Goal: Task Accomplishment & Management: Manage account settings

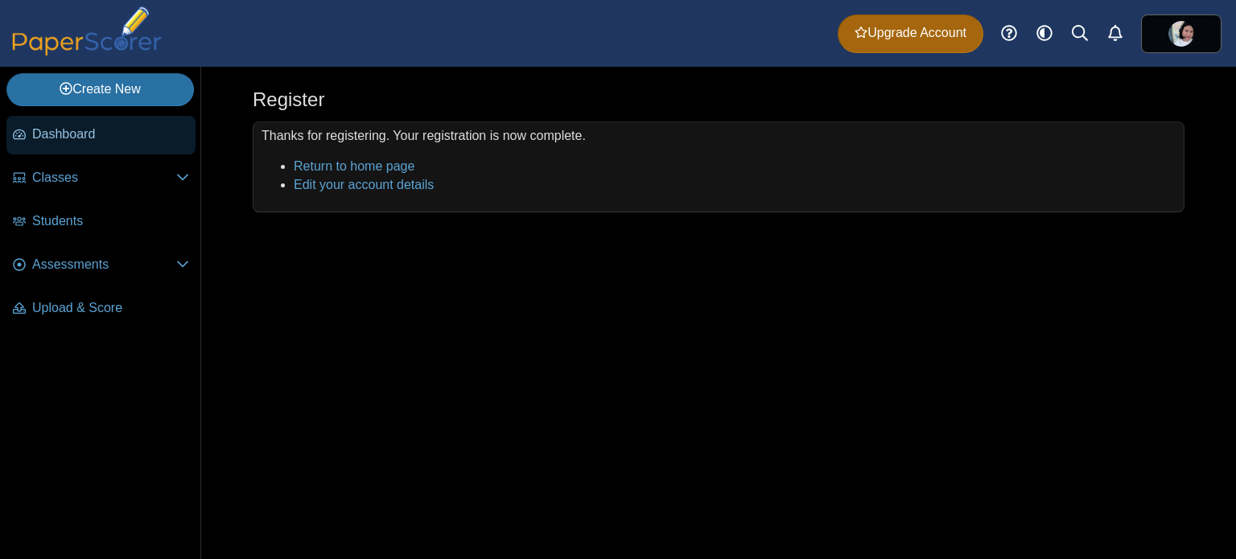
click at [99, 128] on span "Dashboard" at bounding box center [110, 135] width 157 height 18
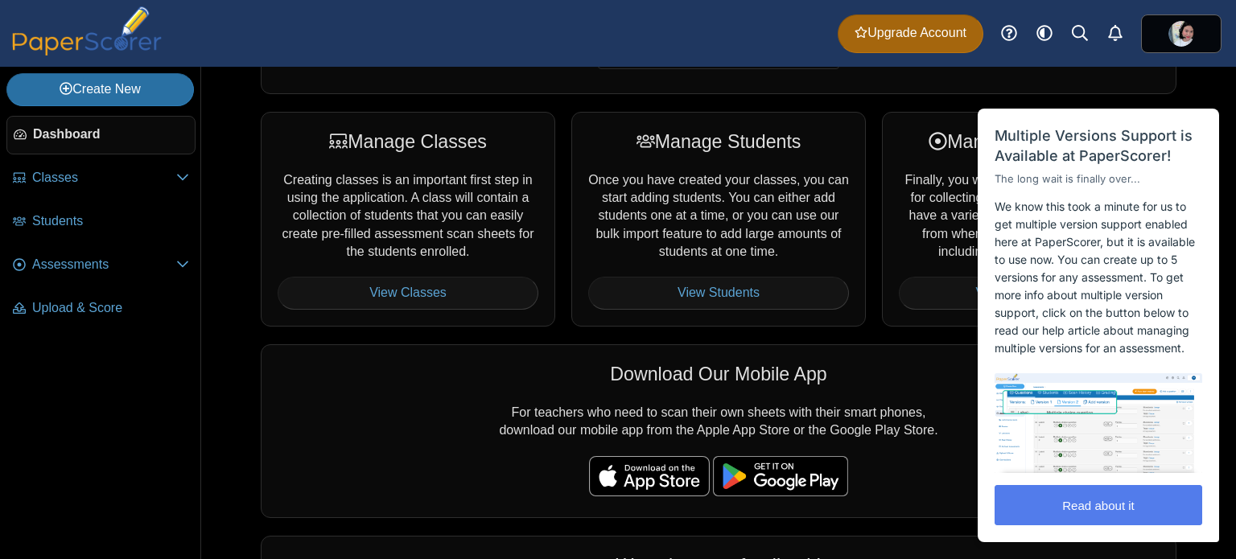
click at [1183, 69] on html "Close cross-small Multiple Versions Support is Available at PaperScorer! The lo…" at bounding box center [1099, 69] width 259 height 0
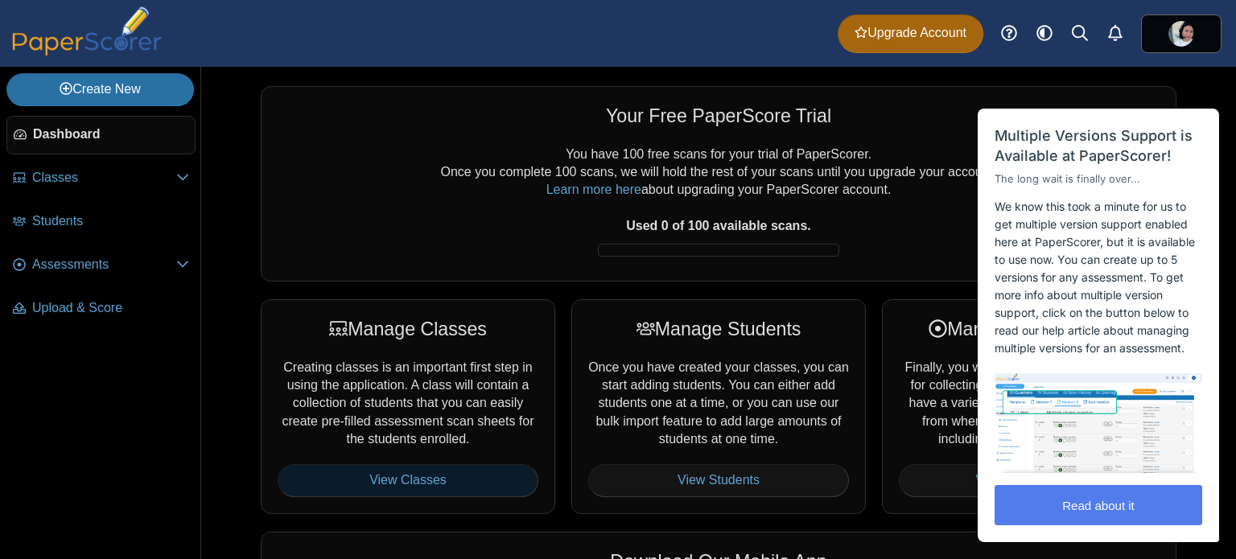
click at [459, 476] on link "View Classes" at bounding box center [408, 480] width 261 height 32
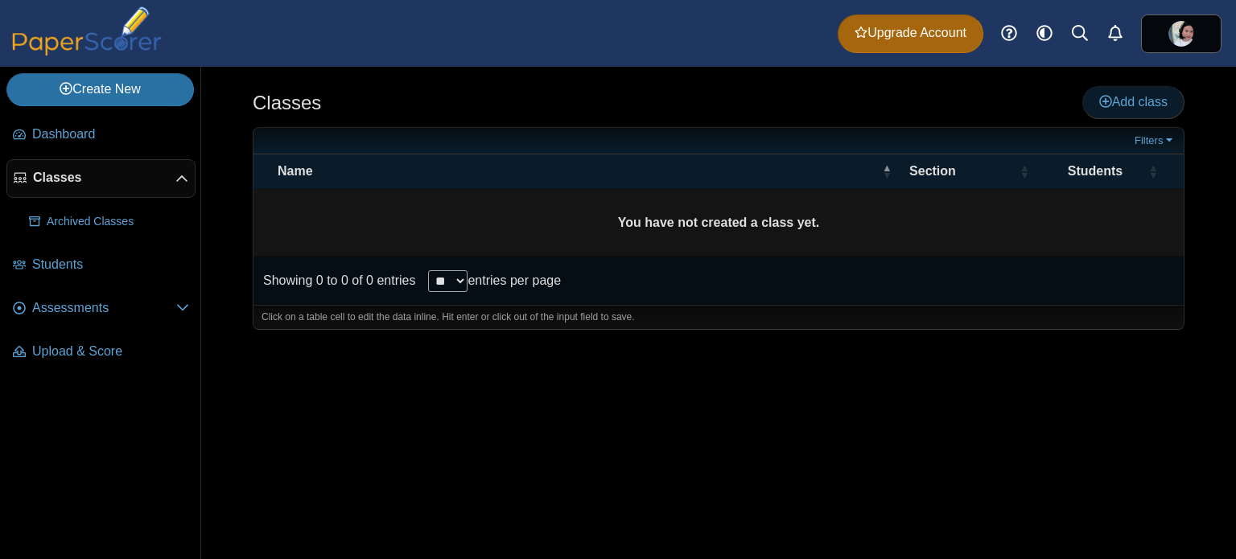
click at [1153, 101] on span "Add class" at bounding box center [1133, 102] width 68 height 14
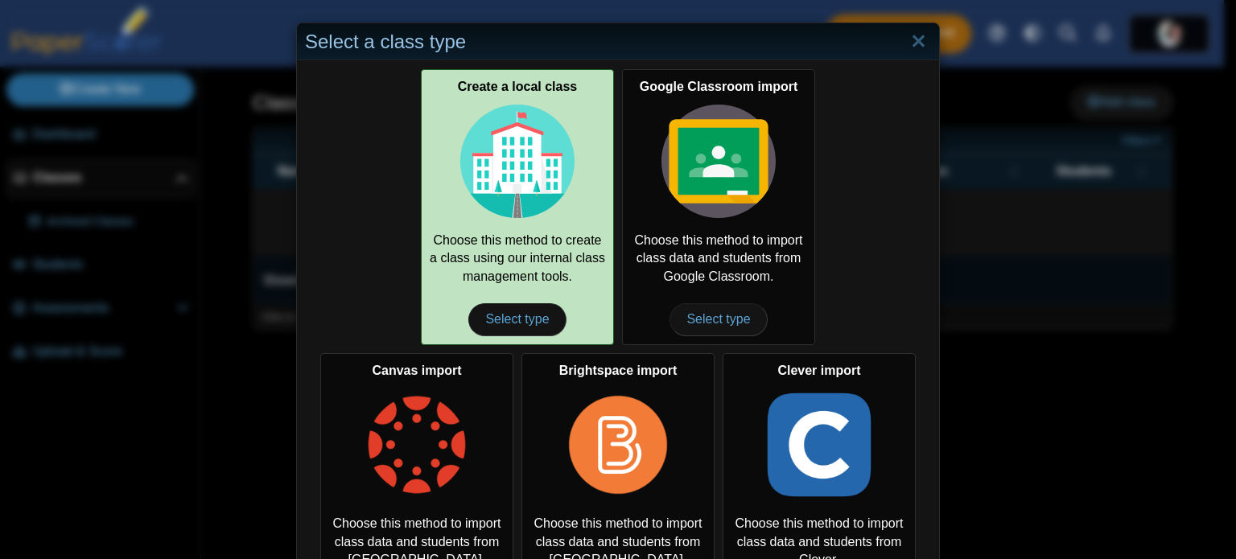
click at [552, 176] on img at bounding box center [517, 162] width 114 height 114
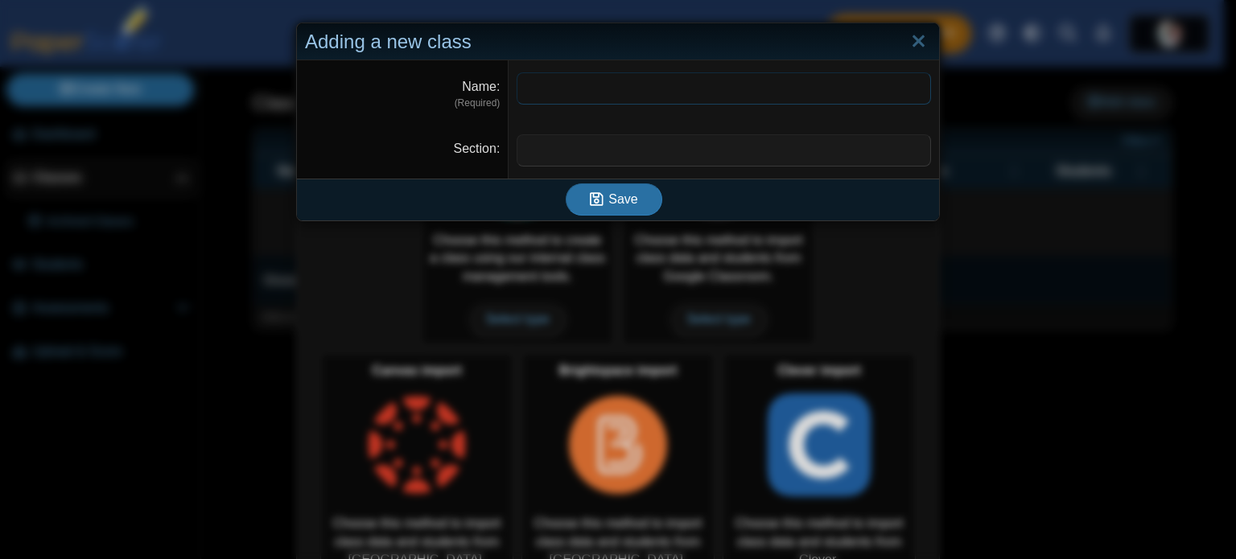
click at [662, 91] on input "Name" at bounding box center [724, 88] width 414 height 32
click at [670, 83] on input "Name" at bounding box center [724, 88] width 414 height 32
type input "*"
click at [683, 160] on input "Section" at bounding box center [724, 150] width 414 height 32
drag, startPoint x: 666, startPoint y: 89, endPoint x: 431, endPoint y: 69, distance: 236.6
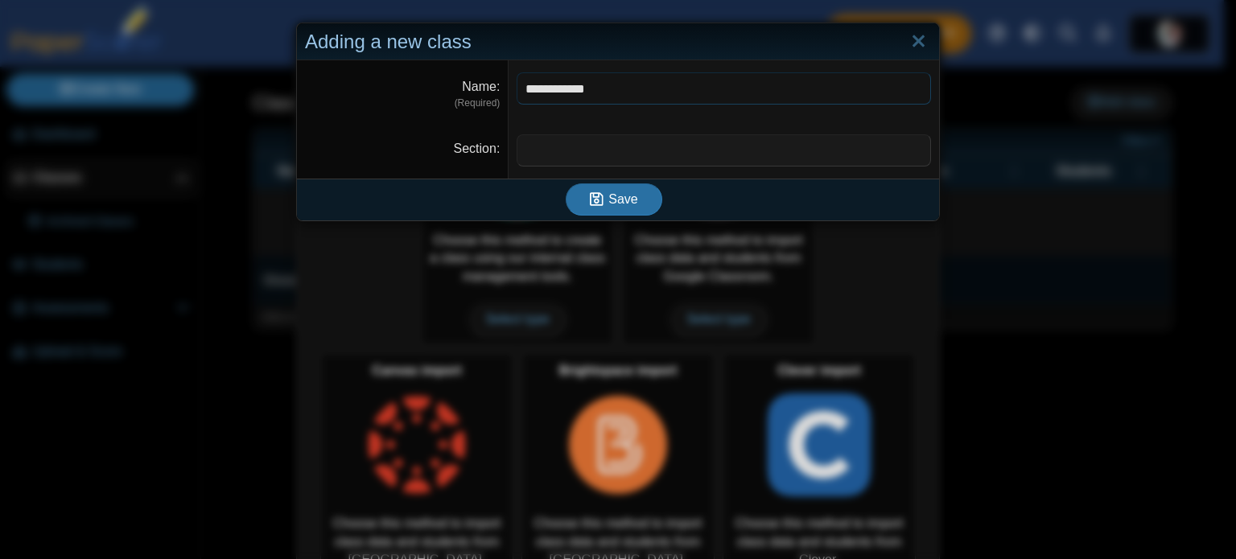
click at [431, 70] on dl "**********" at bounding box center [618, 90] width 642 height 61
type input "**********"
click at [668, 154] on input "Section" at bounding box center [724, 150] width 414 height 32
type input "**********"
click at [608, 192] on span "Save" at bounding box center [622, 199] width 29 height 14
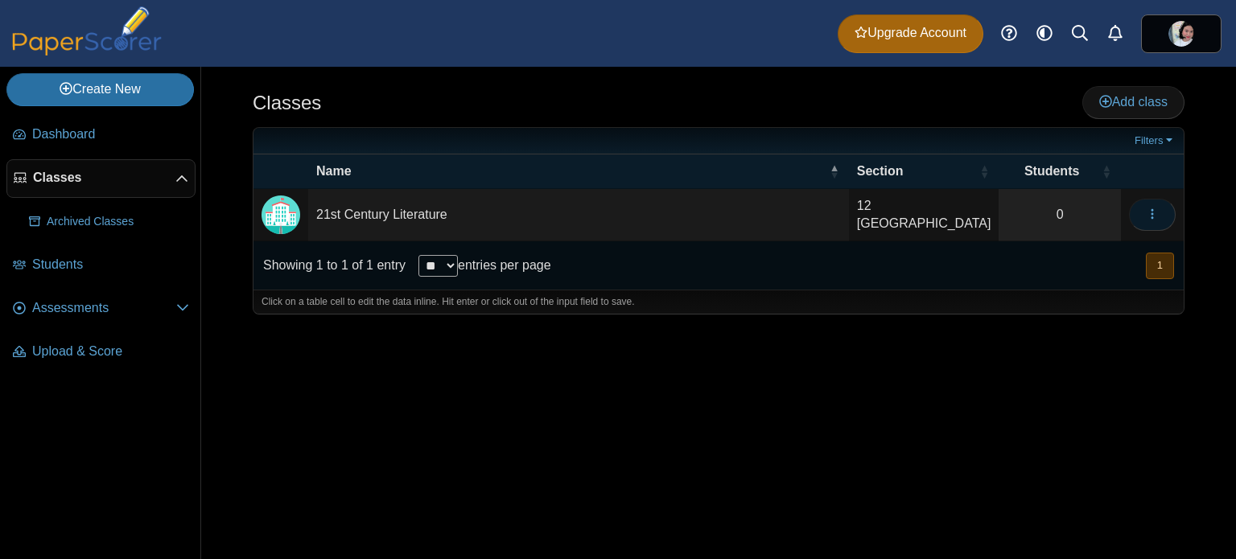
click at [1162, 212] on button "button" at bounding box center [1152, 215] width 47 height 32
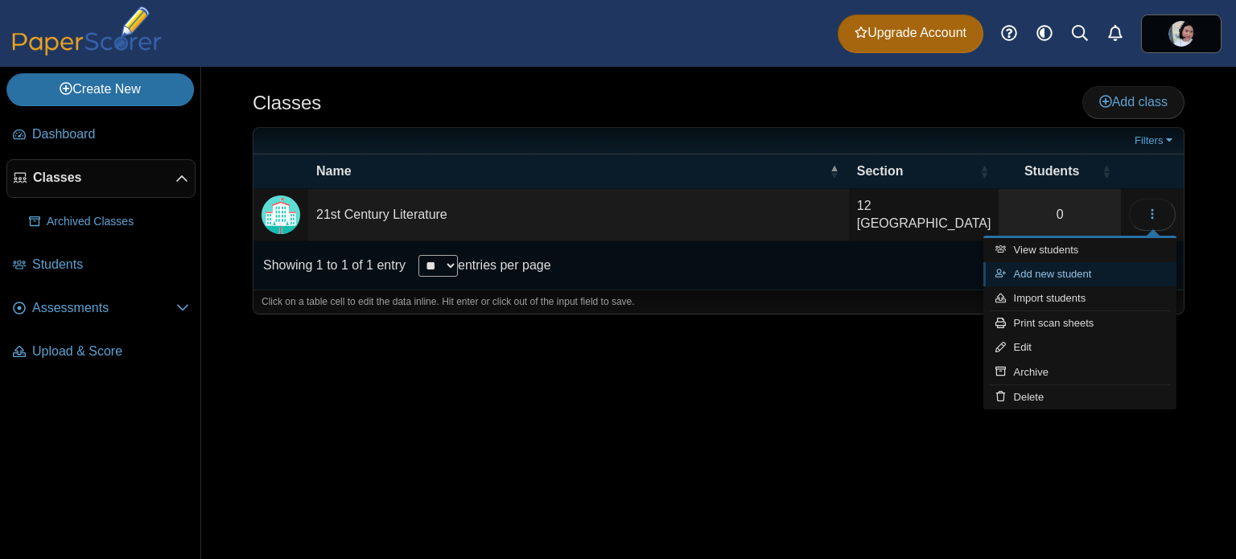
click at [1066, 269] on link "Add new student" at bounding box center [1079, 274] width 193 height 24
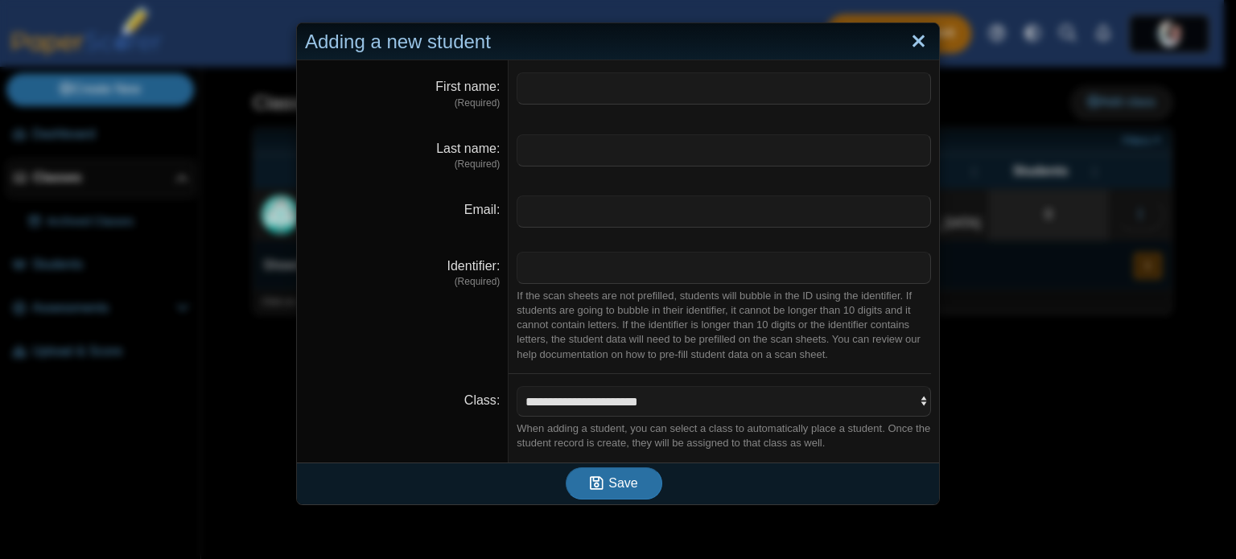
click at [917, 42] on link "Close" at bounding box center [918, 41] width 25 height 27
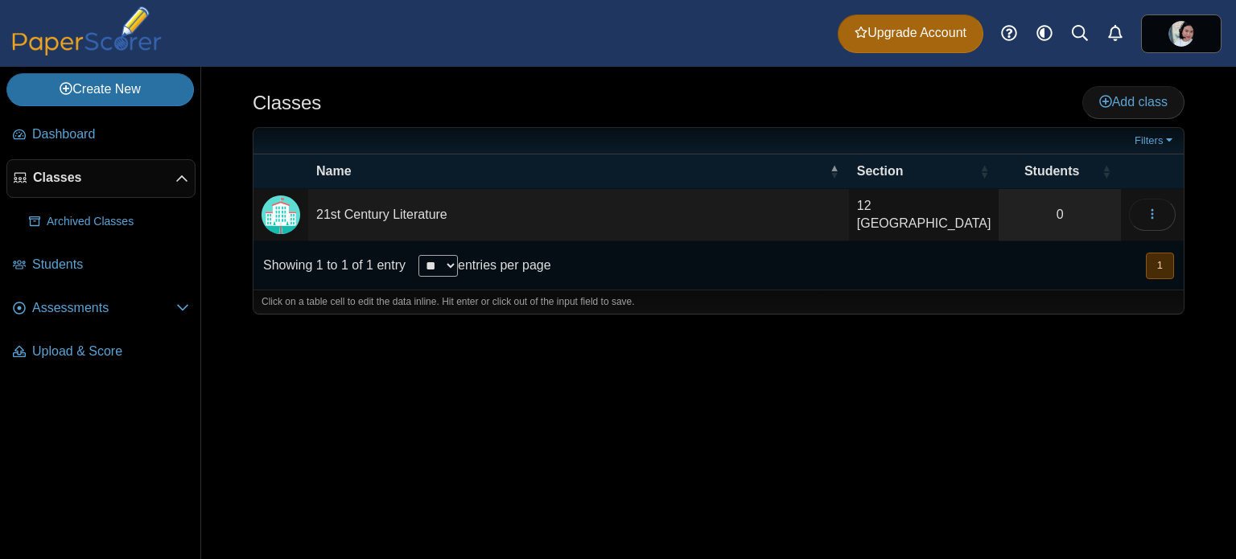
click at [667, 241] on div "Showing 1 to 1 of 1 entry ** ** ** *** entries per page « Prev 1 Next »" at bounding box center [718, 265] width 930 height 48
click at [398, 211] on td "21st Century Literature" at bounding box center [578, 215] width 541 height 52
click at [293, 211] on img "Locally created class" at bounding box center [281, 215] width 39 height 39
drag, startPoint x: 258, startPoint y: 221, endPoint x: 277, endPoint y: 213, distance: 20.9
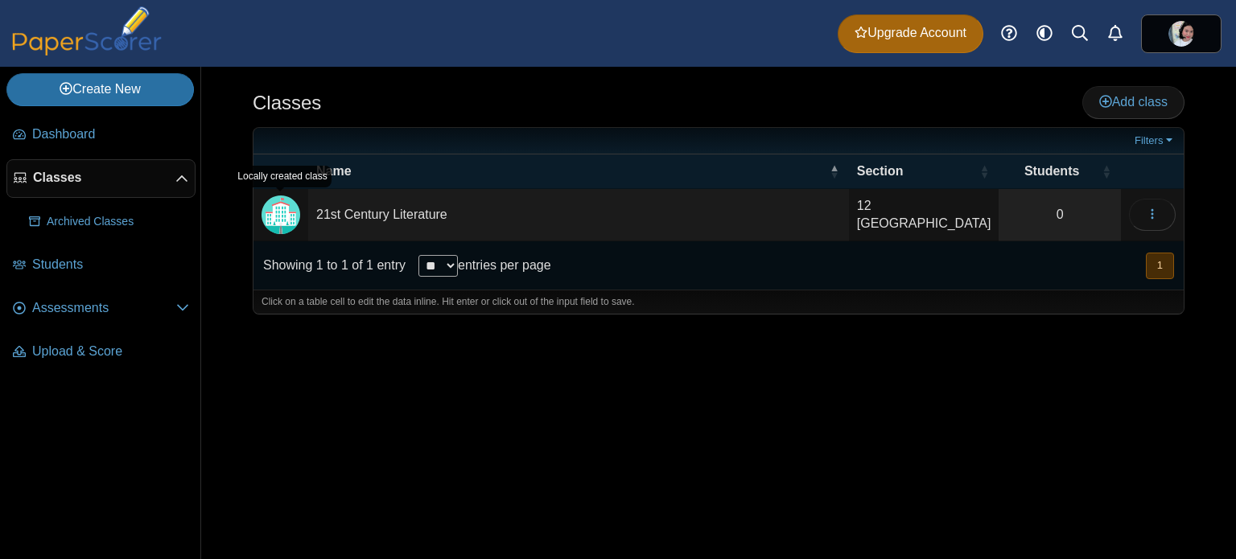
click at [259, 219] on td at bounding box center [280, 215] width 55 height 52
click at [277, 213] on img "Locally created class" at bounding box center [281, 215] width 39 height 39
click at [1156, 208] on span "button" at bounding box center [1152, 215] width 13 height 14
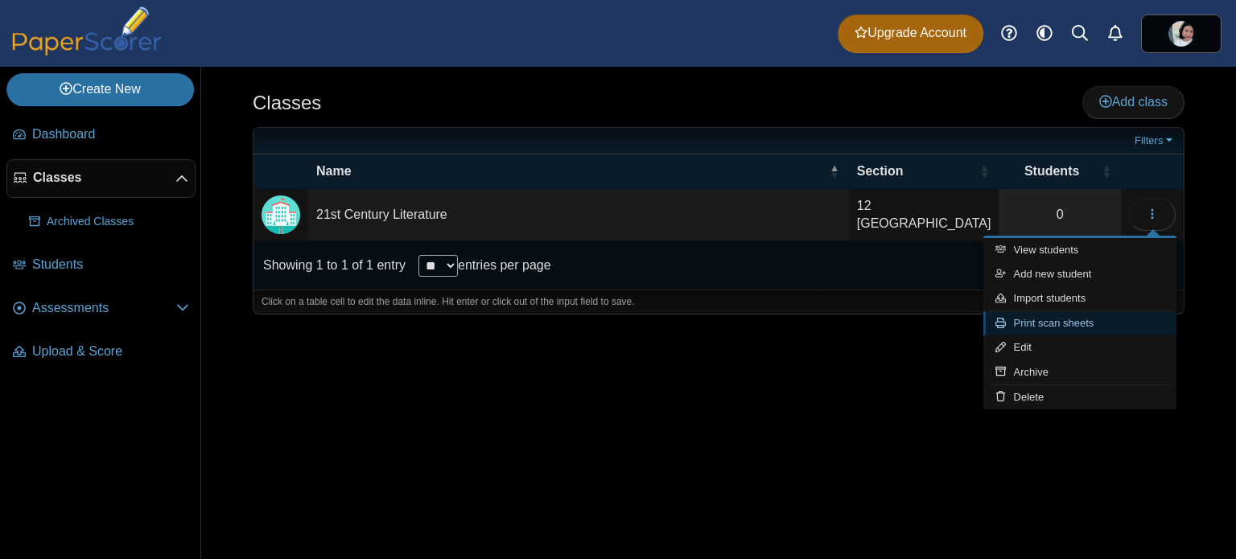
click at [1128, 326] on link "Print scan sheets" at bounding box center [1079, 323] width 193 height 24
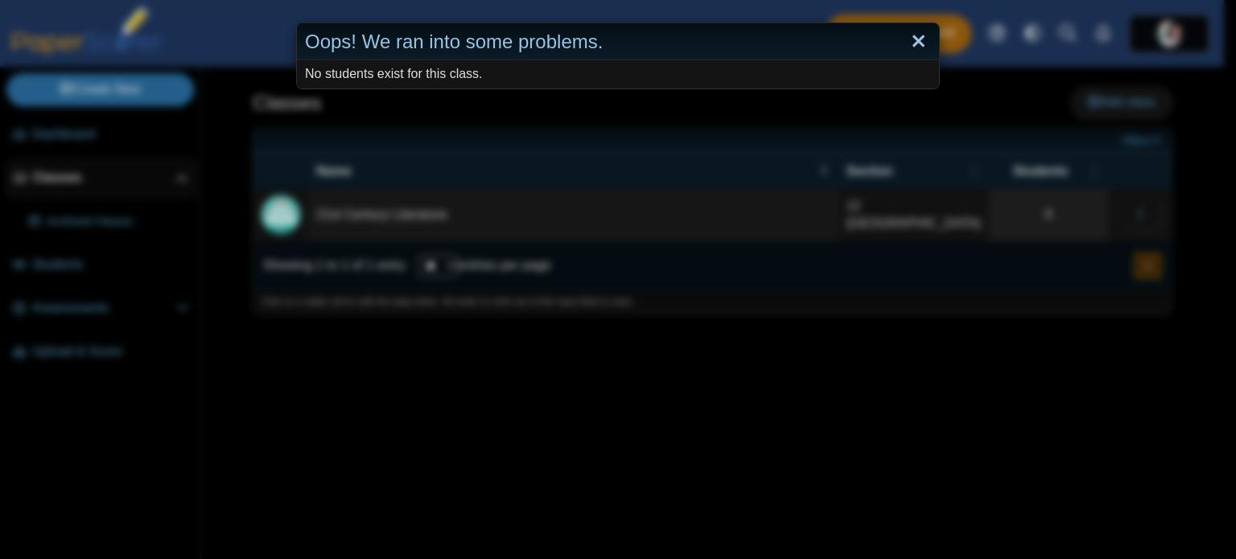
click at [909, 44] on link "Close" at bounding box center [918, 41] width 25 height 27
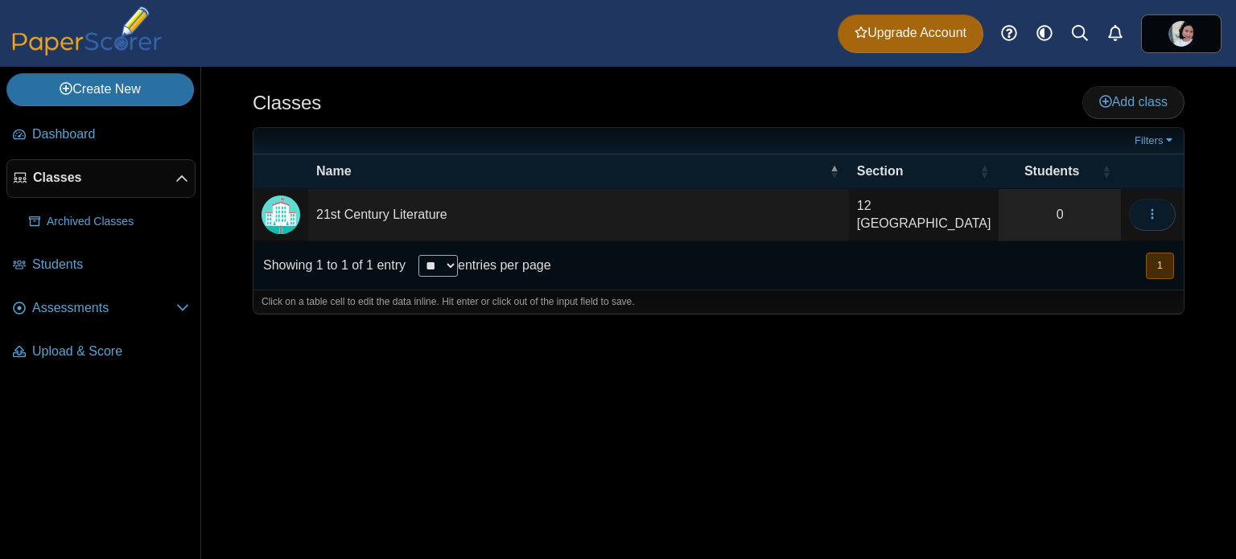
click at [1161, 213] on button "button" at bounding box center [1152, 215] width 47 height 32
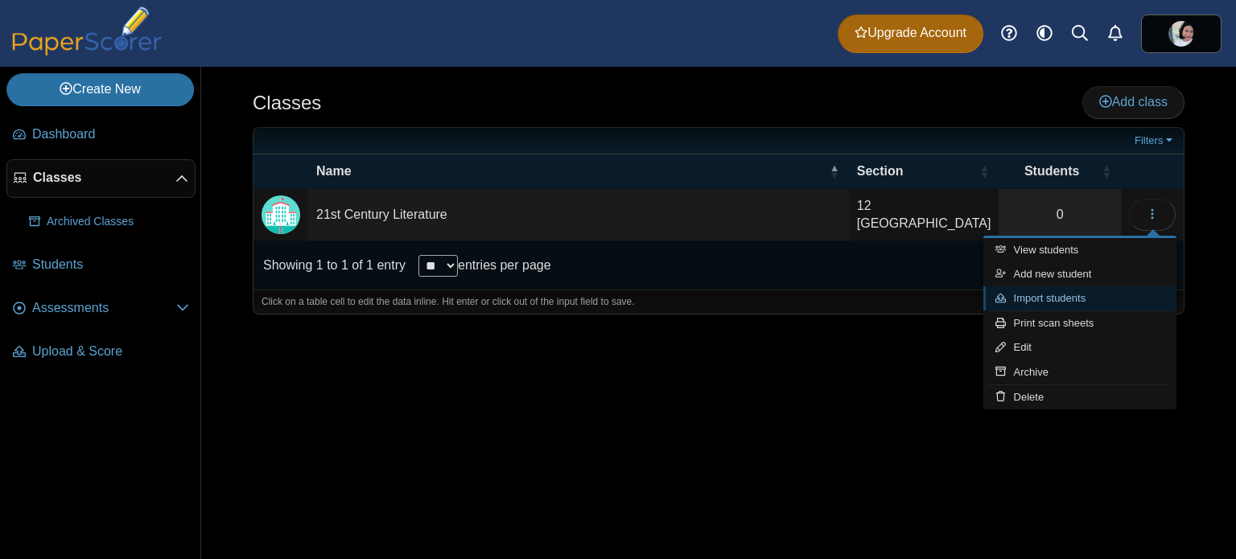
click at [1095, 290] on link "Import students" at bounding box center [1079, 298] width 193 height 24
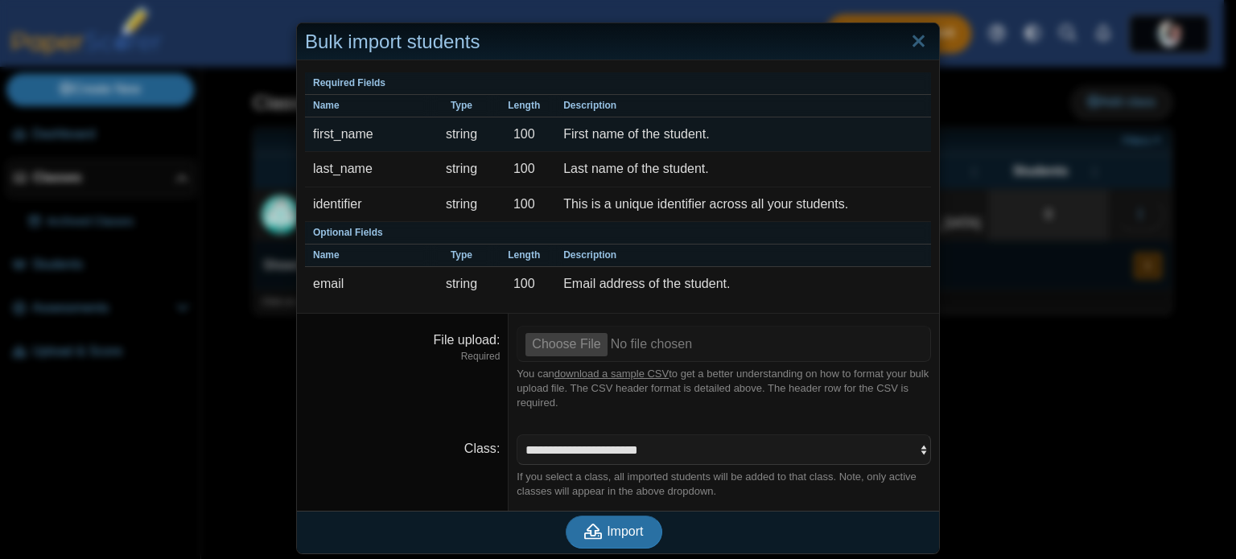
click at [649, 138] on td "First name of the student." at bounding box center [743, 134] width 376 height 35
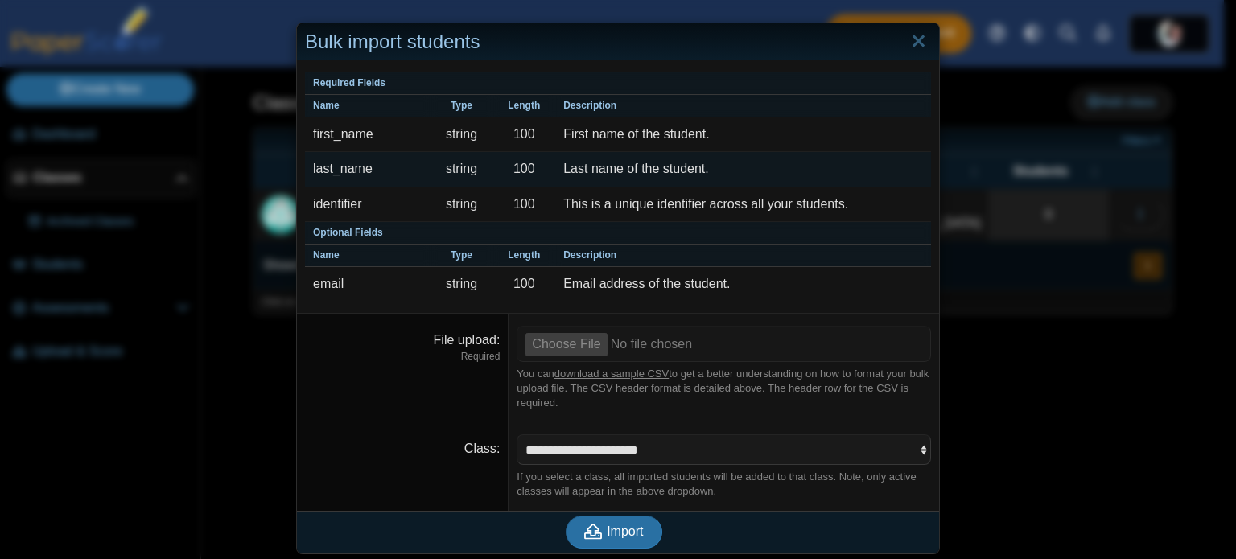
click at [438, 167] on td "string" at bounding box center [462, 169] width 63 height 35
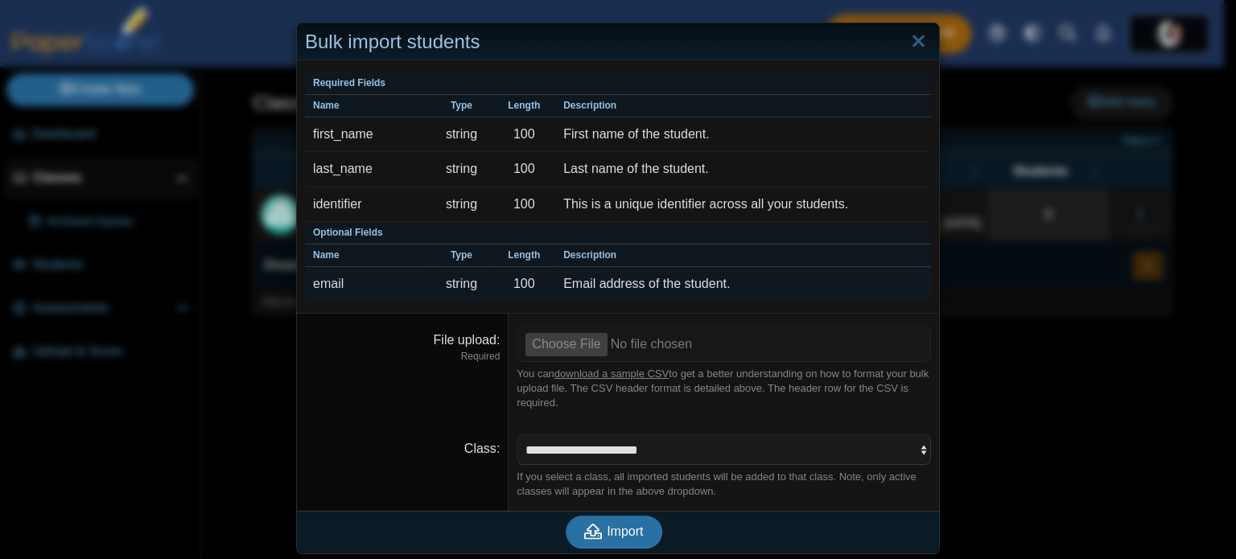
click at [702, 285] on td "Email address of the student." at bounding box center [743, 284] width 376 height 34
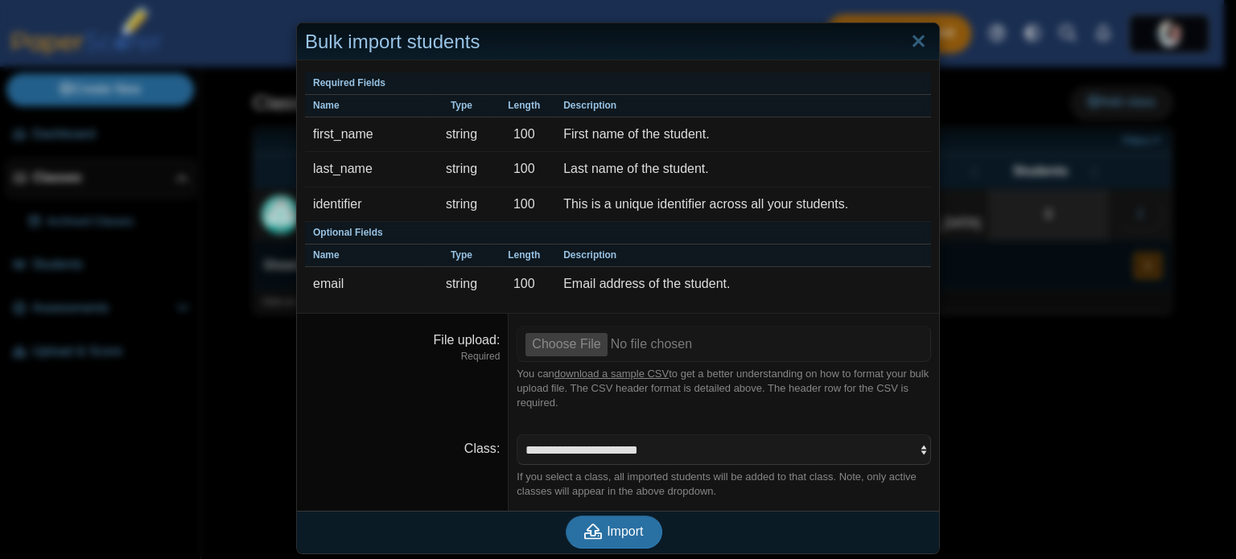
click at [787, 383] on div "You can download a sample CSV to get a better understanding on how to format yo…" at bounding box center [724, 389] width 414 height 44
click at [817, 448] on select "**********" at bounding box center [724, 450] width 414 height 31
click at [818, 453] on select "**********" at bounding box center [724, 450] width 414 height 31
click at [517, 435] on select "**********" at bounding box center [724, 450] width 414 height 31
click at [622, 372] on link "download a sample CSV" at bounding box center [611, 374] width 114 height 12
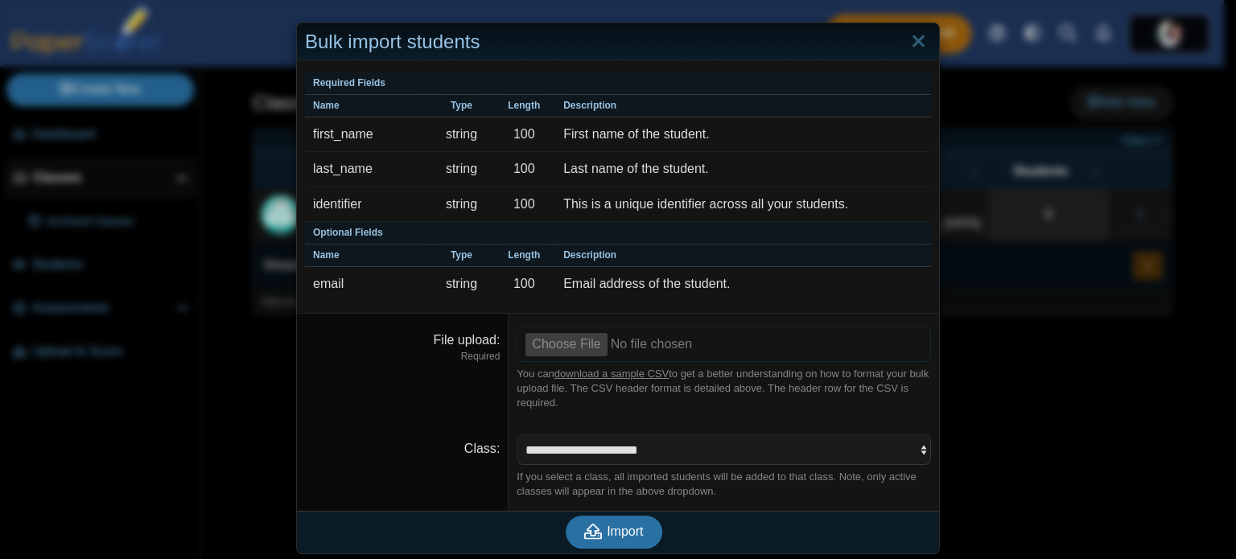
click at [596, 340] on input "File upload" at bounding box center [724, 343] width 414 height 35
type input "**********"
click at [631, 529] on span "Import" at bounding box center [625, 532] width 36 height 14
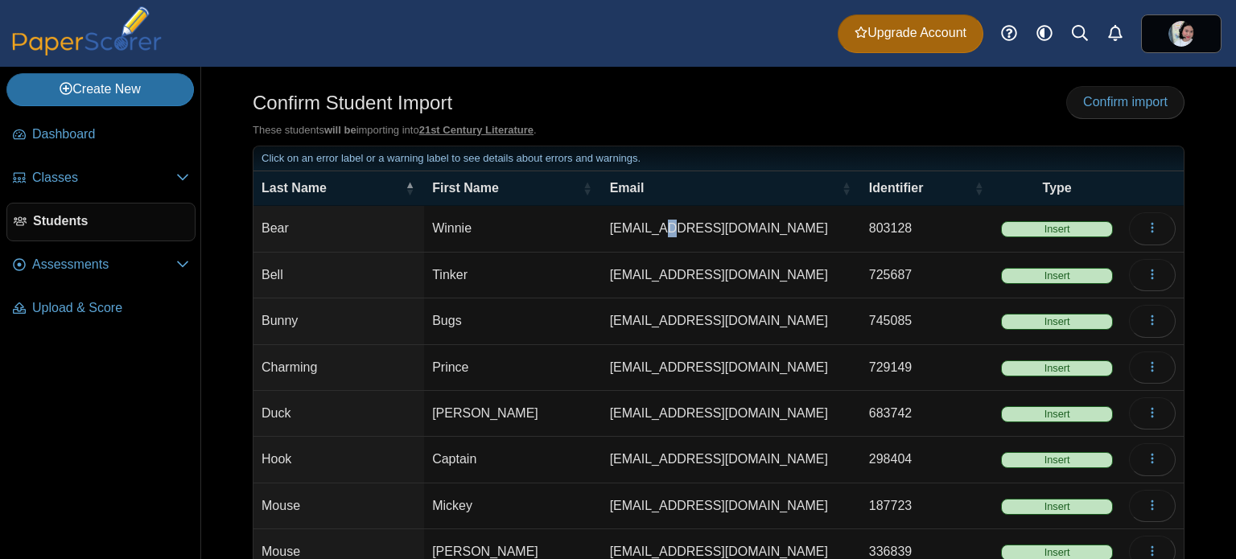
click at [651, 225] on td "[EMAIL_ADDRESS][DOMAIN_NAME]" at bounding box center [731, 229] width 259 height 46
click at [505, 236] on td "Winnie" at bounding box center [513, 229] width 178 height 46
click at [392, 231] on td "Bear" at bounding box center [338, 229] width 171 height 46
click at [131, 229] on link "Students" at bounding box center [100, 222] width 189 height 39
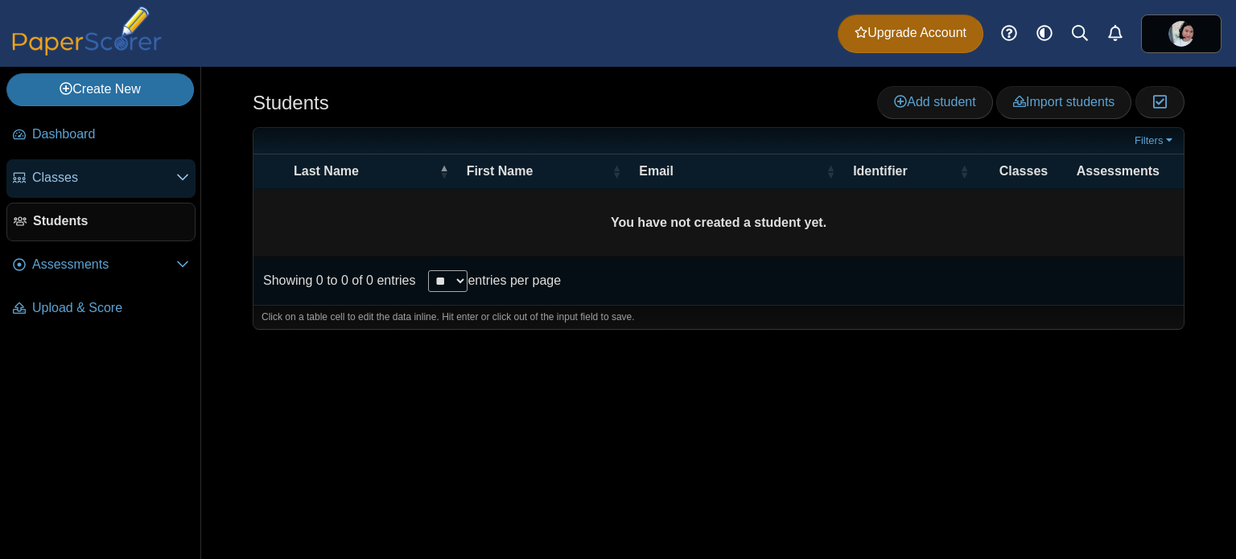
click at [93, 180] on span "Classes" at bounding box center [104, 178] width 144 height 18
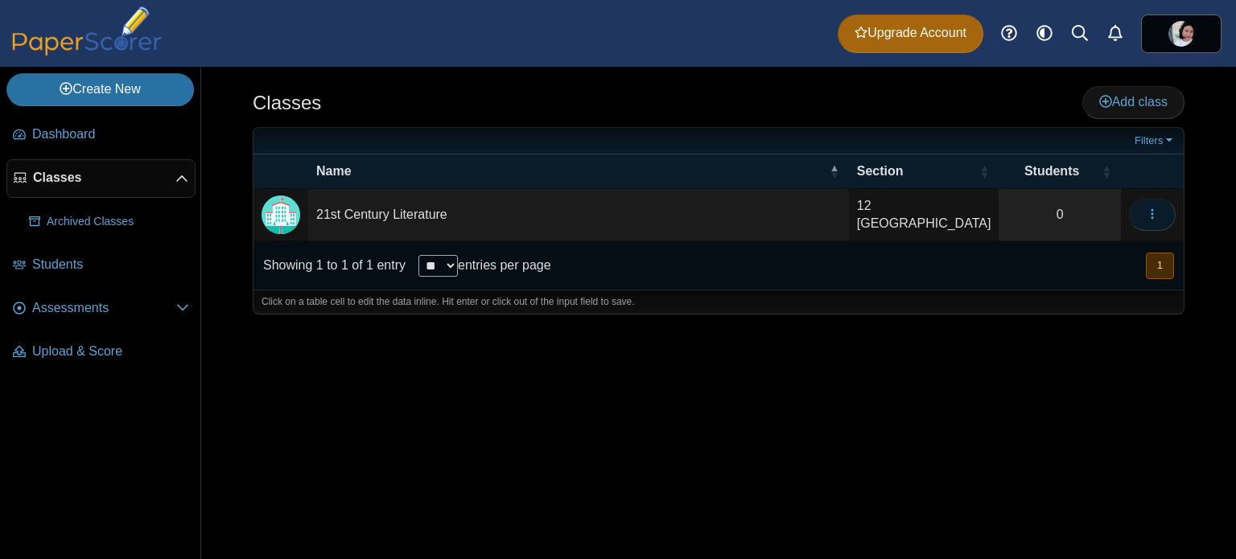
click at [1152, 208] on icon "button" at bounding box center [1152, 214] width 13 height 13
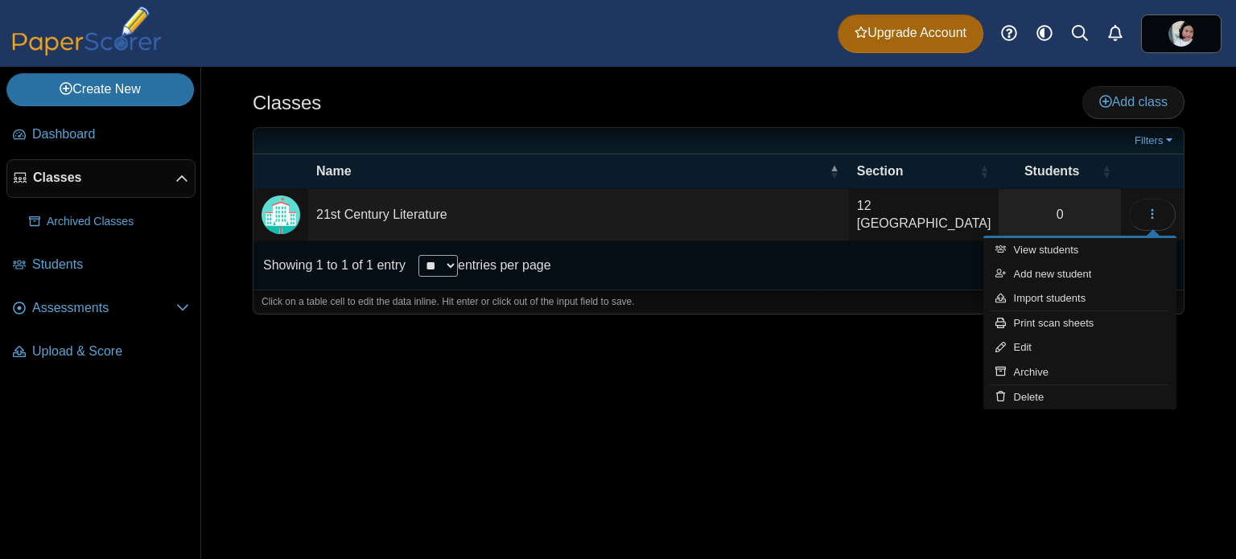
click at [886, 373] on div "Classes Add class Filters 0" at bounding box center [718, 313] width 1035 height 492
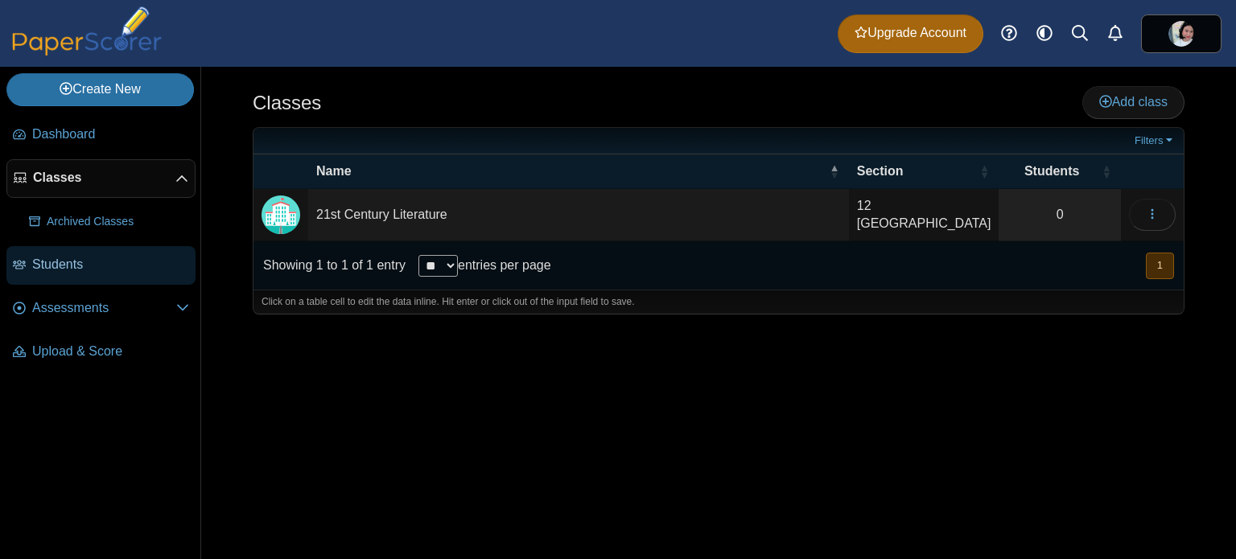
click at [116, 259] on span "Students" at bounding box center [110, 265] width 157 height 18
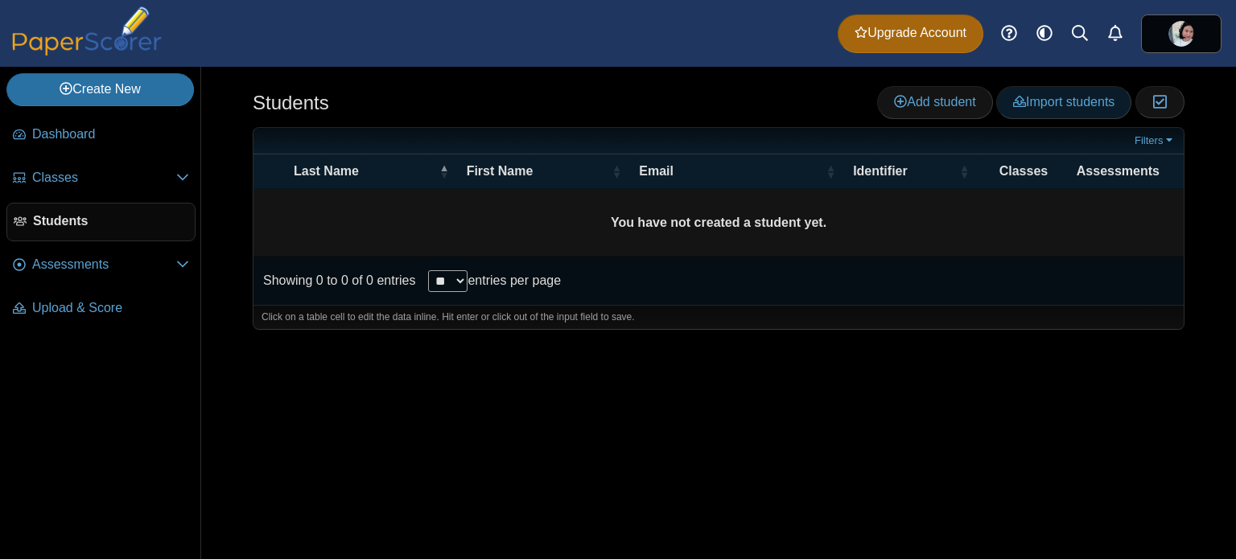
click at [1104, 96] on span "Import students" at bounding box center [1063, 102] width 101 height 14
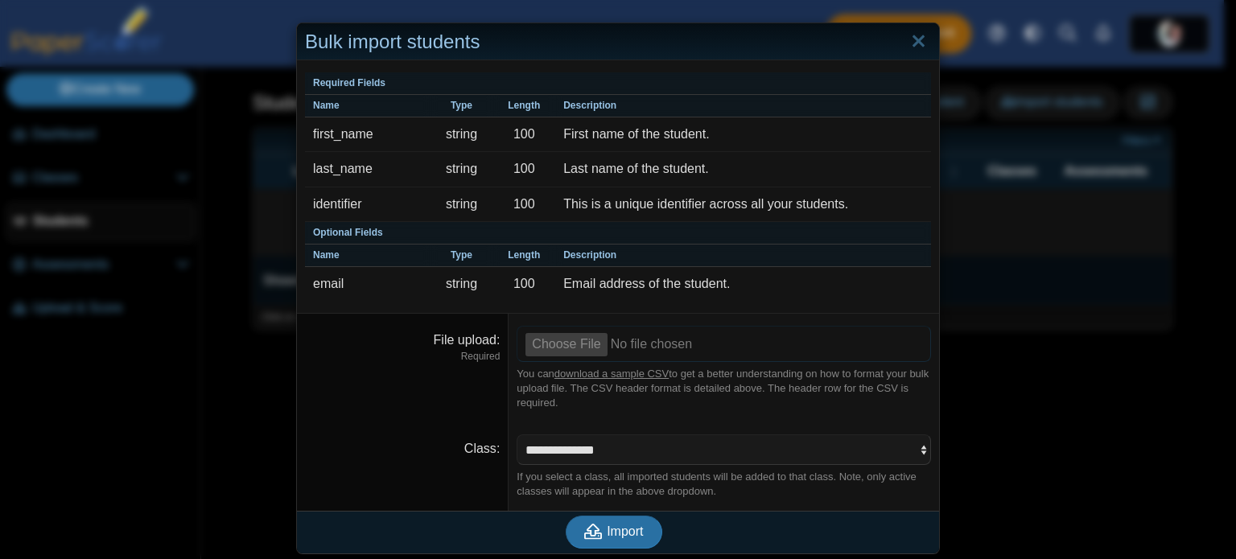
click at [550, 341] on input "File upload" at bounding box center [724, 343] width 414 height 35
type input "**********"
click at [637, 453] on select "**********" at bounding box center [724, 450] width 414 height 31
select select "**********"
click at [517, 435] on select "**********" at bounding box center [724, 450] width 414 height 31
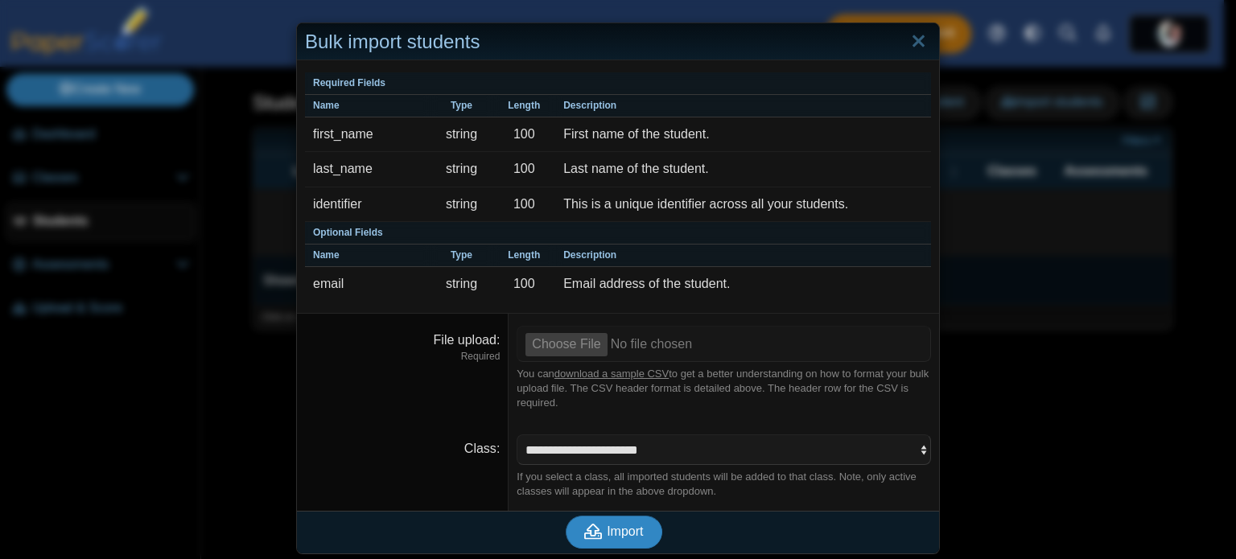
click at [628, 530] on span "Import" at bounding box center [625, 532] width 36 height 14
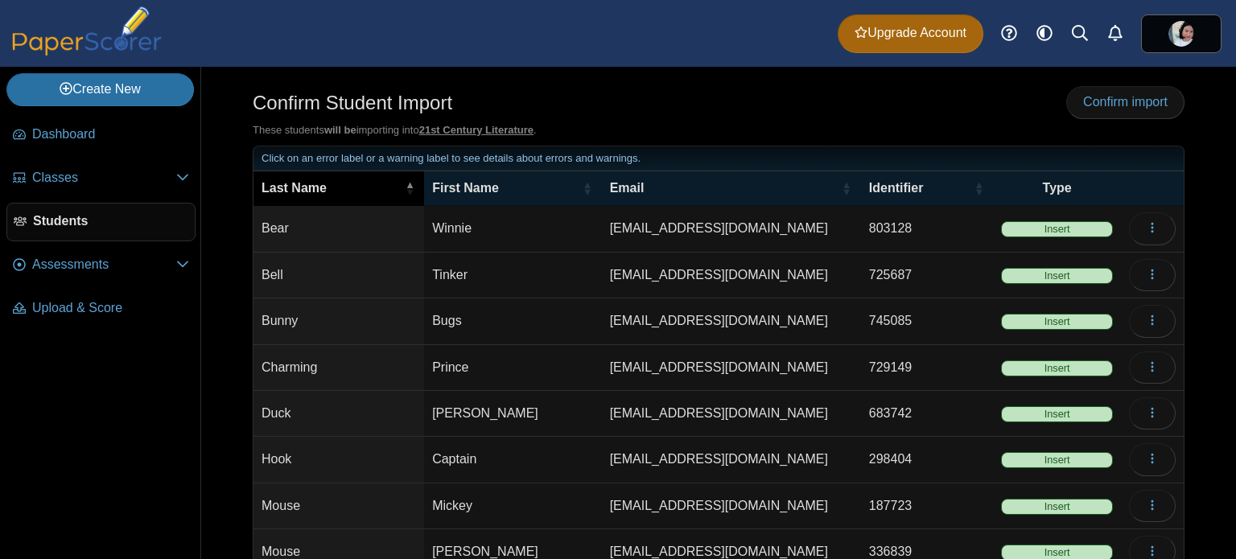
click at [369, 183] on div "Last Name" at bounding box center [331, 188] width 138 height 18
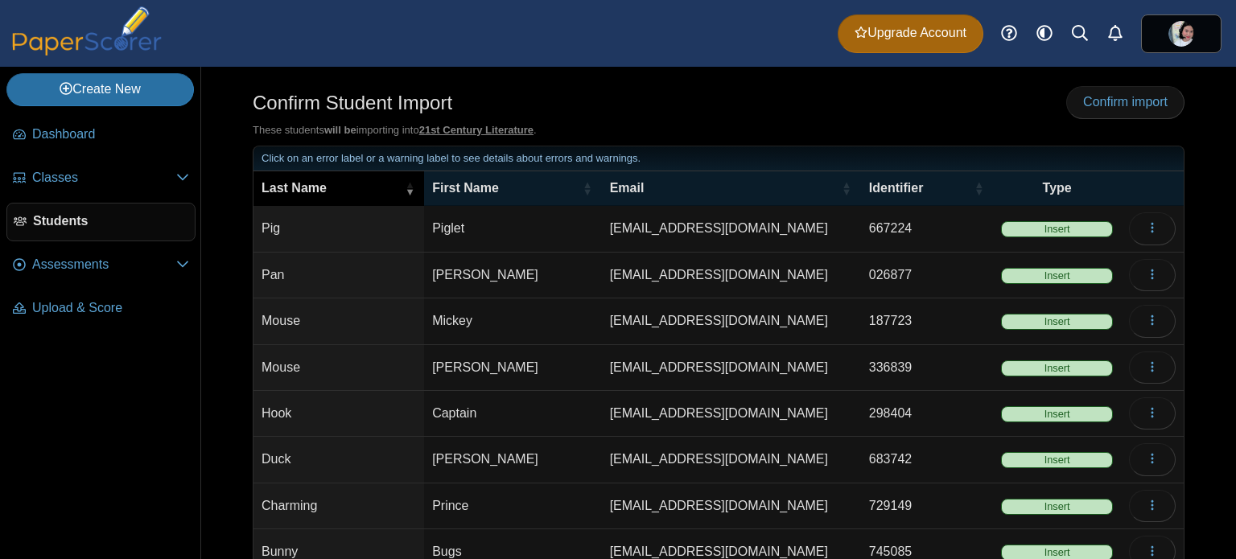
click at [369, 183] on div "Last Name" at bounding box center [331, 188] width 138 height 18
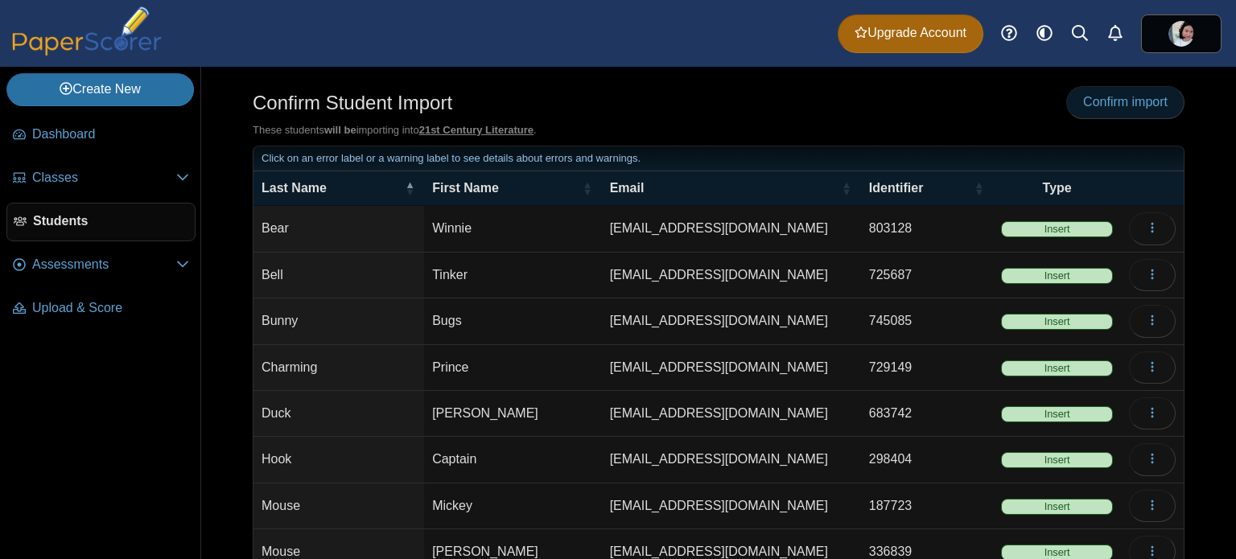
click at [1087, 95] on span "Confirm import" at bounding box center [1125, 102] width 84 height 14
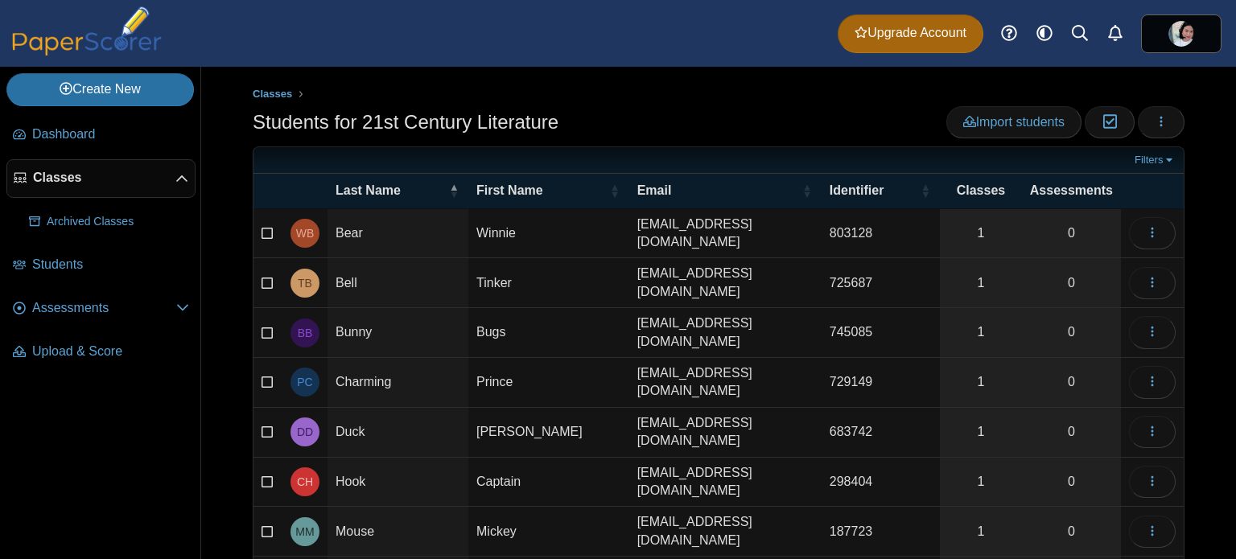
click at [340, 225] on td "Bear" at bounding box center [398, 234] width 141 height 50
click at [371, 225] on input "****" at bounding box center [398, 233] width 125 height 32
click at [389, 229] on input "****" at bounding box center [398, 233] width 125 height 32
click at [456, 229] on input "****" at bounding box center [398, 233] width 125 height 32
click at [488, 225] on td "Winnie" at bounding box center [548, 234] width 161 height 50
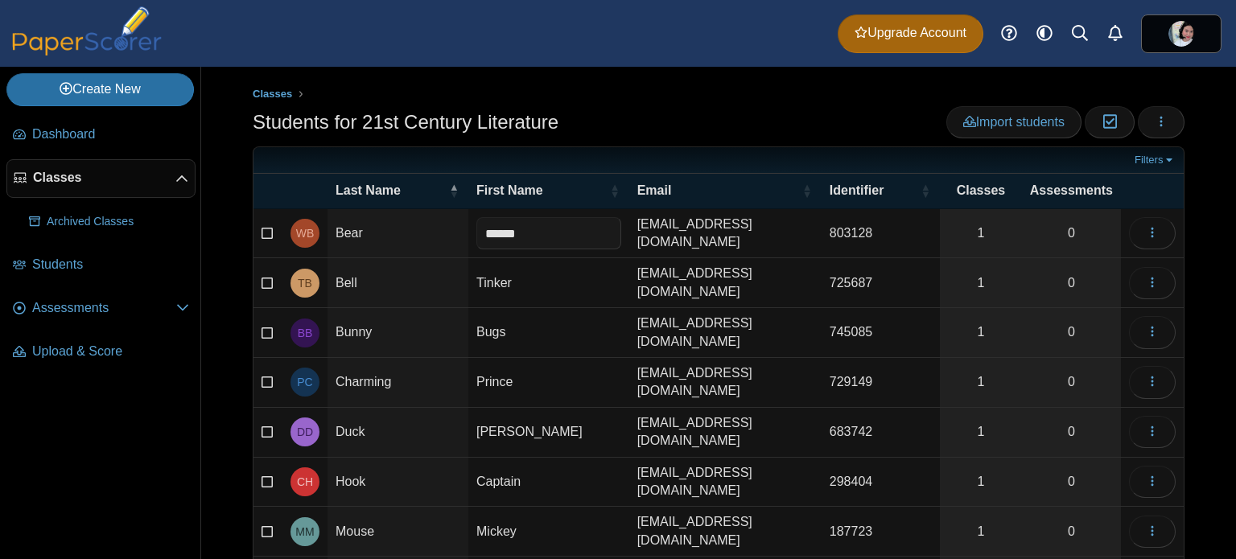
click at [650, 245] on td "[EMAIL_ADDRESS][DOMAIN_NAME]" at bounding box center [725, 234] width 192 height 50
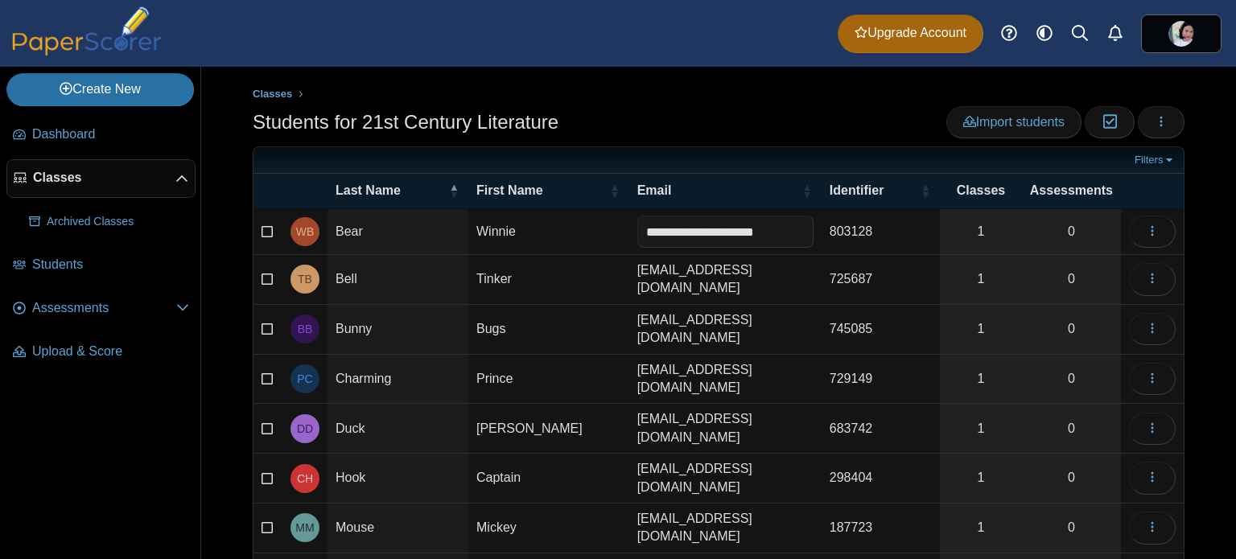
click at [660, 229] on input "**********" at bounding box center [725, 232] width 176 height 32
click at [872, 229] on td "803128" at bounding box center [881, 232] width 118 height 46
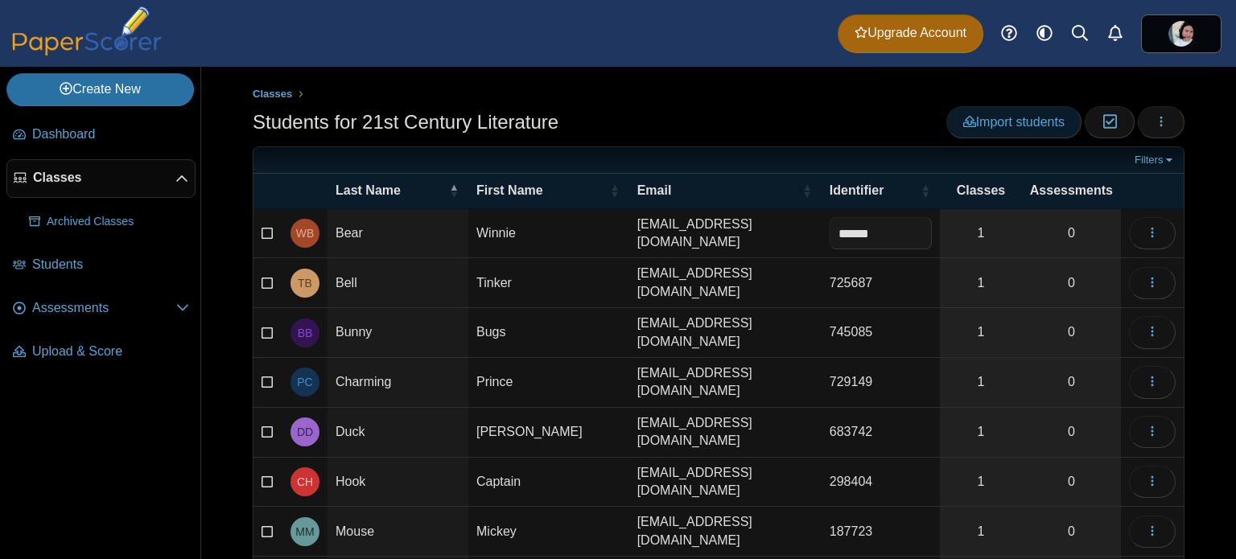
click at [1062, 118] on link "Import students" at bounding box center [1013, 122] width 135 height 32
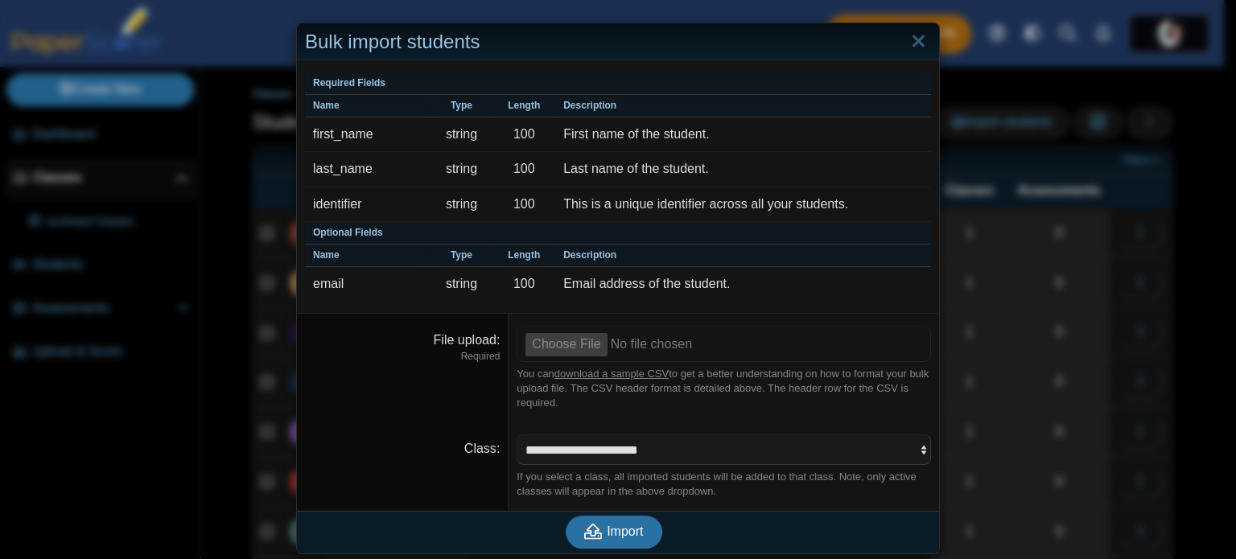
click at [576, 344] on input "File upload" at bounding box center [724, 343] width 414 height 35
type input "**********"
click at [624, 533] on span "Import" at bounding box center [625, 532] width 36 height 14
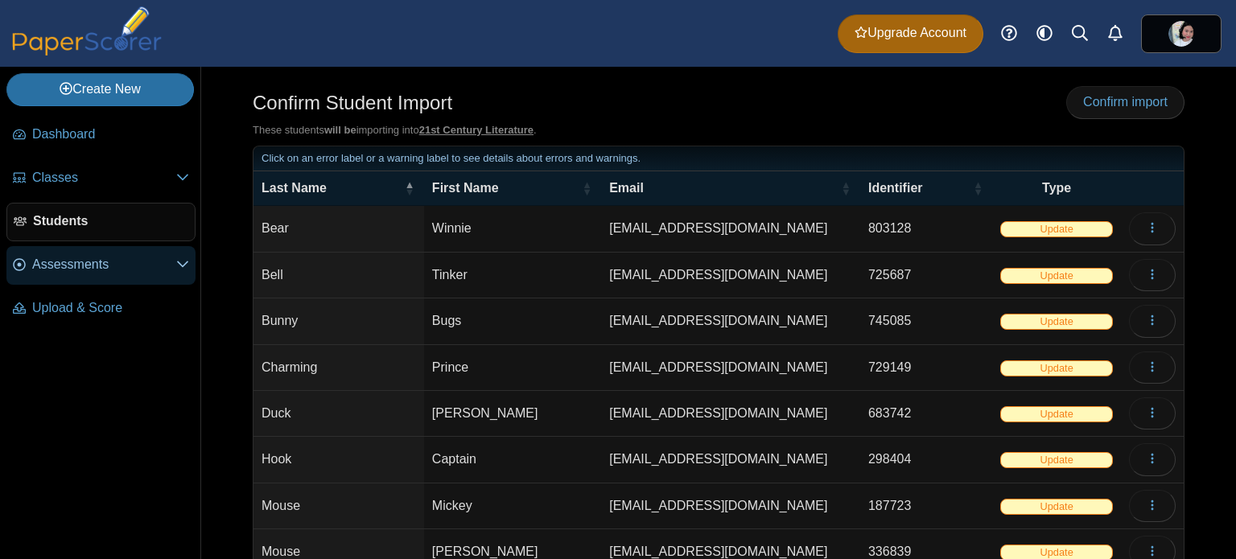
click at [126, 257] on span "Assessments" at bounding box center [104, 265] width 144 height 18
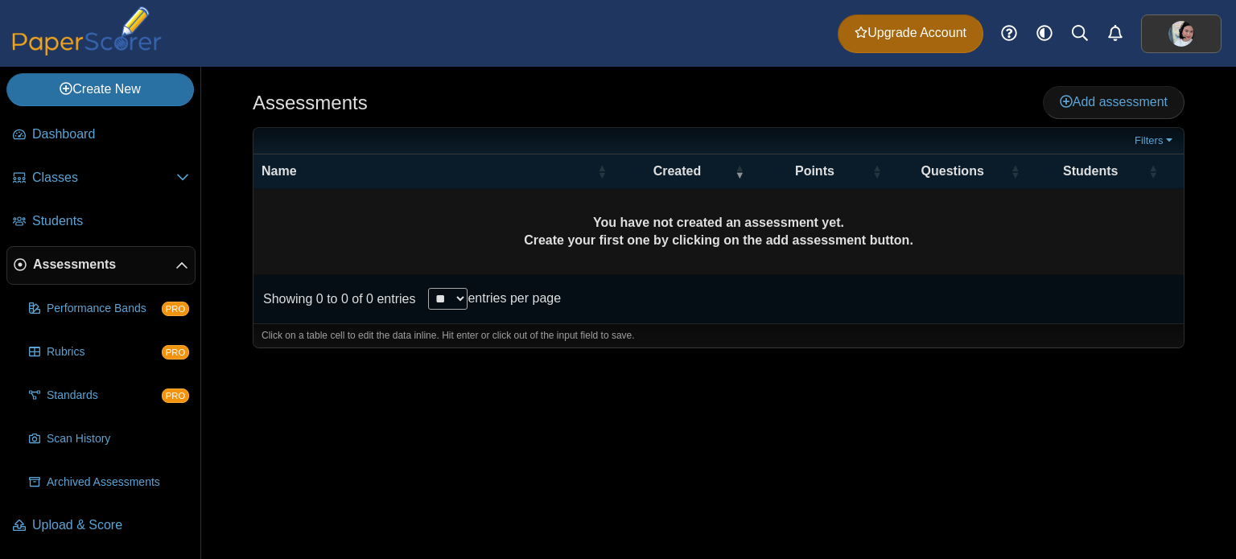
click at [1185, 22] on img at bounding box center [1181, 34] width 26 height 26
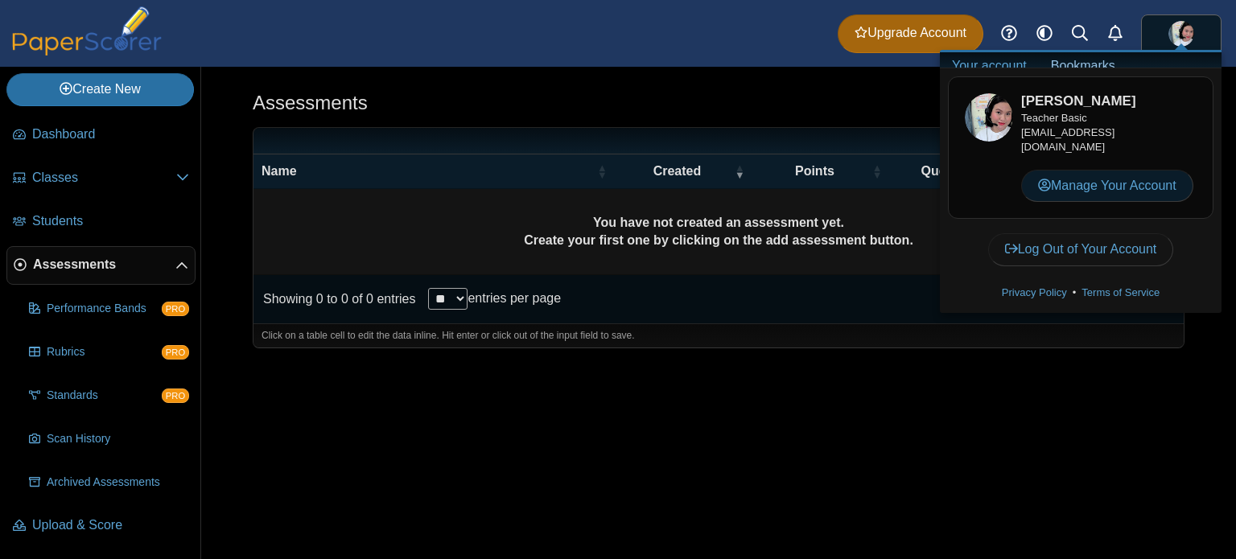
click at [1131, 199] on link "Manage Your Account" at bounding box center [1107, 186] width 172 height 32
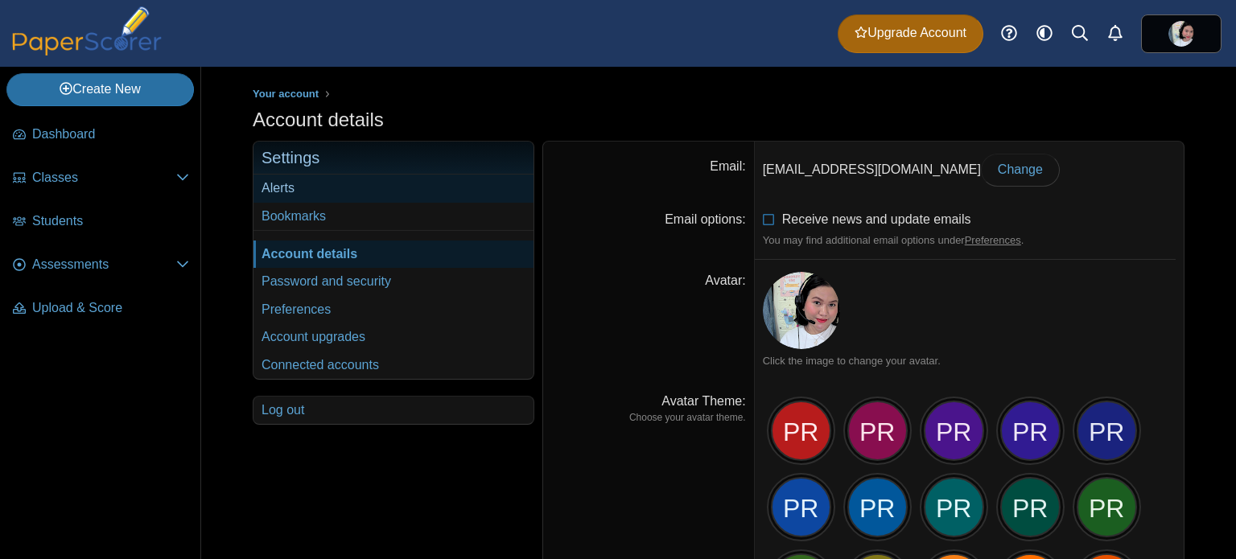
click at [402, 188] on link "Alerts" at bounding box center [393, 188] width 280 height 27
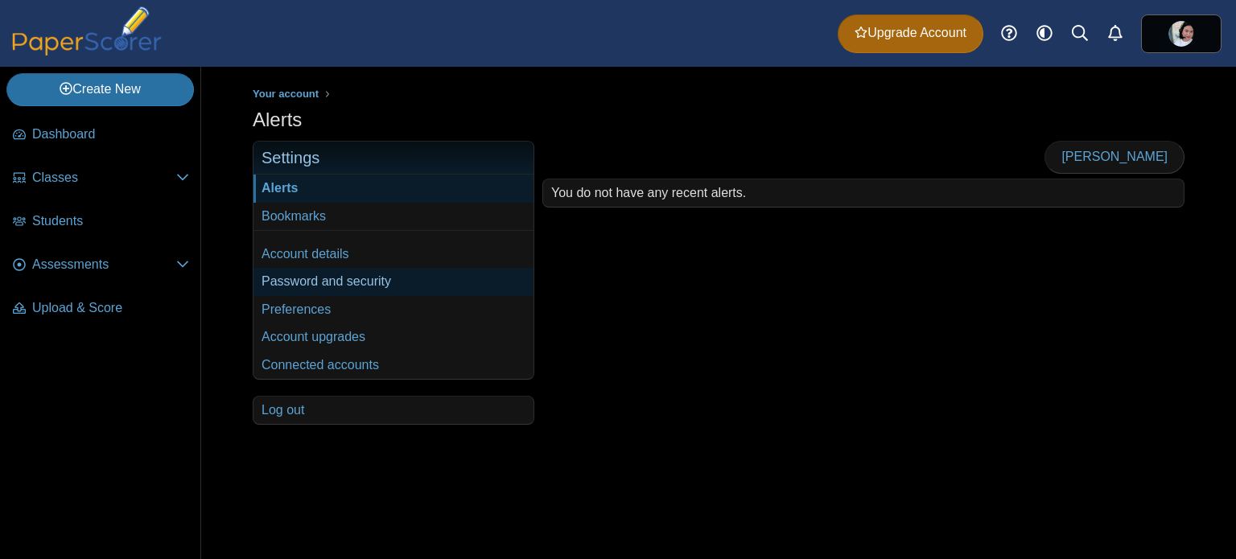
click at [388, 276] on link "Password and security" at bounding box center [393, 281] width 280 height 27
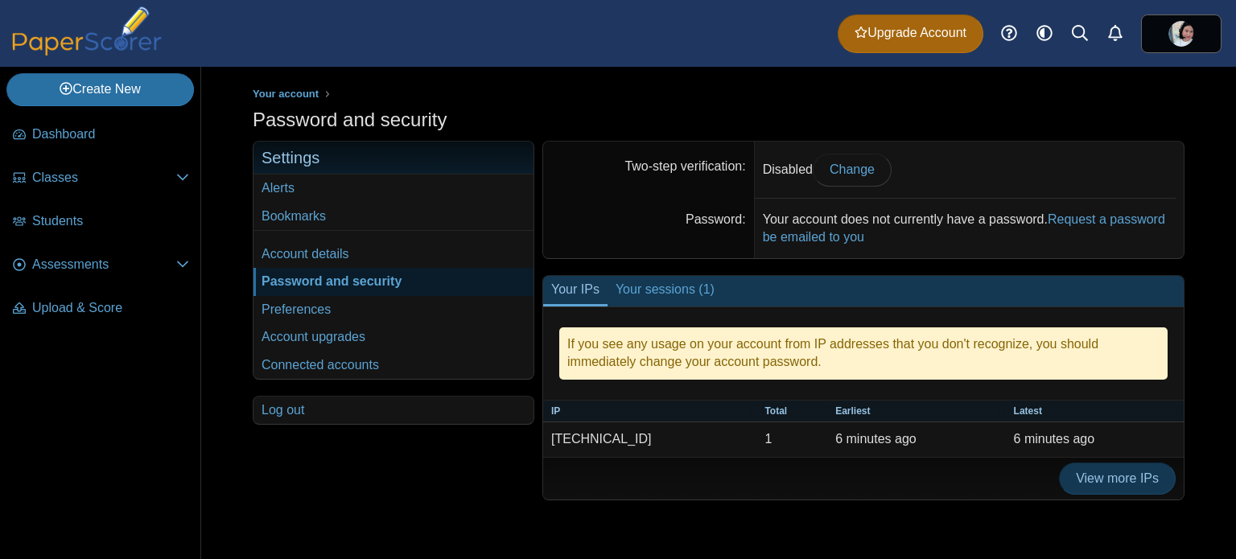
click at [393, 244] on link "Account details" at bounding box center [393, 254] width 280 height 27
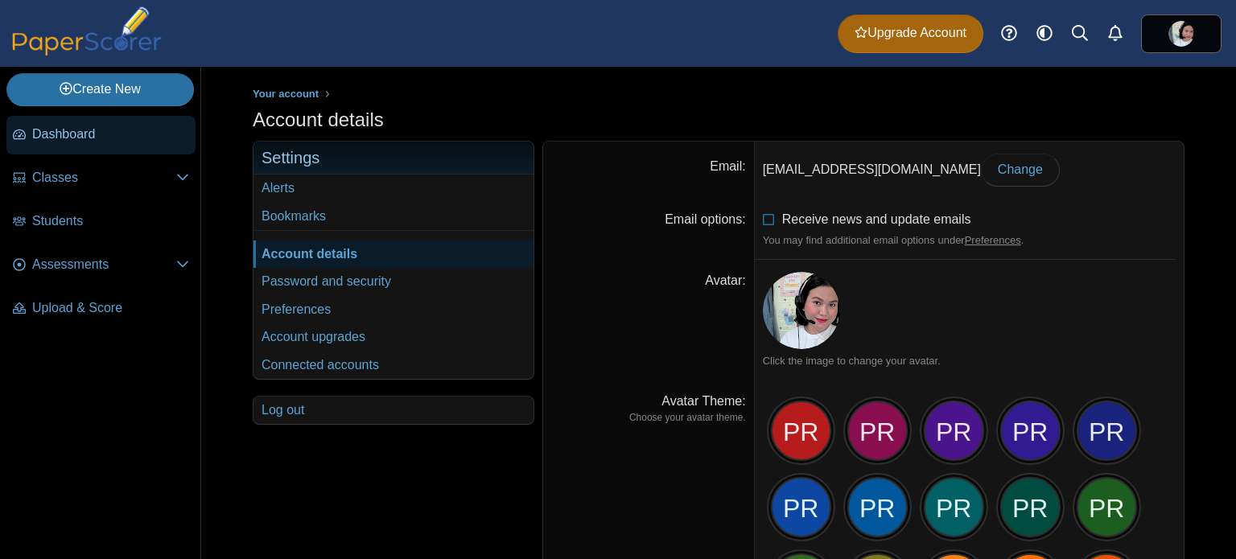
click at [164, 121] on link "Dashboard" at bounding box center [100, 135] width 189 height 39
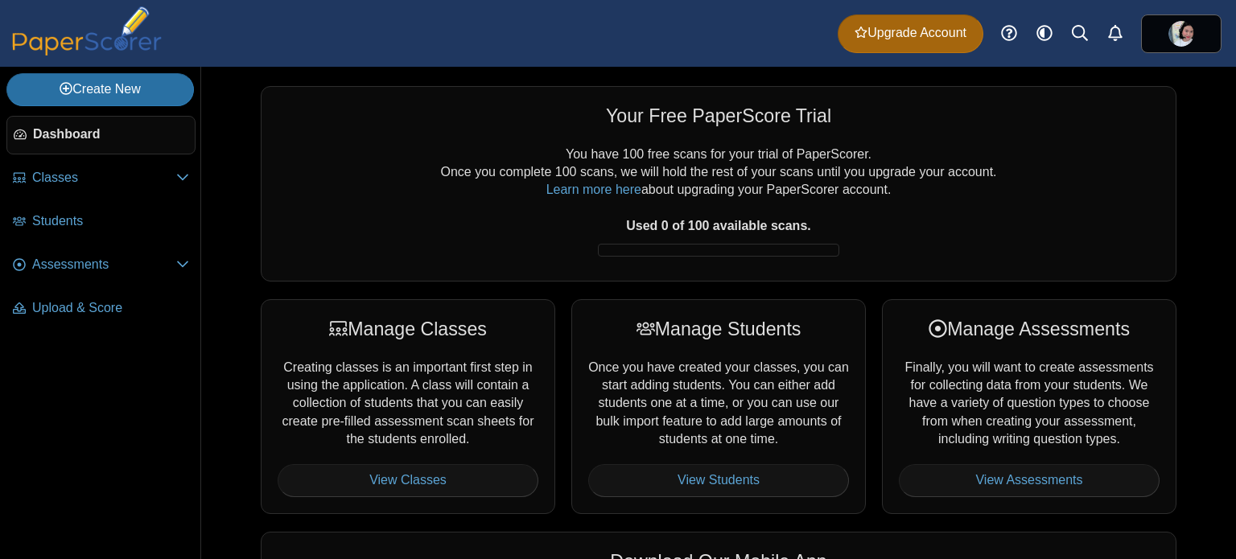
scroll to position [187, 0]
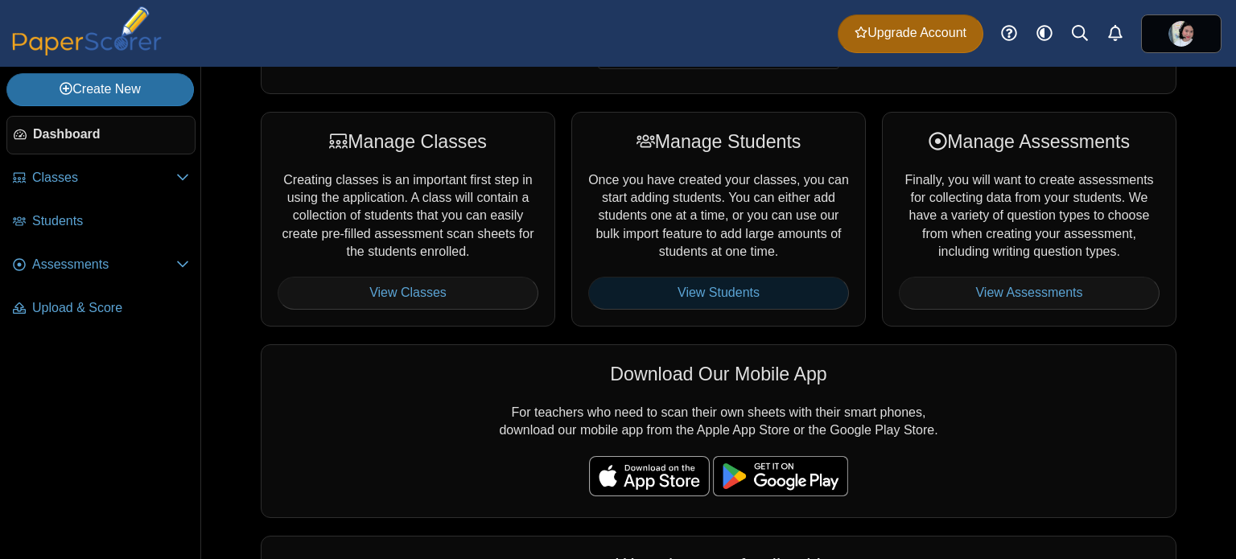
click at [673, 297] on link "View Students" at bounding box center [718, 293] width 261 height 32
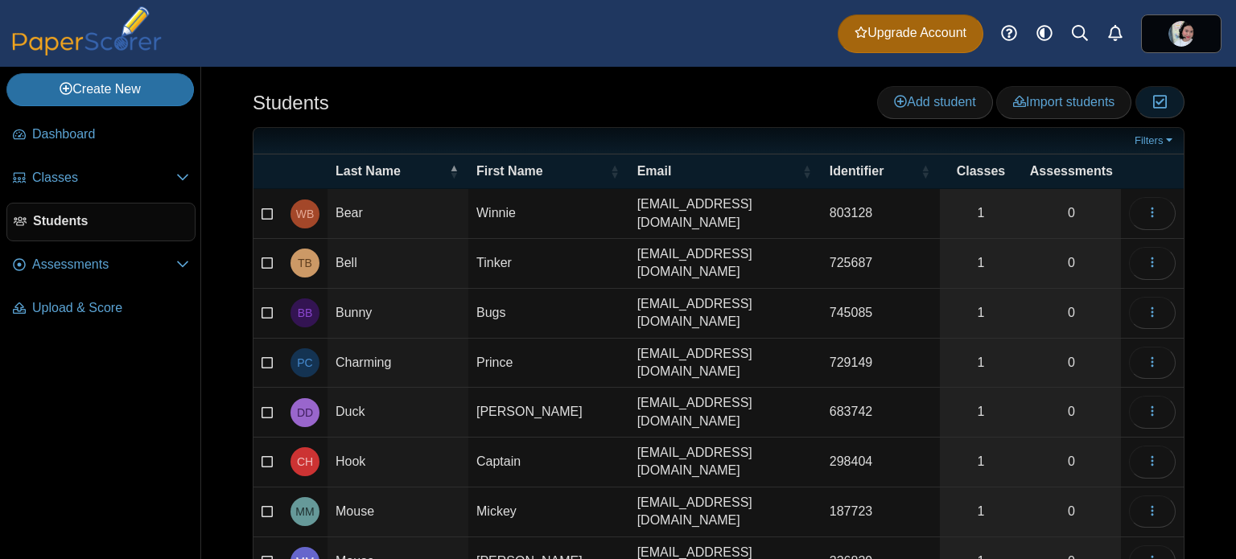
click at [1152, 101] on icon "button" at bounding box center [1159, 102] width 15 height 14
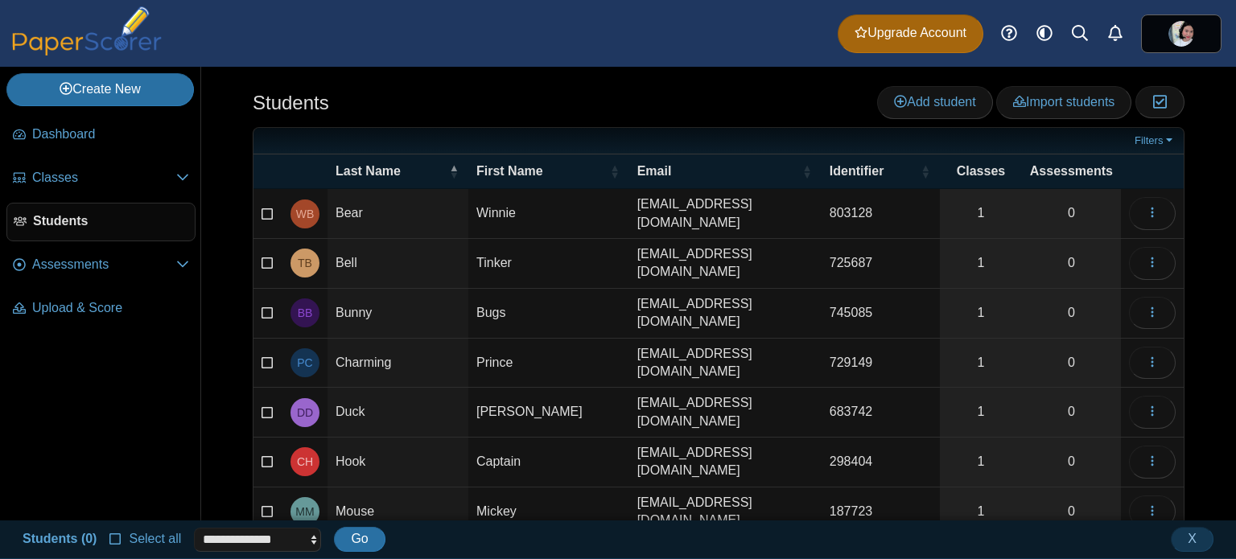
click at [113, 540] on icon at bounding box center [115, 537] width 13 height 11
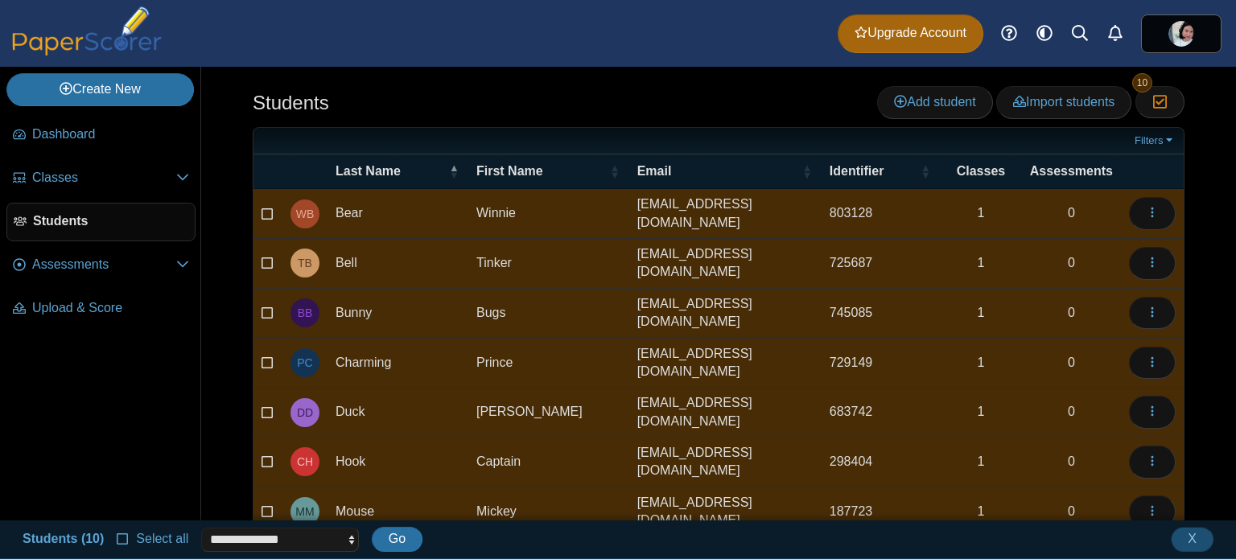
click at [1188, 538] on button "X" at bounding box center [1192, 539] width 43 height 24
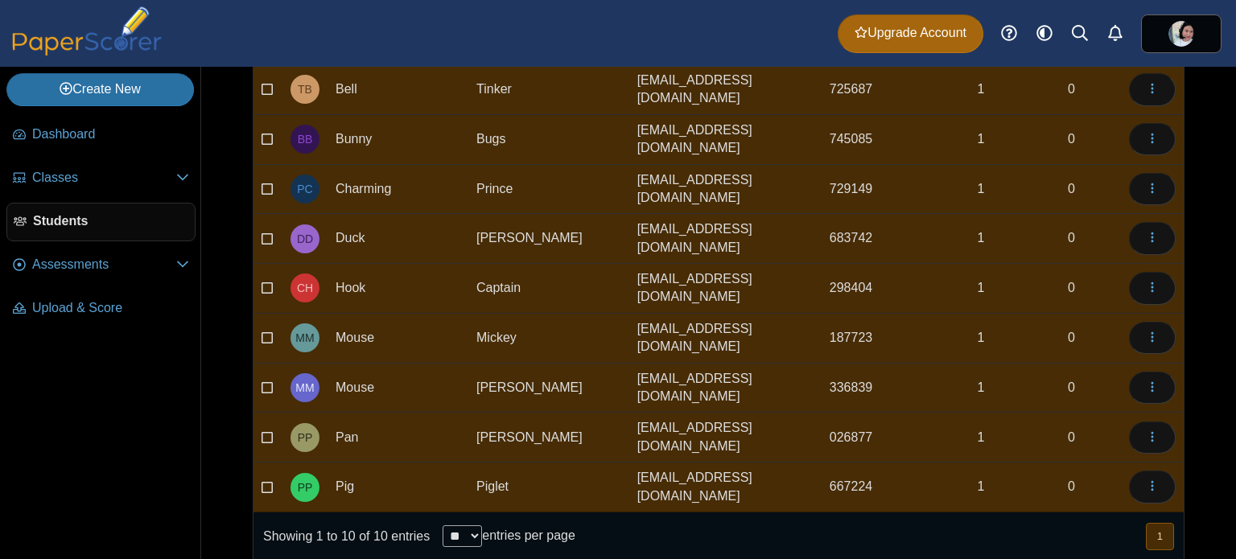
scroll to position [0, 0]
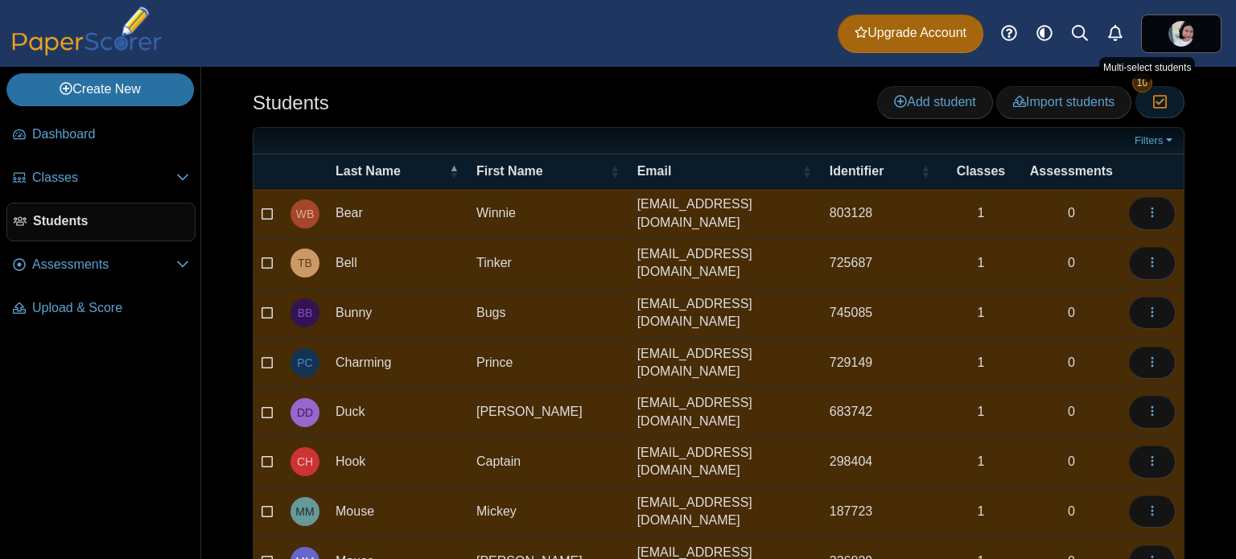
click at [1152, 99] on icon "button" at bounding box center [1159, 102] width 15 height 14
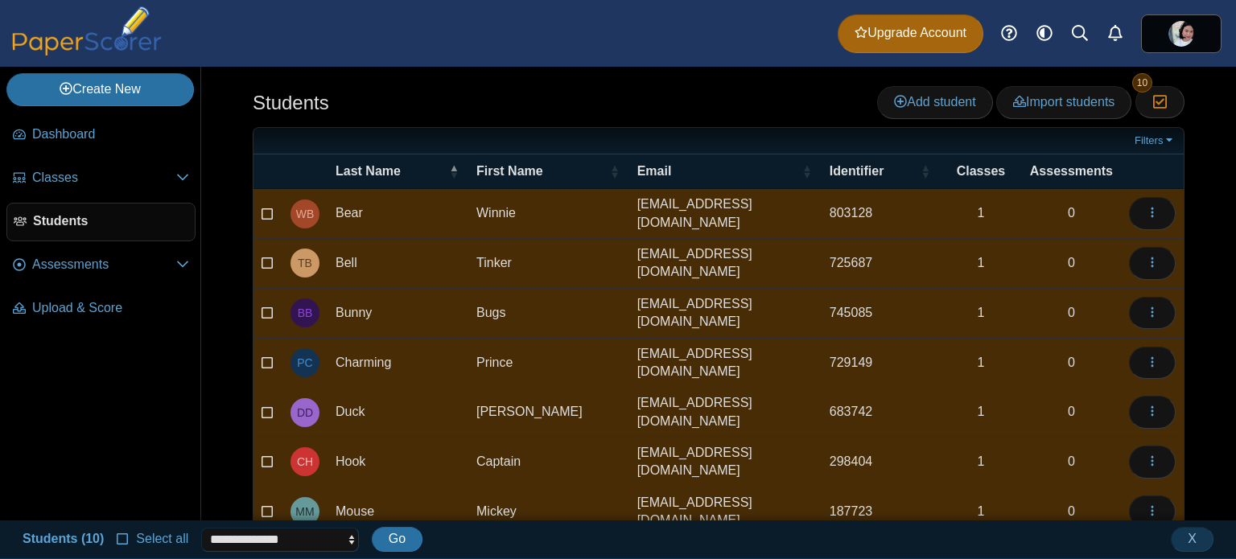
click at [228, 543] on select "**********" at bounding box center [280, 540] width 158 height 24
click at [201, 528] on select "**********" at bounding box center [280, 540] width 158 height 24
click at [230, 534] on select "**********" at bounding box center [280, 540] width 158 height 24
select select "******"
click at [201, 528] on select "**********" at bounding box center [280, 540] width 158 height 24
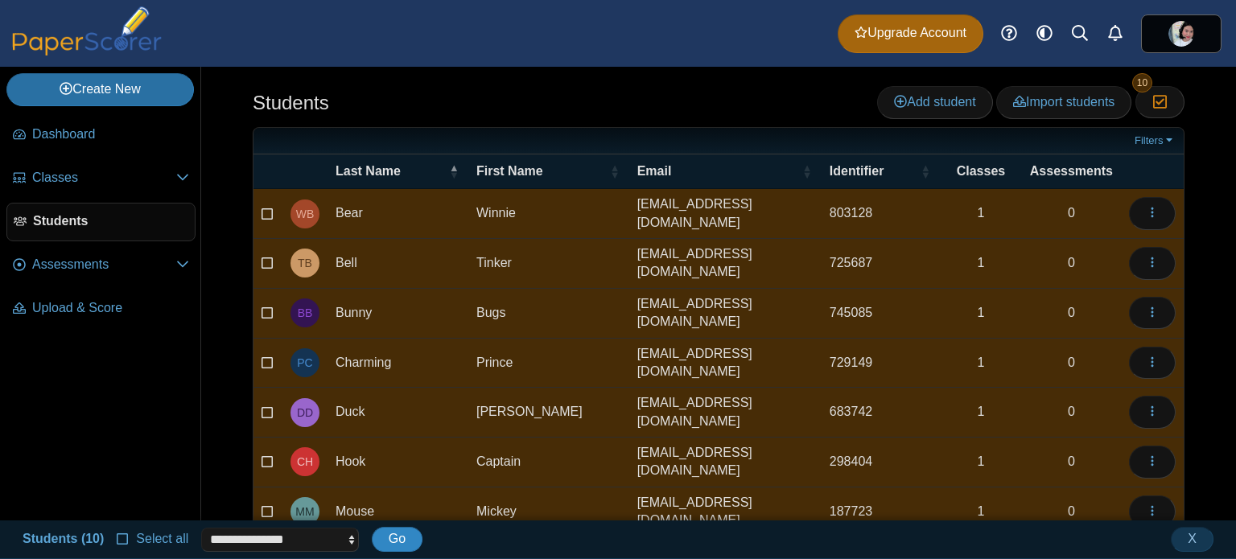
click at [390, 540] on span "Go" at bounding box center [397, 539] width 17 height 14
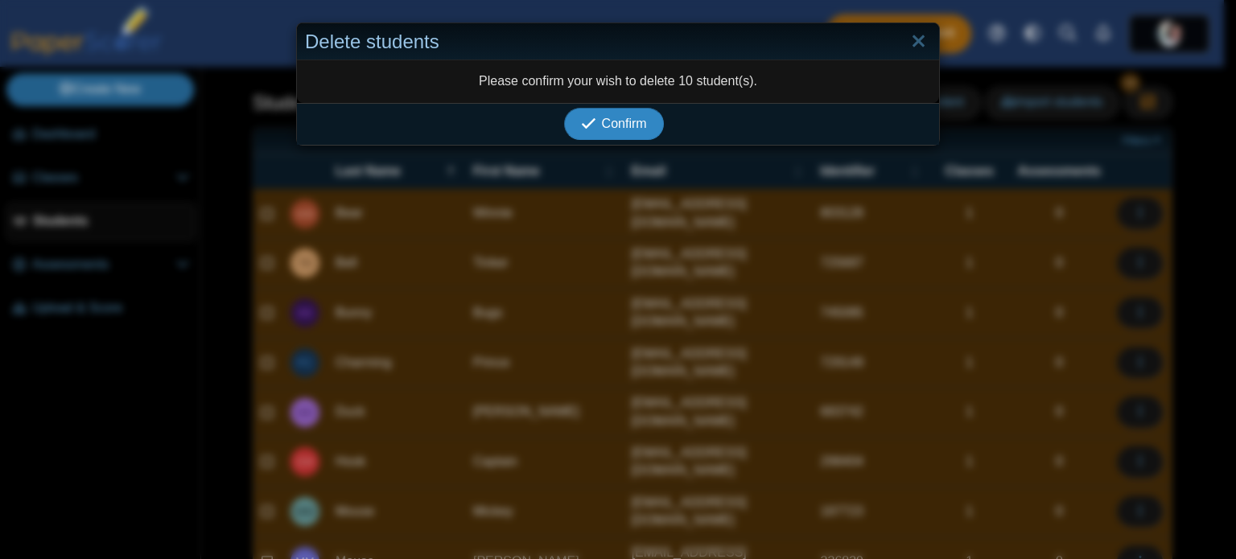
click at [612, 122] on span "Confirm" at bounding box center [624, 124] width 45 height 14
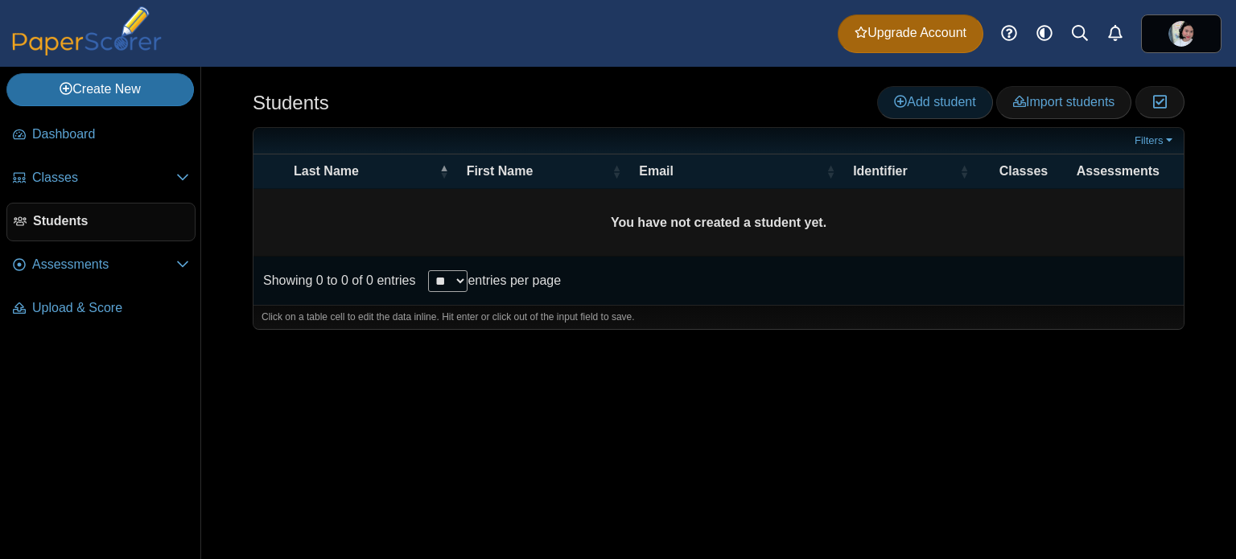
click at [924, 108] on span "Add student" at bounding box center [934, 102] width 81 height 14
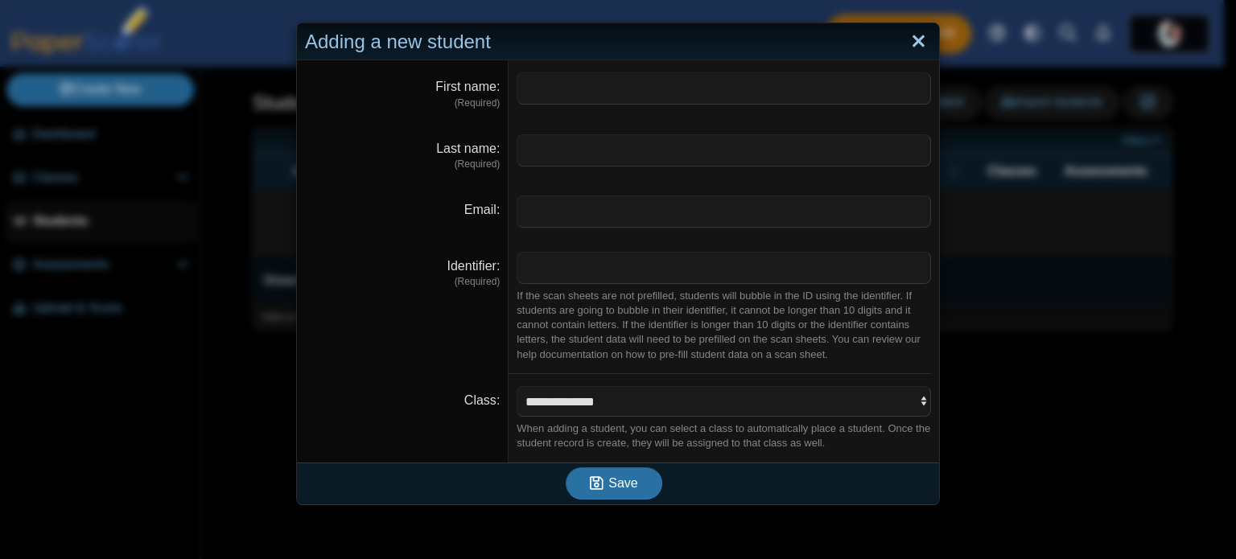
click at [910, 36] on link "Close" at bounding box center [918, 41] width 25 height 27
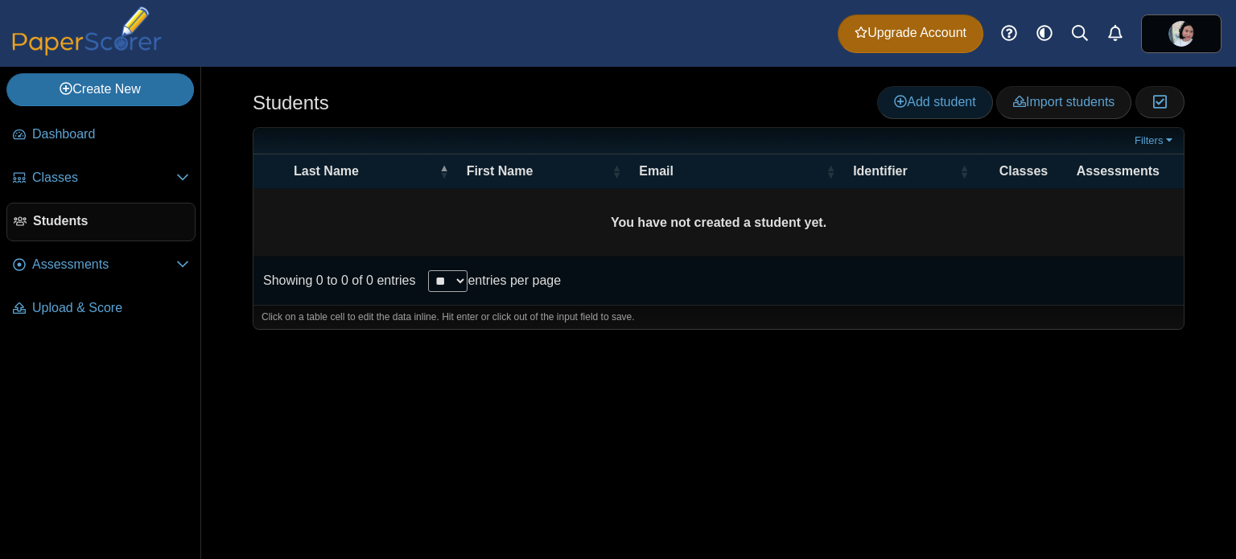
click at [937, 96] on span "Add student" at bounding box center [934, 102] width 81 height 14
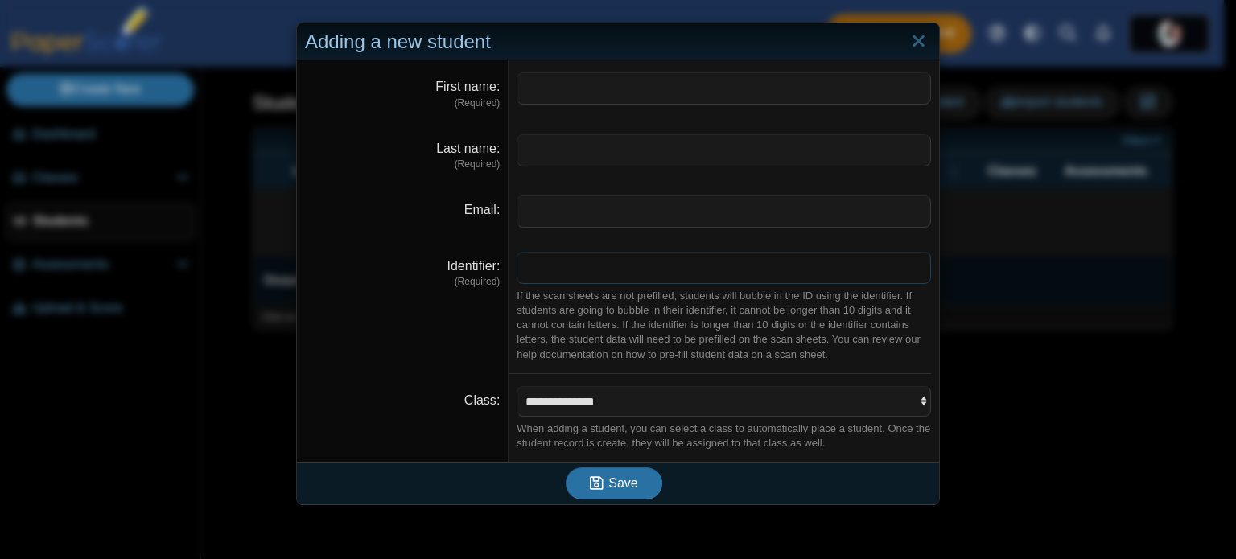
click at [581, 257] on input "Identifier" at bounding box center [724, 268] width 414 height 32
click at [745, 208] on input "Email" at bounding box center [724, 212] width 414 height 32
click at [744, 150] on input "Last name" at bounding box center [724, 150] width 414 height 32
click at [748, 84] on input "First name" at bounding box center [724, 88] width 414 height 32
click at [917, 38] on link "Close" at bounding box center [918, 41] width 25 height 27
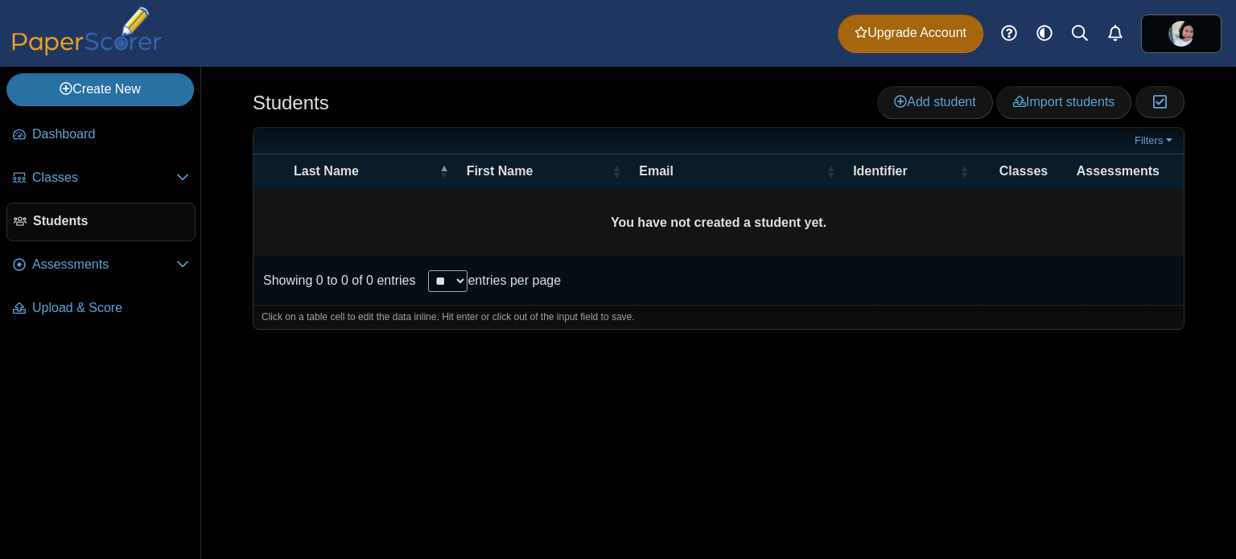
click at [891, 433] on div "Students Add student Import students Moderation 0" at bounding box center [718, 313] width 1035 height 492
click at [1049, 31] on icon "Style variation" at bounding box center [1044, 33] width 16 height 16
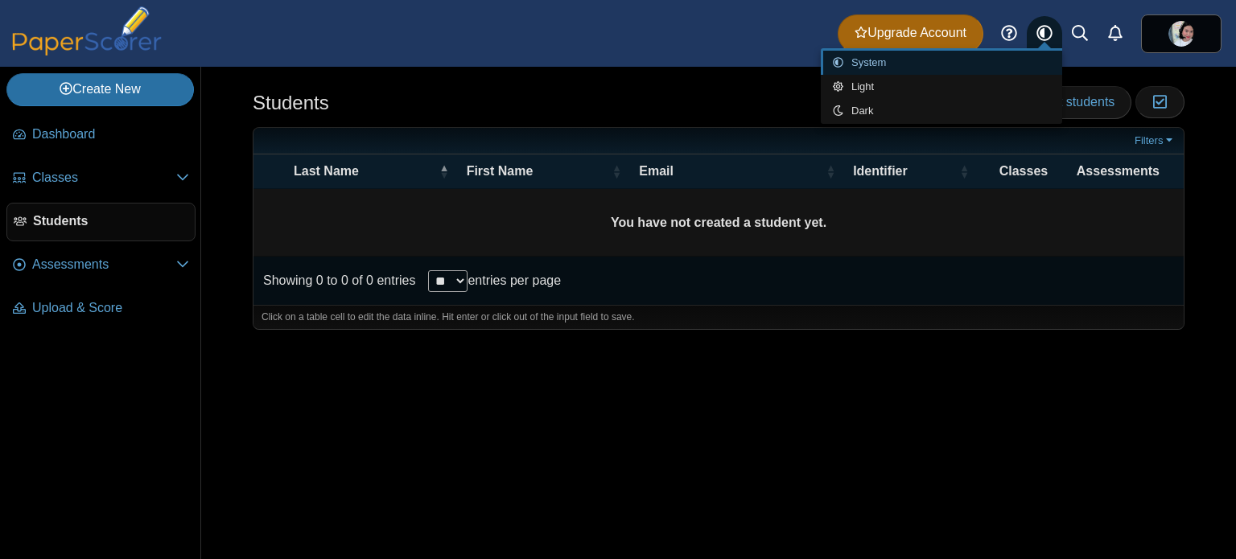
click at [1124, 412] on div "Students Add student Import students Moderation 0" at bounding box center [718, 313] width 1035 height 492
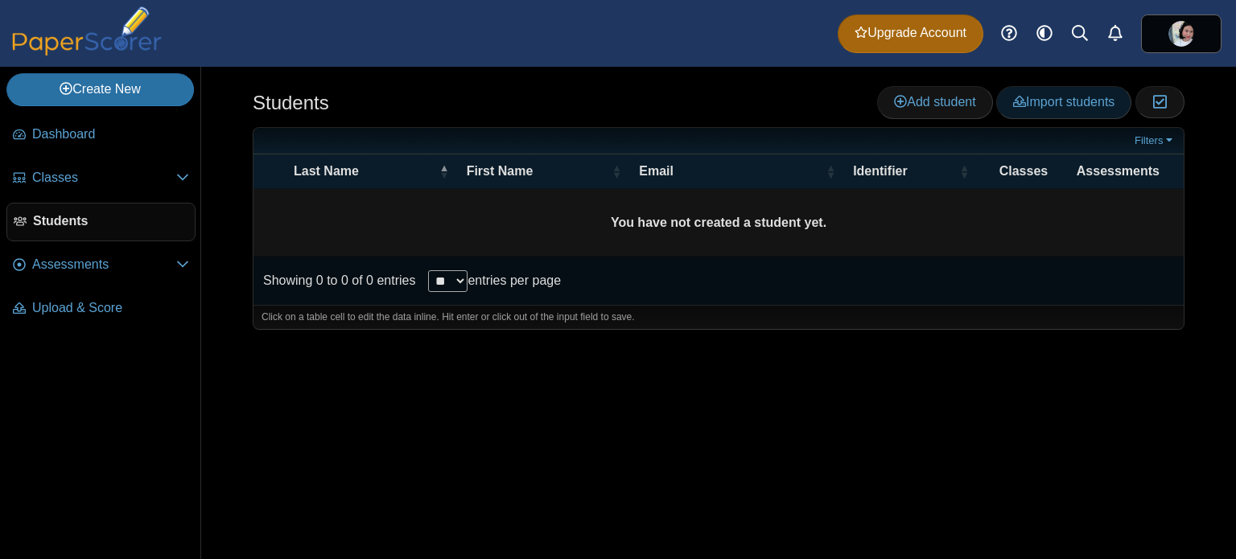
click at [1082, 97] on span "Import students" at bounding box center [1063, 102] width 101 height 14
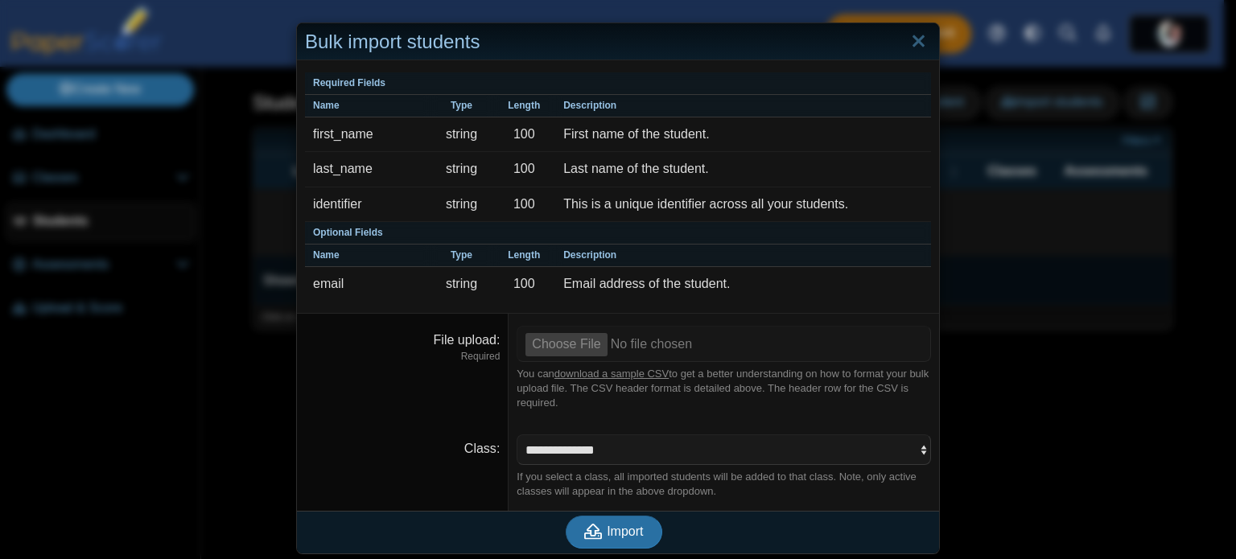
click at [677, 422] on dd "**********" at bounding box center [724, 466] width 431 height 89
click at [554, 341] on input "File upload" at bounding box center [724, 343] width 414 height 35
click at [560, 340] on input "File upload" at bounding box center [724, 343] width 414 height 35
type input "**********"
click at [641, 519] on button "Import" at bounding box center [614, 532] width 97 height 32
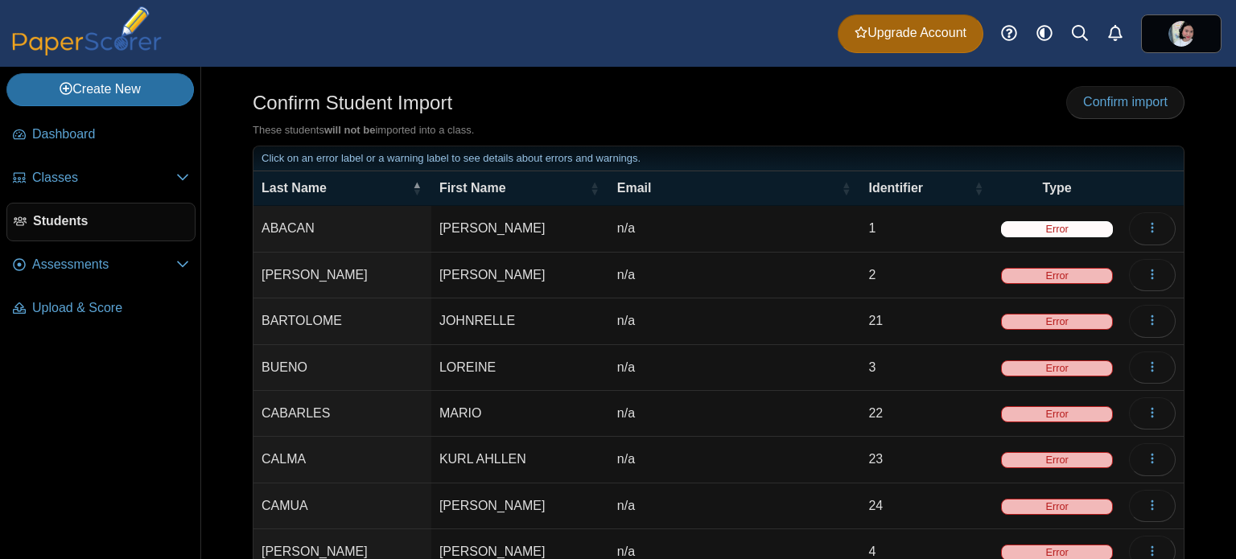
click at [1065, 229] on span "Error" at bounding box center [1057, 229] width 112 height 16
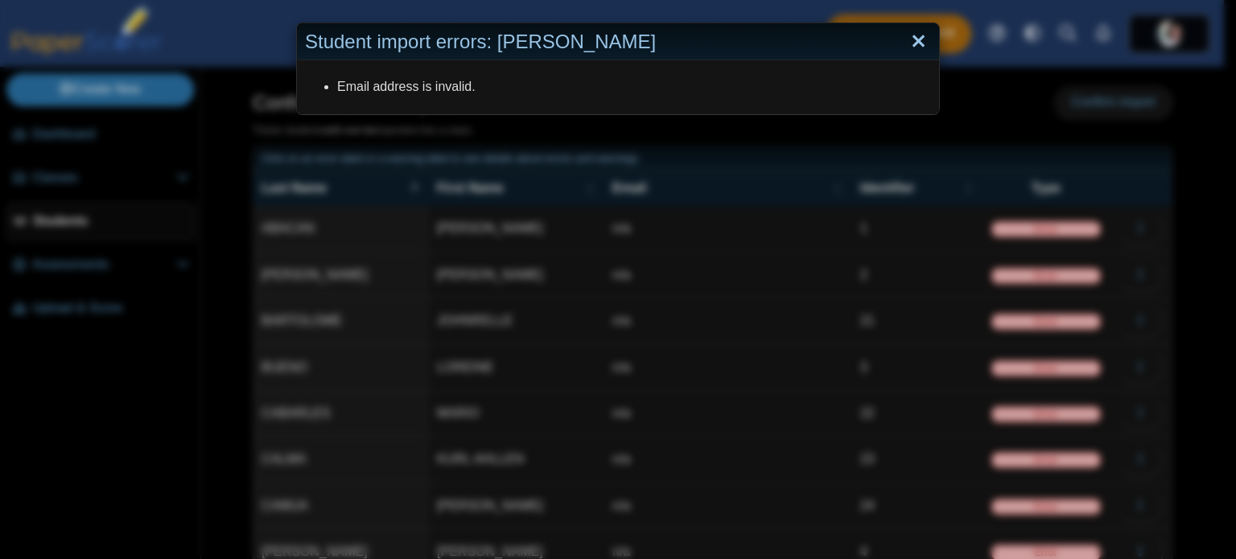
click at [917, 41] on link "Close" at bounding box center [918, 41] width 25 height 27
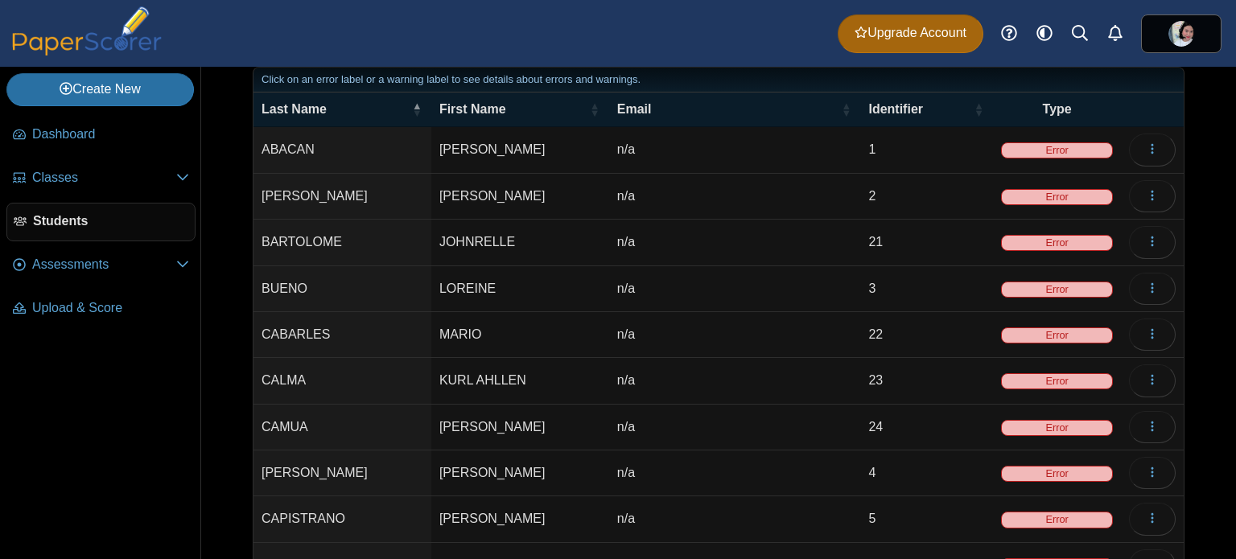
scroll to position [190, 0]
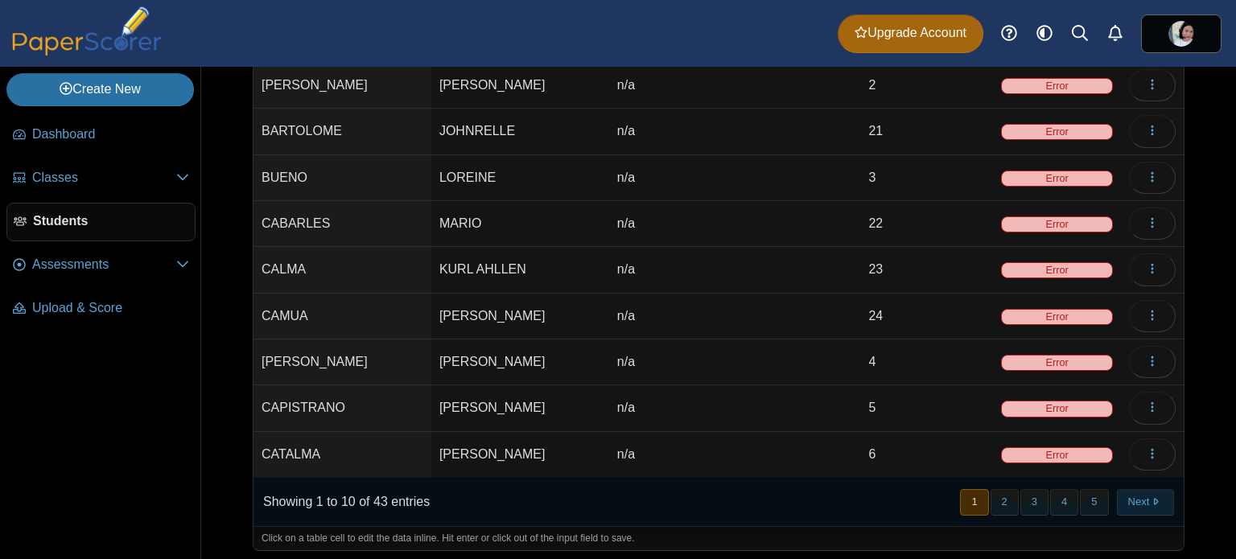
click at [1122, 495] on button "Next" at bounding box center [1145, 502] width 57 height 27
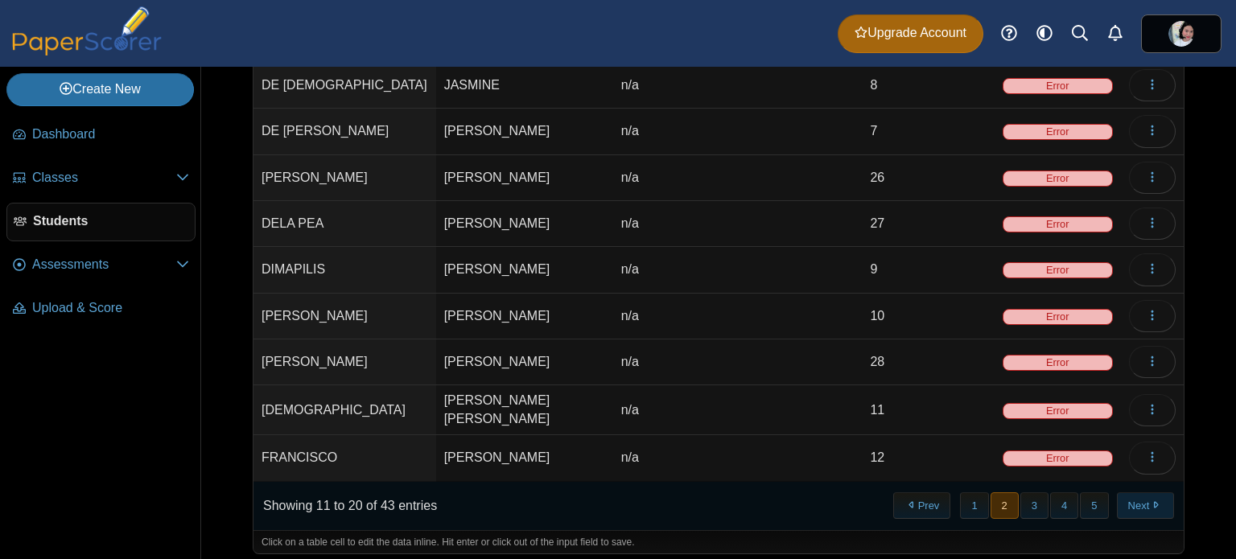
click at [1132, 495] on button "Next" at bounding box center [1145, 505] width 57 height 27
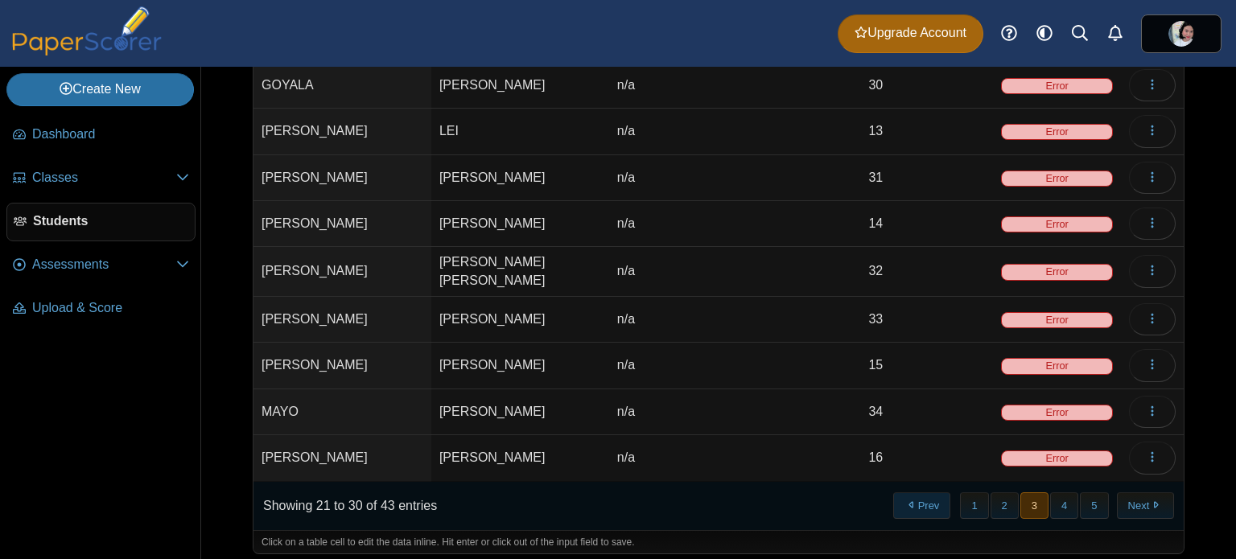
click at [893, 497] on button "Prev" at bounding box center [921, 505] width 57 height 27
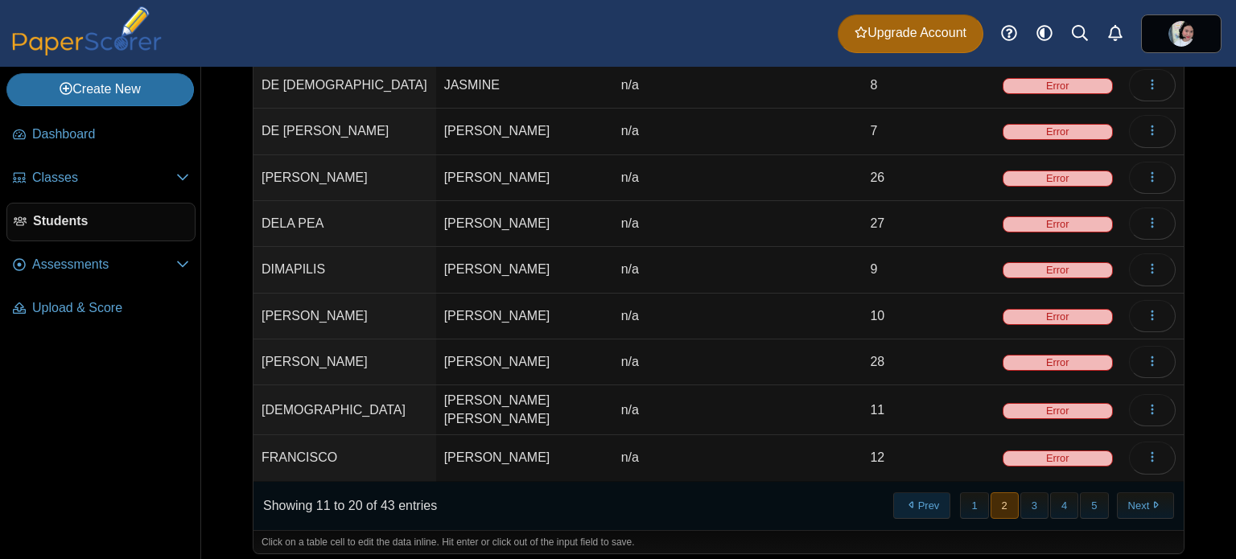
click at [911, 505] on button "Prev" at bounding box center [921, 505] width 57 height 27
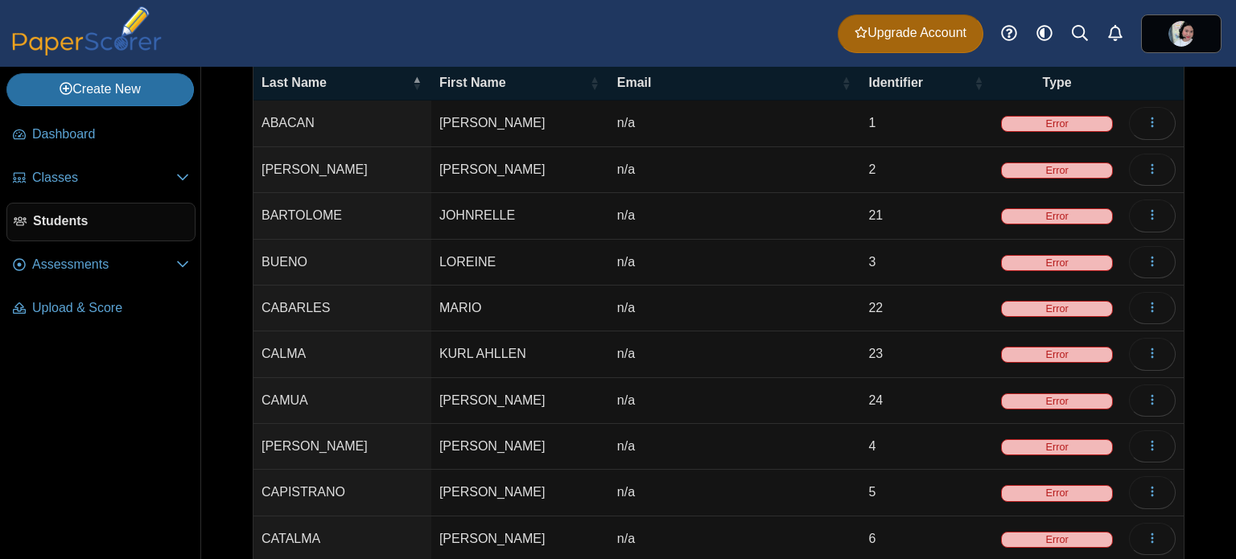
scroll to position [0, 0]
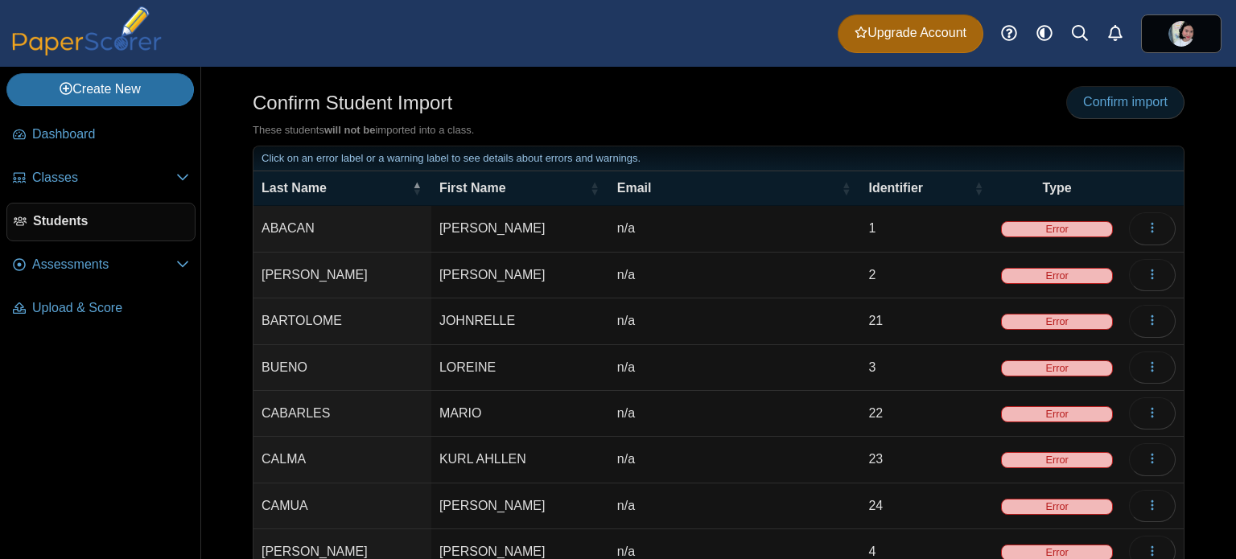
click at [1135, 95] on span "Confirm import" at bounding box center [1125, 102] width 84 height 14
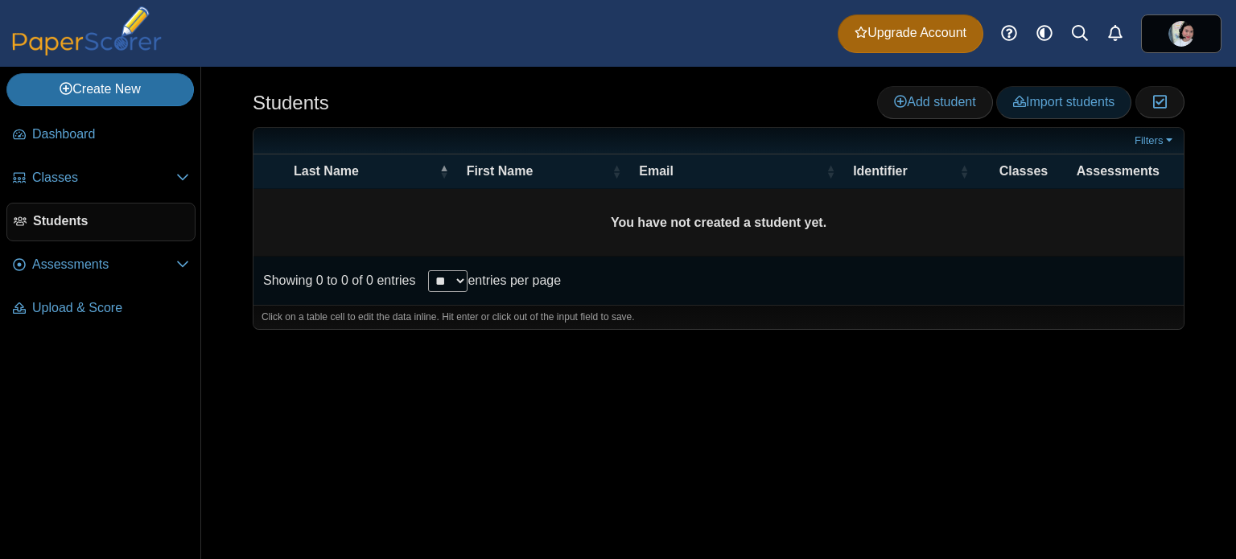
click at [1044, 98] on span "Import students" at bounding box center [1063, 102] width 101 height 14
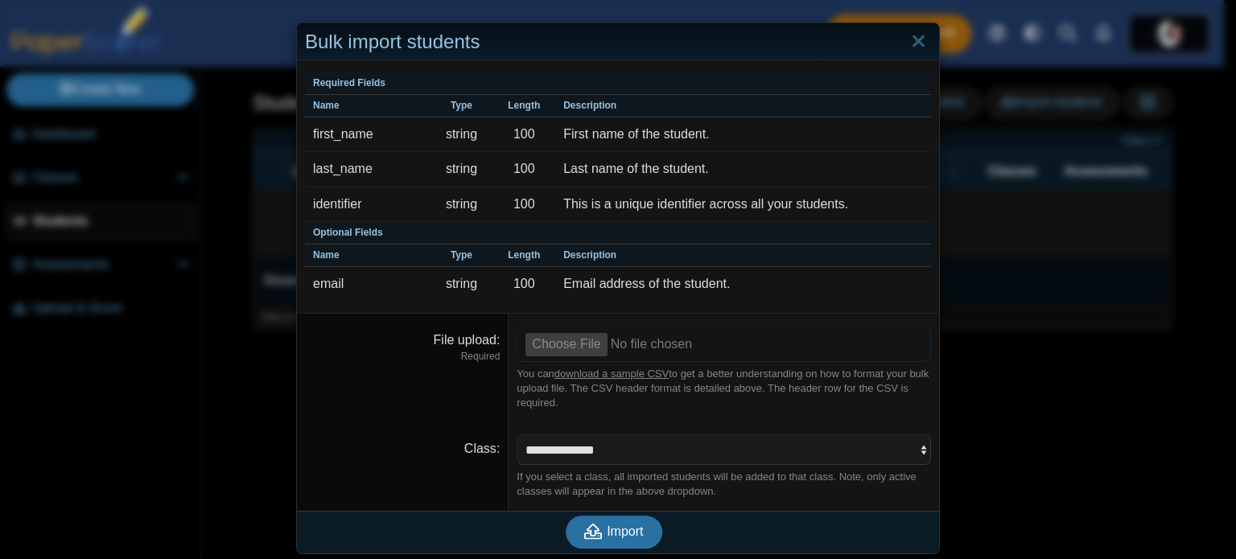
click at [564, 346] on input "File upload" at bounding box center [724, 343] width 414 height 35
type input "**********"
drag, startPoint x: 605, startPoint y: 443, endPoint x: 608, endPoint y: 459, distance: 17.1
click at [605, 443] on select "**********" at bounding box center [724, 450] width 414 height 31
select select "**********"
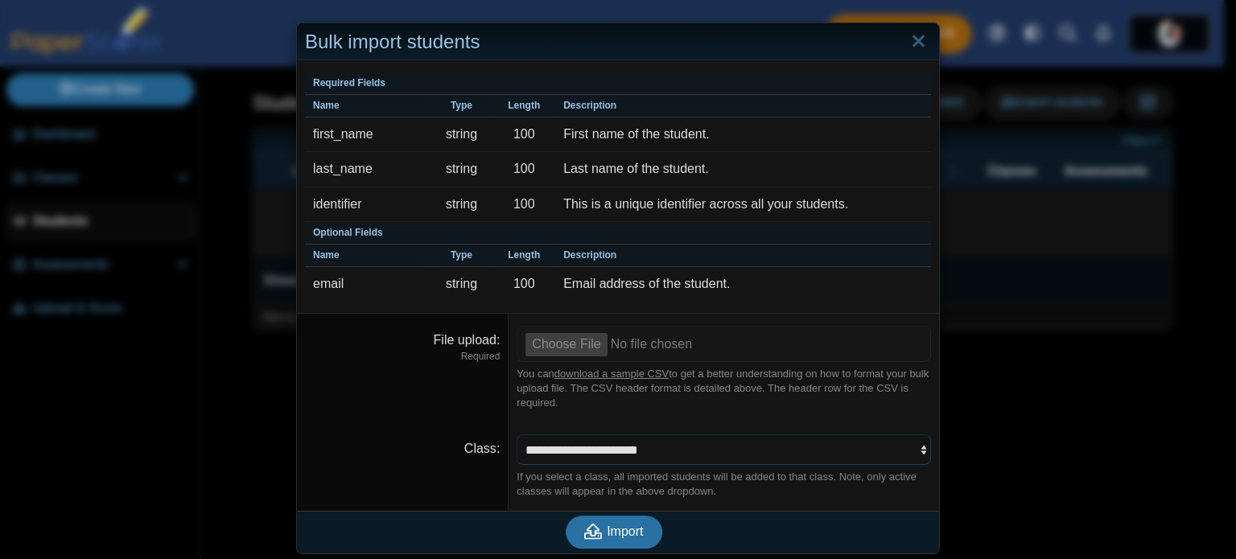
click at [517, 435] on select "**********" at bounding box center [724, 450] width 414 height 31
click at [616, 526] on span "Import" at bounding box center [625, 532] width 36 height 14
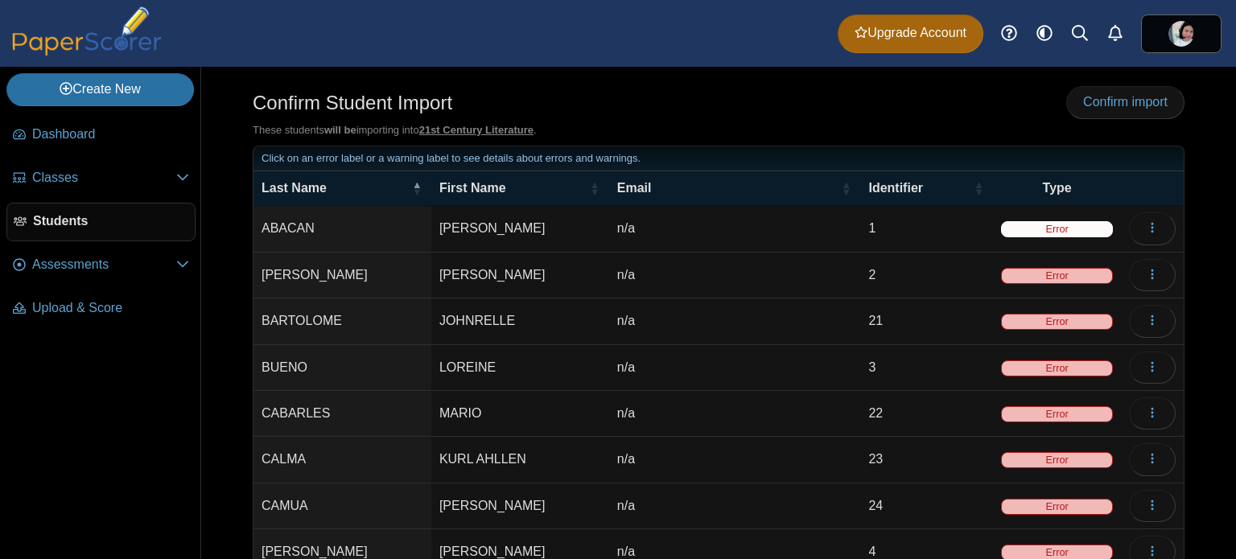
click at [1062, 229] on span "Error" at bounding box center [1057, 229] width 112 height 16
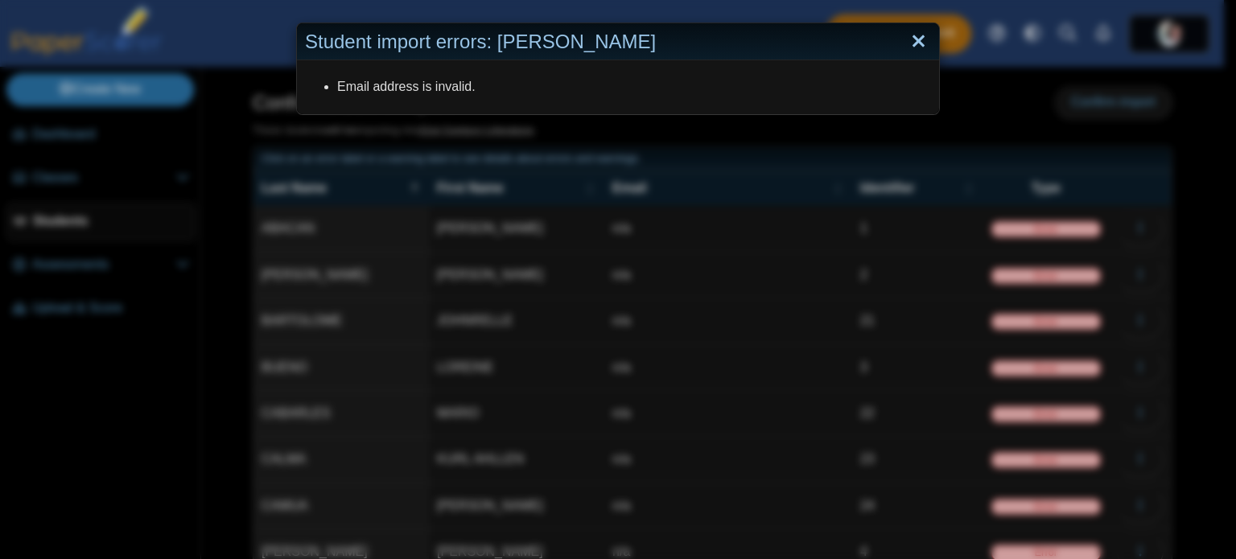
click at [906, 33] on link "Close" at bounding box center [918, 41] width 25 height 27
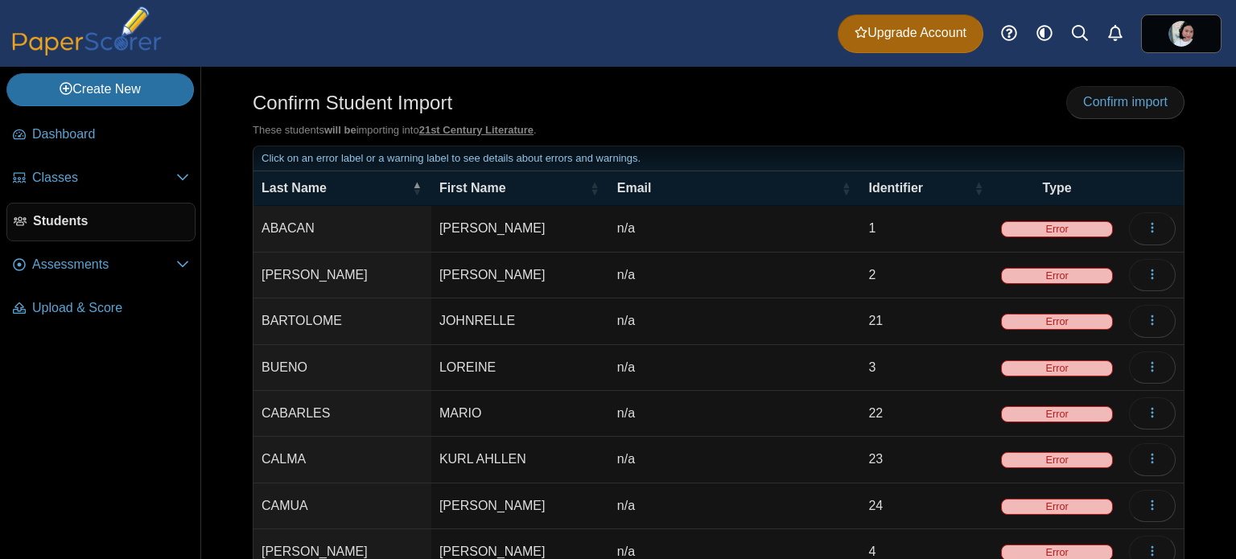
click at [686, 221] on td "n/a" at bounding box center [735, 229] width 252 height 46
type input "*"
click at [705, 272] on td "n/a" at bounding box center [735, 276] width 252 height 46
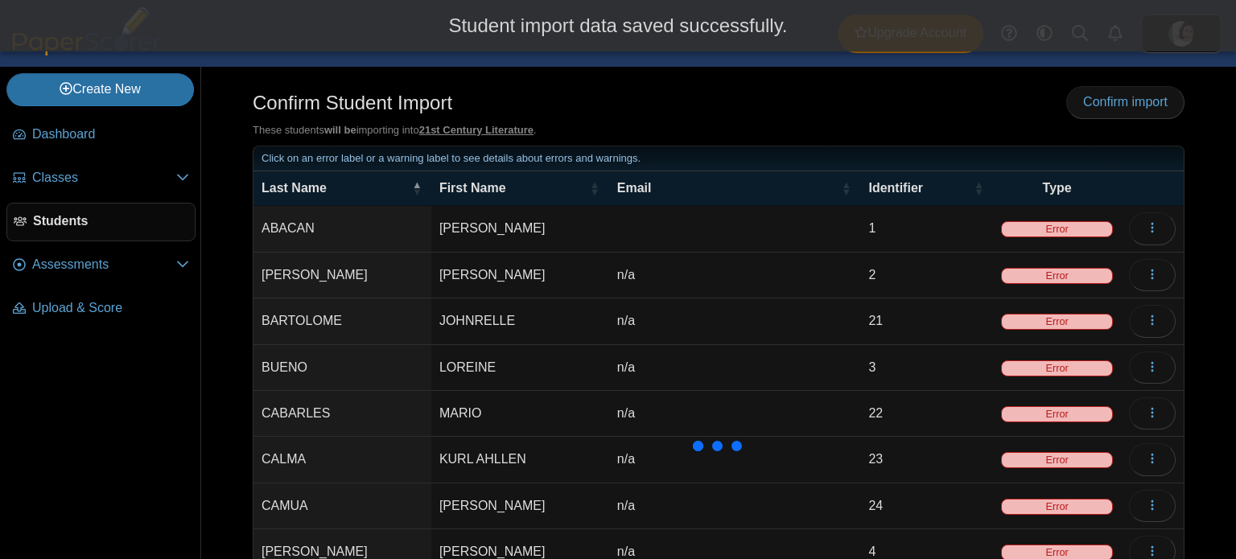
click at [644, 264] on td "n/a" at bounding box center [735, 276] width 252 height 46
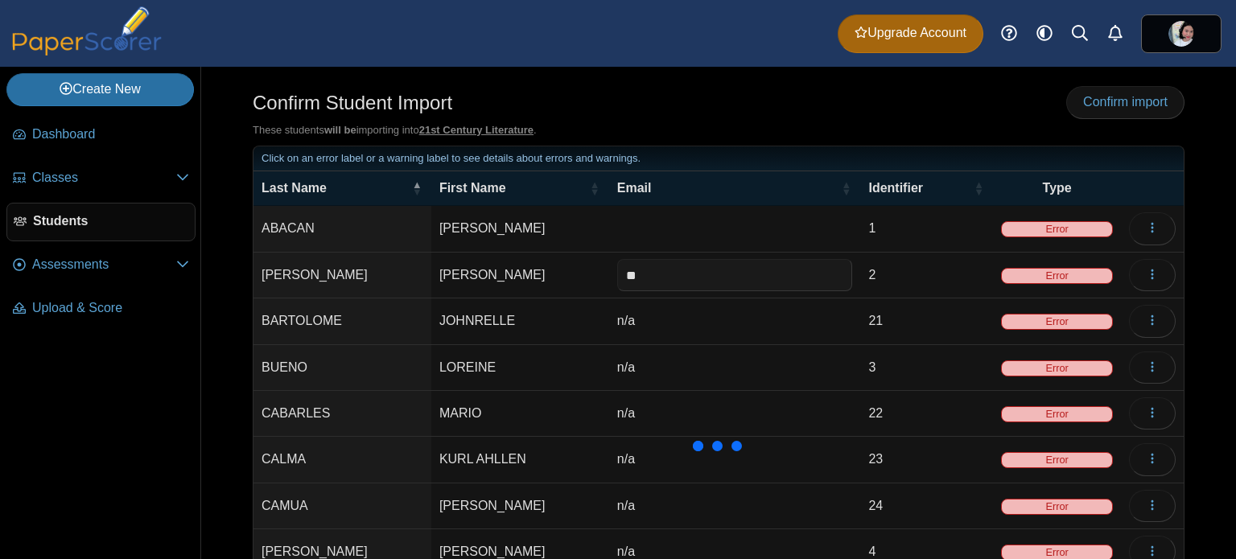
type input "*"
click at [649, 315] on td "n/a" at bounding box center [735, 322] width 252 height 46
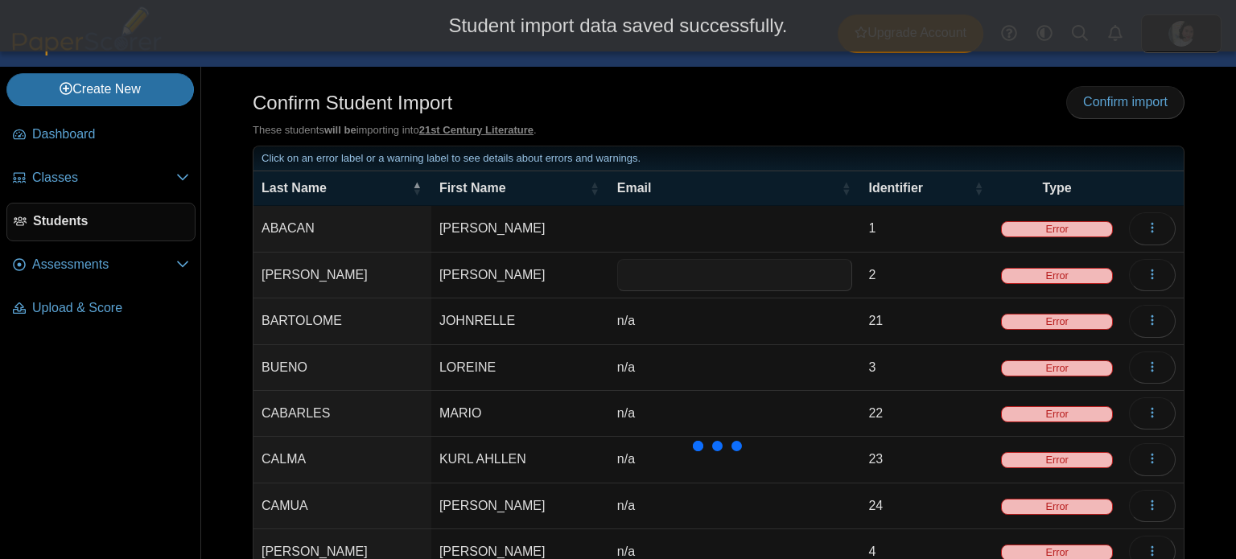
click at [631, 318] on td "n/a" at bounding box center [735, 322] width 252 height 46
type input "***"
click at [626, 313] on td "n/a" at bounding box center [735, 322] width 252 height 46
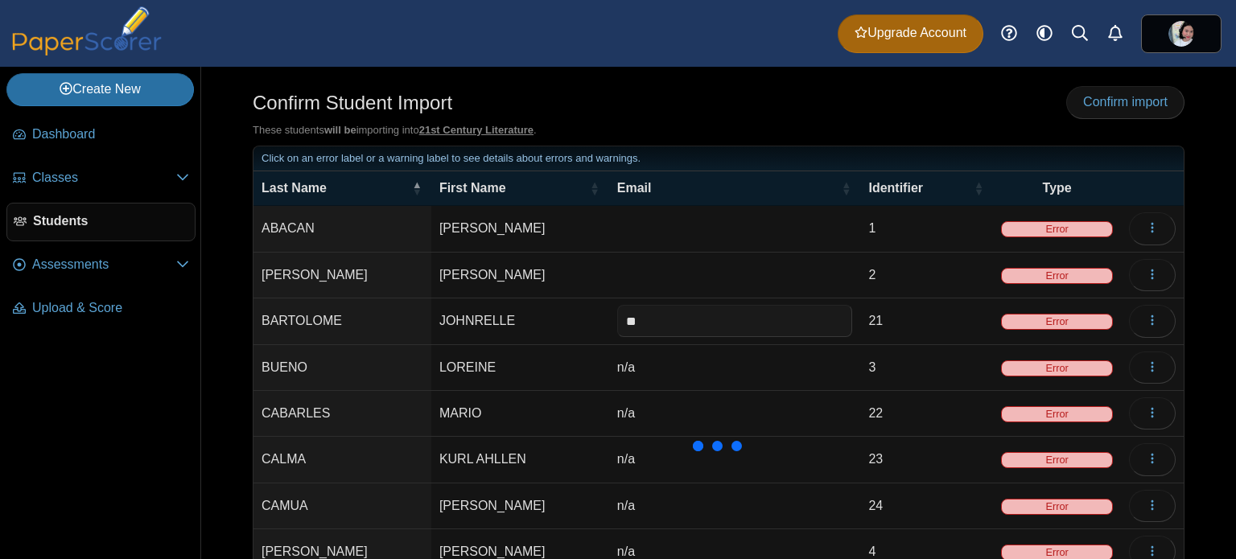
type input "*"
click at [644, 361] on td "n/a" at bounding box center [735, 368] width 252 height 46
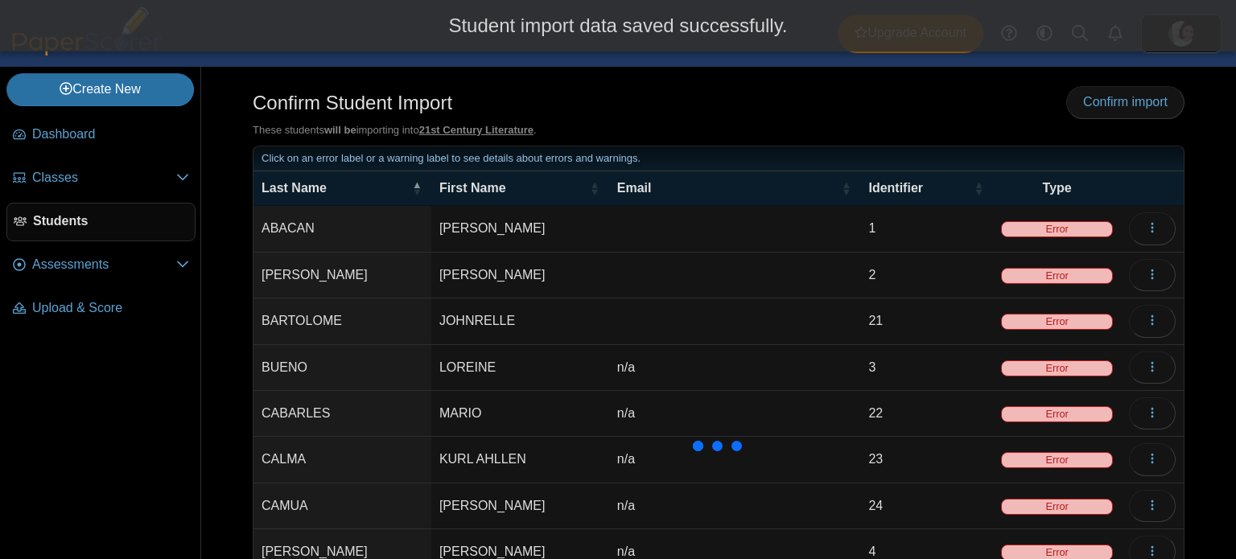
click at [618, 361] on td "n/a" at bounding box center [735, 368] width 252 height 46
type input "*"
click at [653, 405] on td "n/a" at bounding box center [735, 414] width 252 height 46
click at [629, 410] on td "n/a" at bounding box center [735, 414] width 252 height 46
type input "*"
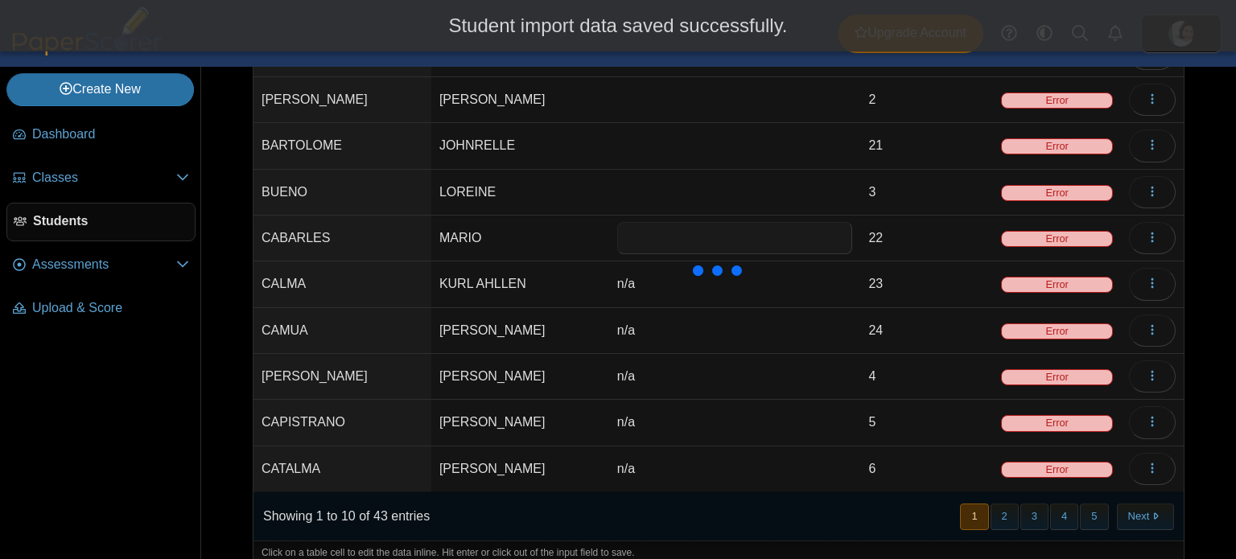
scroll to position [190, 0]
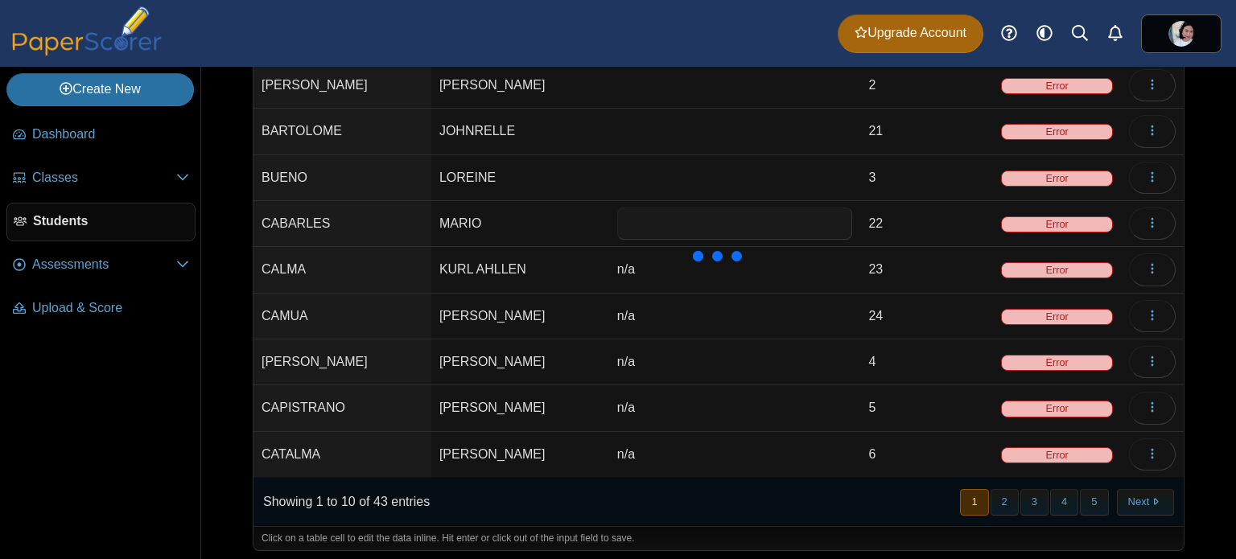
drag, startPoint x: 658, startPoint y: 263, endPoint x: 635, endPoint y: 266, distance: 23.5
click at [657, 263] on div at bounding box center [718, 257] width 161 height 41
click at [617, 266] on td "n/a" at bounding box center [735, 270] width 252 height 46
type input "***"
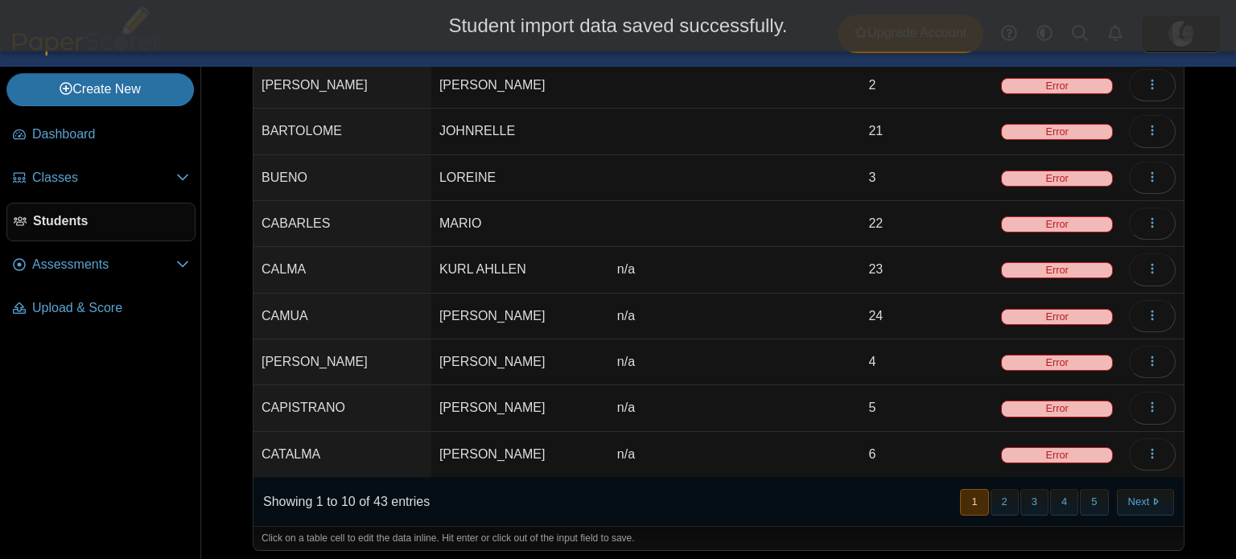
click at [635, 264] on td "n/a" at bounding box center [735, 270] width 252 height 46
type input "*"
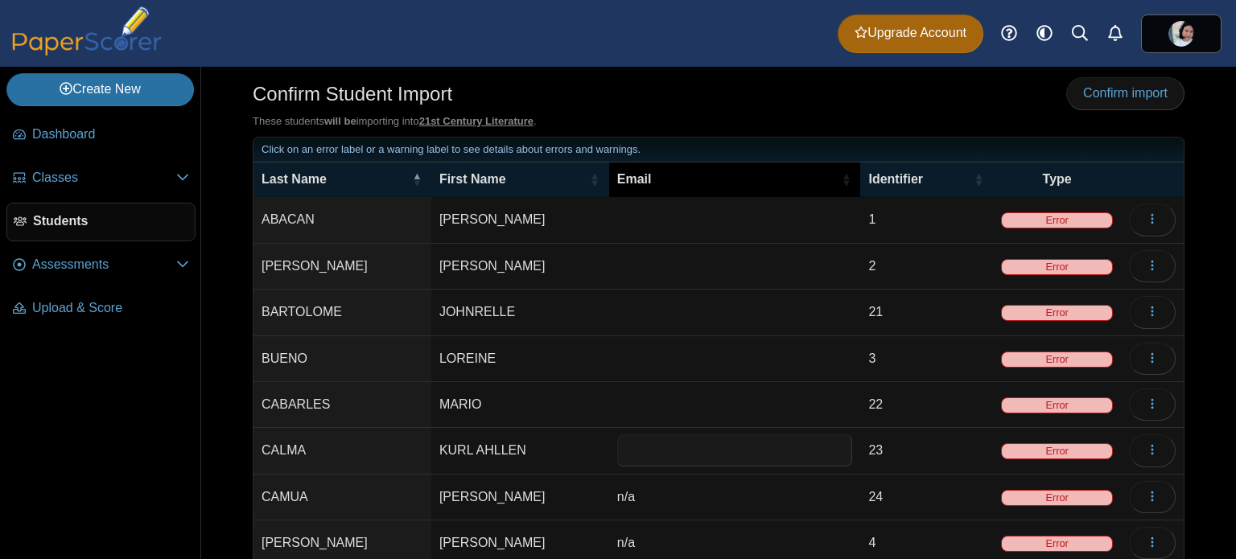
scroll to position [0, 0]
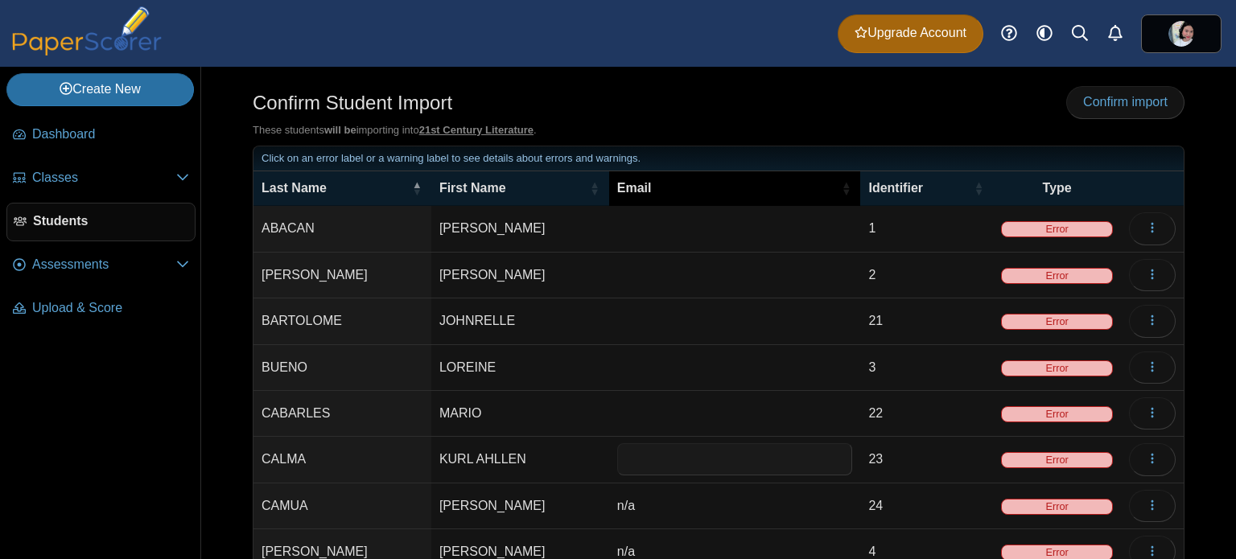
click at [621, 181] on span "Email" at bounding box center [634, 188] width 35 height 14
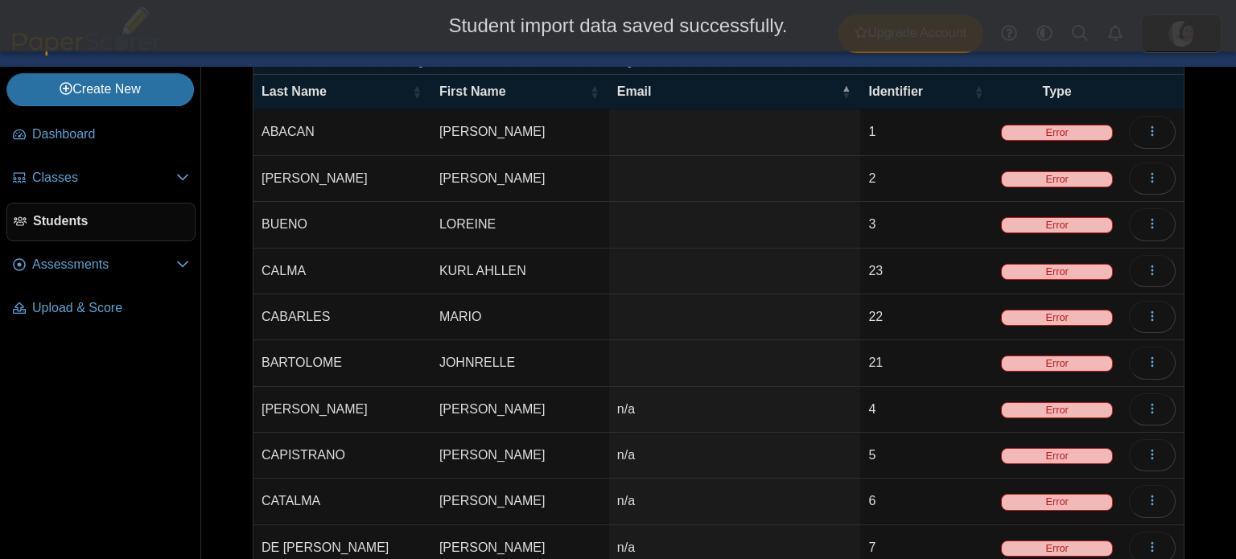
scroll to position [190, 0]
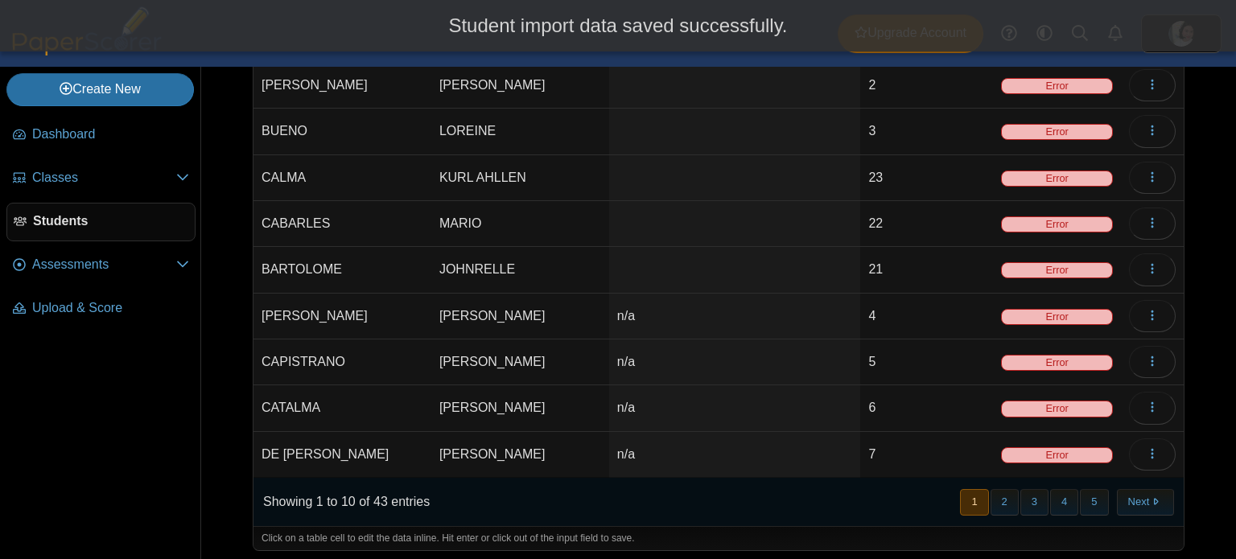
click at [653, 318] on td "n/a" at bounding box center [735, 317] width 252 height 46
type input "*"
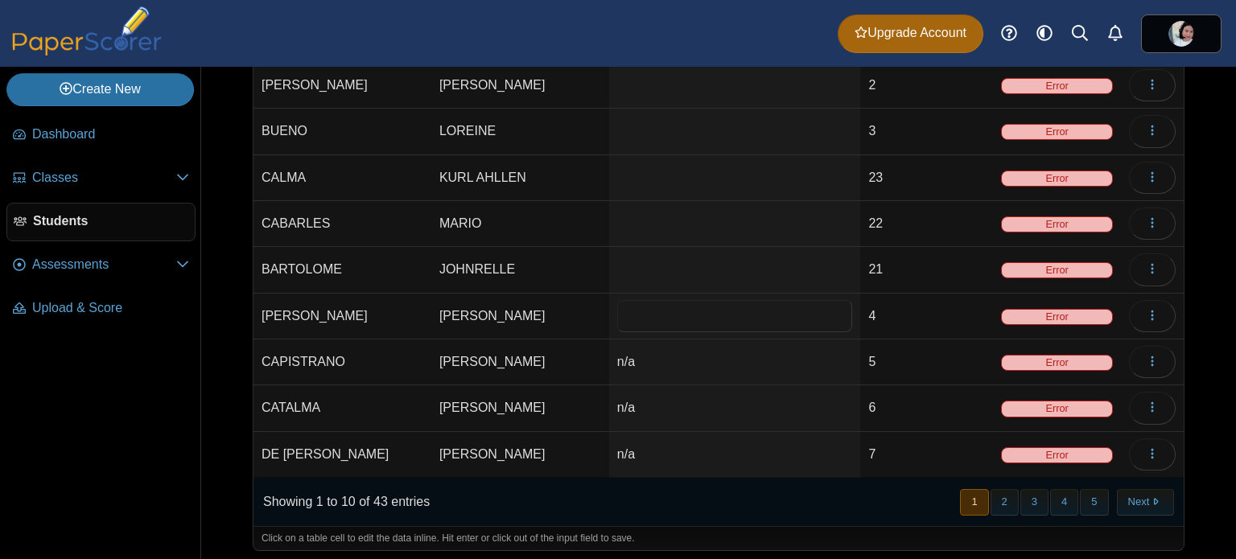
click at [647, 359] on td "n/a" at bounding box center [735, 363] width 252 height 46
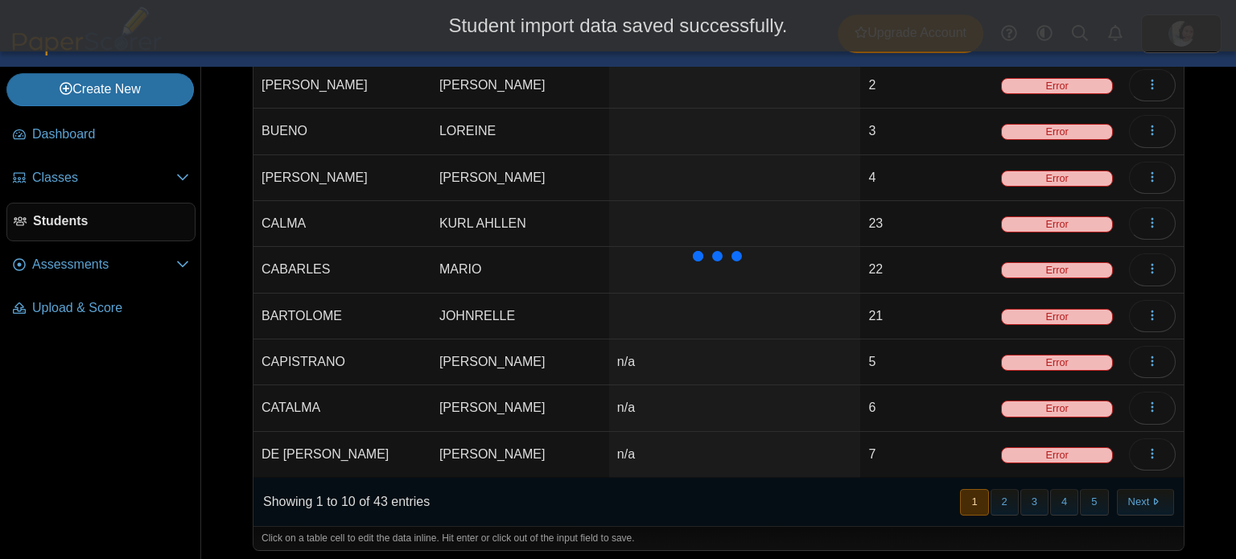
click at [647, 359] on td "n/a" at bounding box center [735, 363] width 252 height 46
type input "*"
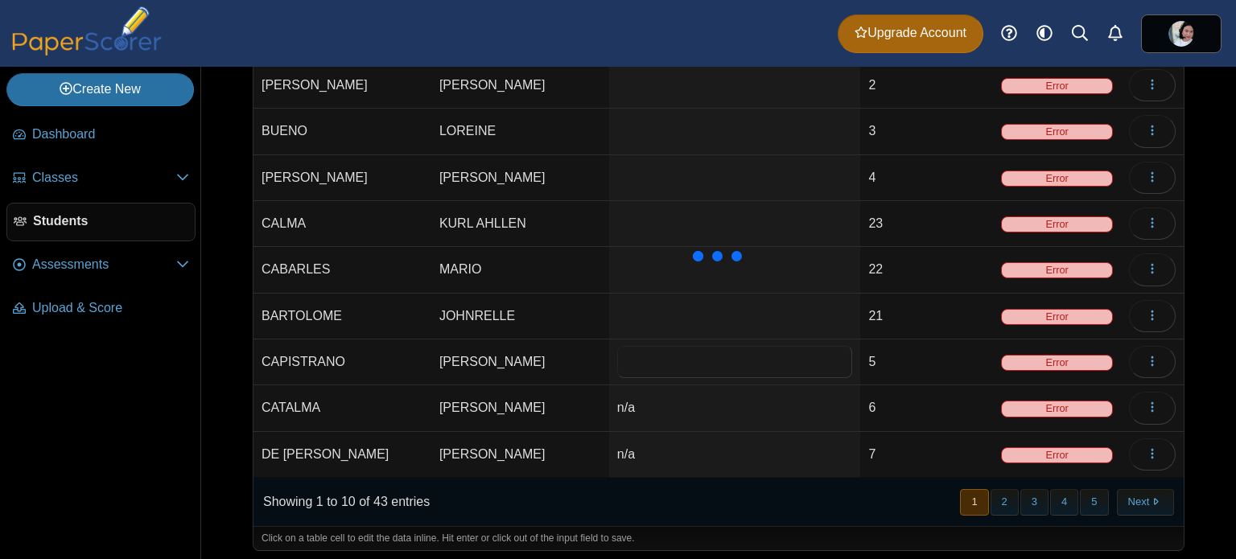
click at [648, 395] on td "n/a" at bounding box center [735, 408] width 252 height 46
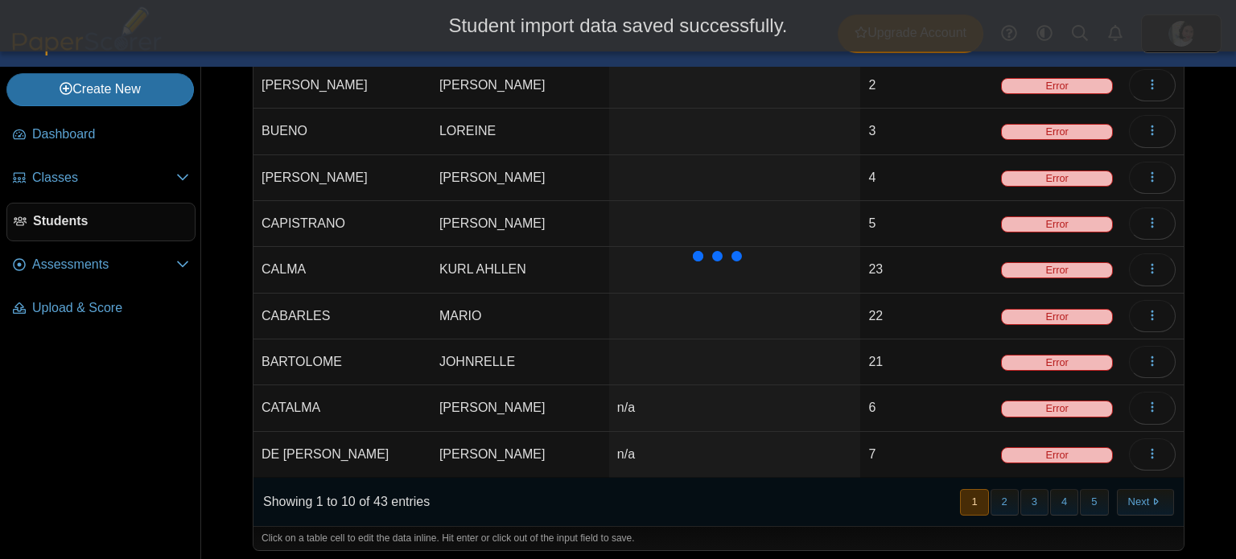
click at [612, 399] on td "n/a" at bounding box center [735, 408] width 252 height 46
type input "*"
click at [630, 439] on td "n/a" at bounding box center [735, 455] width 252 height 46
click at [633, 443] on td "n/a" at bounding box center [735, 455] width 252 height 46
type input "***"
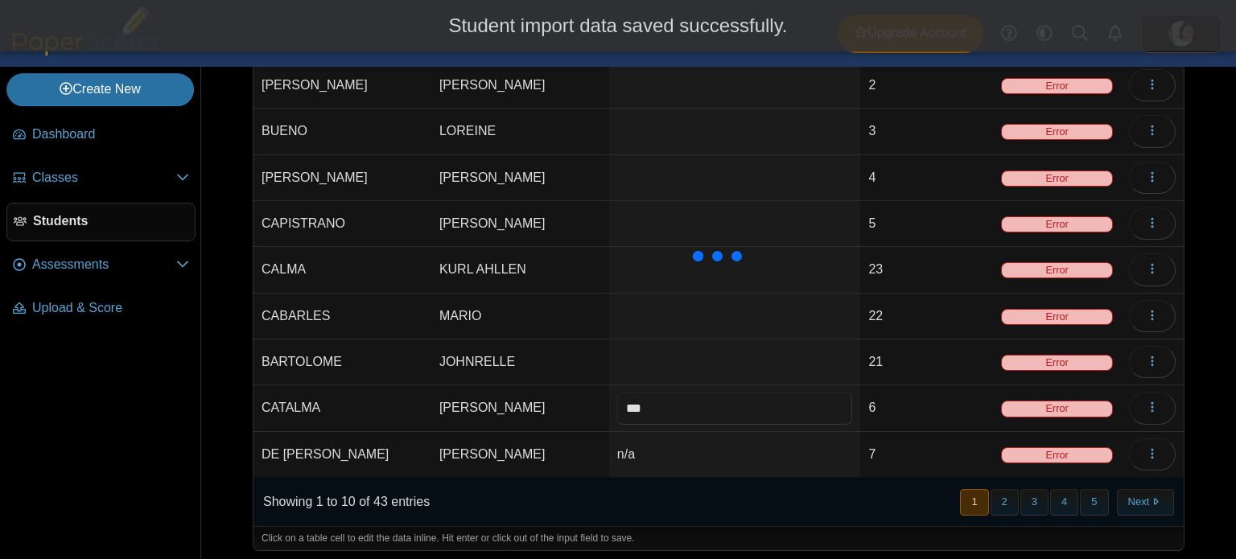
click at [632, 425] on input "***" at bounding box center [735, 409] width 236 height 32
click at [659, 439] on td "n/a" at bounding box center [735, 455] width 252 height 46
click at [659, 439] on input "***" at bounding box center [735, 455] width 236 height 32
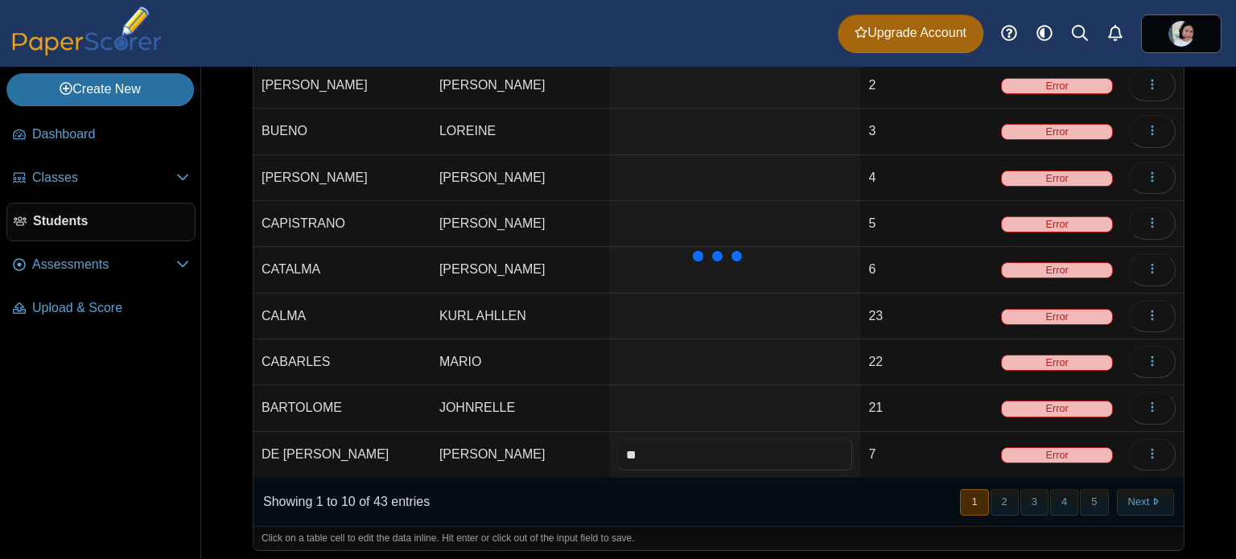
type input "*"
click at [993, 491] on button "2" at bounding box center [1005, 502] width 28 height 27
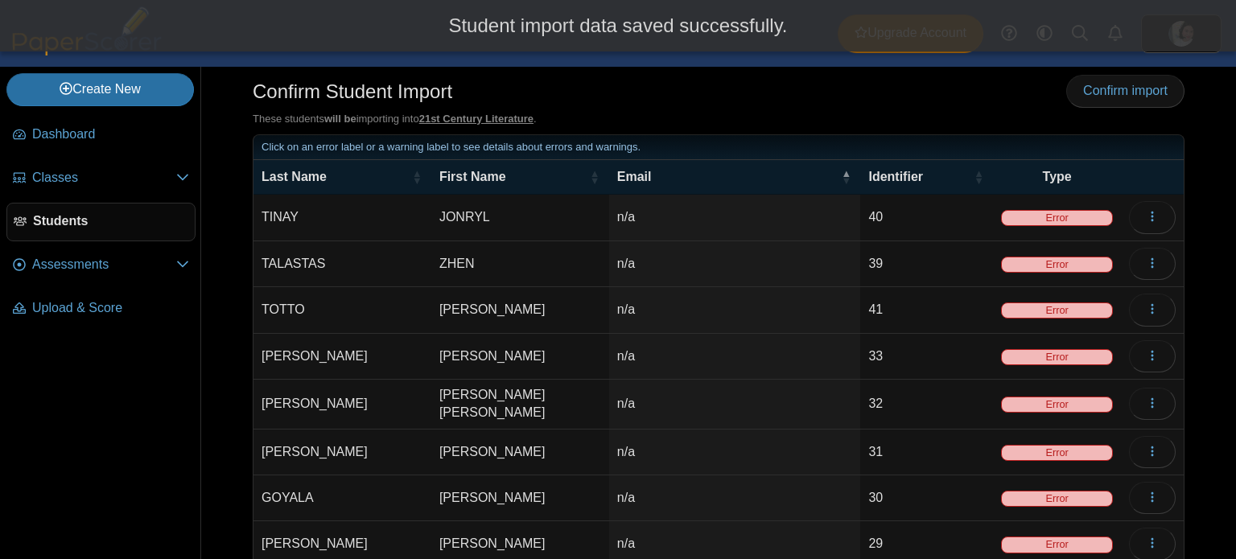
scroll to position [0, 0]
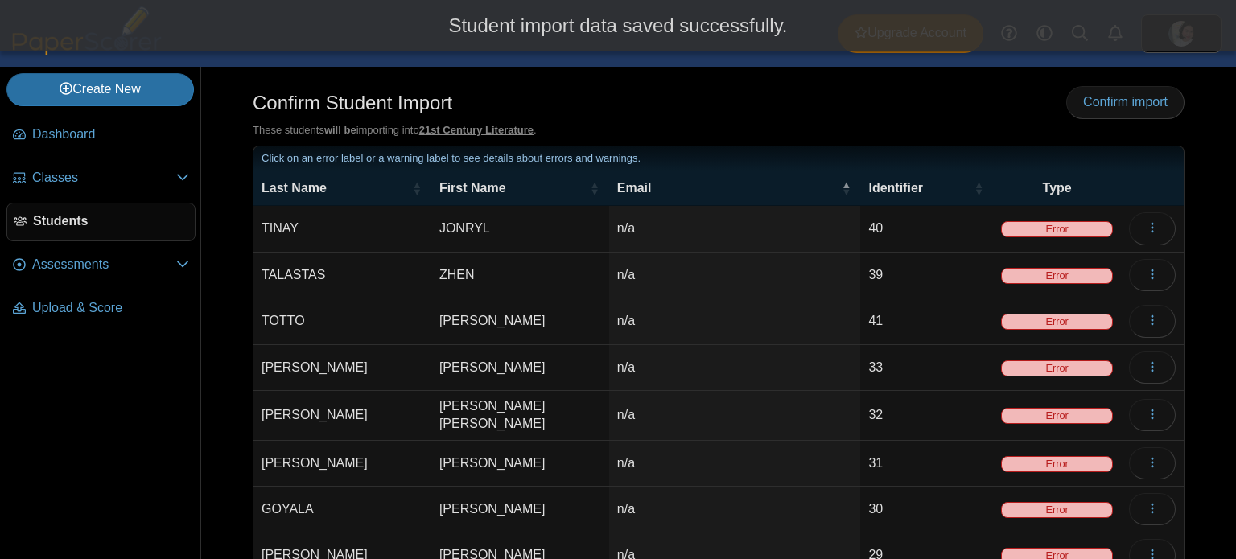
click at [721, 224] on td "n/a" at bounding box center [735, 229] width 252 height 46
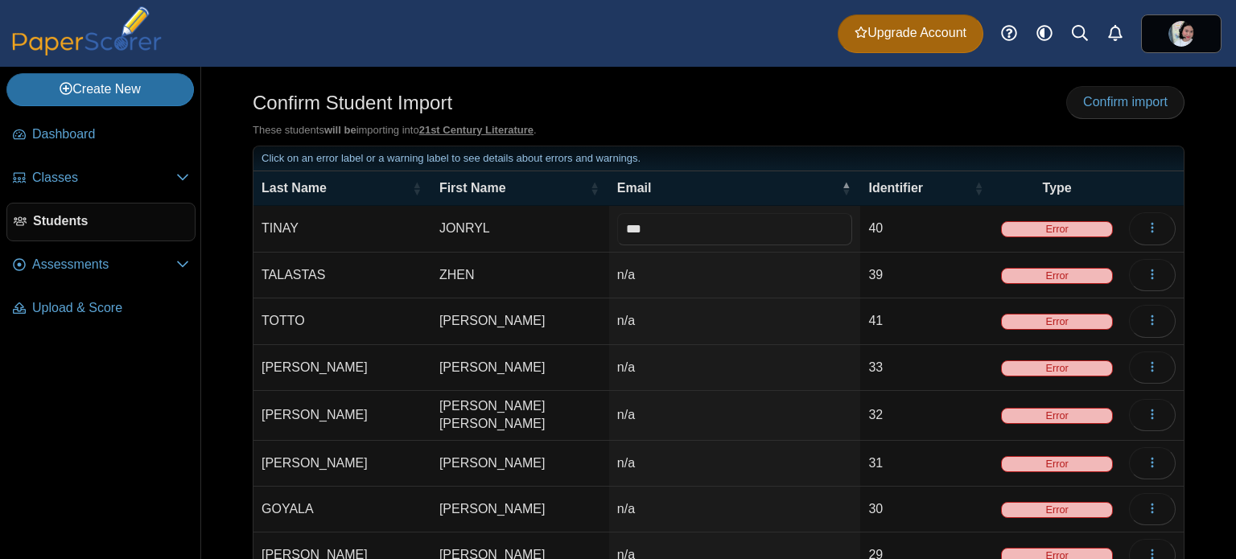
drag, startPoint x: 720, startPoint y: 224, endPoint x: 692, endPoint y: 231, distance: 29.1
click at [692, 231] on input "***" at bounding box center [735, 229] width 236 height 32
click at [629, 269] on td "n/a" at bounding box center [735, 276] width 252 height 46
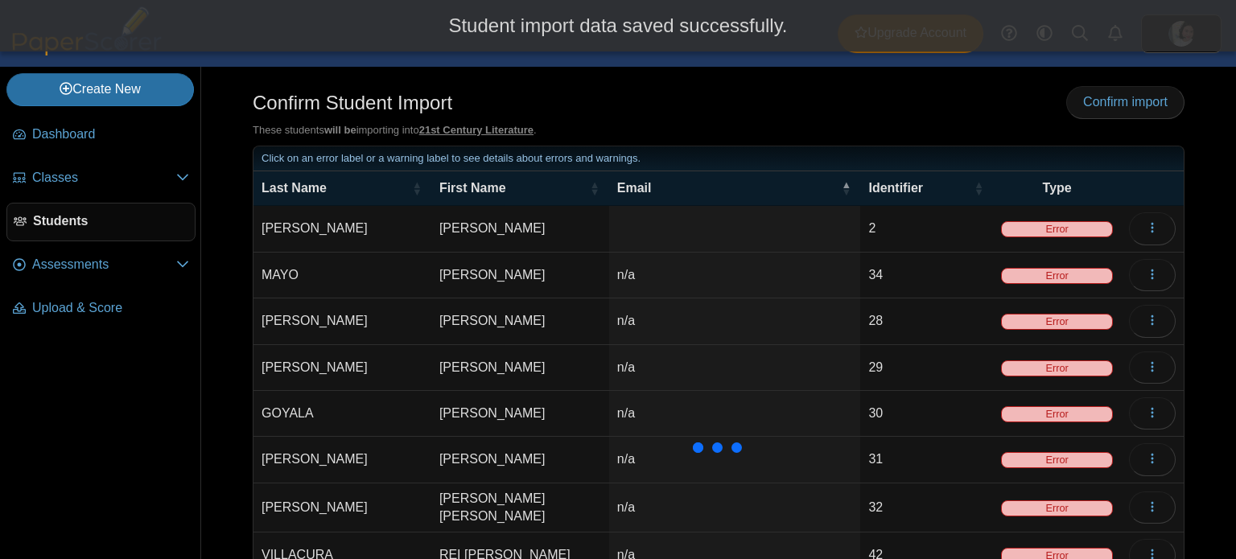
click at [649, 279] on td "n/a" at bounding box center [735, 276] width 252 height 46
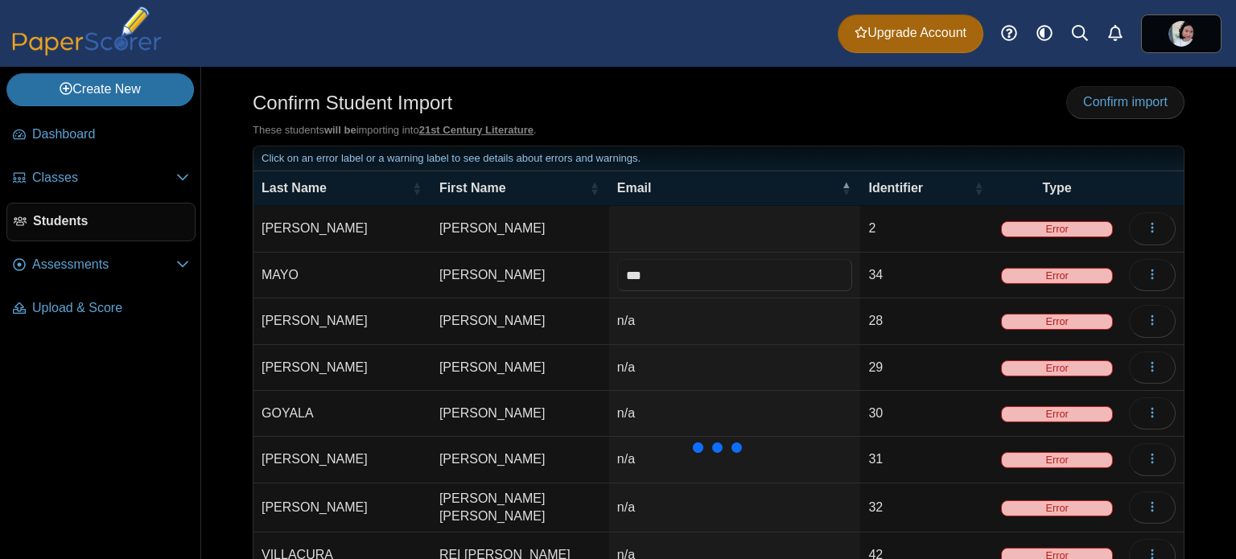
drag, startPoint x: 697, startPoint y: 286, endPoint x: 554, endPoint y: 286, distance: 143.2
click at [554, 286] on tr "MAYO ROLAND JAMES *** Multiple values The selected items contain different valu…" at bounding box center [718, 276] width 930 height 46
click at [684, 321] on td "n/a" at bounding box center [735, 322] width 252 height 46
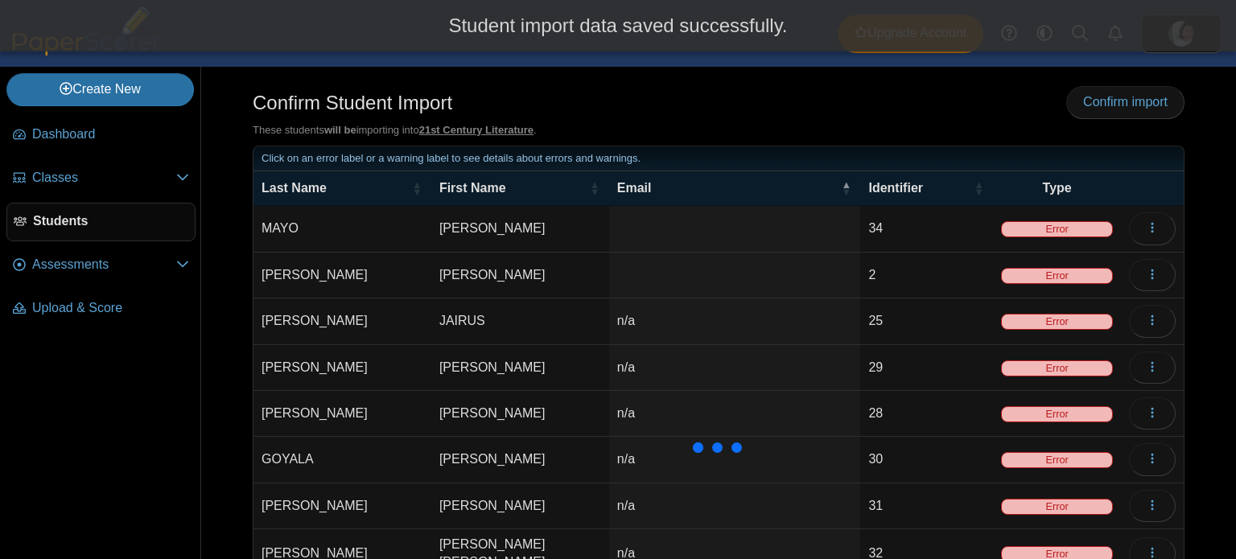
click at [682, 320] on td "n/a" at bounding box center [735, 322] width 252 height 46
drag, startPoint x: 684, startPoint y: 321, endPoint x: 481, endPoint y: 321, distance: 202.8
click at [456, 318] on tr "CRUZ JAIRUS *** Multiple values The selected items contain different values for…" at bounding box center [718, 322] width 930 height 46
click at [716, 365] on td "n/a" at bounding box center [735, 368] width 252 height 46
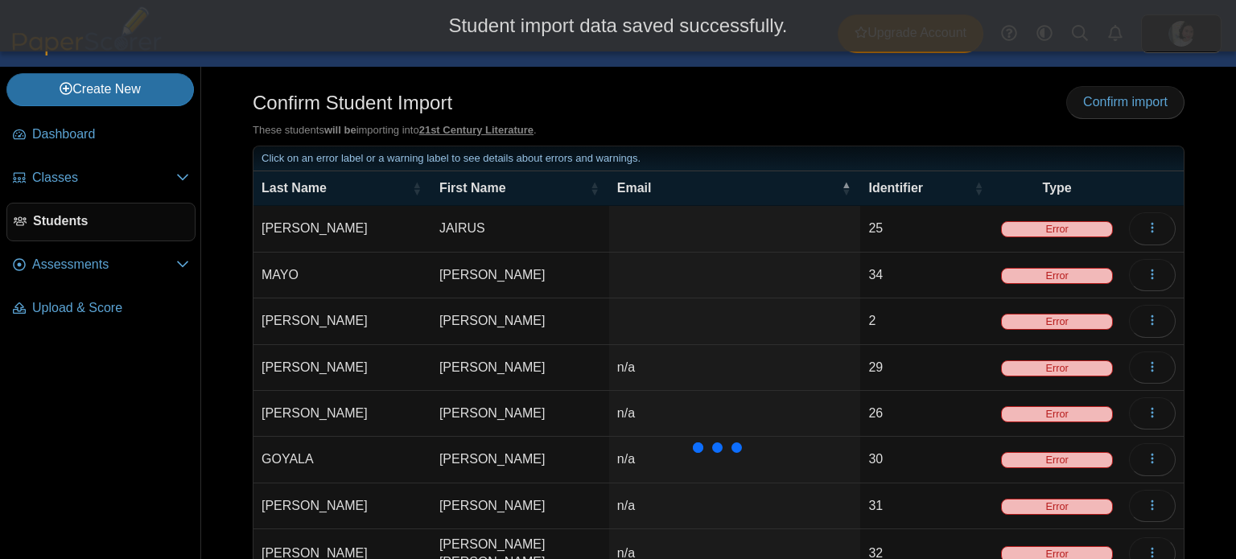
click at [716, 366] on td "n/a" at bounding box center [735, 368] width 252 height 46
drag, startPoint x: 716, startPoint y: 365, endPoint x: 534, endPoint y: 358, distance: 182.8
click at [476, 360] on tr "GIRON LEI JOSHUA *** Multiple values The selected items contain different value…" at bounding box center [718, 368] width 930 height 46
click at [711, 395] on td "n/a" at bounding box center [735, 414] width 252 height 46
click at [703, 414] on td "n/a" at bounding box center [735, 414] width 252 height 46
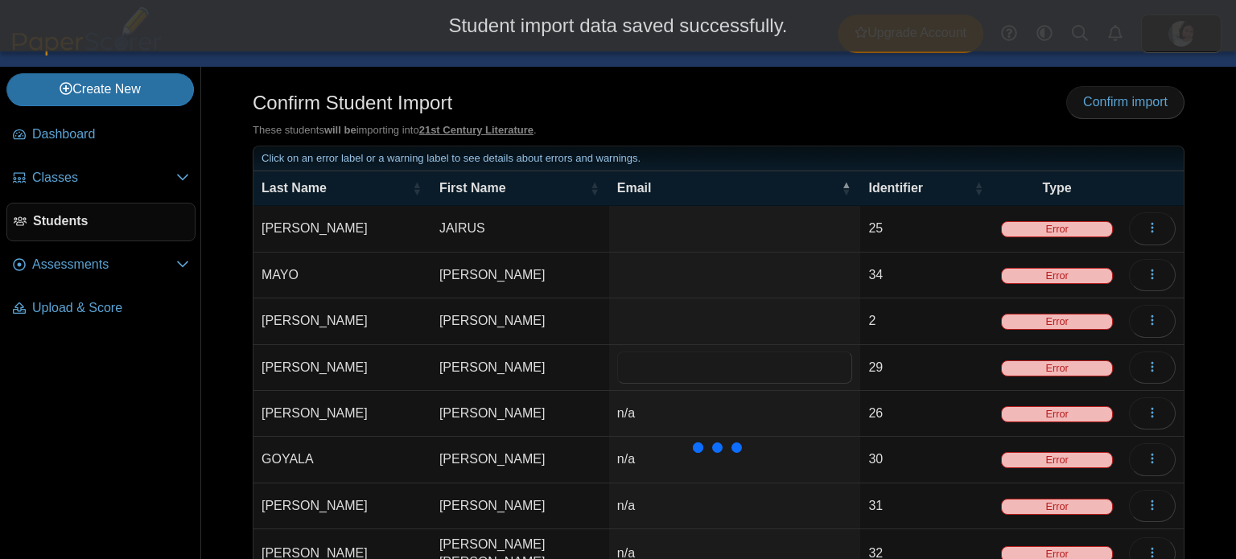
click at [702, 414] on td "n/a" at bounding box center [735, 414] width 252 height 46
type input "***"
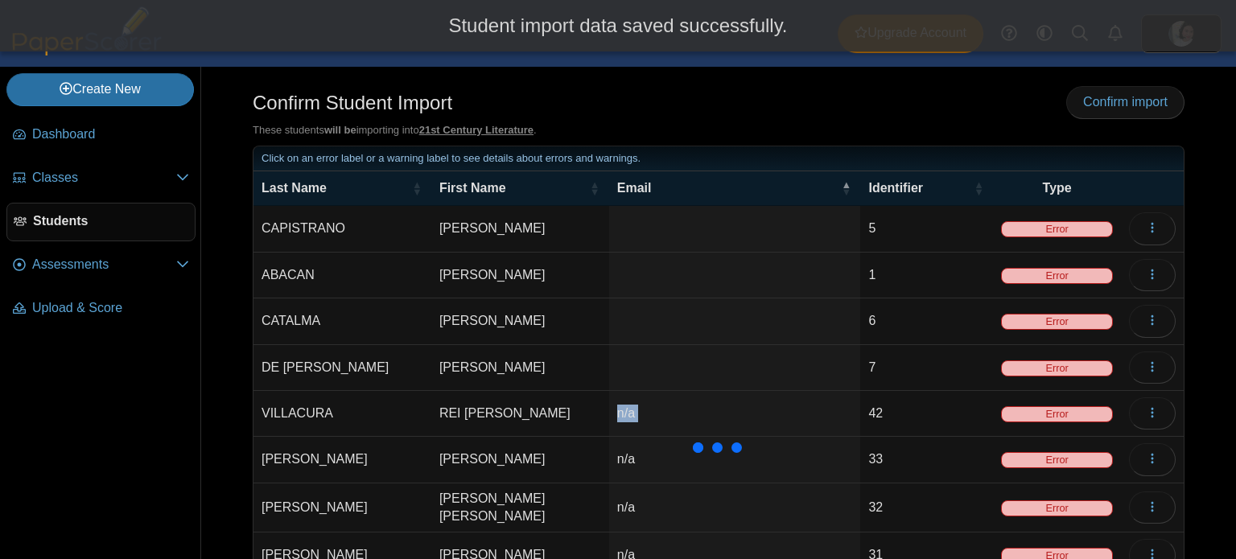
drag, startPoint x: 702, startPoint y: 414, endPoint x: 675, endPoint y: 410, distance: 26.9
click at [675, 410] on td "n/a" at bounding box center [735, 414] width 252 height 46
type input "*"
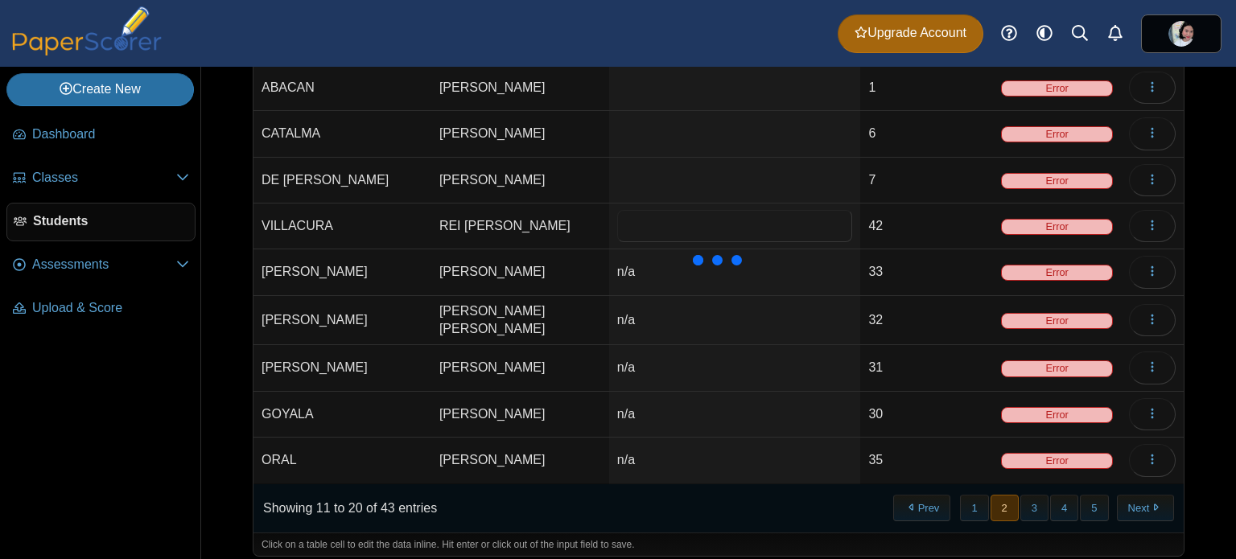
scroll to position [190, 0]
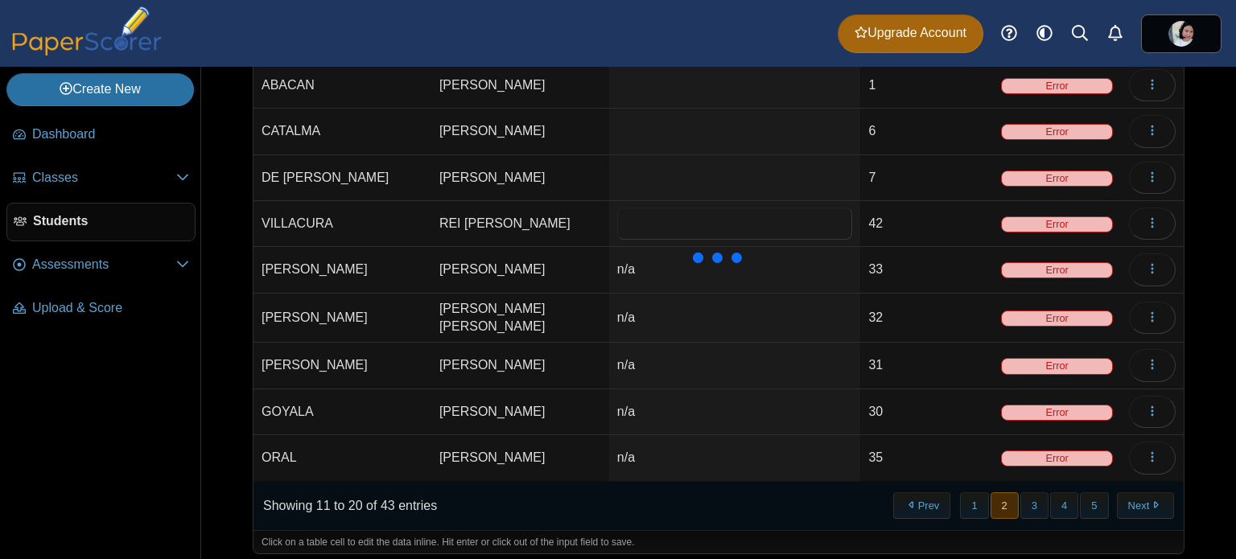
click at [676, 272] on div at bounding box center [718, 258] width 161 height 41
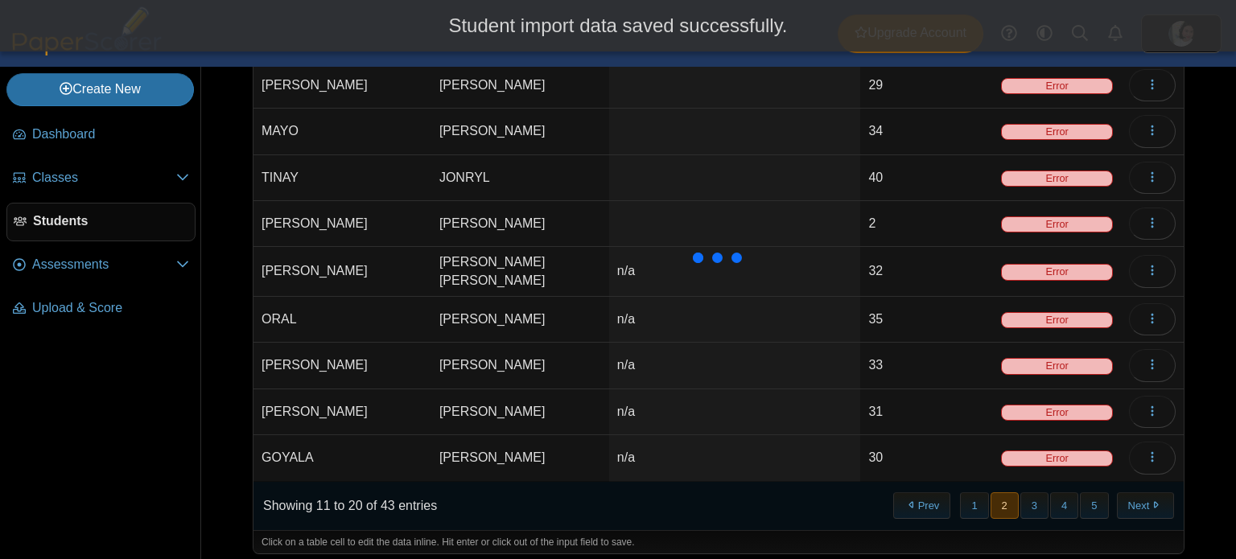
click at [653, 270] on div at bounding box center [718, 258] width 161 height 41
click at [652, 270] on div at bounding box center [718, 258] width 161 height 41
click at [732, 266] on div at bounding box center [718, 258] width 161 height 41
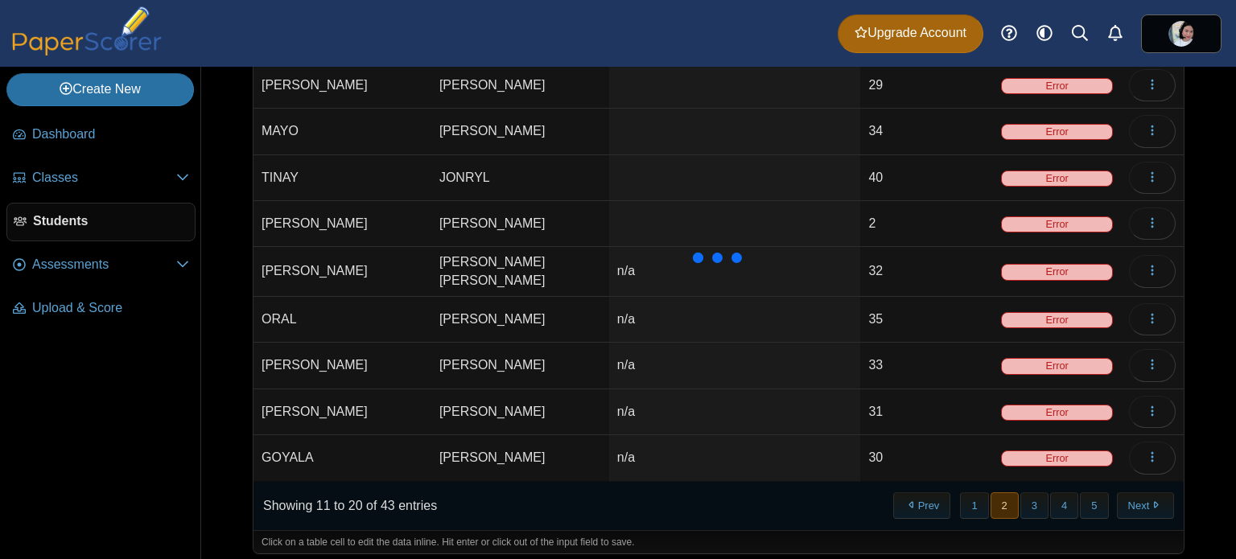
click at [645, 270] on div at bounding box center [718, 258] width 161 height 41
click at [628, 270] on td "n/a" at bounding box center [735, 272] width 252 height 50
click at [651, 270] on div at bounding box center [718, 258] width 161 height 41
click at [651, 268] on div at bounding box center [718, 258] width 161 height 41
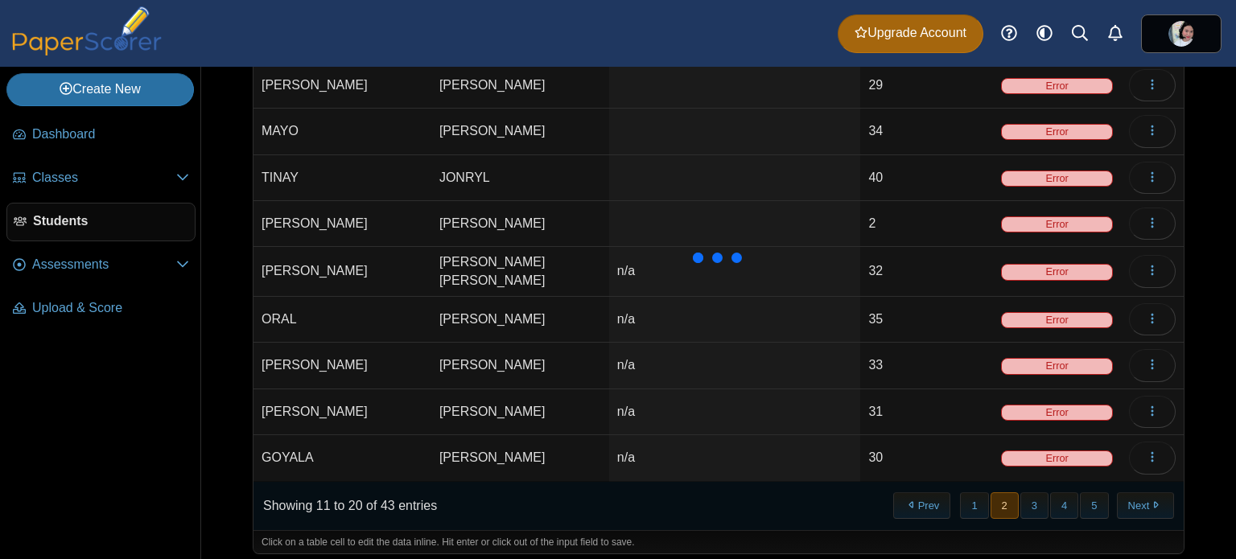
click at [651, 267] on div at bounding box center [718, 258] width 161 height 41
click at [651, 263] on div at bounding box center [718, 258] width 161 height 41
click at [649, 257] on div at bounding box center [718, 258] width 161 height 41
drag, startPoint x: 686, startPoint y: 302, endPoint x: 688, endPoint y: 278, distance: 23.5
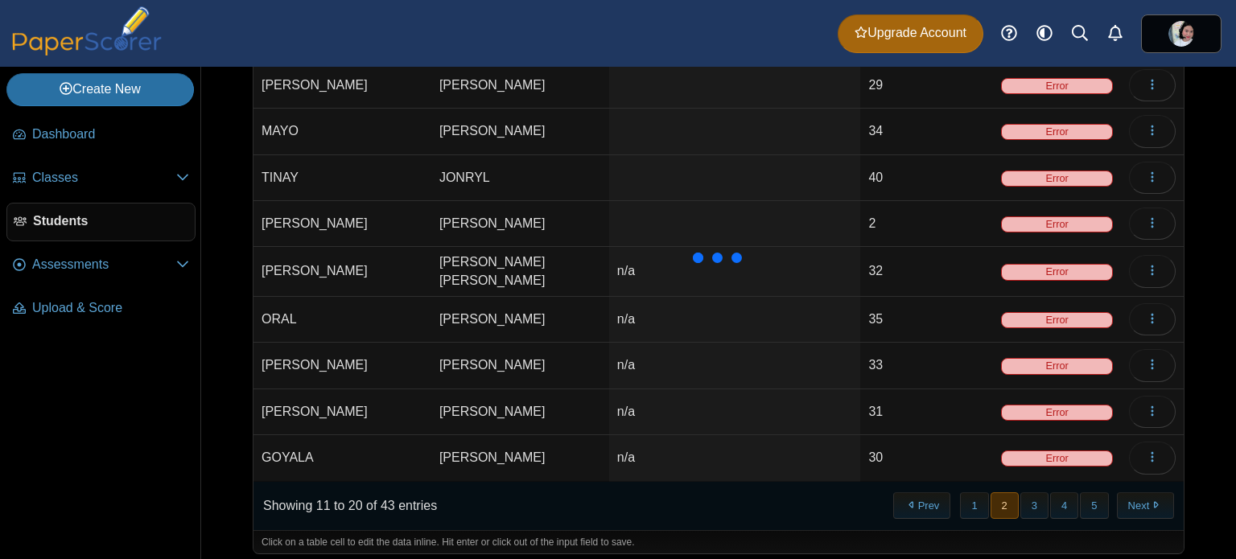
click at [686, 302] on td "n/a" at bounding box center [735, 320] width 252 height 46
click at [689, 274] on td "n/a" at bounding box center [735, 272] width 252 height 50
type input "*"
click at [632, 307] on td "n/a" at bounding box center [735, 320] width 252 height 46
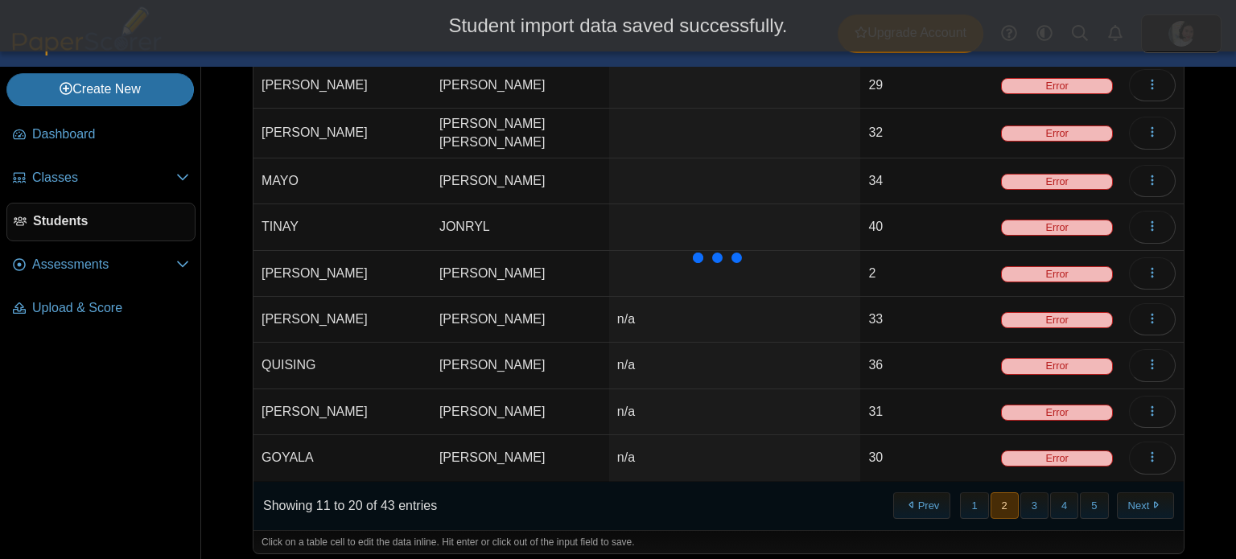
click at [637, 319] on td "n/a" at bounding box center [735, 320] width 252 height 46
type input "*"
click at [660, 360] on td "n/a" at bounding box center [735, 366] width 252 height 46
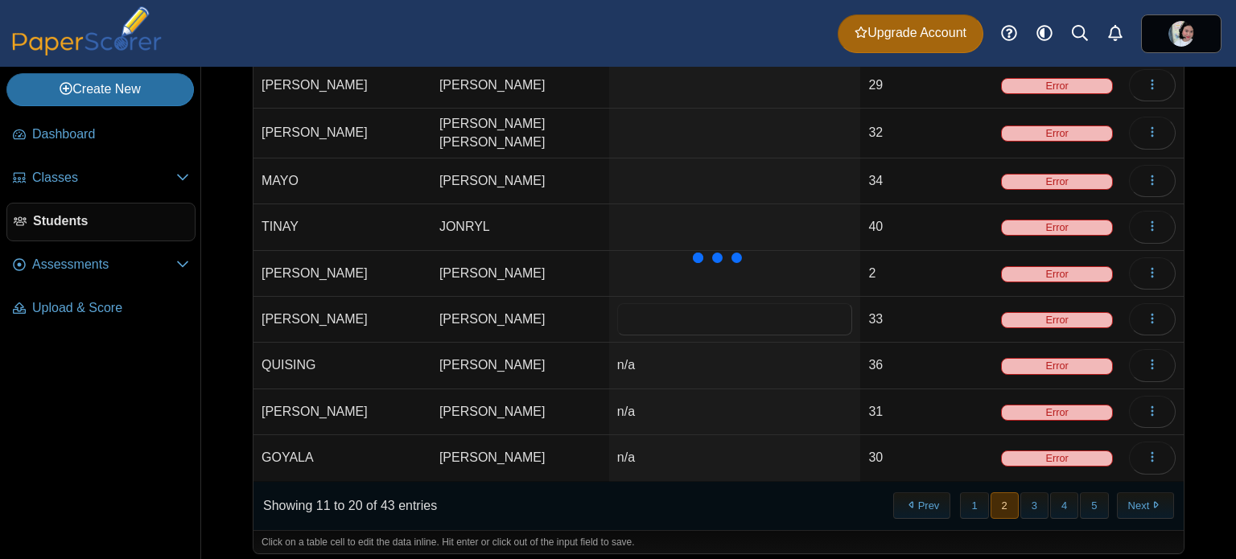
click at [660, 358] on td "n/a" at bounding box center [735, 366] width 252 height 46
type input "***"
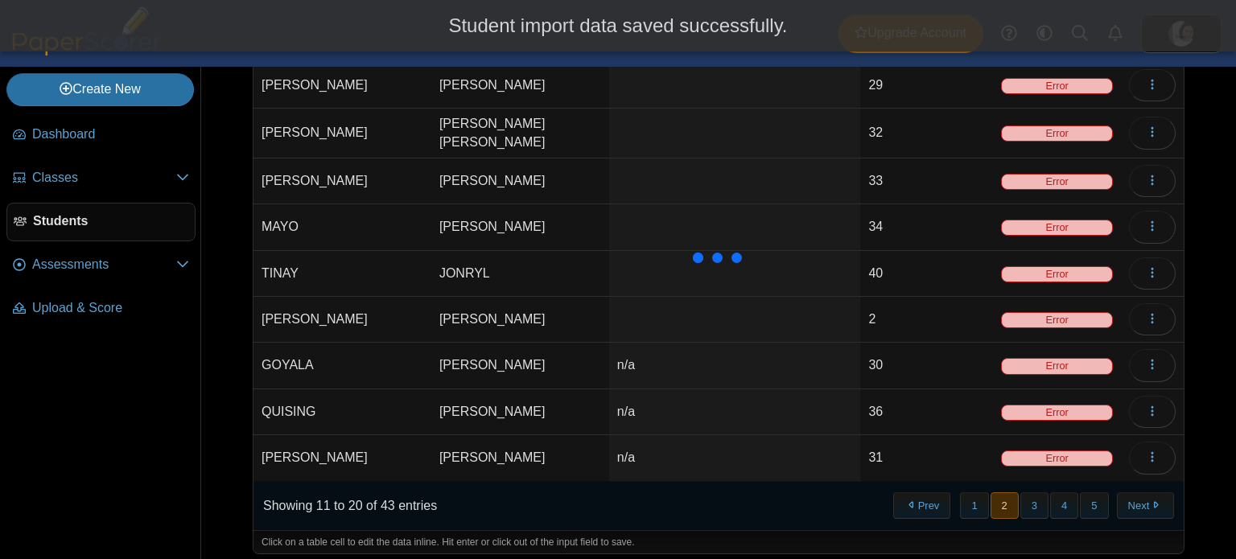
click at [659, 362] on td "n/a" at bounding box center [735, 366] width 252 height 46
type input "*"
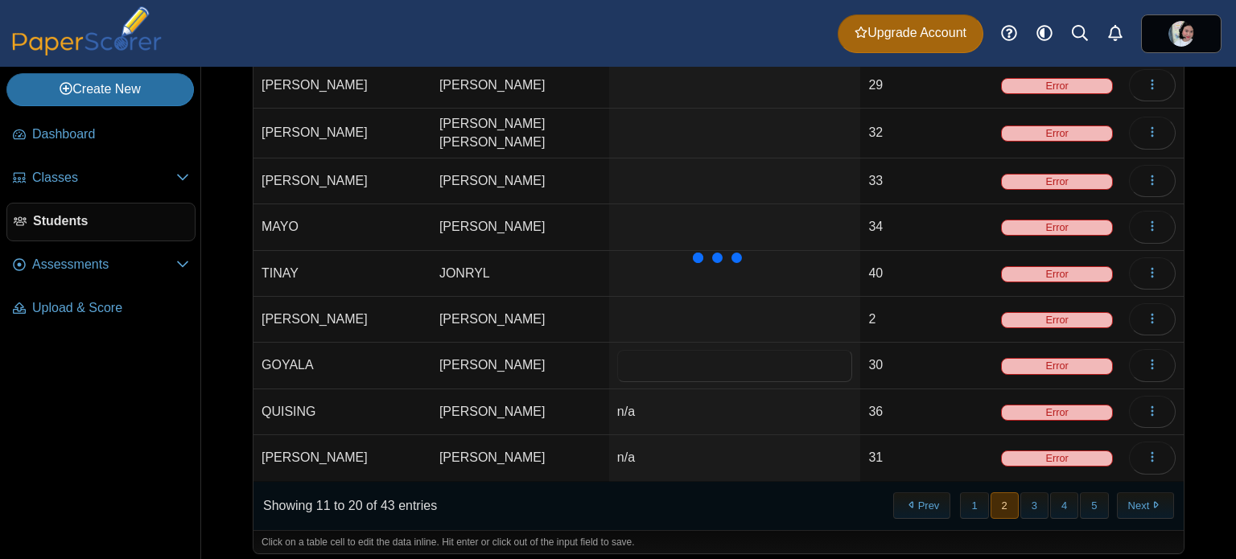
click at [649, 395] on td "n/a" at bounding box center [735, 412] width 252 height 46
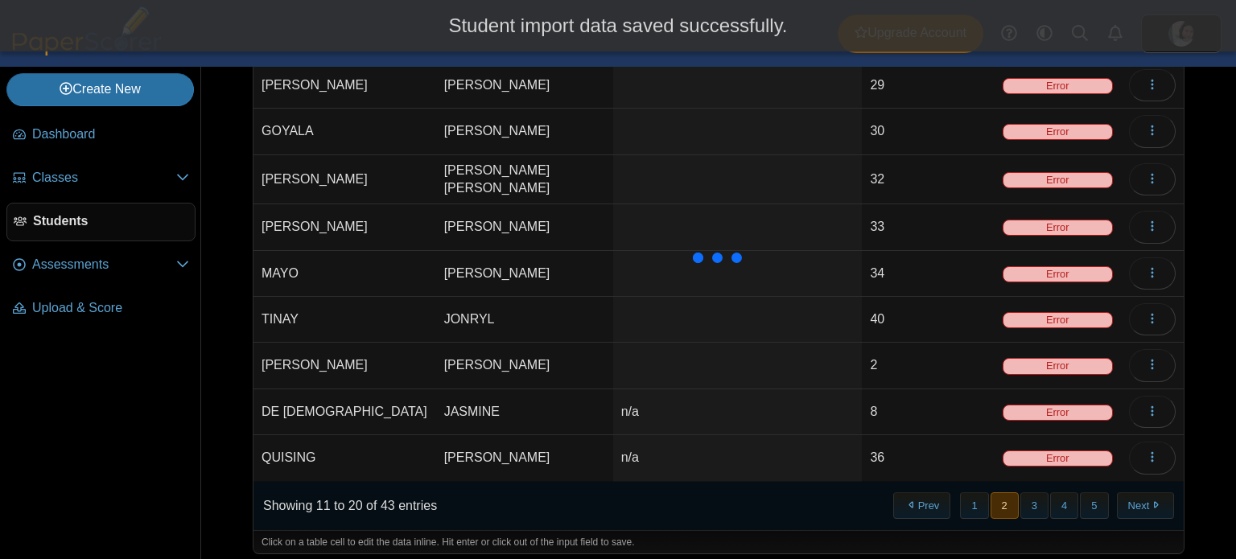
click at [652, 408] on td "n/a" at bounding box center [737, 412] width 249 height 46
click at [652, 408] on input "***" at bounding box center [737, 412] width 233 height 32
type input "*"
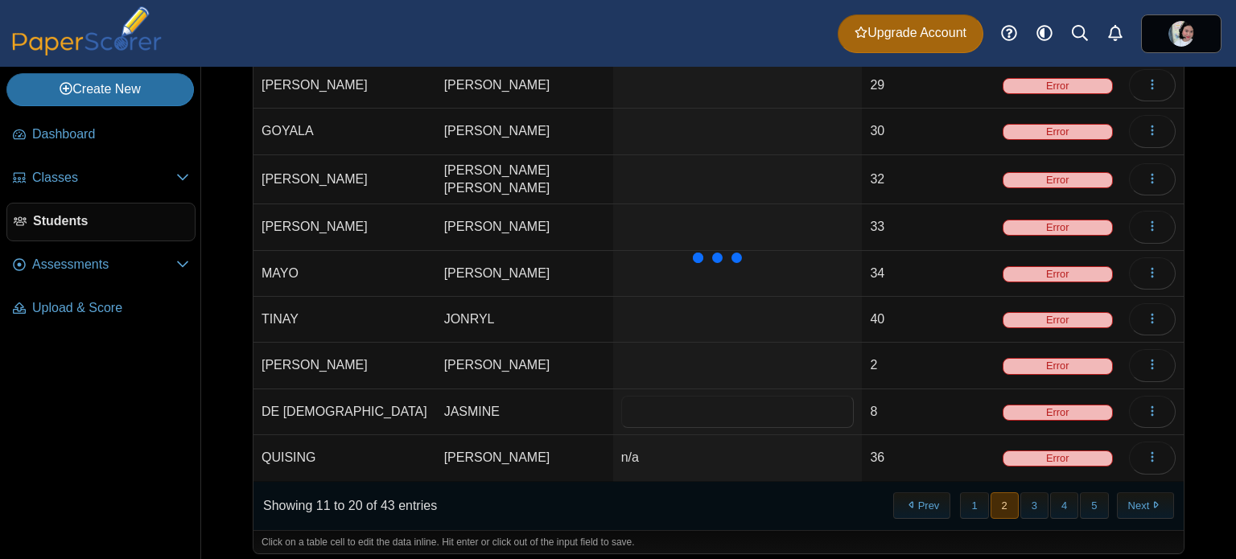
click at [649, 447] on td "n/a" at bounding box center [737, 458] width 249 height 46
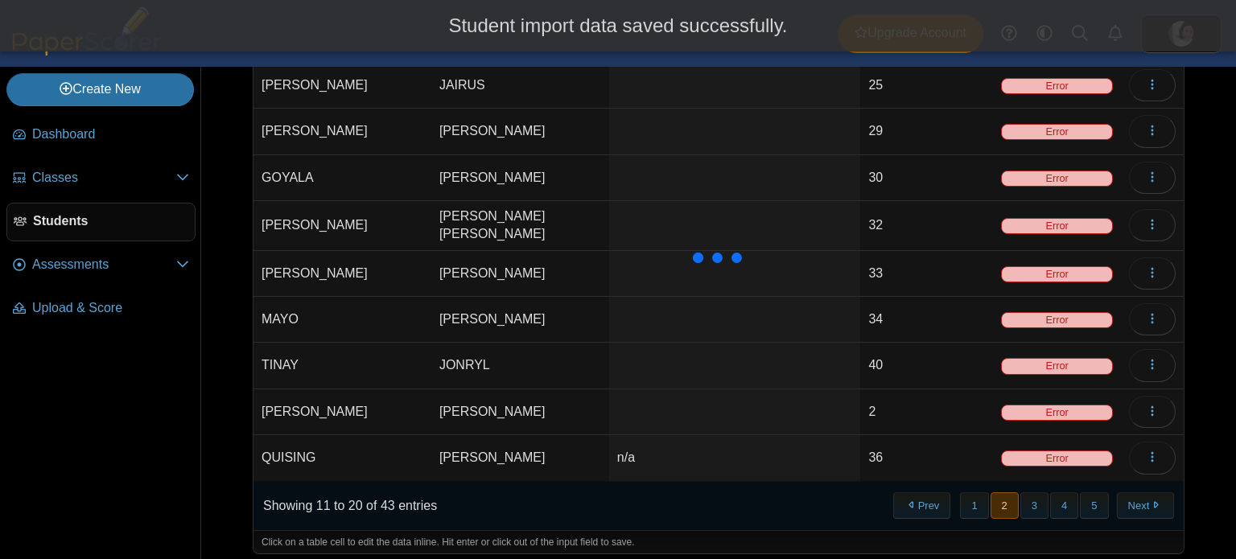
click at [649, 447] on td "n/a" at bounding box center [735, 458] width 252 height 46
type input "*"
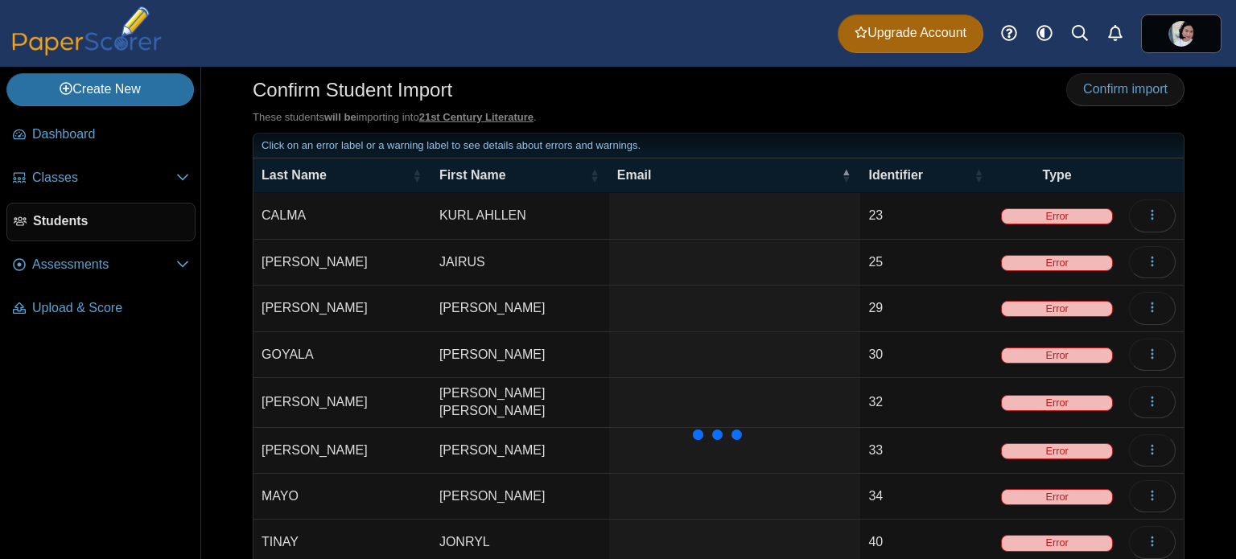
scroll to position [0, 0]
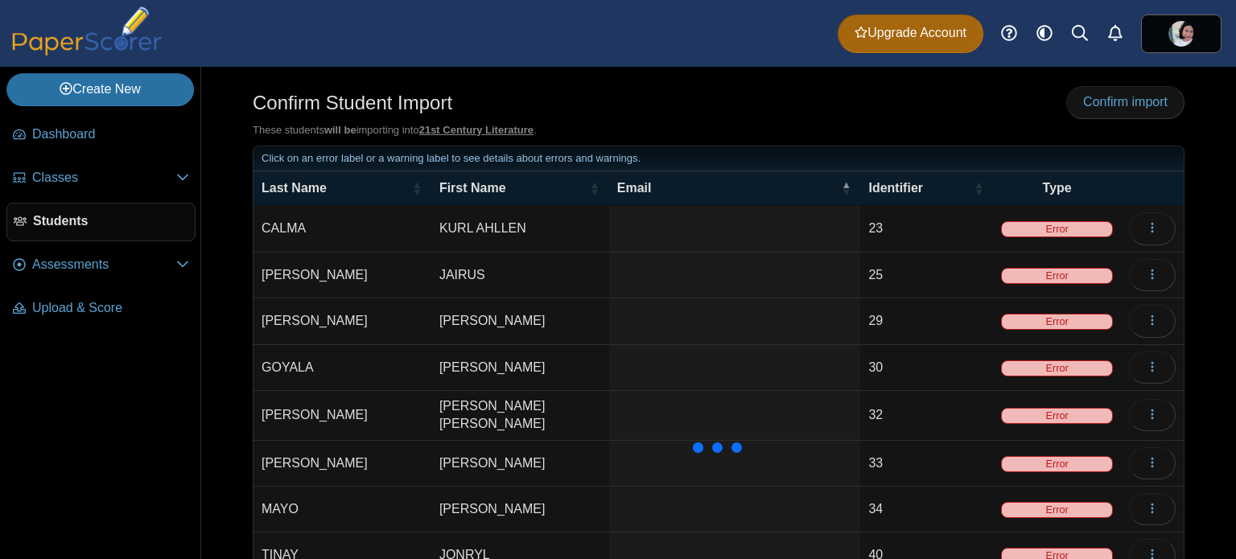
click at [766, 367] on tbody "CALMA KURL AHLLEN 23 Error Loading… CRUZ JAIRUS 25 Error Loading… GIRON LEI JOS…" at bounding box center [718, 438] width 930 height 465
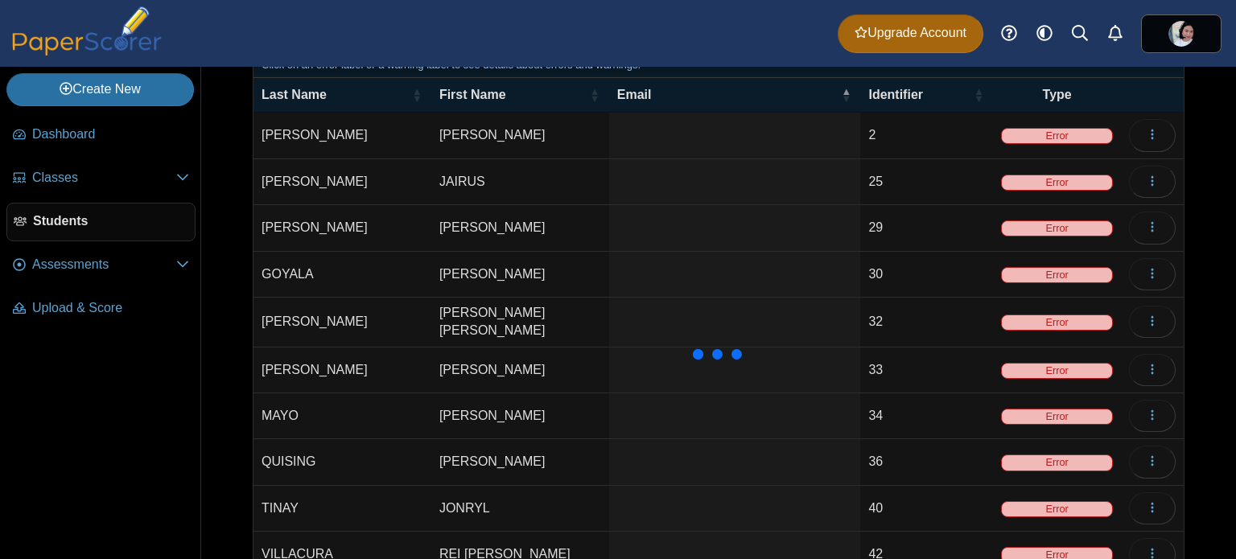
scroll to position [190, 0]
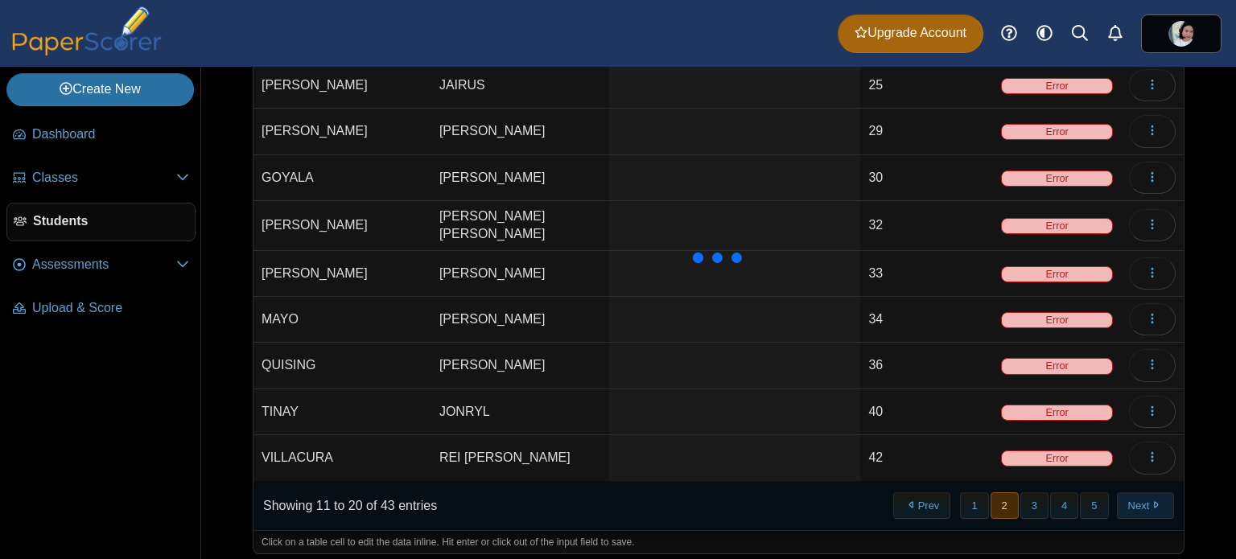
click at [1140, 492] on button "Next" at bounding box center [1145, 505] width 57 height 27
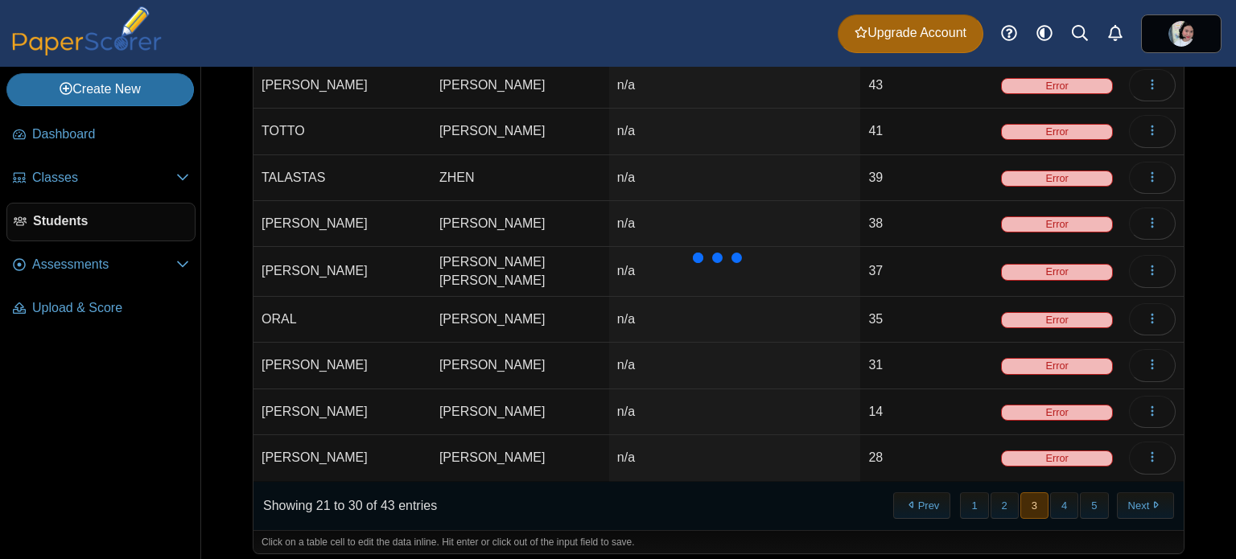
click at [719, 311] on td "n/a" at bounding box center [735, 320] width 252 height 46
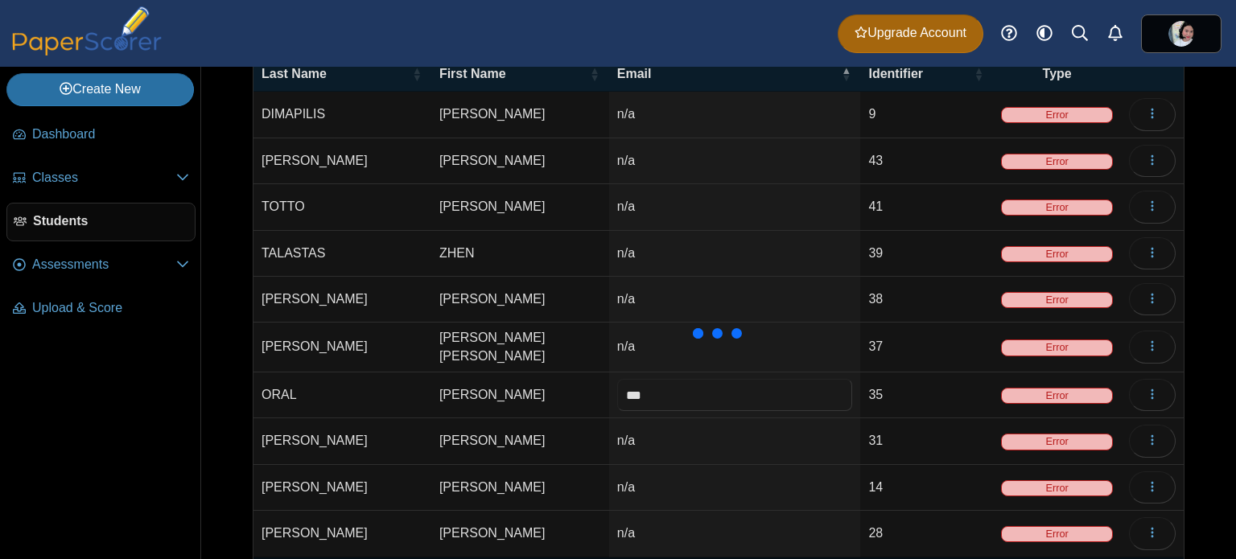
scroll to position [0, 0]
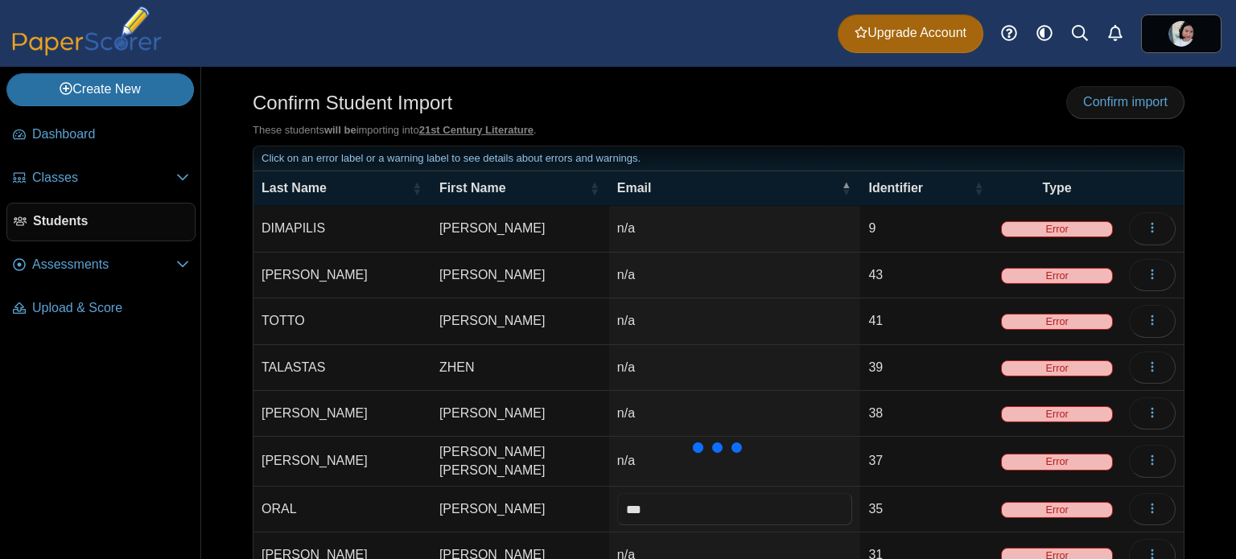
click at [663, 221] on td "n/a" at bounding box center [735, 229] width 252 height 46
drag, startPoint x: 713, startPoint y: 235, endPoint x: 545, endPoint y: 225, distance: 168.5
click at [545, 225] on tr "DIMAPILIS LENNON GABRIEL *** Multiple values The selected items contain differe…" at bounding box center [718, 229] width 930 height 46
click at [771, 265] on td "n/a" at bounding box center [735, 276] width 252 height 46
click at [760, 268] on td "n/a" at bounding box center [735, 276] width 252 height 46
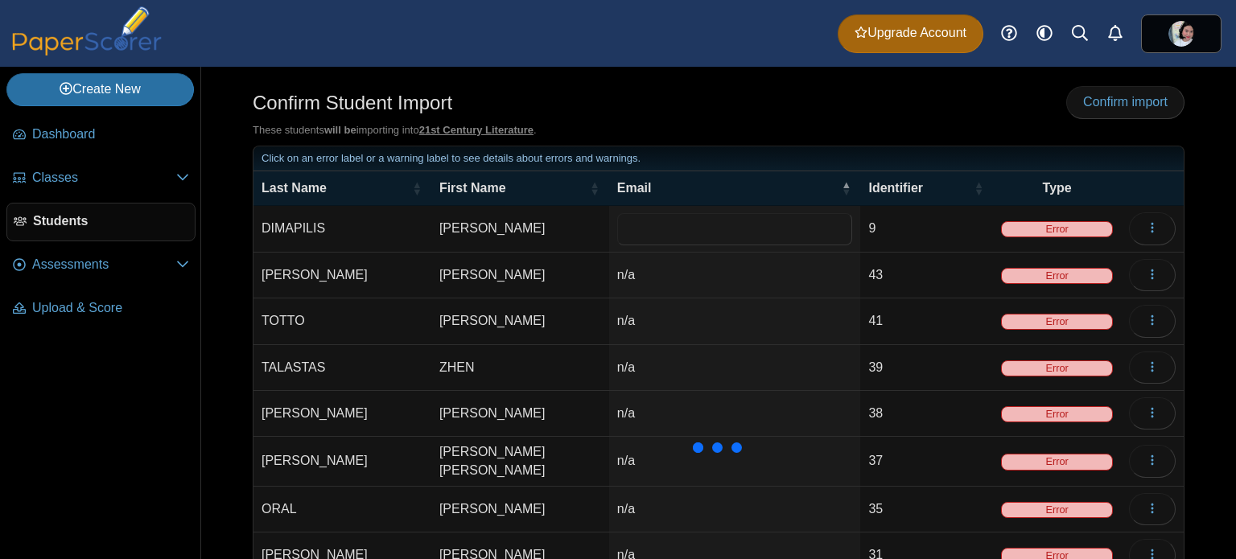
type input "***"
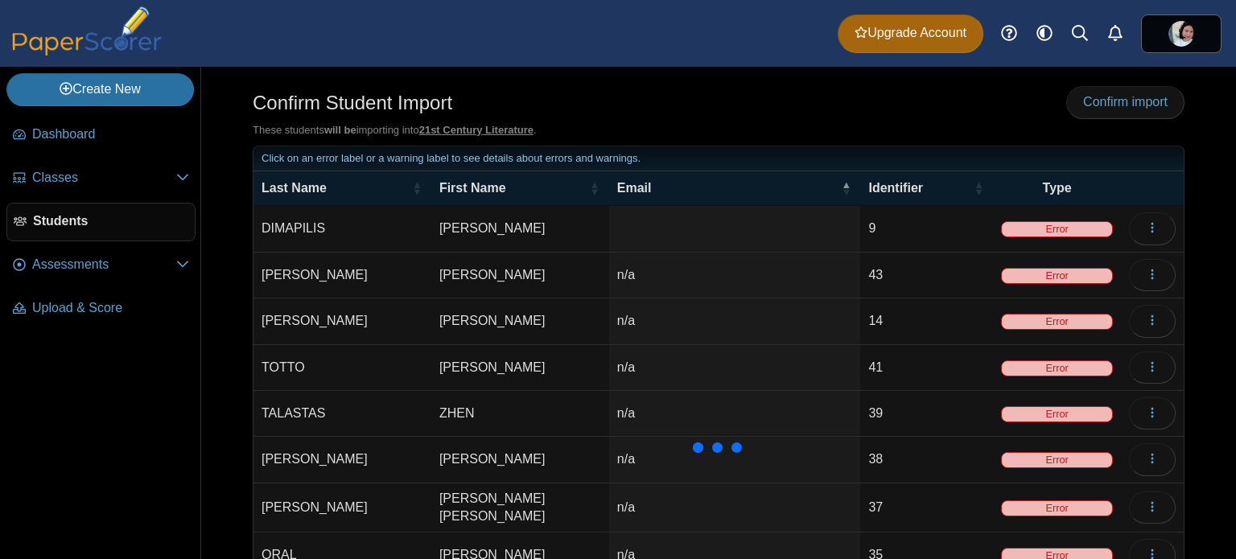
click at [741, 277] on td "n/a" at bounding box center [735, 276] width 252 height 46
click at [756, 276] on input "***" at bounding box center [735, 275] width 236 height 32
drag, startPoint x: 759, startPoint y: 275, endPoint x: 538, endPoint y: 265, distance: 221.5
click at [527, 265] on tr "VIRAY MANUEL JAMES *** Multiple values The selected items contain different val…" at bounding box center [718, 276] width 930 height 46
click at [751, 309] on td "n/a" at bounding box center [735, 322] width 252 height 46
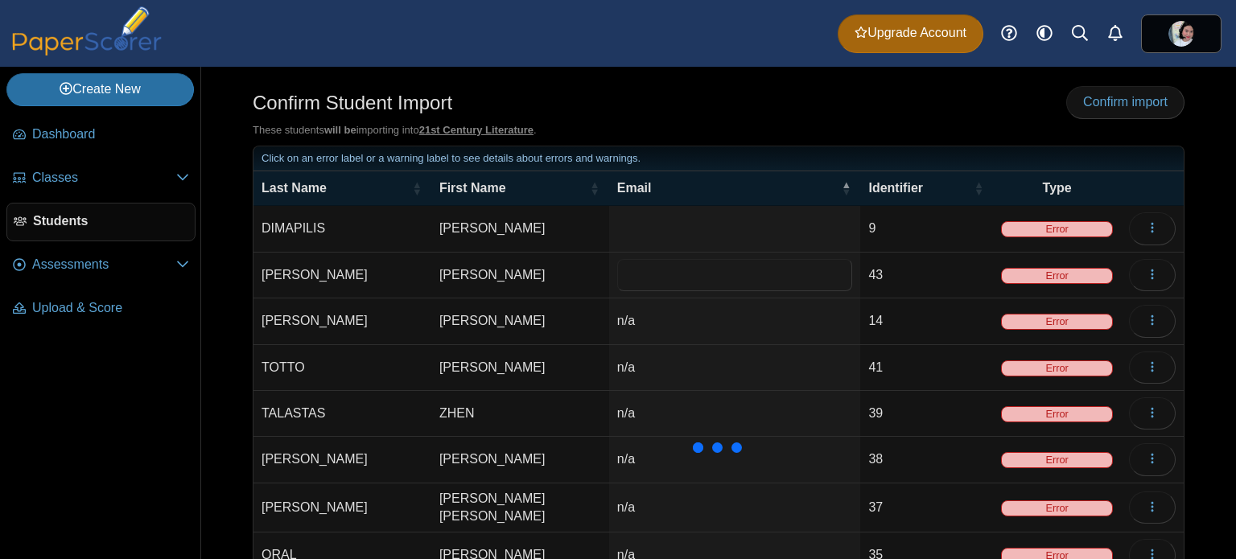
click at [751, 309] on td "n/a" at bounding box center [735, 322] width 252 height 46
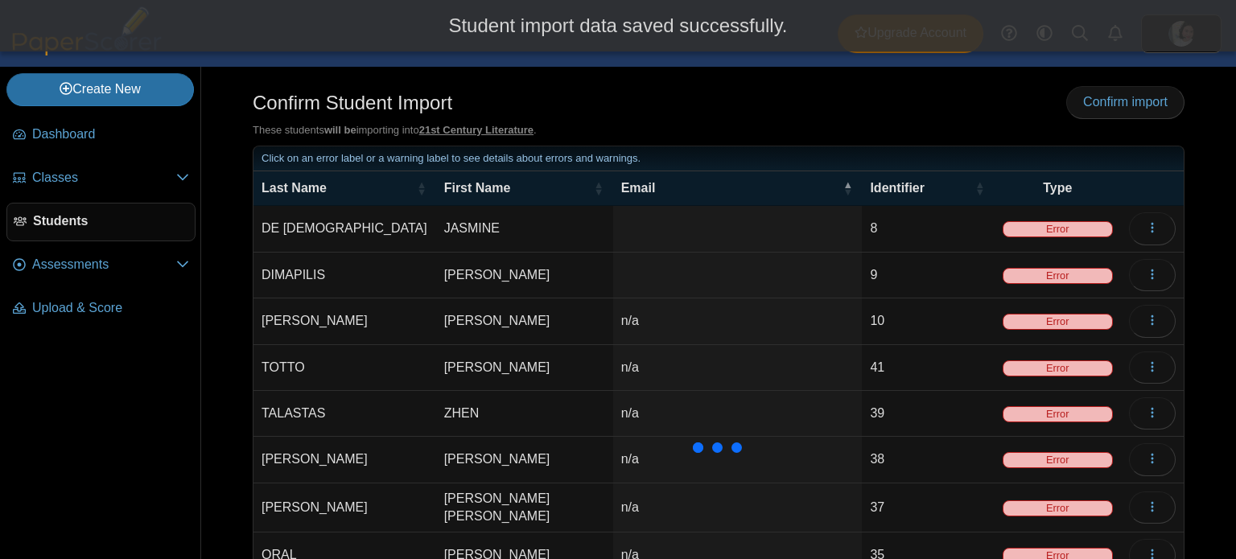
click at [745, 319] on td "n/a" at bounding box center [737, 322] width 249 height 46
type input "*"
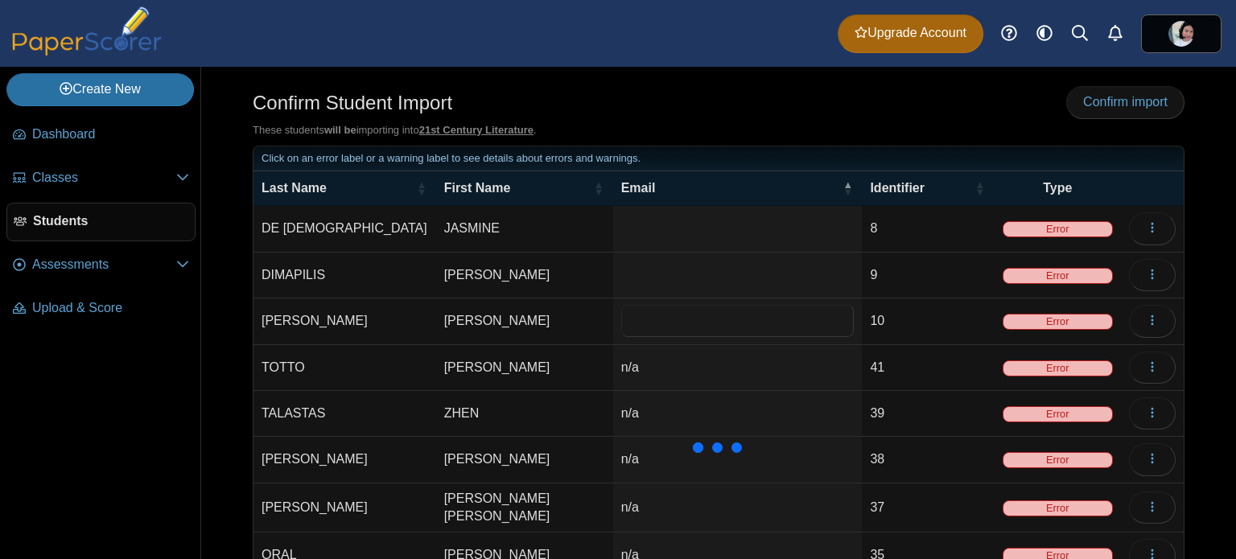
click at [704, 373] on td "n/a" at bounding box center [737, 368] width 249 height 46
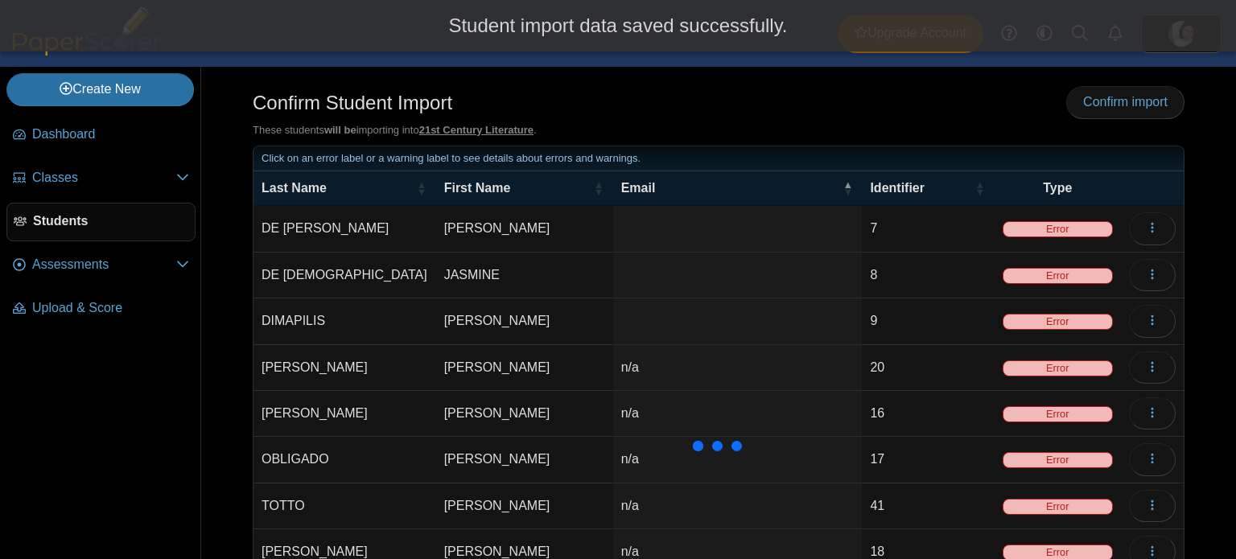
click at [670, 361] on td "n/a" at bounding box center [737, 368] width 249 height 46
type input "*"
click at [719, 248] on td at bounding box center [737, 229] width 249 height 46
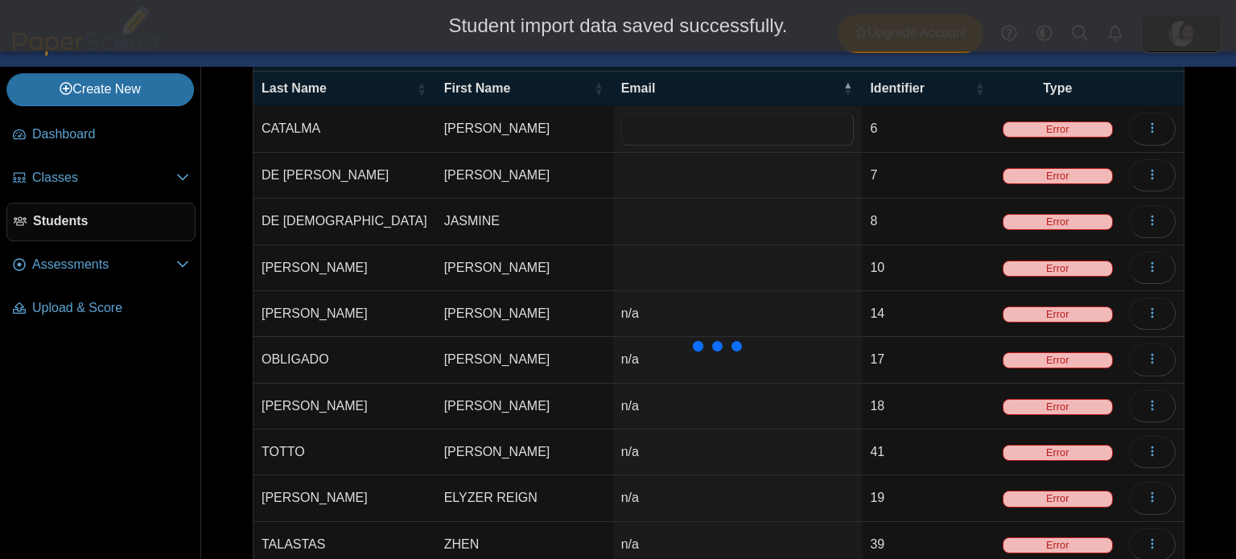
scroll to position [187, 0]
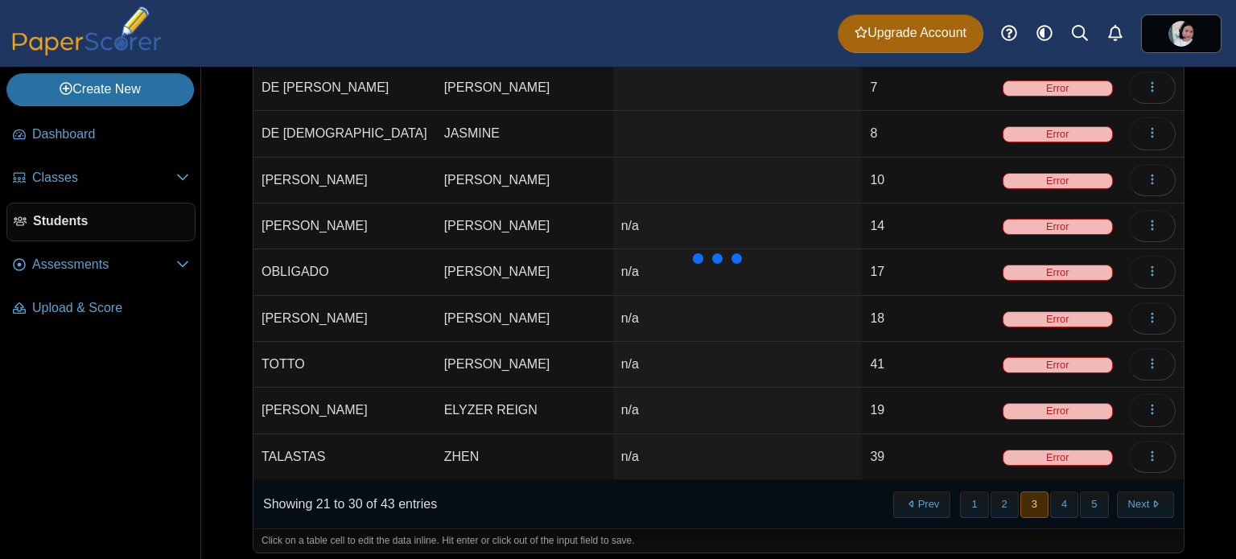
click at [694, 258] on div at bounding box center [718, 259] width 64 height 12
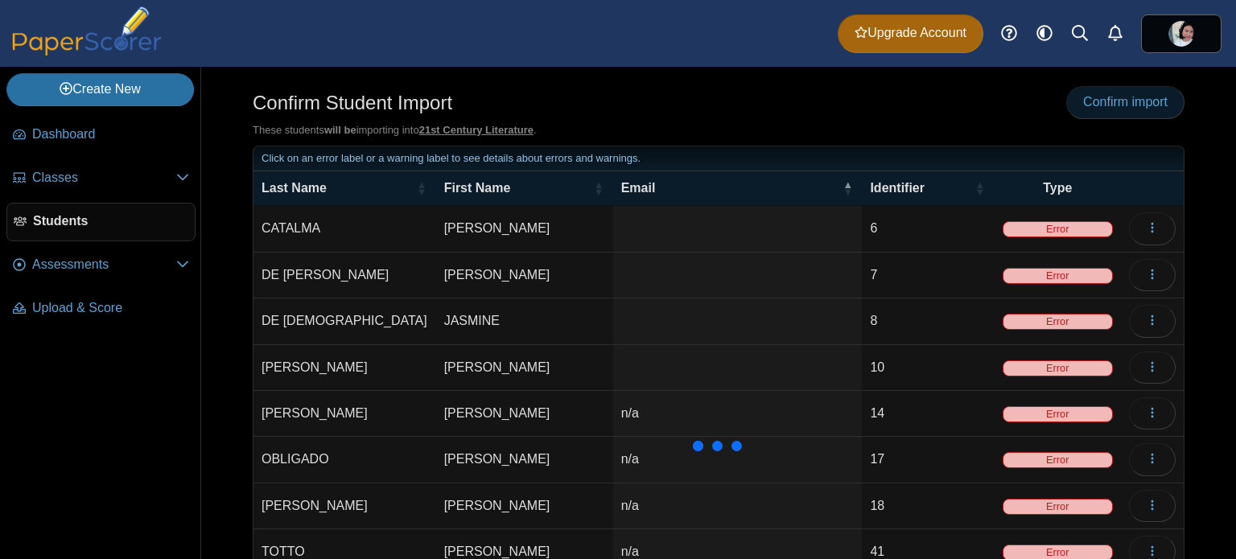
click at [1131, 106] on span "Confirm import" at bounding box center [1125, 102] width 84 height 14
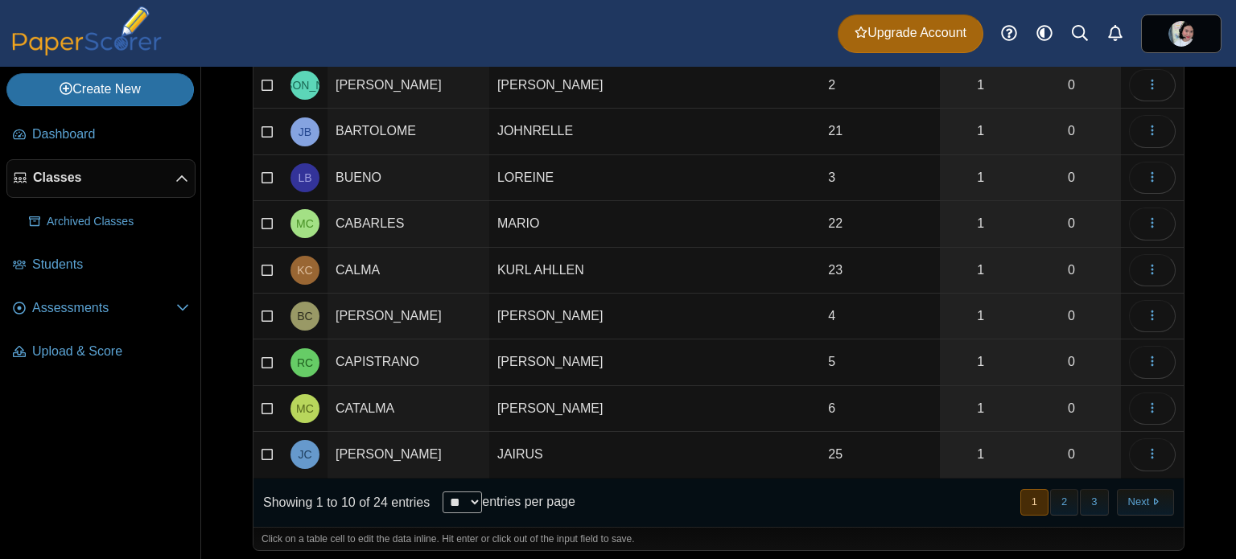
scroll to position [196, 0]
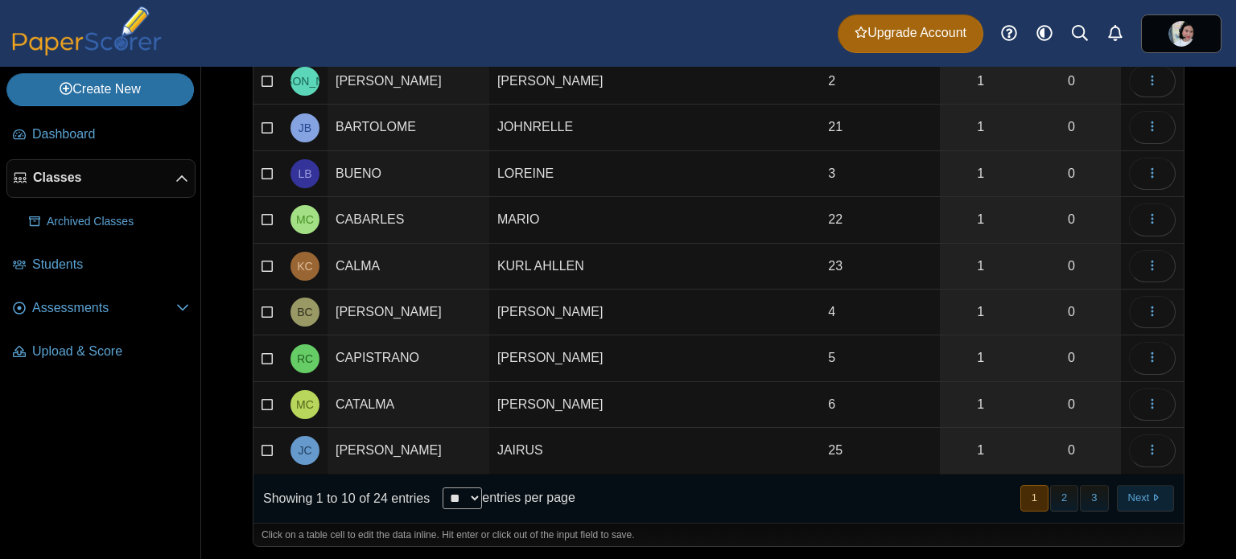
click at [1131, 500] on button "Next" at bounding box center [1145, 498] width 57 height 27
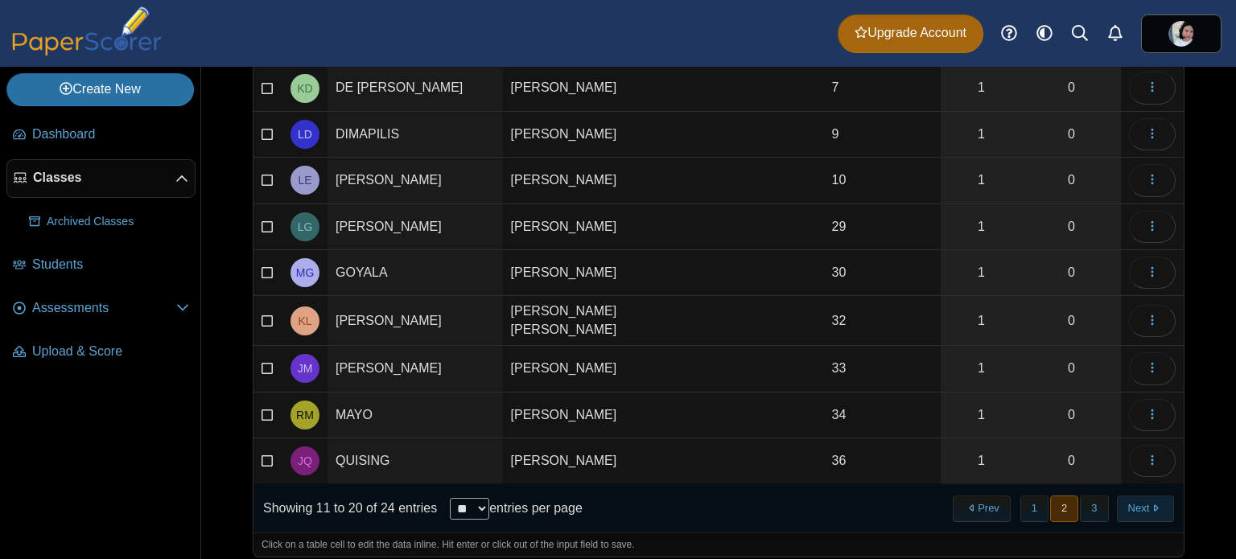
click at [1142, 496] on button "Next" at bounding box center [1145, 509] width 57 height 27
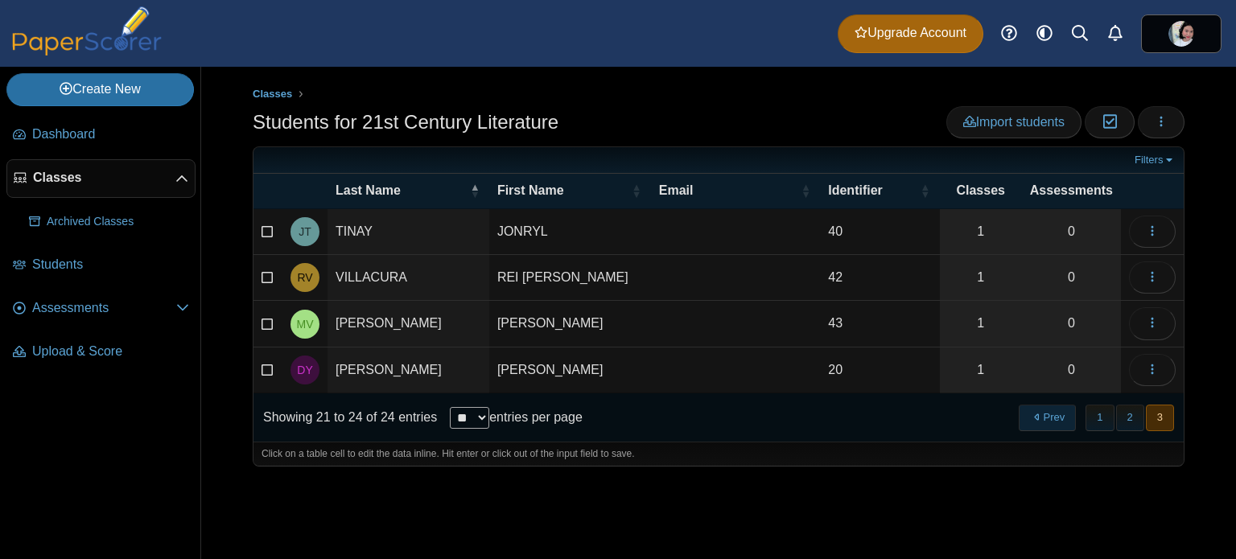
click at [1066, 405] on button "Prev" at bounding box center [1047, 418] width 57 height 27
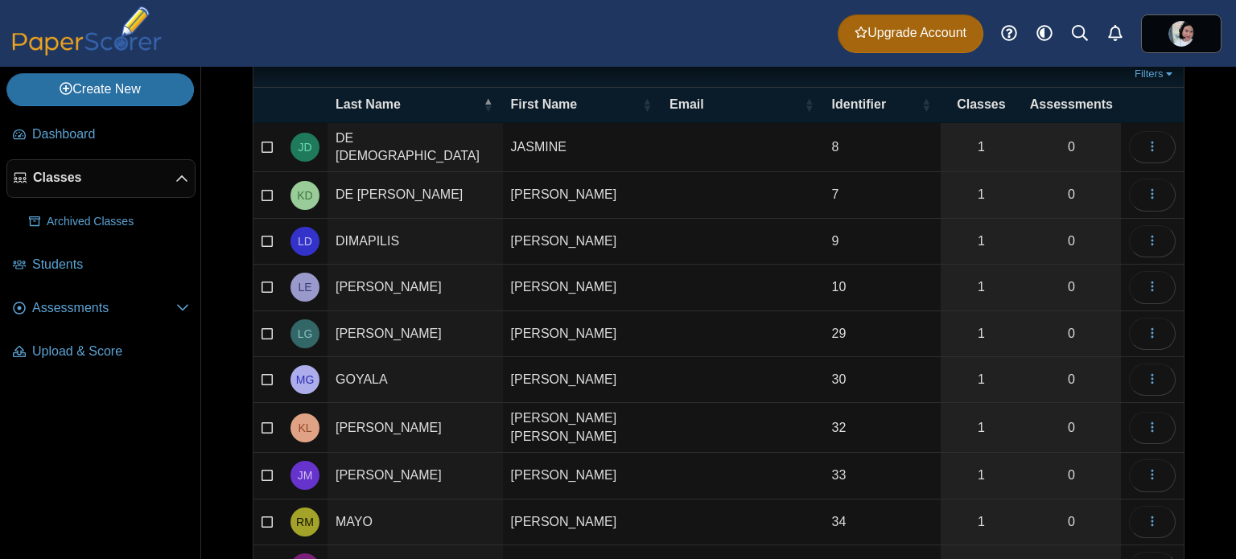
scroll to position [193, 0]
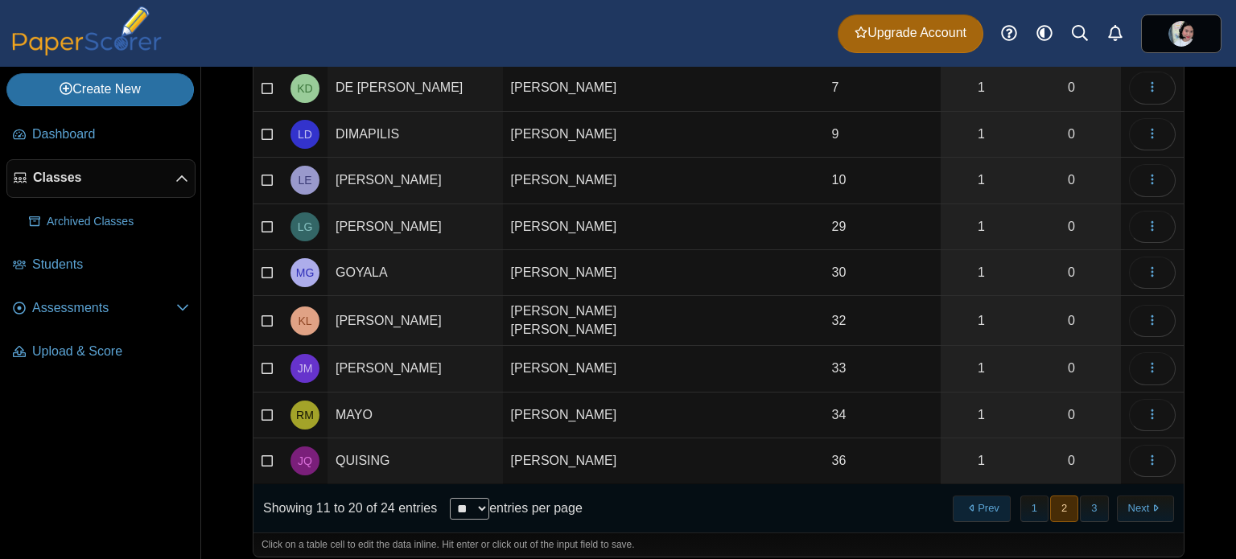
click at [973, 498] on button "Prev" at bounding box center [981, 509] width 57 height 27
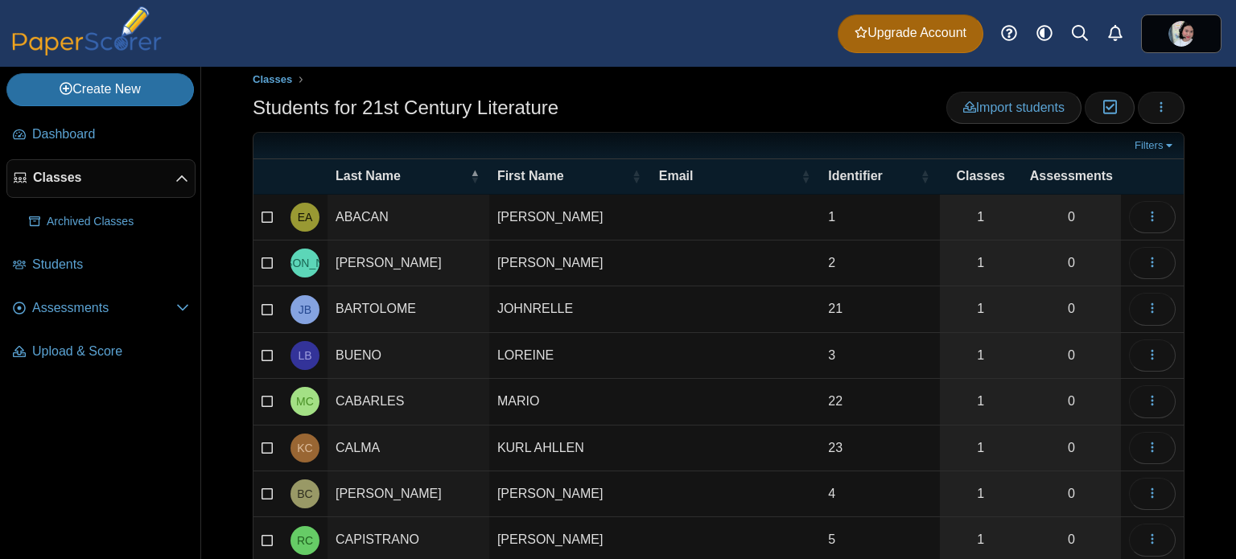
scroll to position [0, 0]
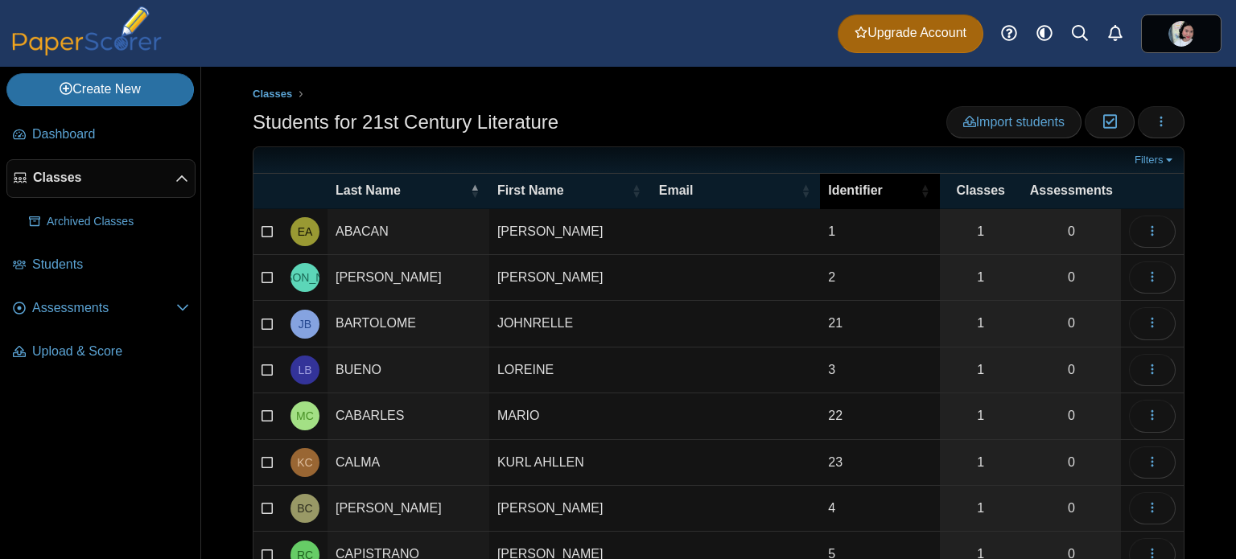
click at [879, 189] on div "Identifier" at bounding box center [871, 191] width 87 height 18
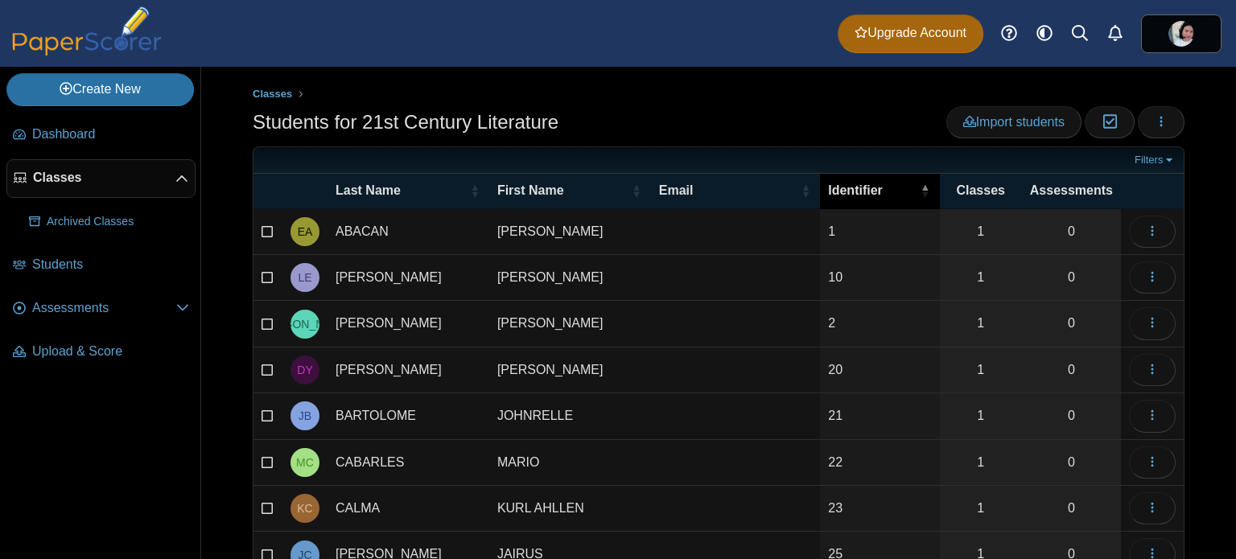
click at [879, 188] on div "Identifier" at bounding box center [871, 191] width 87 height 18
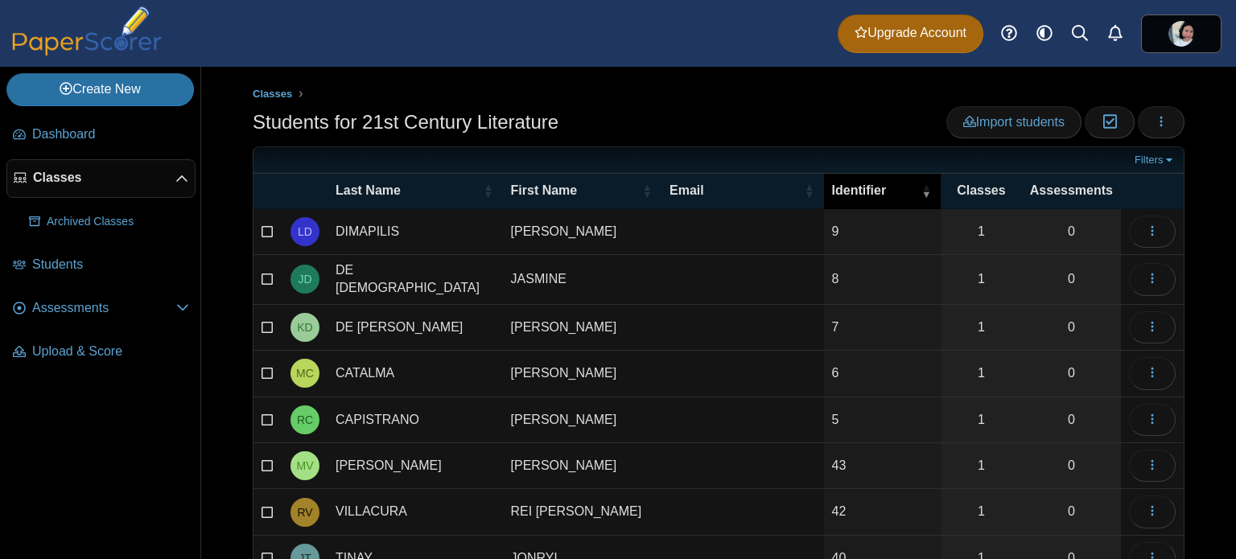
click at [879, 188] on div "Identifier" at bounding box center [874, 191] width 85 height 18
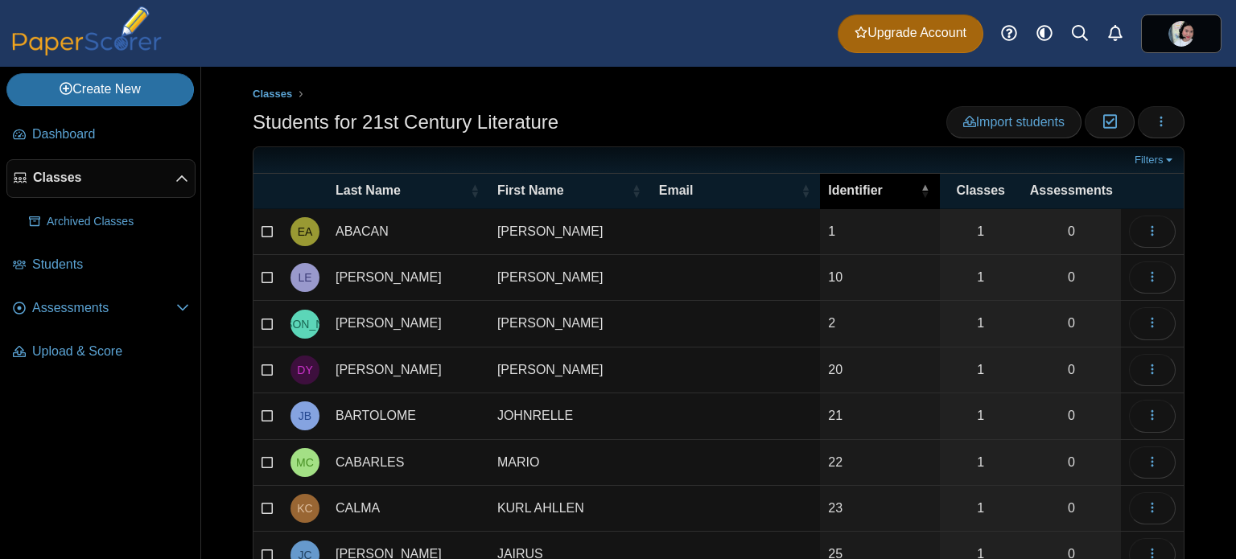
click at [879, 188] on div "Identifier" at bounding box center [871, 191] width 87 height 18
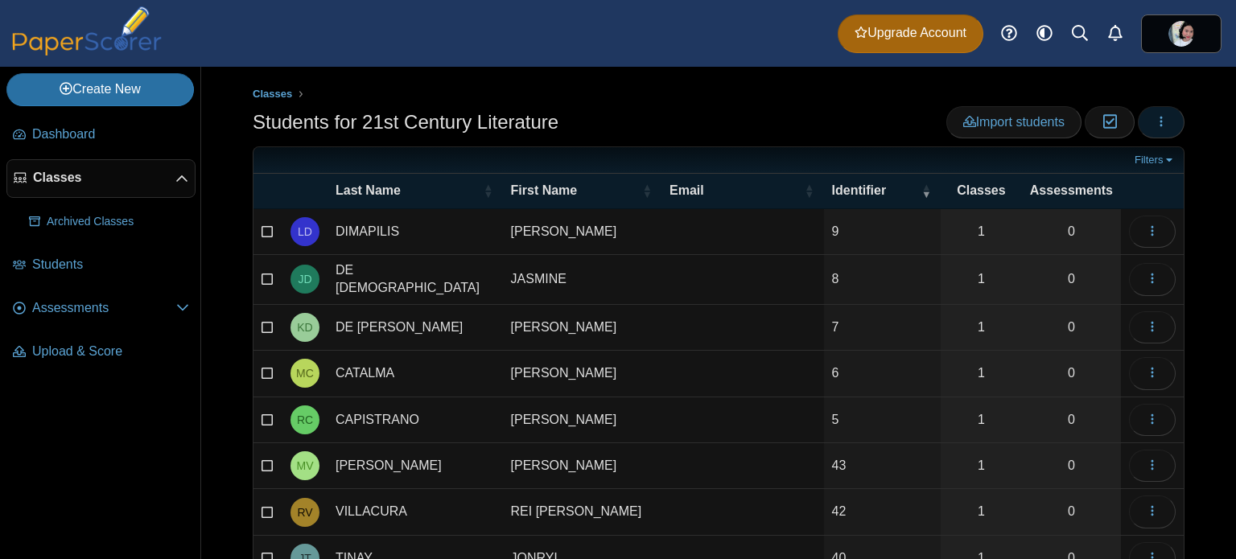
click at [1164, 117] on button "button" at bounding box center [1161, 122] width 47 height 32
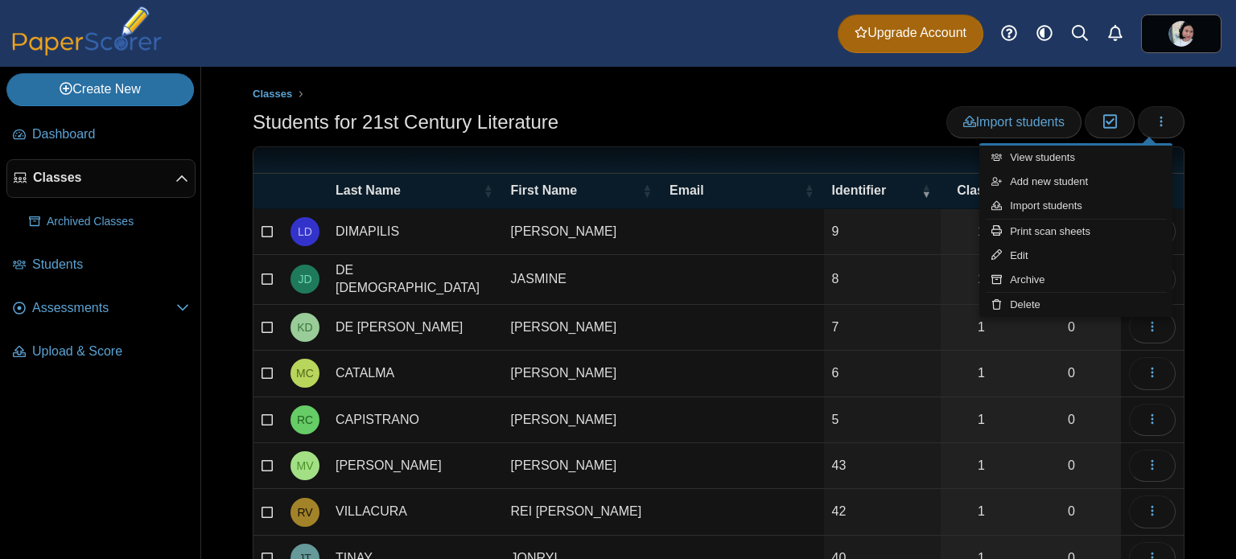
click at [865, 74] on div "Classes Students for 21st Century Literature Import students Moderation 0" at bounding box center [718, 313] width 1035 height 492
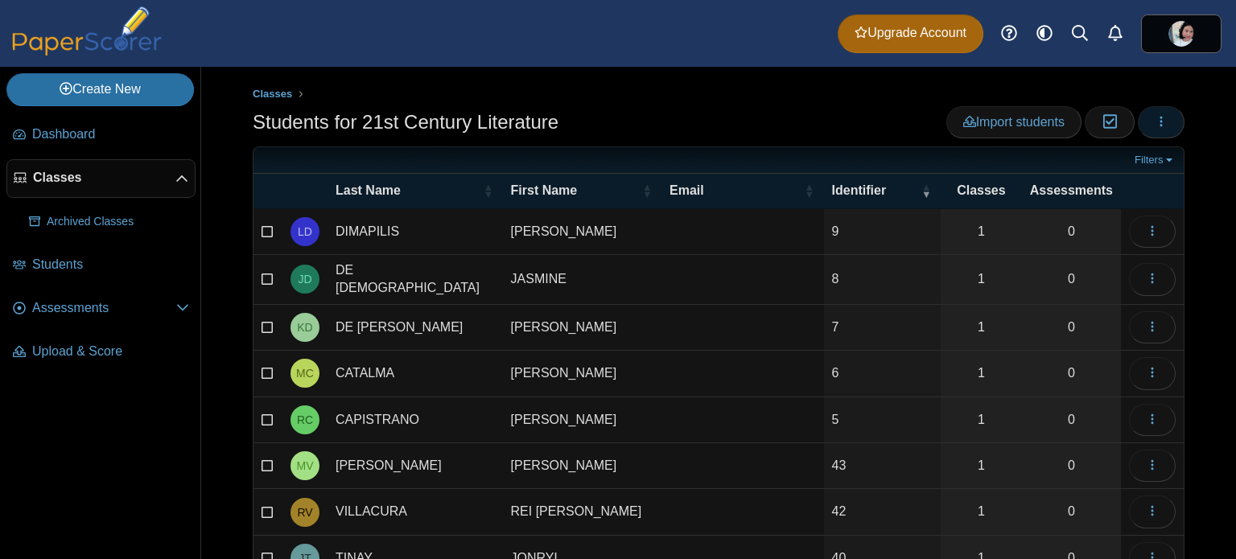
click at [1150, 130] on button "button" at bounding box center [1161, 122] width 47 height 32
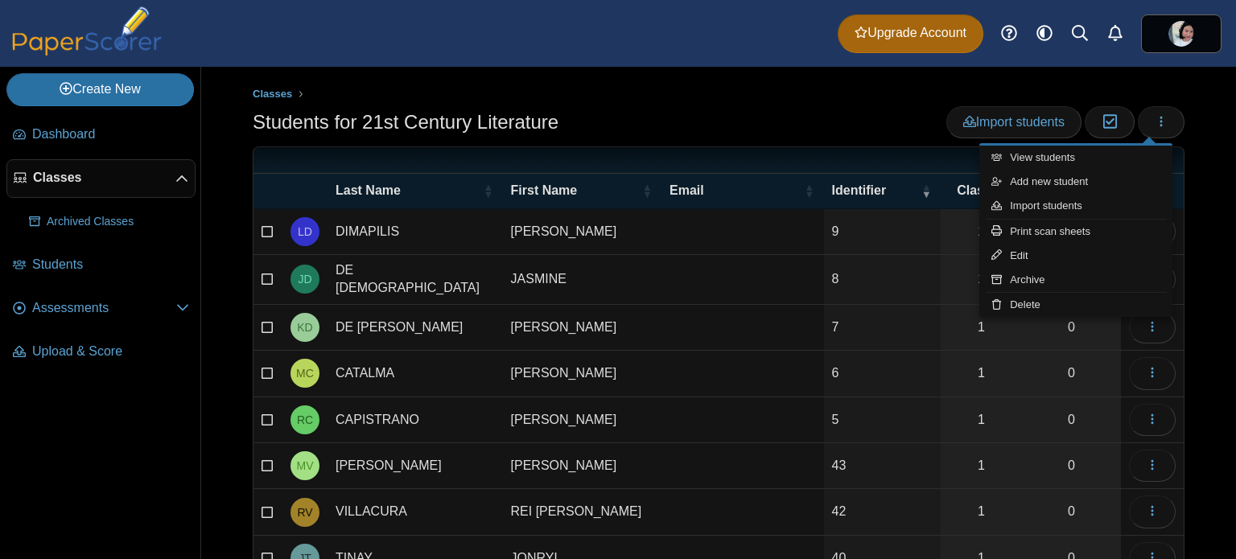
click at [1186, 139] on div "Classes Students for 21st Century Literature Import students Moderation 0" at bounding box center [718, 313] width 1035 height 492
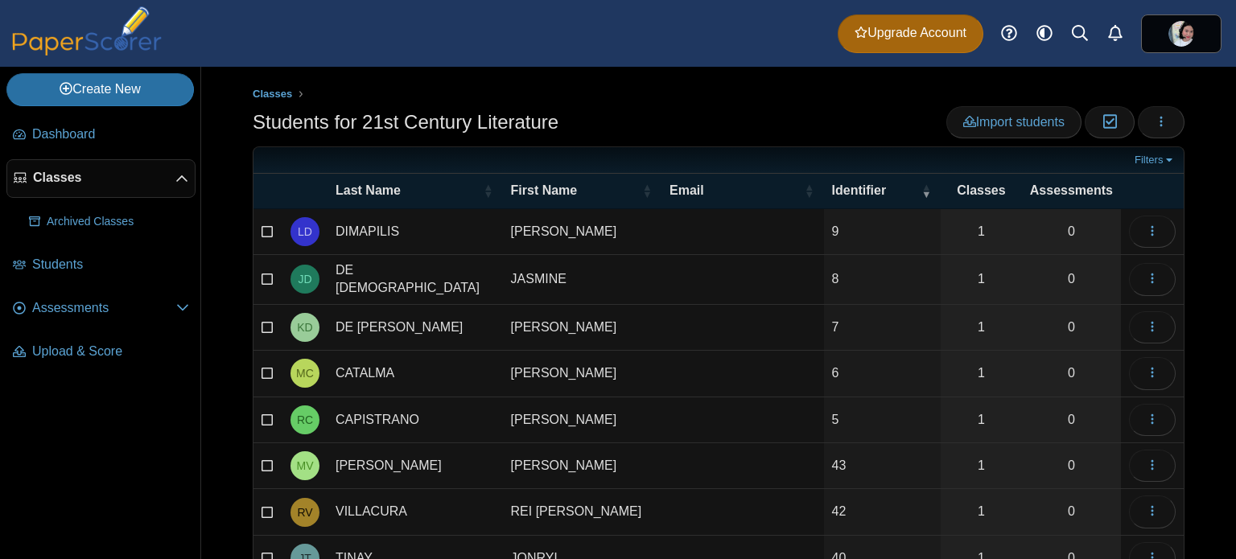
click at [264, 224] on icon at bounding box center [268, 229] width 13 height 11
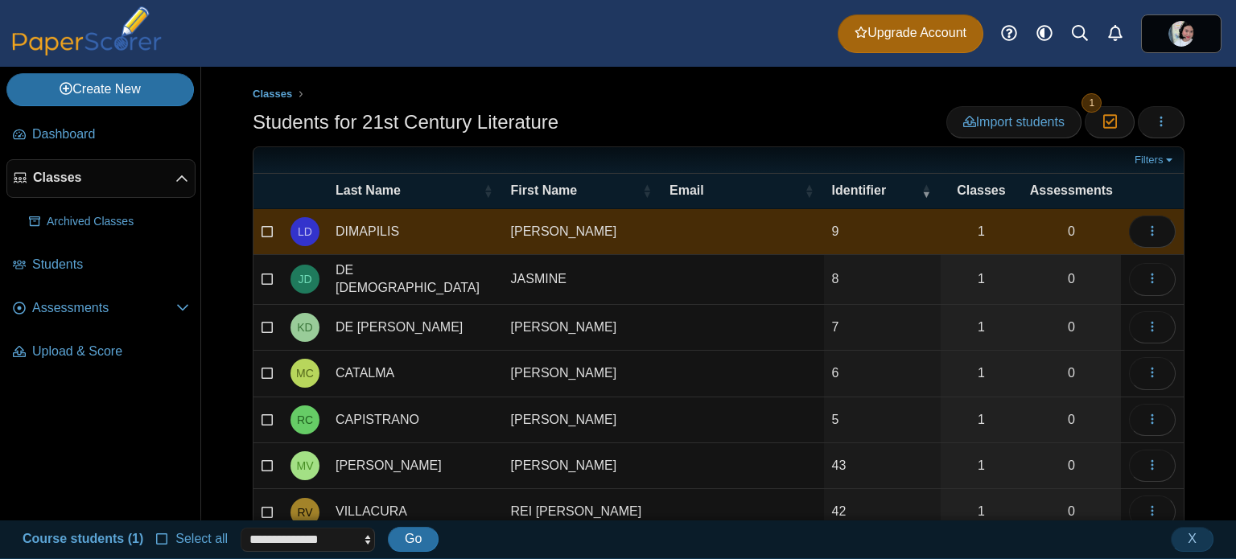
click at [169, 534] on span "Select all" at bounding box center [198, 539] width 59 height 14
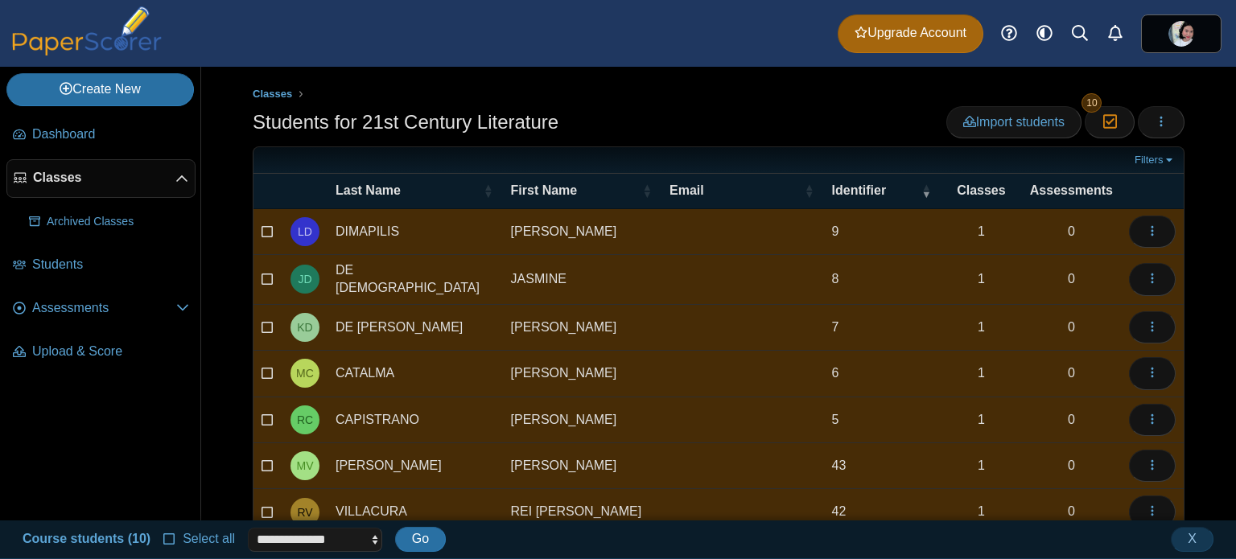
scroll to position [232, 0]
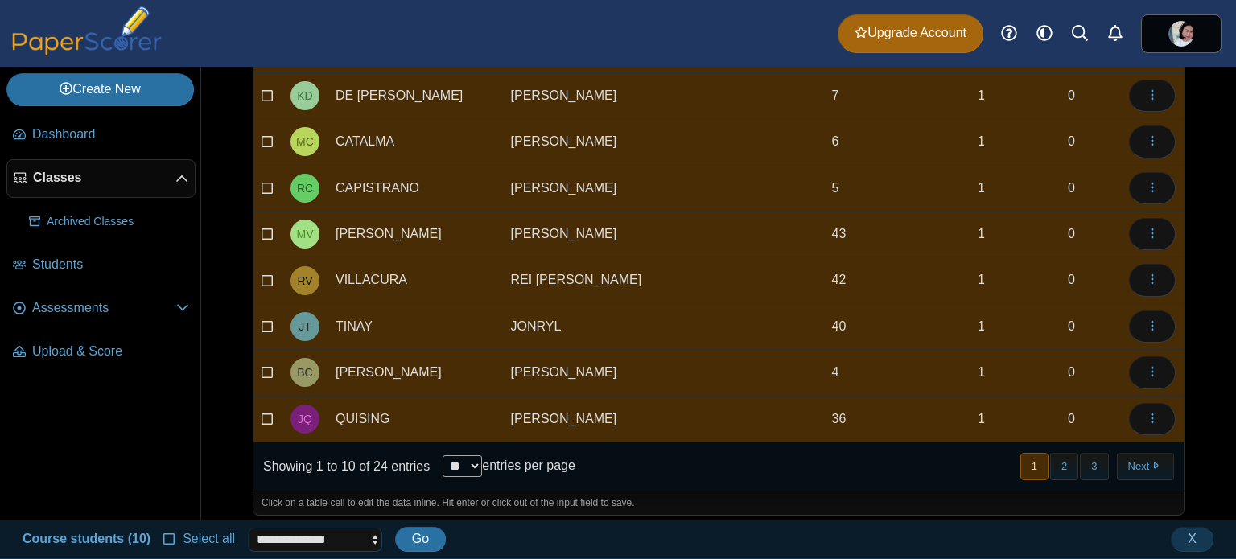
click at [330, 534] on select "**********" at bounding box center [315, 540] width 134 height 24
select select "******"
click at [248, 528] on select "**********" at bounding box center [315, 540] width 134 height 24
click at [344, 544] on select "**********" at bounding box center [315, 540] width 134 height 24
click at [542, 534] on div "**********" at bounding box center [617, 539] width 1207 height 28
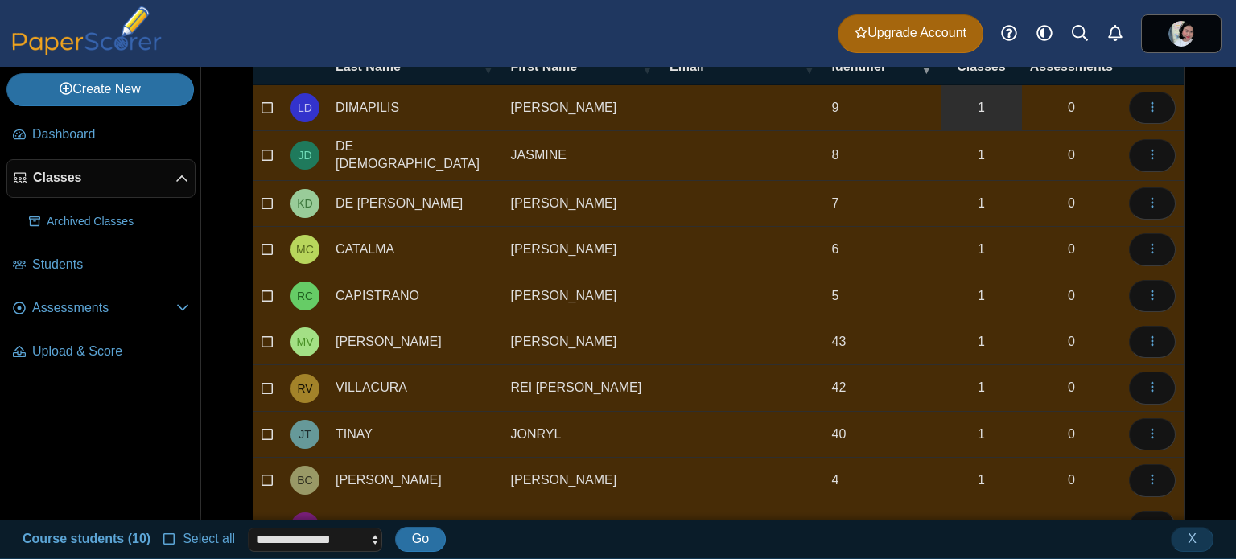
scroll to position [0, 0]
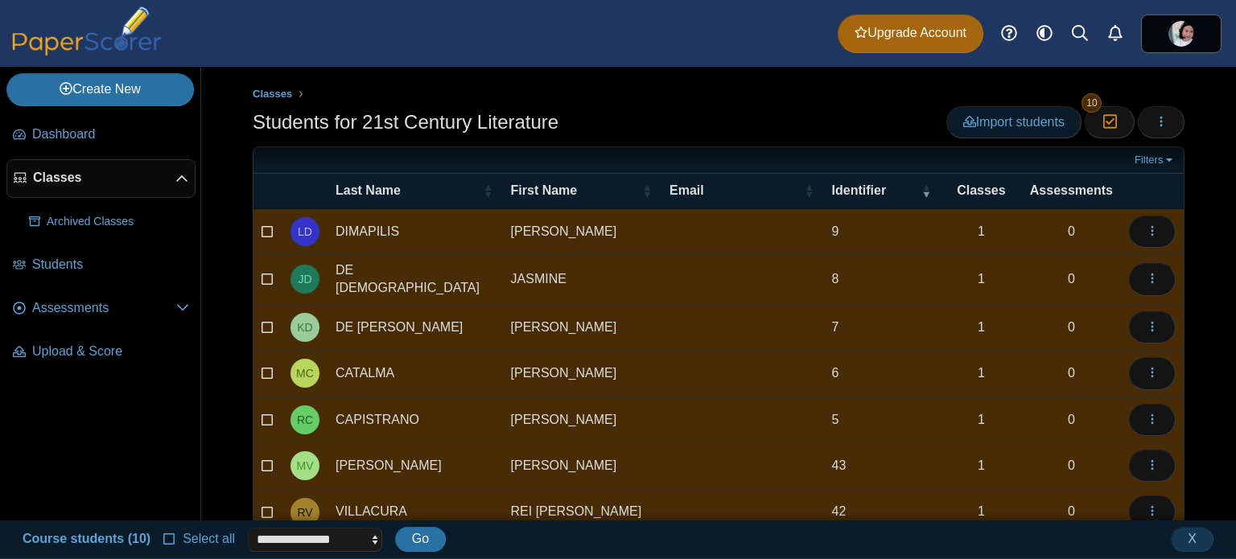
click at [1036, 118] on span "Import students" at bounding box center [1013, 122] width 101 height 14
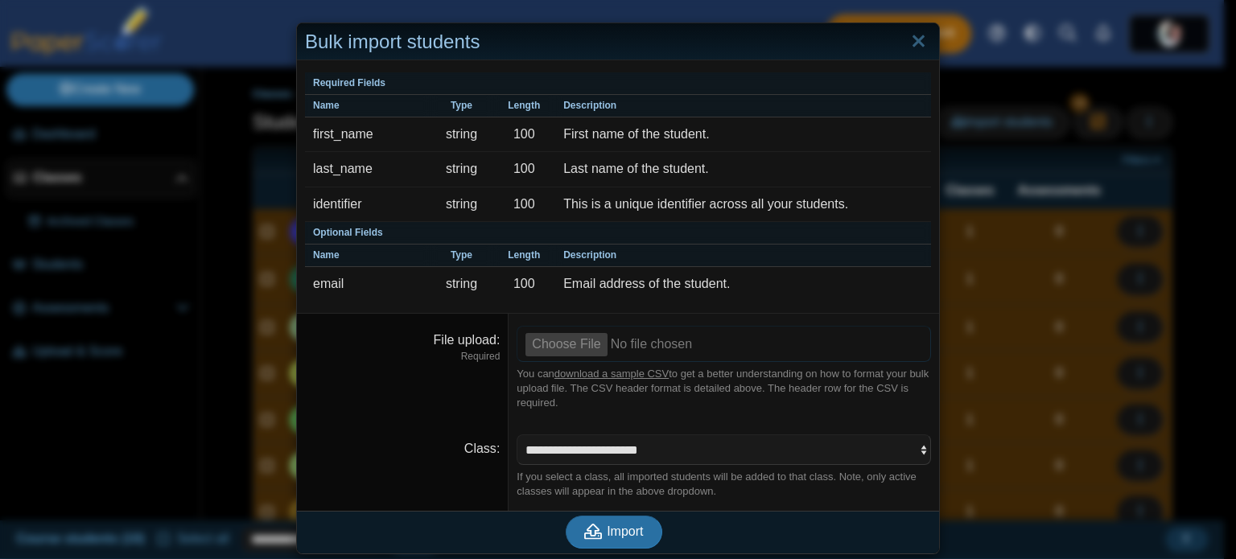
click at [573, 340] on input "File upload" at bounding box center [724, 343] width 414 height 35
type input "**********"
click at [612, 525] on span "Import" at bounding box center [625, 532] width 36 height 14
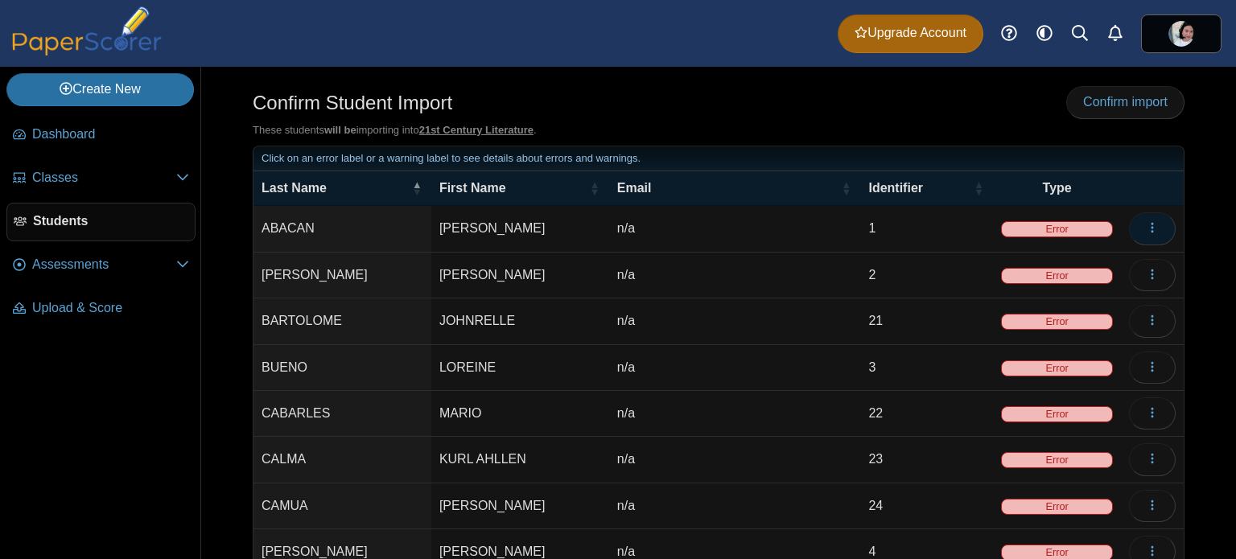
click at [1154, 225] on button "button" at bounding box center [1152, 228] width 47 height 32
click at [1001, 260] on link "Edit" at bounding box center [1066, 264] width 193 height 24
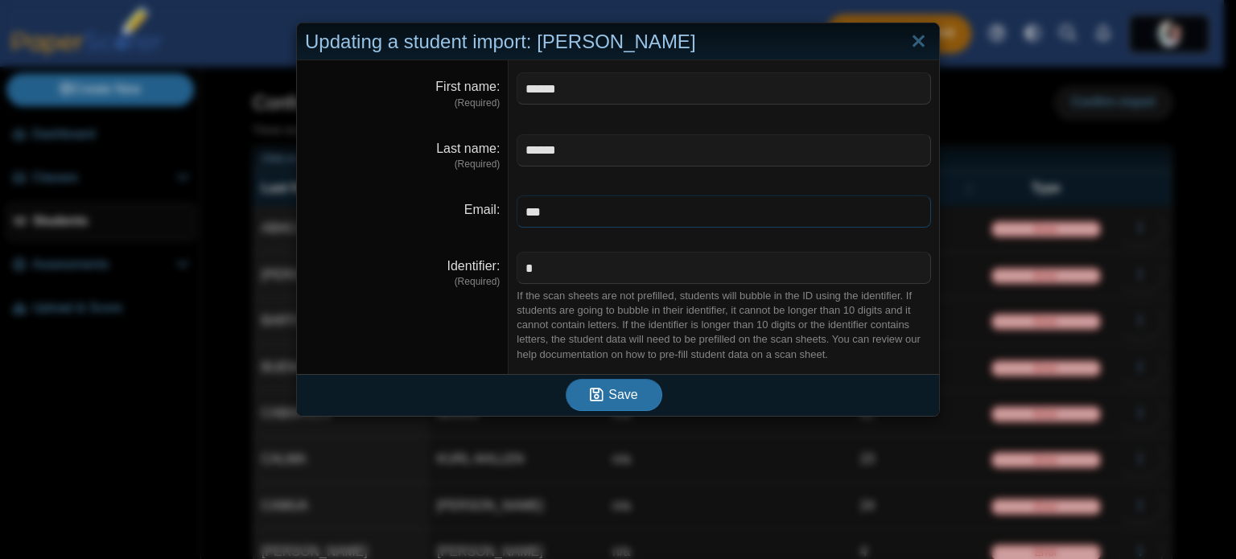
drag, startPoint x: 367, startPoint y: 216, endPoint x: 328, endPoint y: 212, distance: 39.6
click at [325, 212] on dl "Email ***" at bounding box center [618, 211] width 642 height 56
click at [591, 395] on use "submit" at bounding box center [597, 395] width 14 height 14
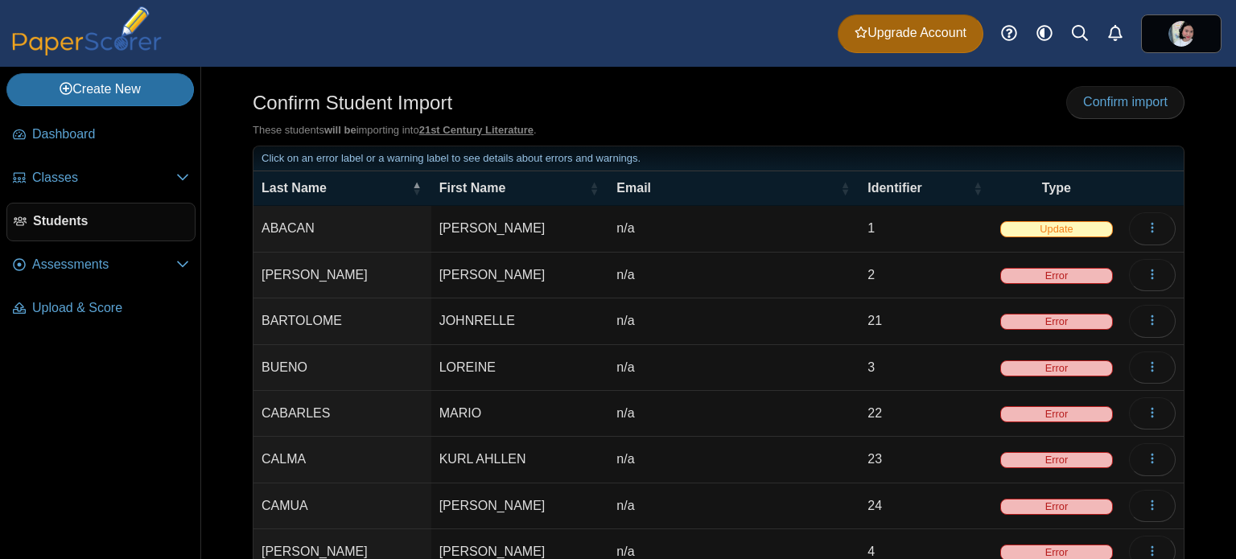
click at [690, 234] on td "n/a" at bounding box center [733, 229] width 251 height 46
type input "*"
click at [709, 276] on td "n/a" at bounding box center [733, 276] width 251 height 46
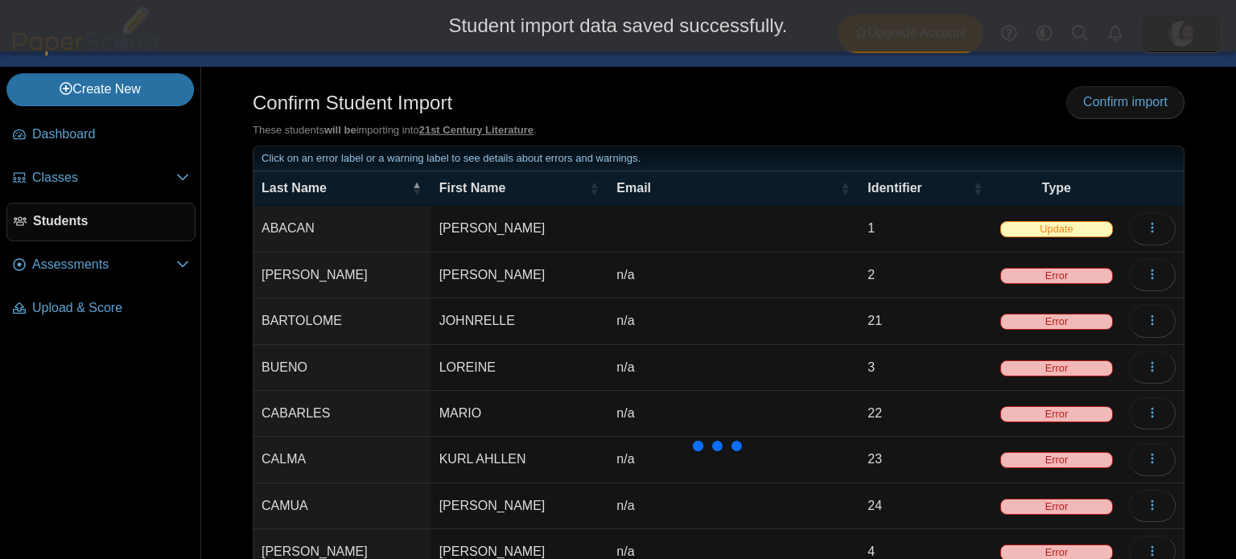
click at [686, 270] on td "n/a" at bounding box center [733, 276] width 251 height 46
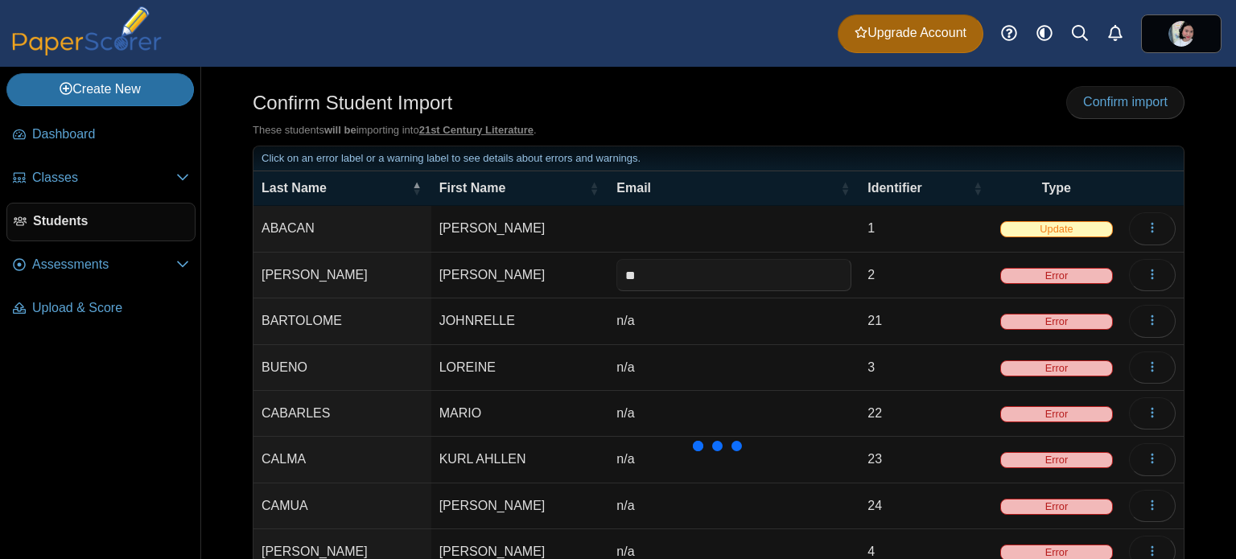
type input "*"
click at [674, 321] on td "n/a" at bounding box center [733, 322] width 251 height 46
click at [674, 320] on td "n/a" at bounding box center [733, 322] width 251 height 46
type input "***"
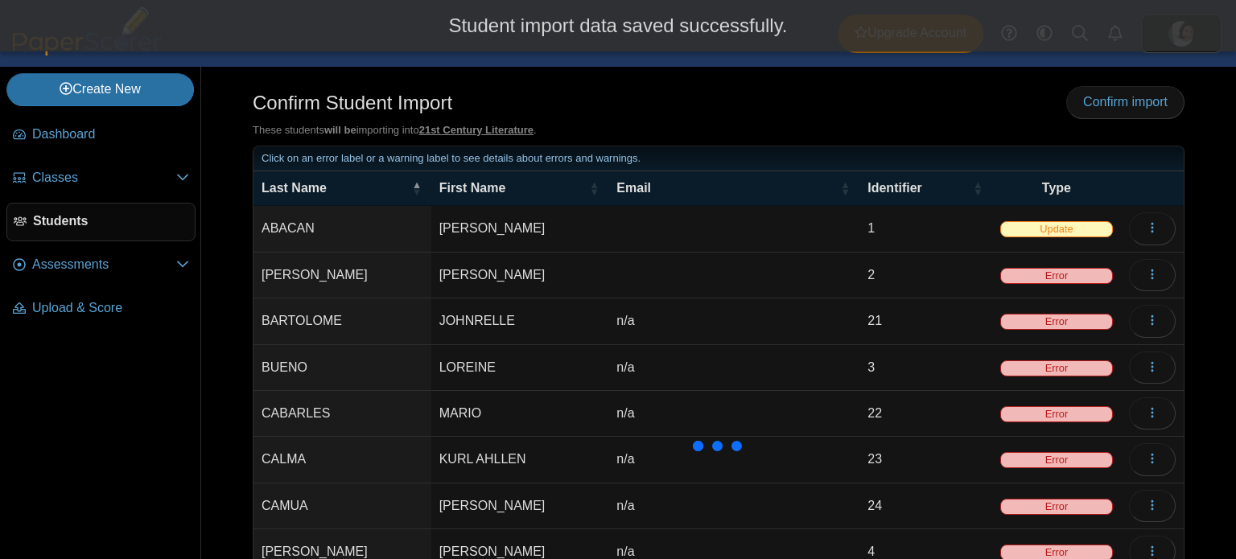
click at [672, 319] on td "n/a" at bounding box center [733, 322] width 251 height 46
type input "*"
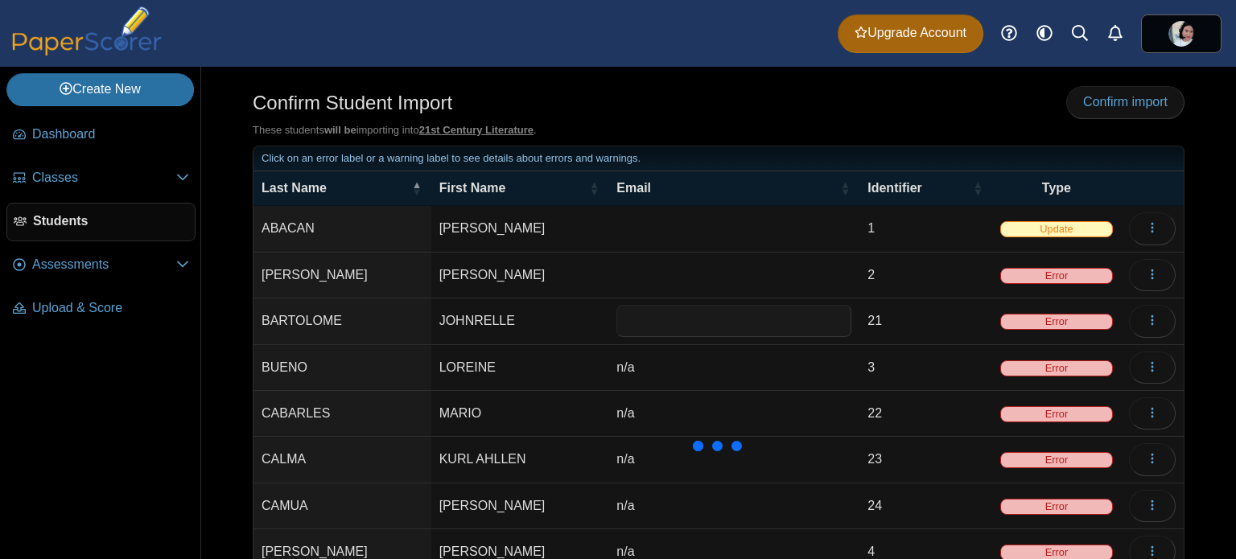
click at [646, 365] on td "n/a" at bounding box center [733, 368] width 251 height 46
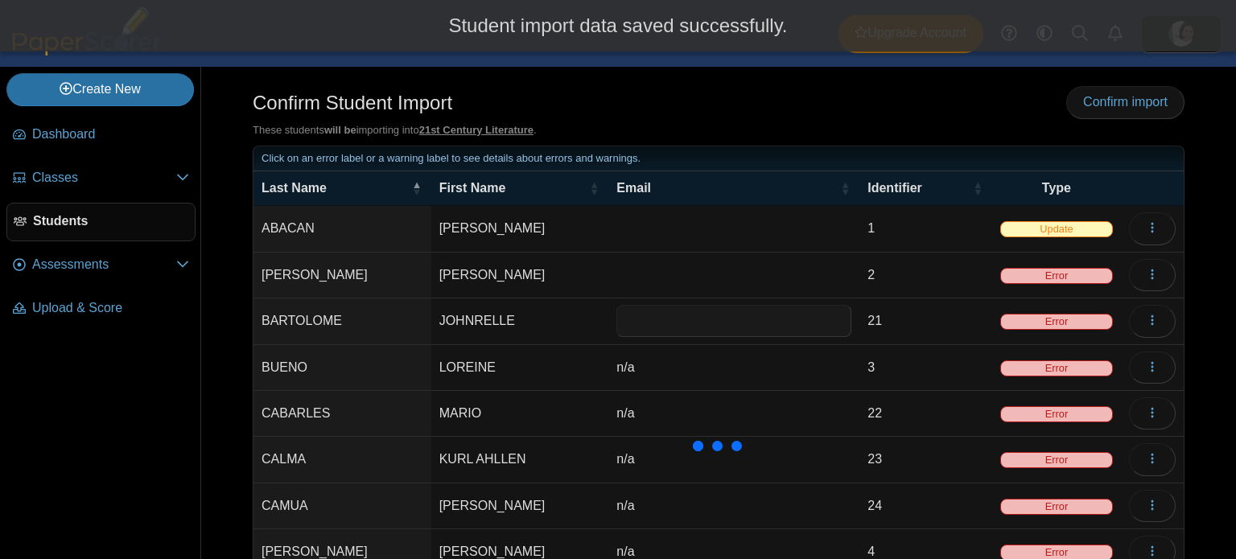
click at [646, 365] on td "n/a" at bounding box center [733, 368] width 251 height 46
type input "***"
click at [646, 365] on td "n/a" at bounding box center [733, 368] width 251 height 46
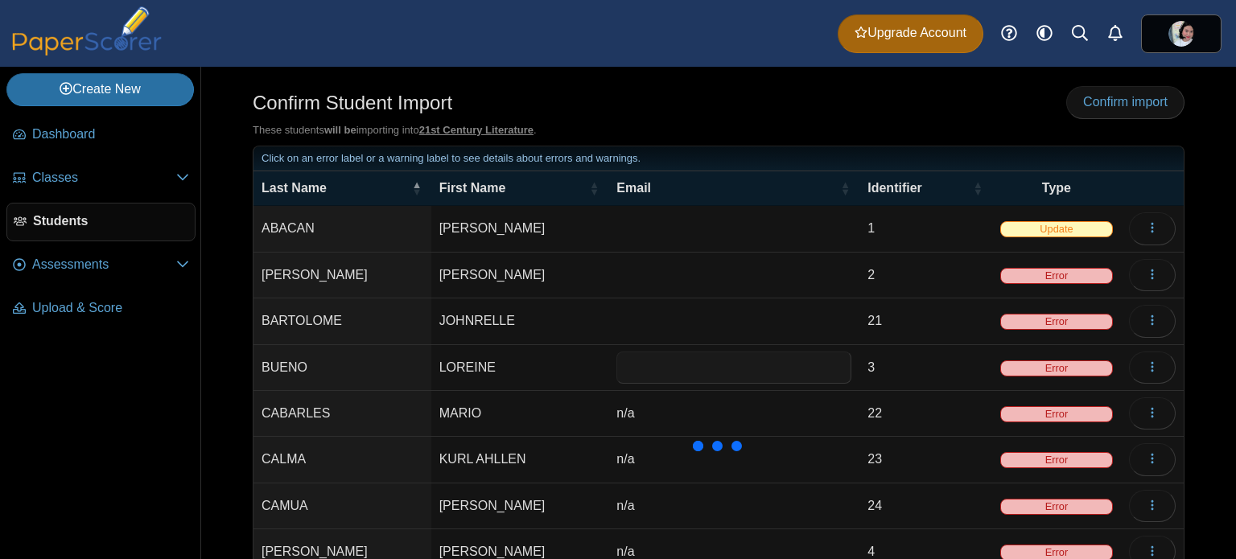
click at [663, 426] on div at bounding box center [718, 446] width 161 height 41
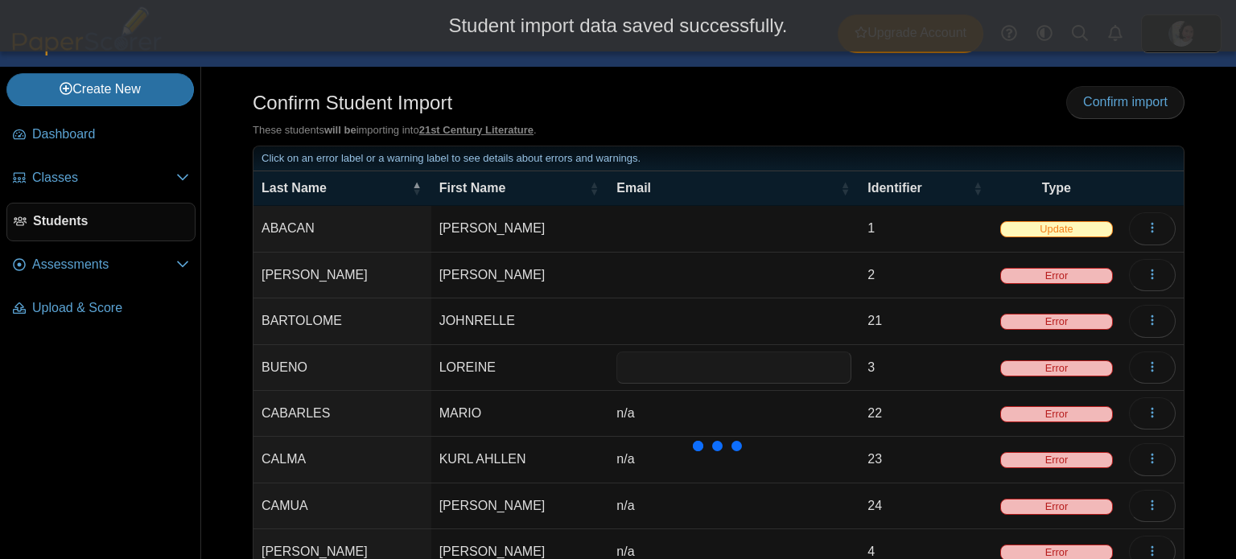
click at [661, 414] on td "n/a" at bounding box center [733, 414] width 251 height 46
type input "***"
click at [659, 412] on td "n/a" at bounding box center [733, 414] width 251 height 46
type input "*"
click at [661, 455] on td "n/a" at bounding box center [733, 460] width 251 height 46
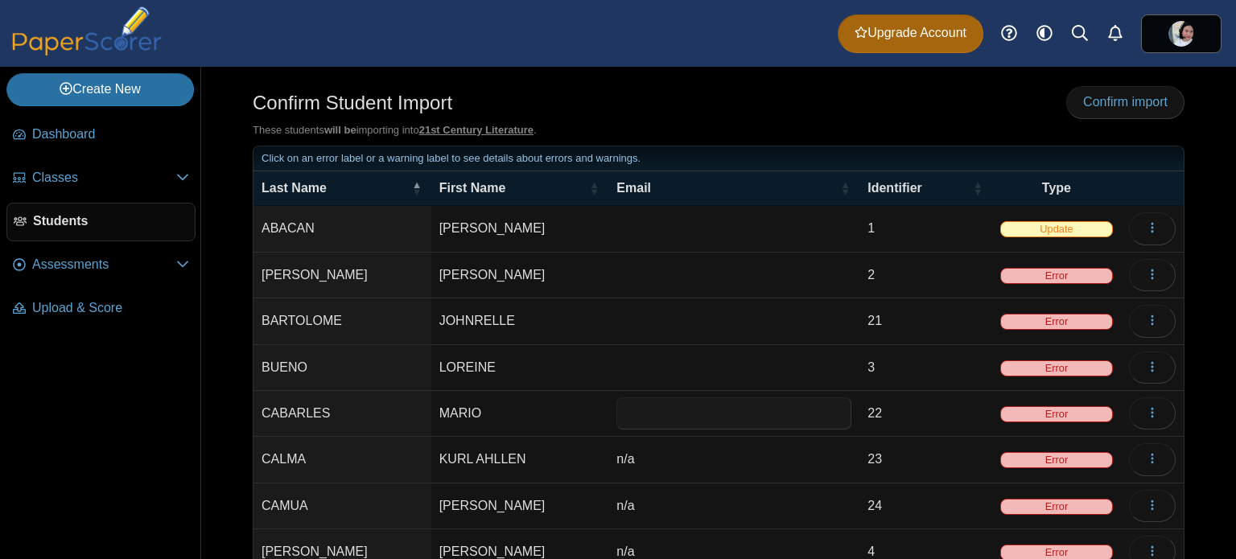
click at [661, 455] on td "n/a" at bounding box center [733, 460] width 251 height 46
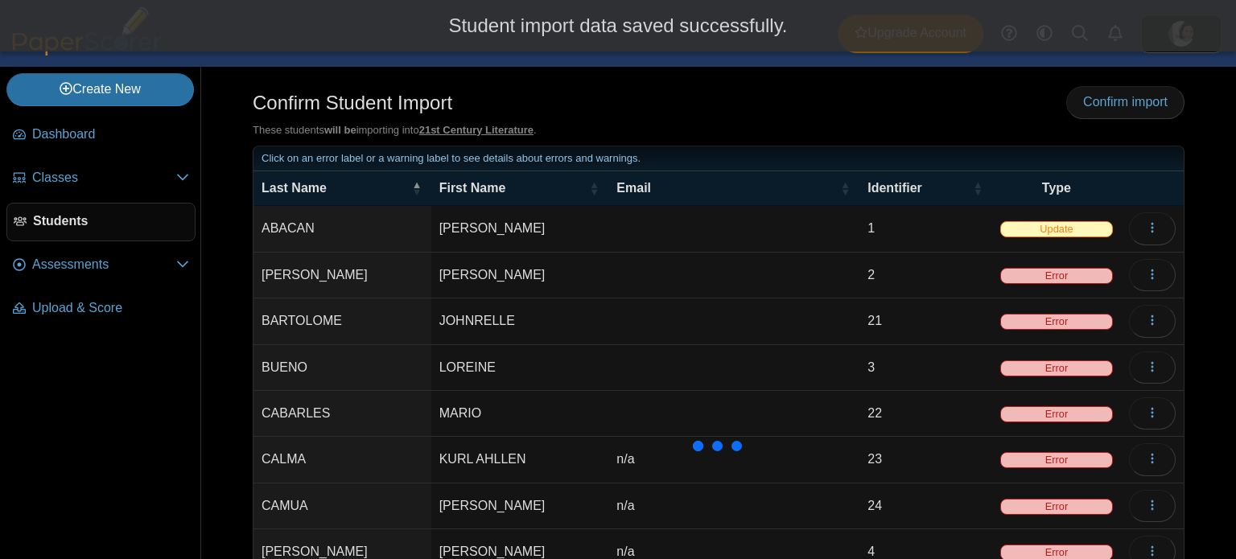
click at [660, 455] on div at bounding box center [718, 446] width 161 height 41
click at [623, 450] on td "n/a" at bounding box center [733, 460] width 251 height 46
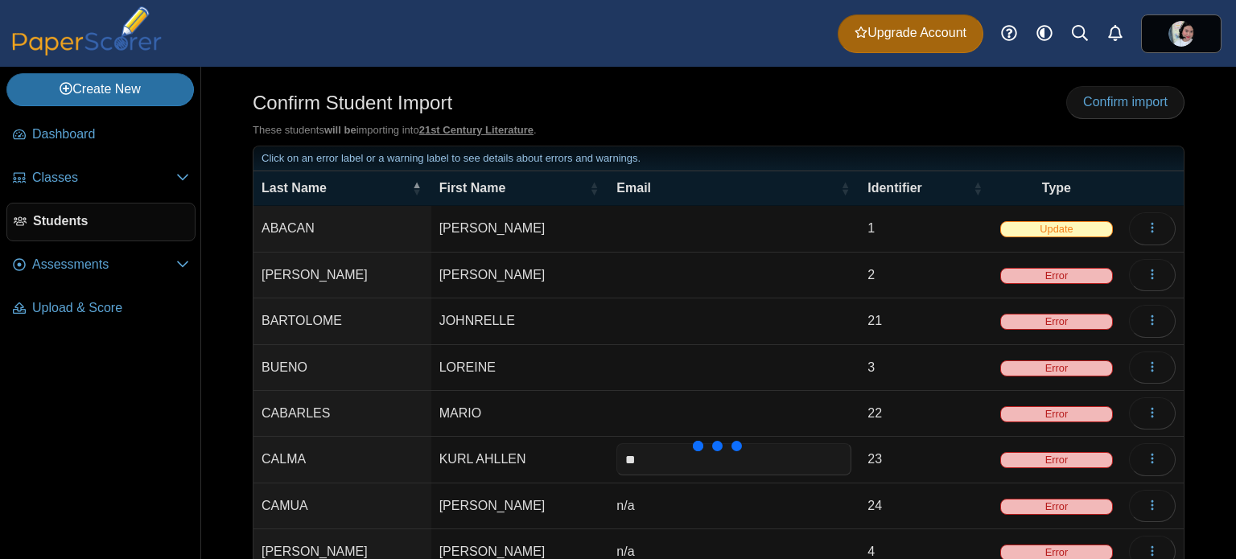
type input "*"
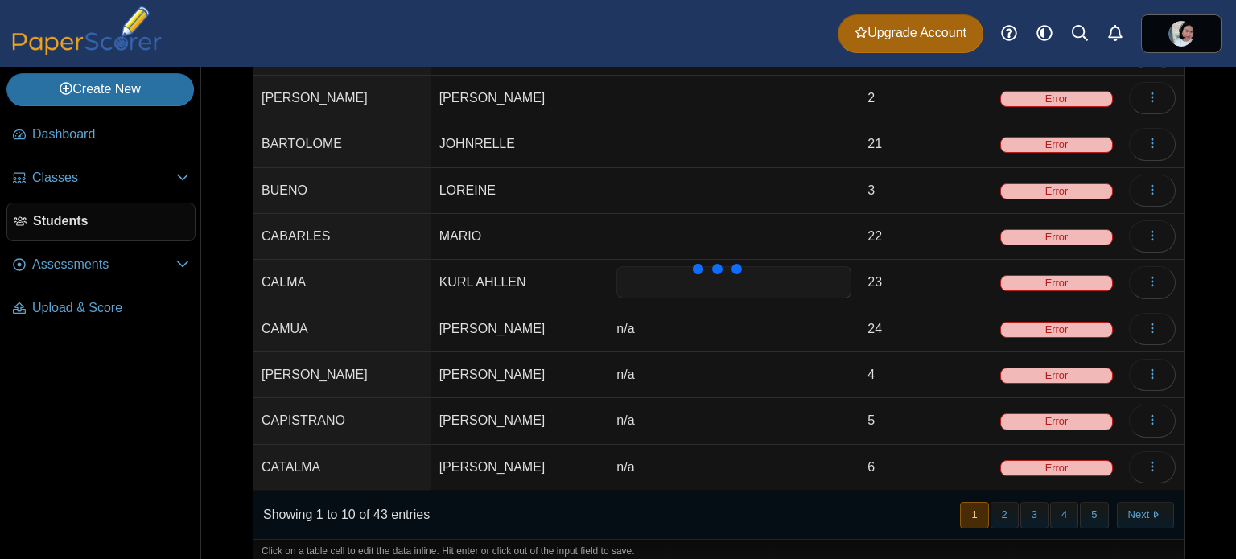
scroll to position [190, 0]
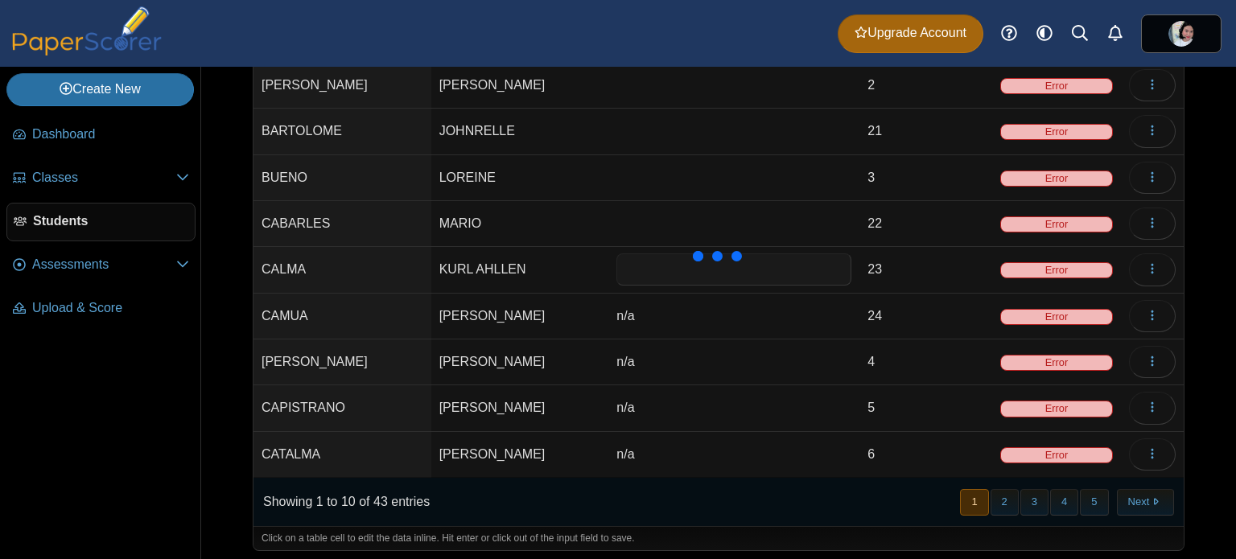
click at [691, 307] on td "n/a" at bounding box center [733, 317] width 251 height 46
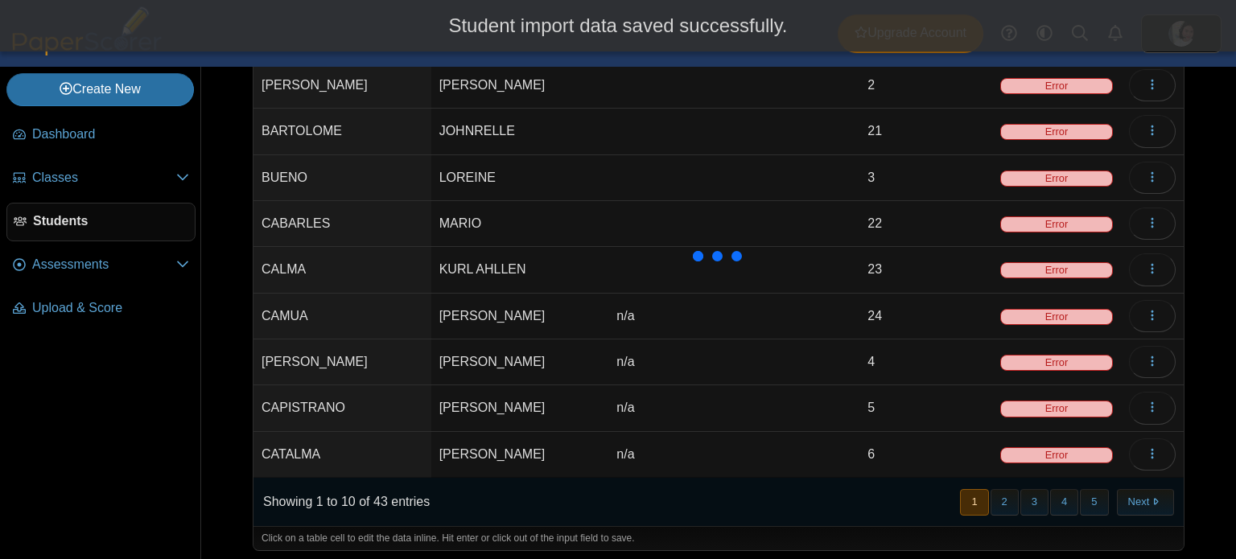
click at [684, 313] on td "n/a" at bounding box center [733, 317] width 251 height 46
type input "*"
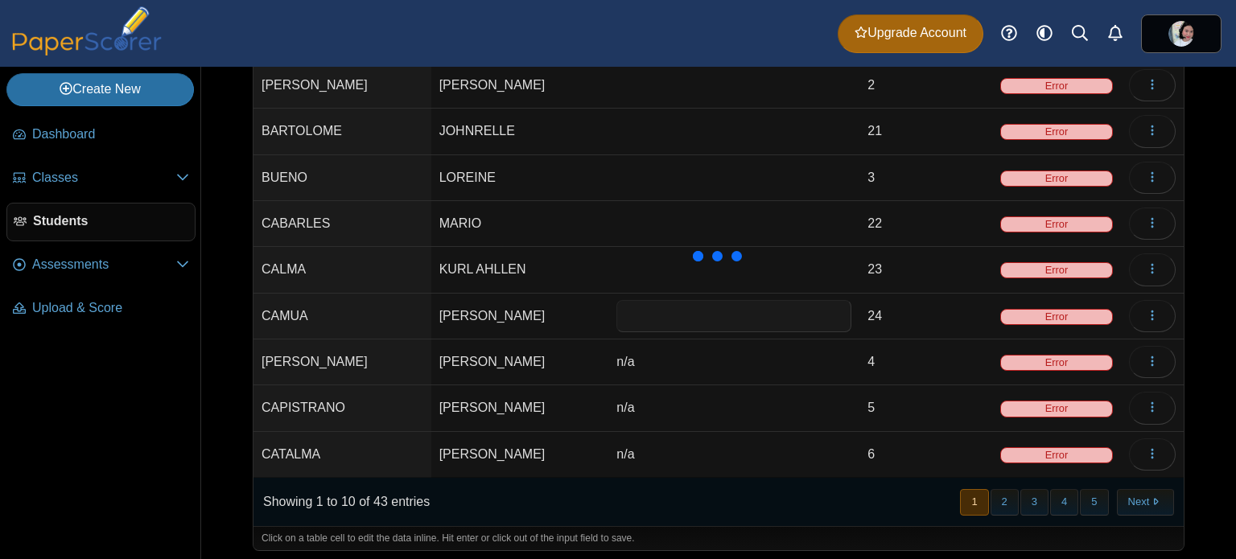
click at [641, 363] on td "n/a" at bounding box center [733, 363] width 251 height 46
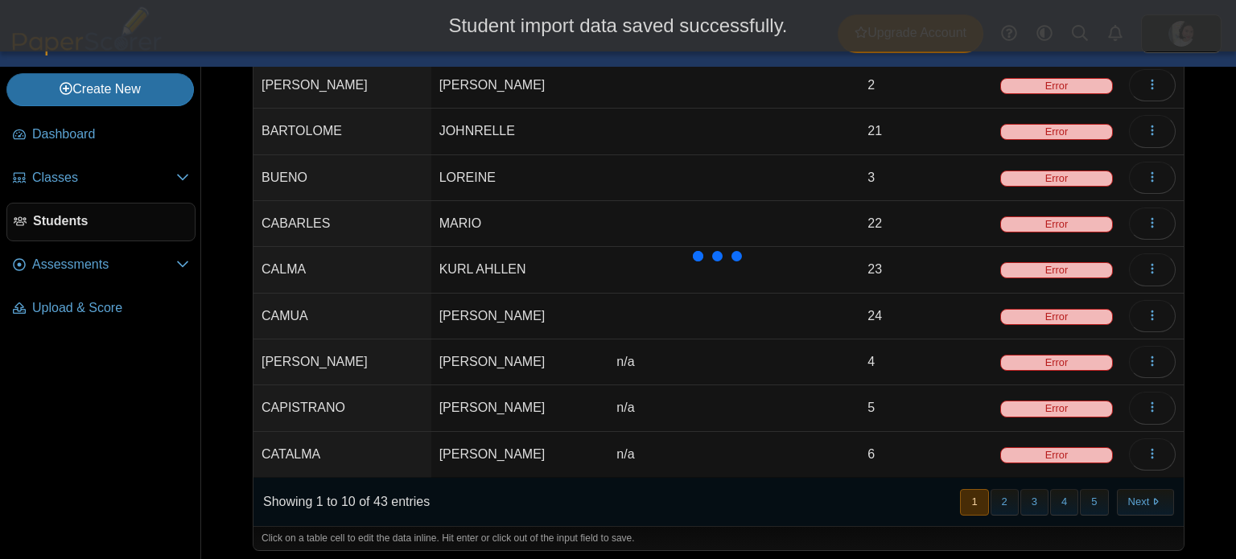
click at [641, 355] on td "n/a" at bounding box center [733, 363] width 251 height 46
click at [641, 355] on input "***" at bounding box center [733, 362] width 235 height 32
type input "*"
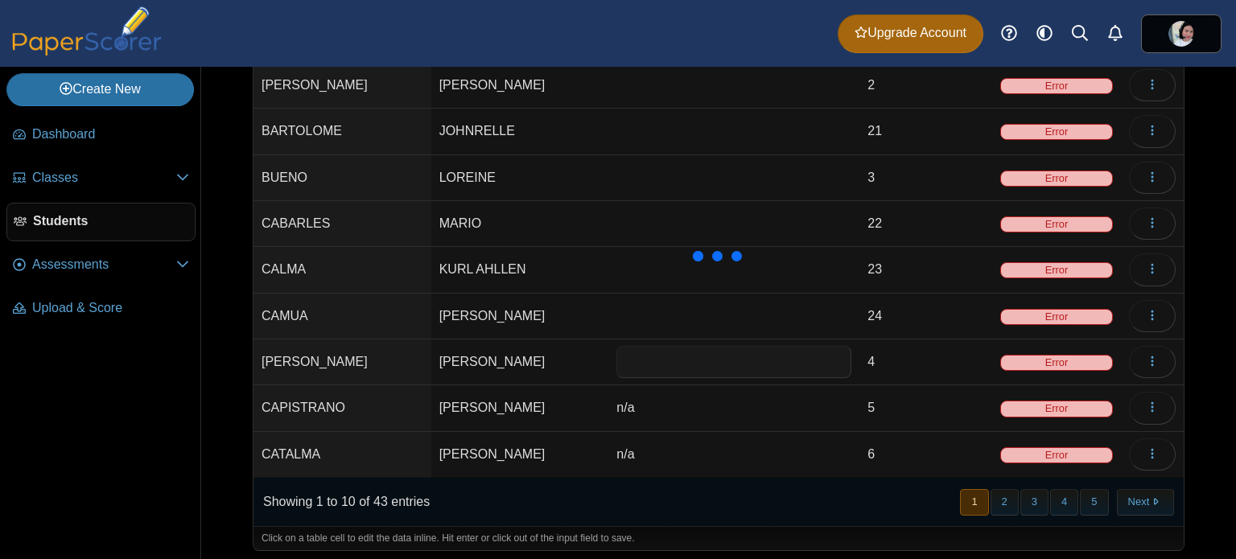
click at [650, 402] on td "n/a" at bounding box center [733, 408] width 251 height 46
click at [649, 402] on td "n/a" at bounding box center [733, 408] width 251 height 46
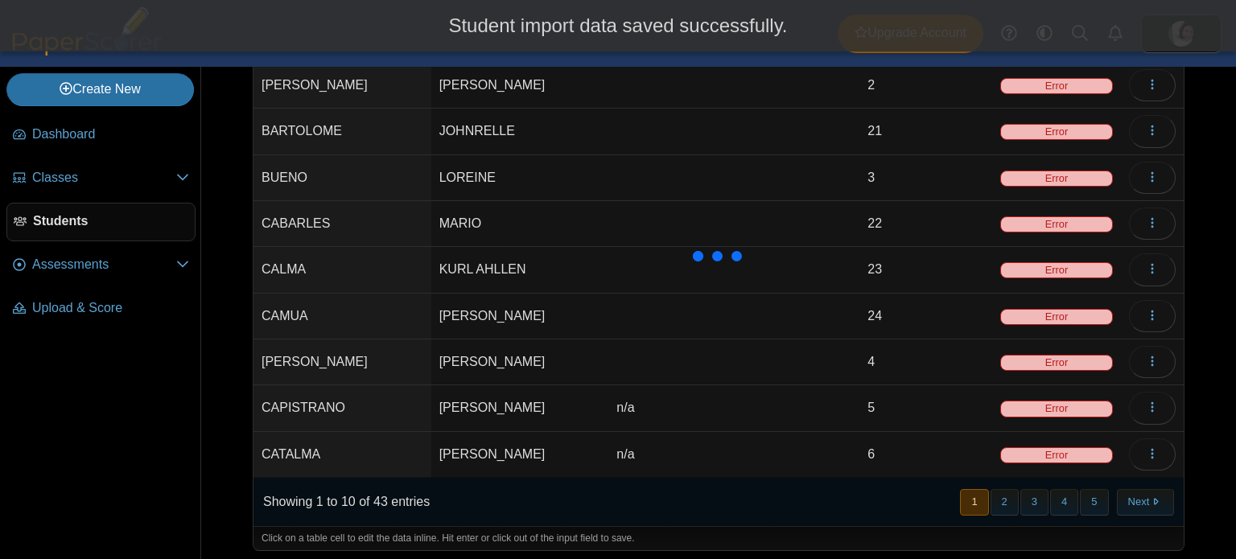
click at [642, 401] on td "n/a" at bounding box center [733, 408] width 251 height 46
type input "*"
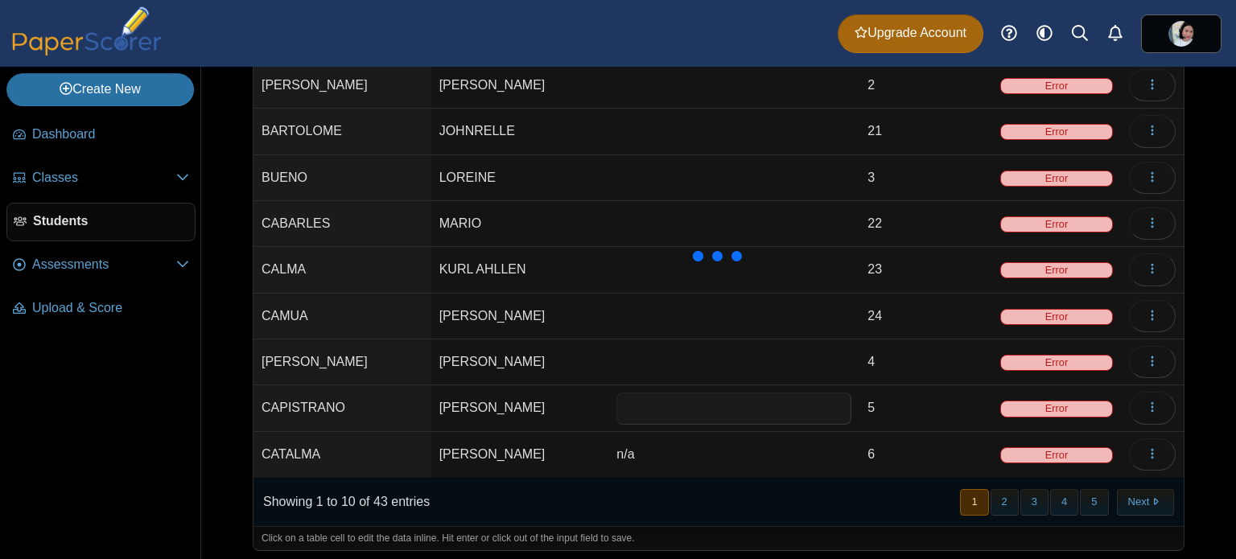
click at [656, 455] on td "n/a" at bounding box center [733, 455] width 251 height 46
click at [655, 455] on td "n/a" at bounding box center [733, 455] width 251 height 46
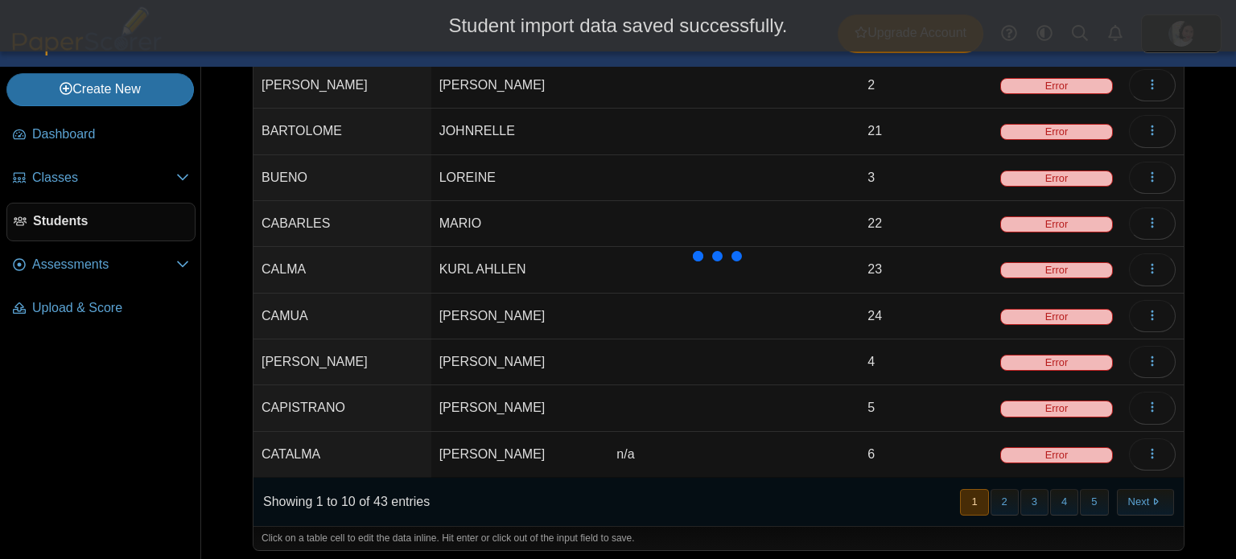
click at [655, 448] on td "n/a" at bounding box center [733, 455] width 251 height 46
type input "*"
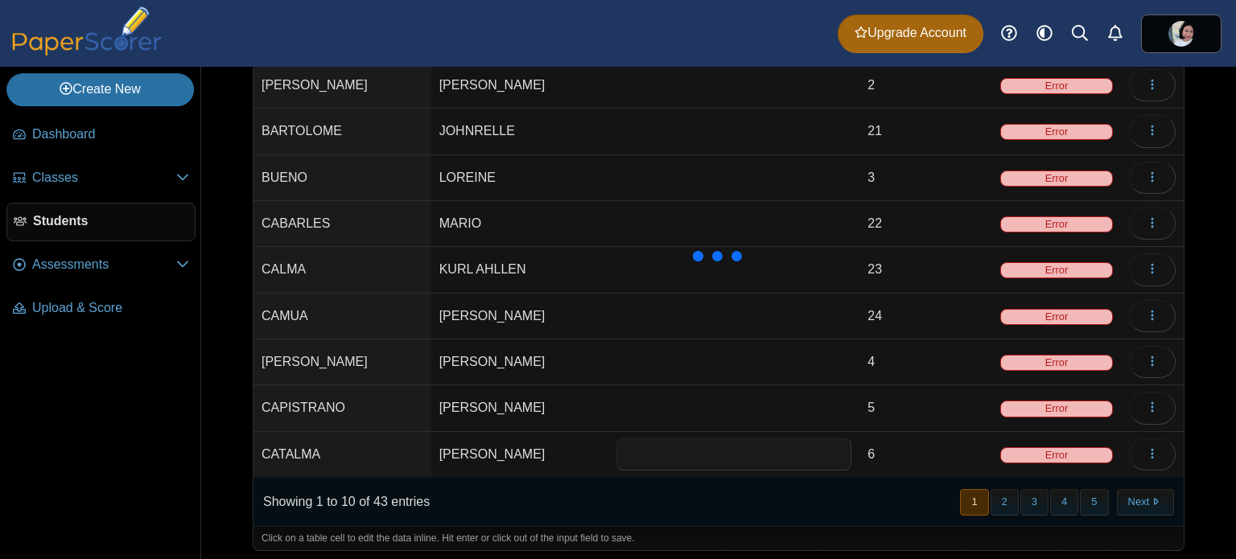
click at [895, 497] on div "Showing 1 to 10 of 43 entries « Prev 1 2 3 4 5 Next »" at bounding box center [718, 502] width 930 height 48
click at [1148, 492] on button "Next" at bounding box center [1145, 502] width 57 height 27
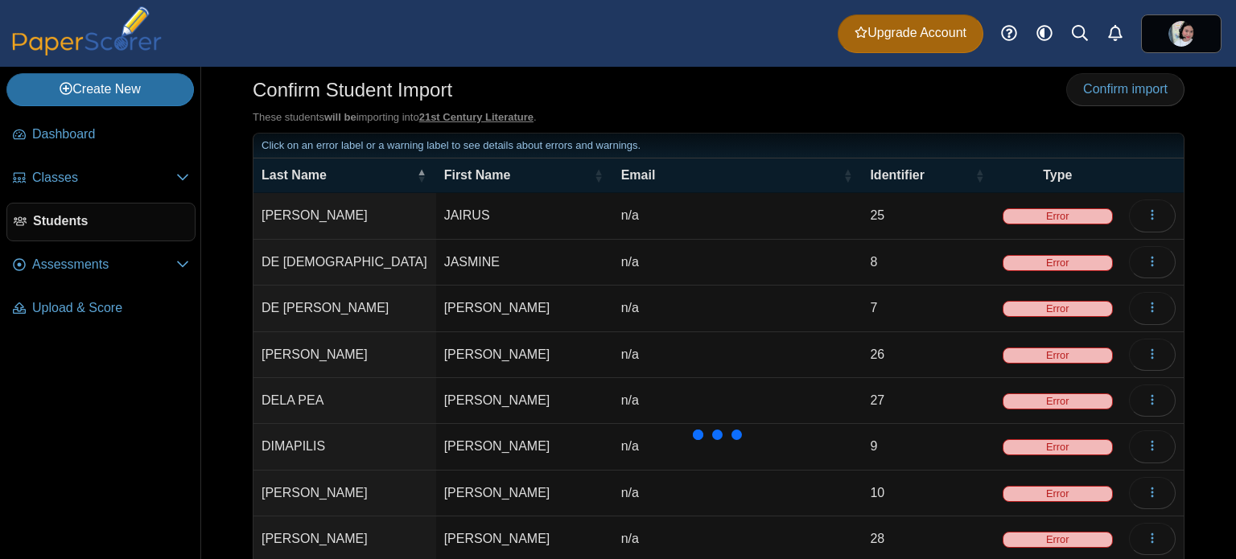
scroll to position [0, 0]
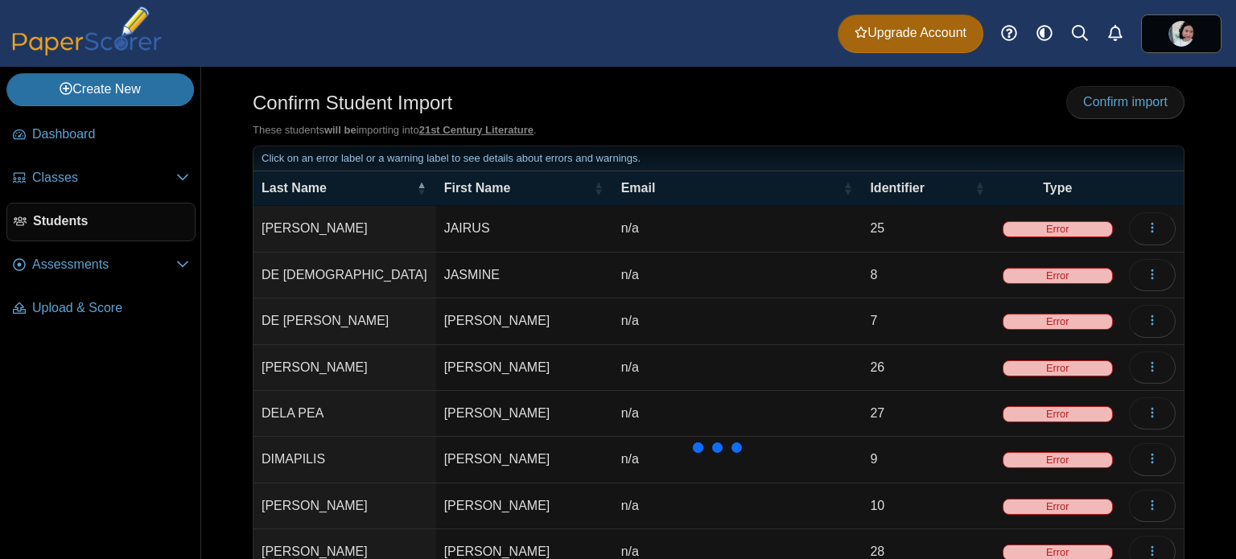
click at [825, 222] on td "n/a" at bounding box center [737, 229] width 249 height 46
type input "*"
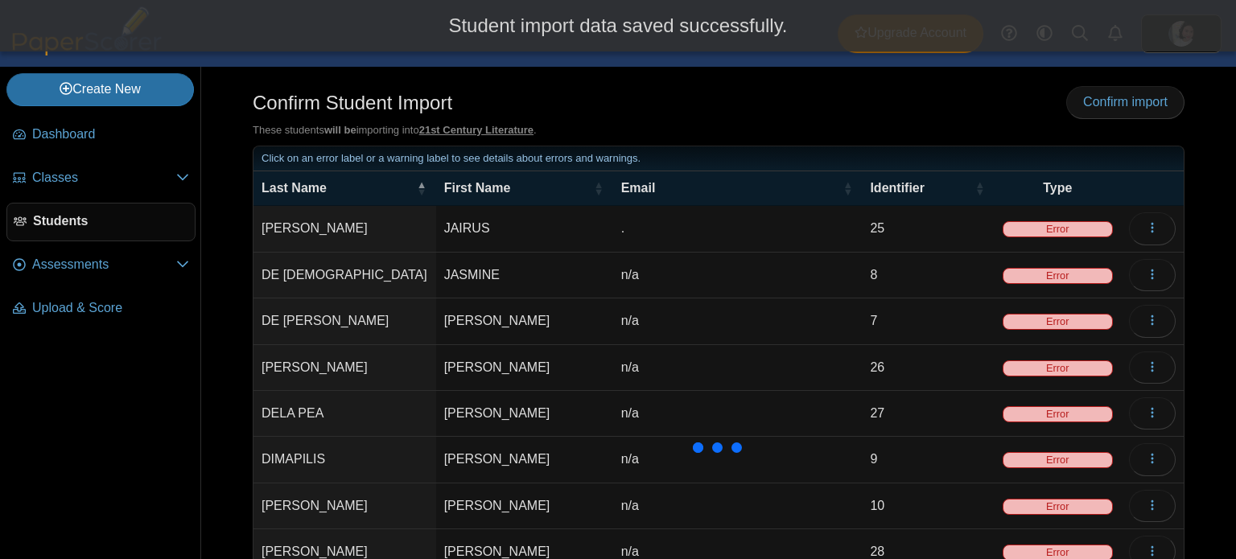
click at [685, 229] on td "." at bounding box center [737, 229] width 249 height 46
click at [674, 278] on td "n/a" at bounding box center [737, 276] width 249 height 46
type input "*"
click at [735, 326] on td "n/a" at bounding box center [737, 322] width 249 height 46
click at [735, 326] on input "***" at bounding box center [737, 321] width 233 height 32
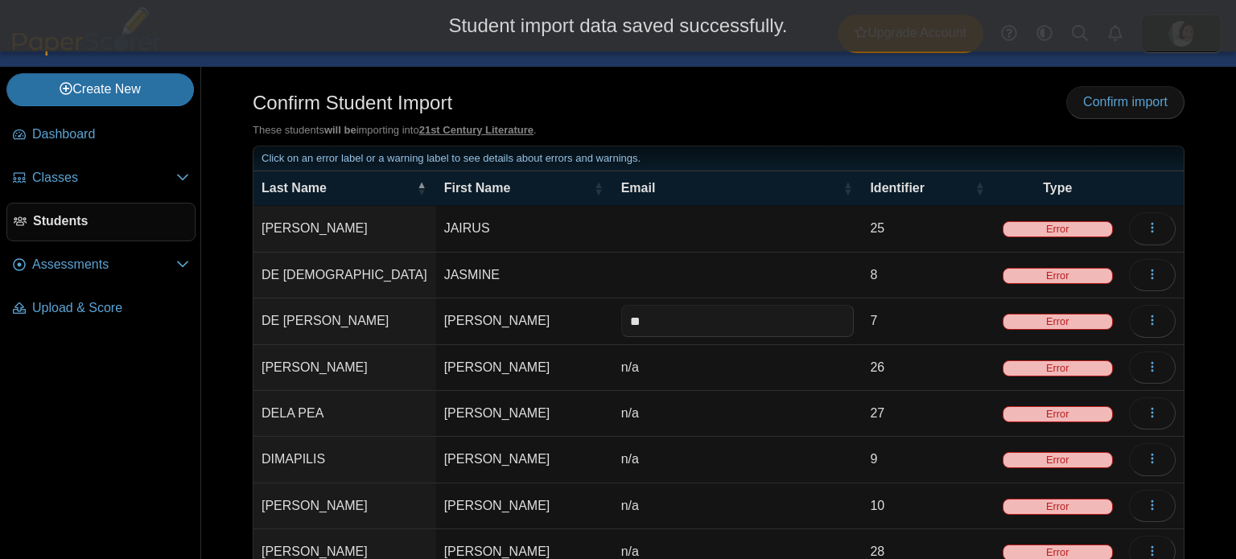
type input "*"
click at [704, 356] on td "n/a" at bounding box center [737, 368] width 249 height 46
type input "*"
click at [689, 402] on td "n/a" at bounding box center [737, 414] width 249 height 46
type input "*"
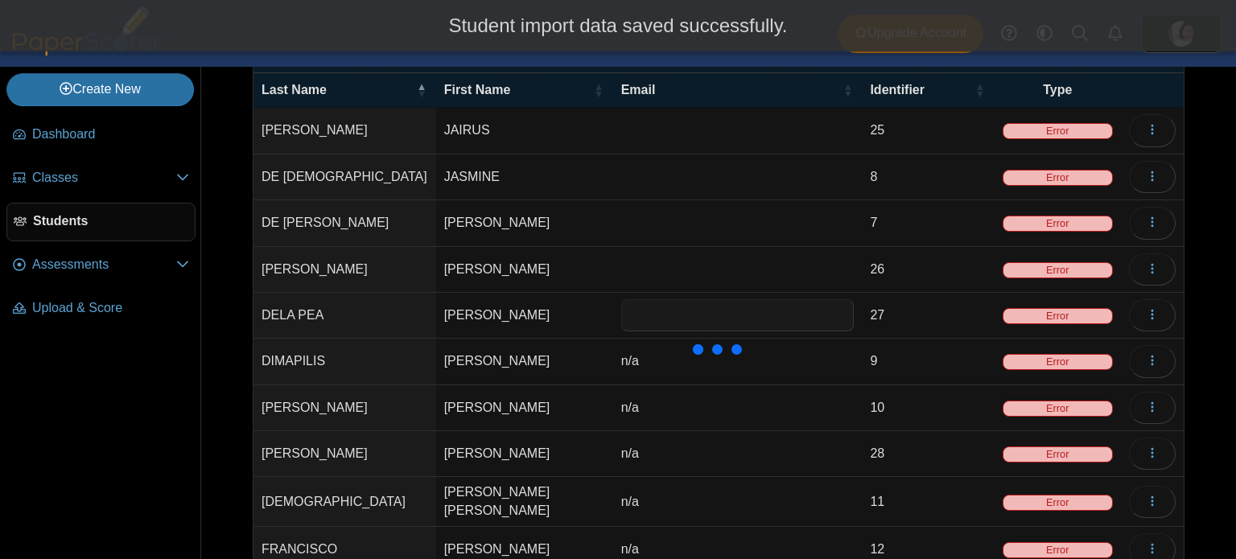
scroll to position [187, 0]
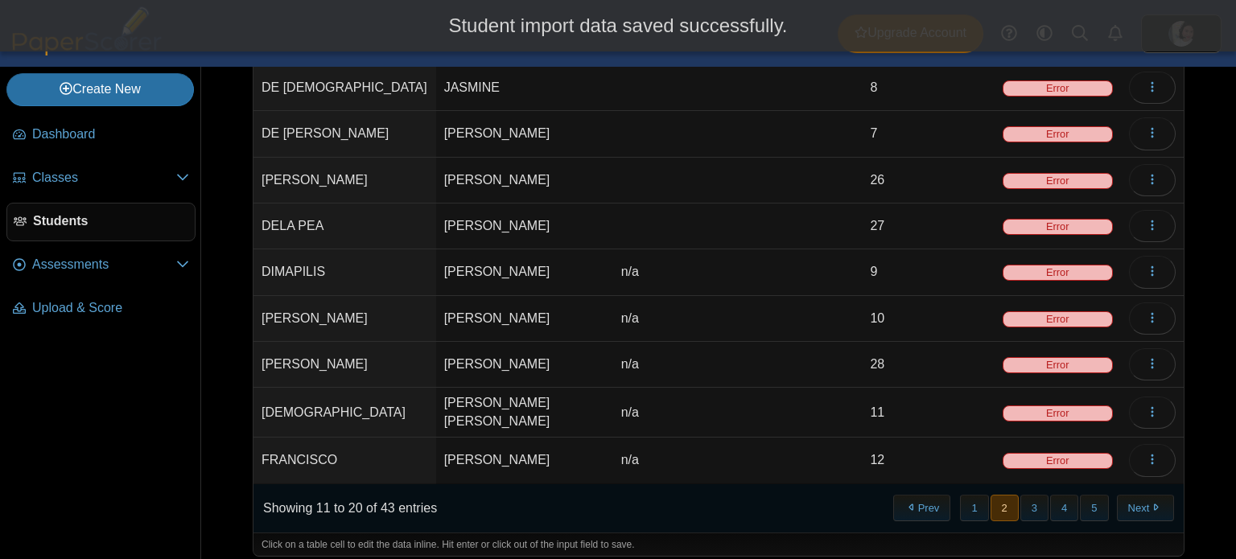
click at [690, 270] on td "n/a" at bounding box center [737, 272] width 249 height 46
click at [690, 270] on input "***" at bounding box center [737, 272] width 233 height 32
type input "*"
click at [688, 312] on td "n/a" at bounding box center [737, 319] width 249 height 46
type input "*"
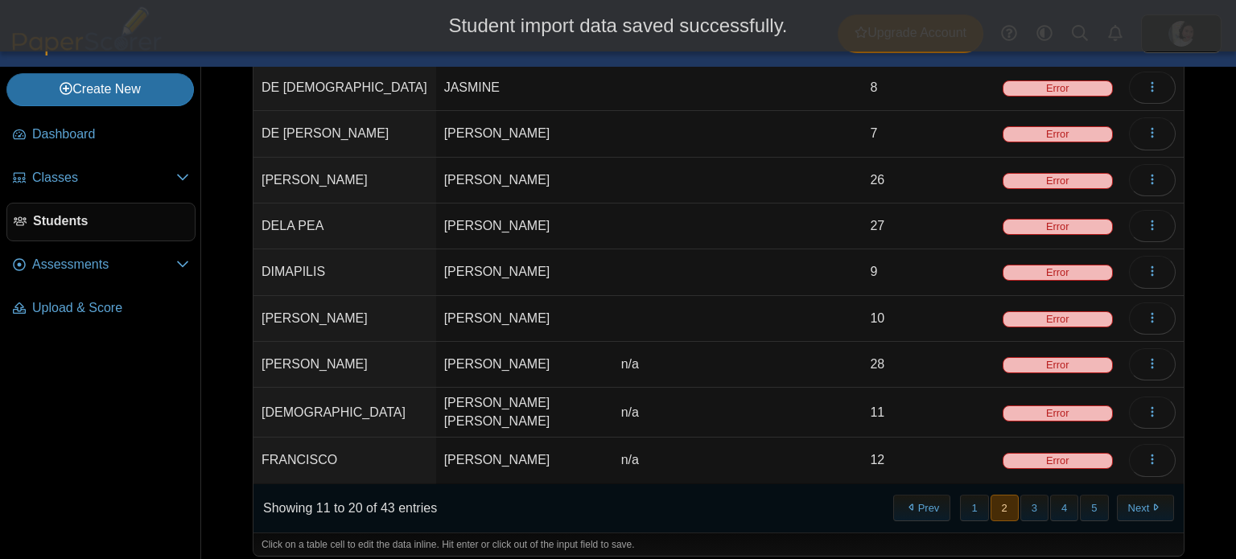
click at [711, 359] on td "n/a" at bounding box center [737, 365] width 249 height 46
click at [711, 359] on input "***" at bounding box center [737, 364] width 233 height 32
type input "*"
click at [701, 407] on td "n/a" at bounding box center [737, 413] width 249 height 50
type input "*"
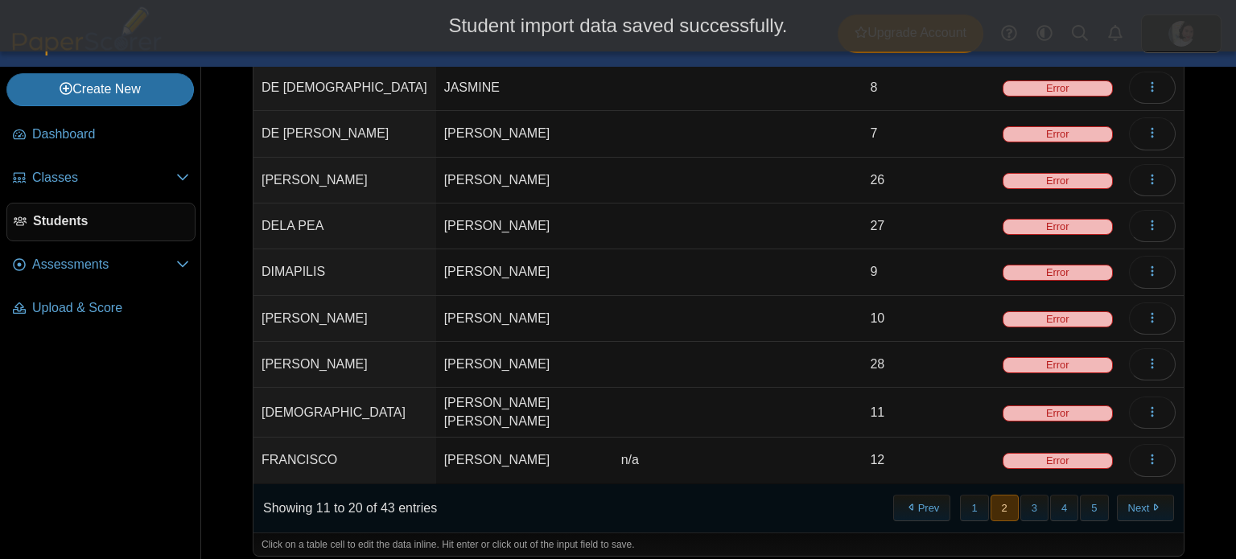
click at [695, 446] on td "n/a" at bounding box center [737, 461] width 249 height 46
click at [695, 446] on input "***" at bounding box center [737, 460] width 233 height 32
click at [1024, 501] on button "3" at bounding box center [1034, 508] width 28 height 27
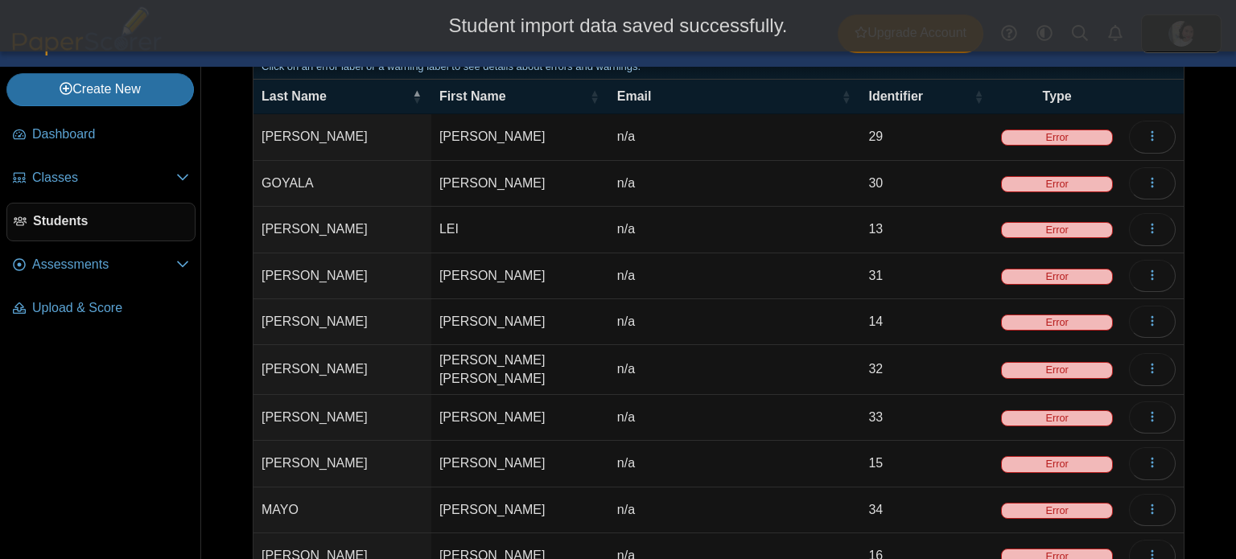
scroll to position [0, 0]
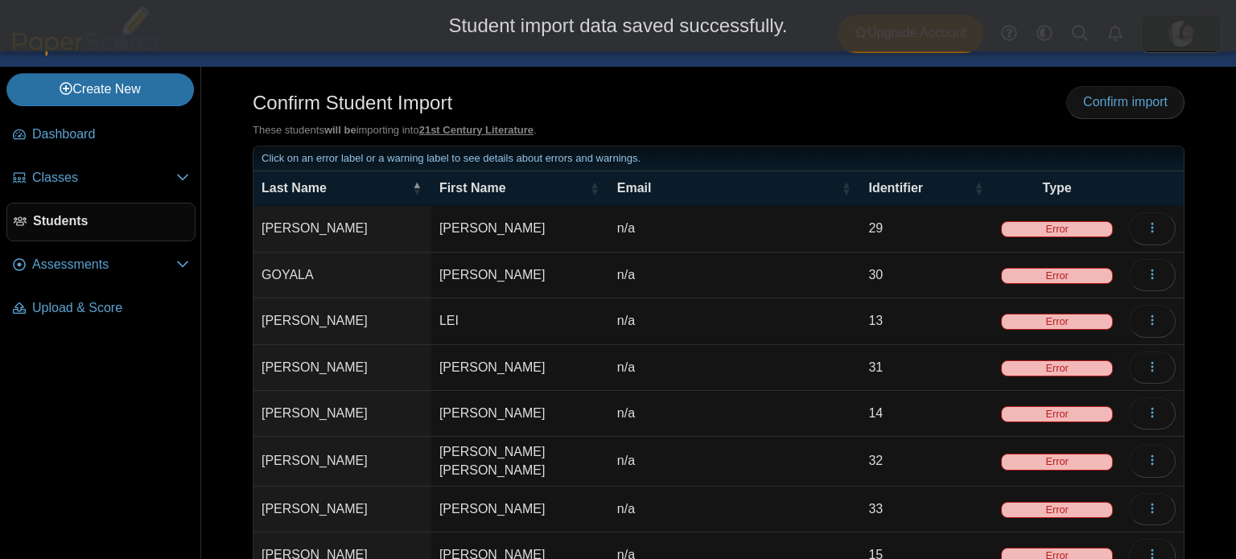
click at [665, 219] on td "n/a" at bounding box center [735, 229] width 252 height 46
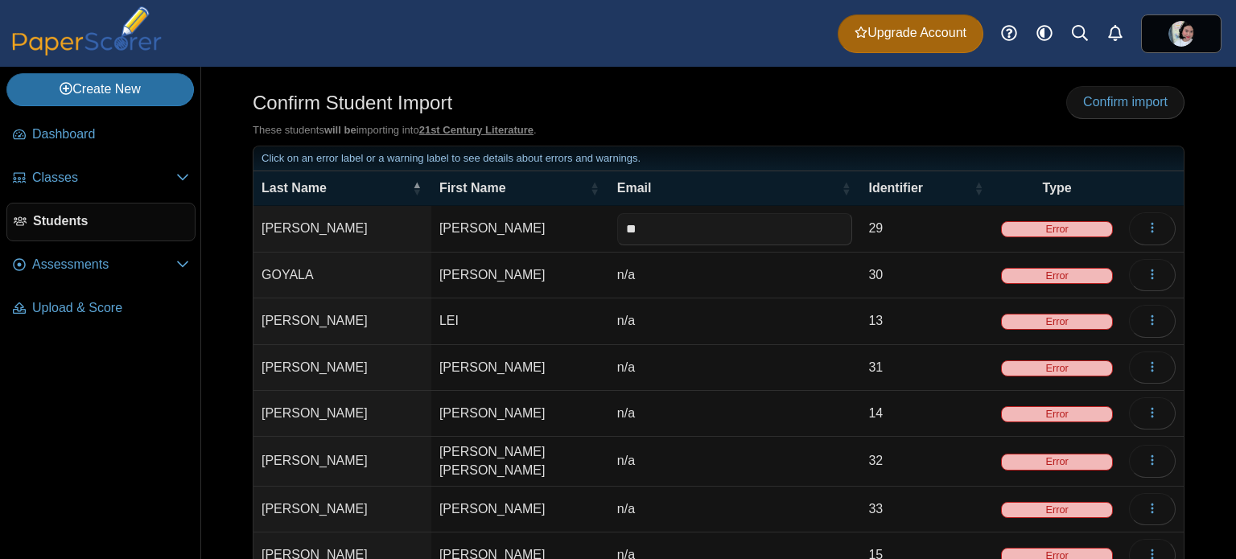
type input "*"
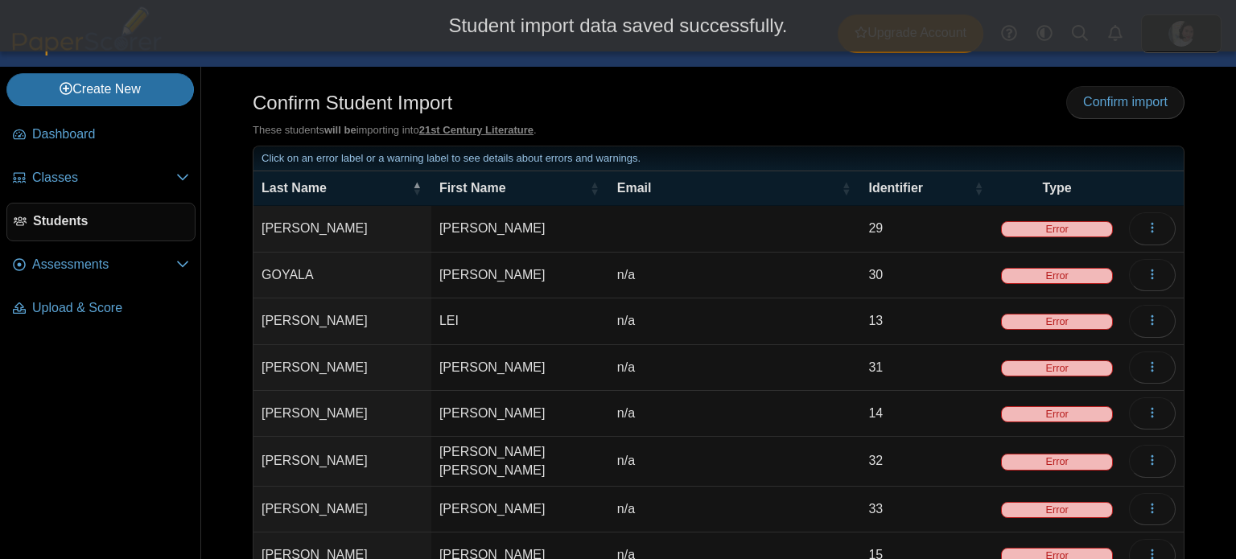
click at [661, 263] on td "n/a" at bounding box center [735, 276] width 252 height 46
type input "*"
click at [670, 324] on td "n/a" at bounding box center [735, 322] width 252 height 46
type input "*"
click at [670, 324] on td "n" at bounding box center [735, 322] width 252 height 46
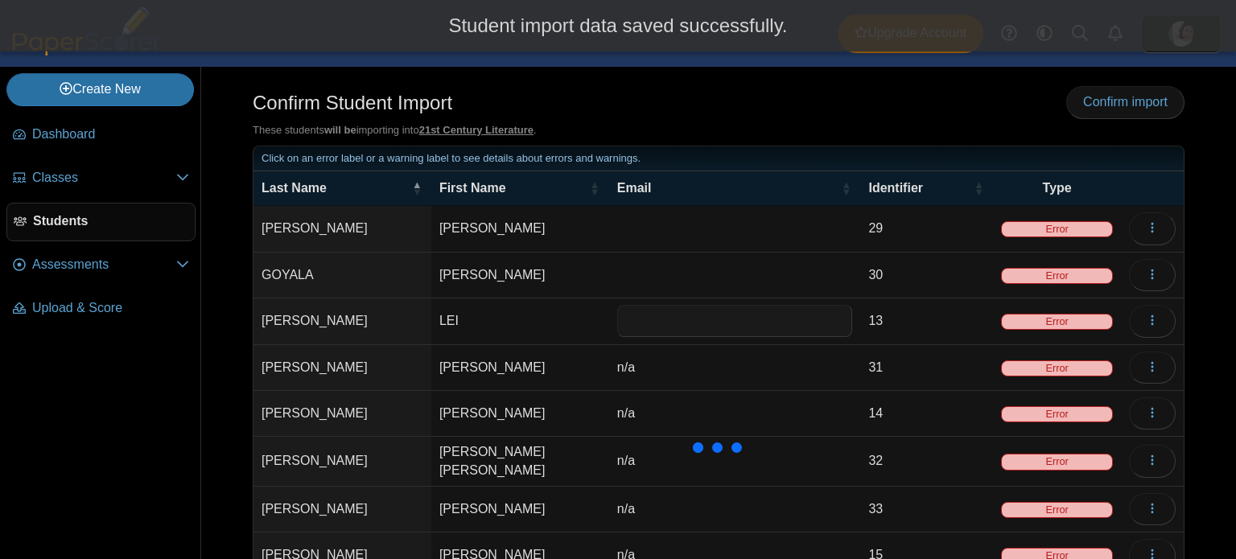
type input "***"
type input "*"
click at [671, 412] on td "n/a" at bounding box center [735, 414] width 252 height 46
type input "*"
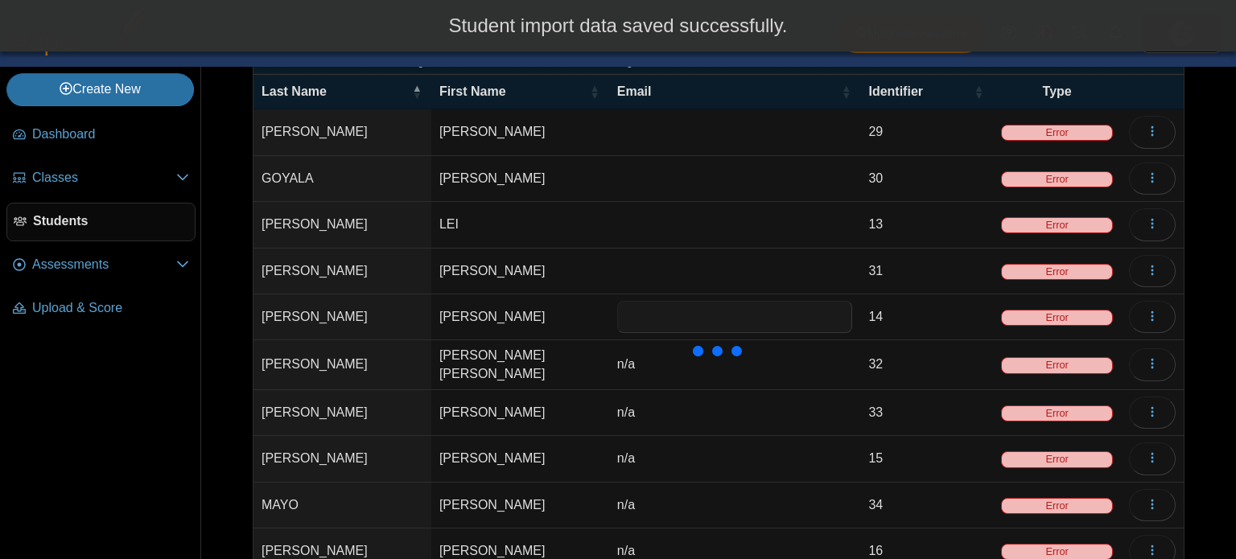
scroll to position [187, 0]
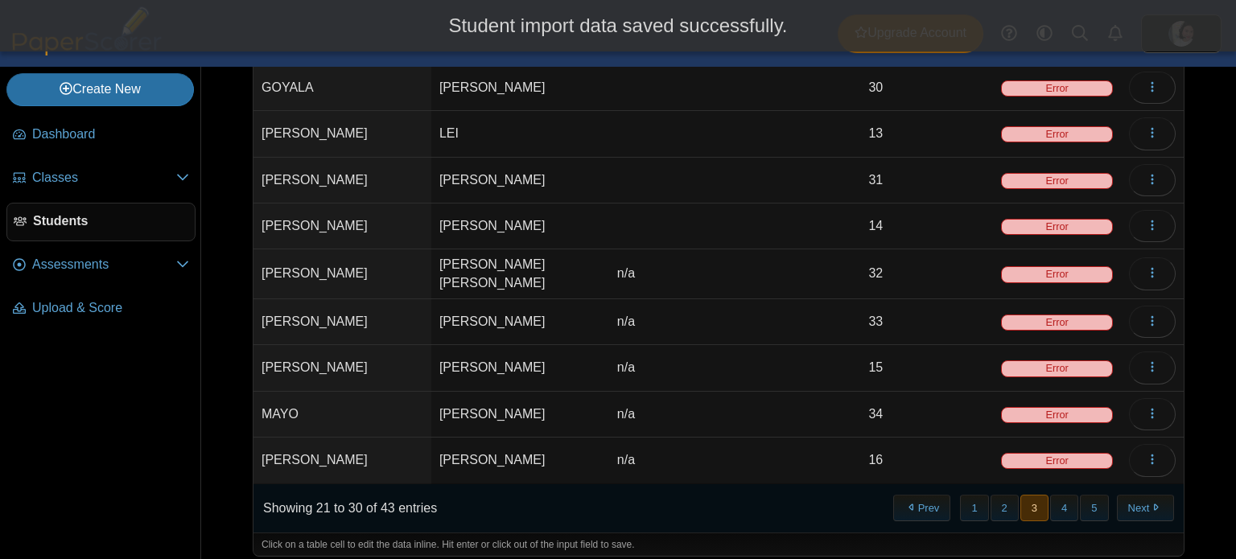
click at [762, 260] on td "n/a" at bounding box center [735, 274] width 252 height 50
type input "*"
click at [757, 321] on td "n/a" at bounding box center [735, 322] width 252 height 46
type input "*"
click at [759, 356] on td "n/a" at bounding box center [735, 368] width 252 height 46
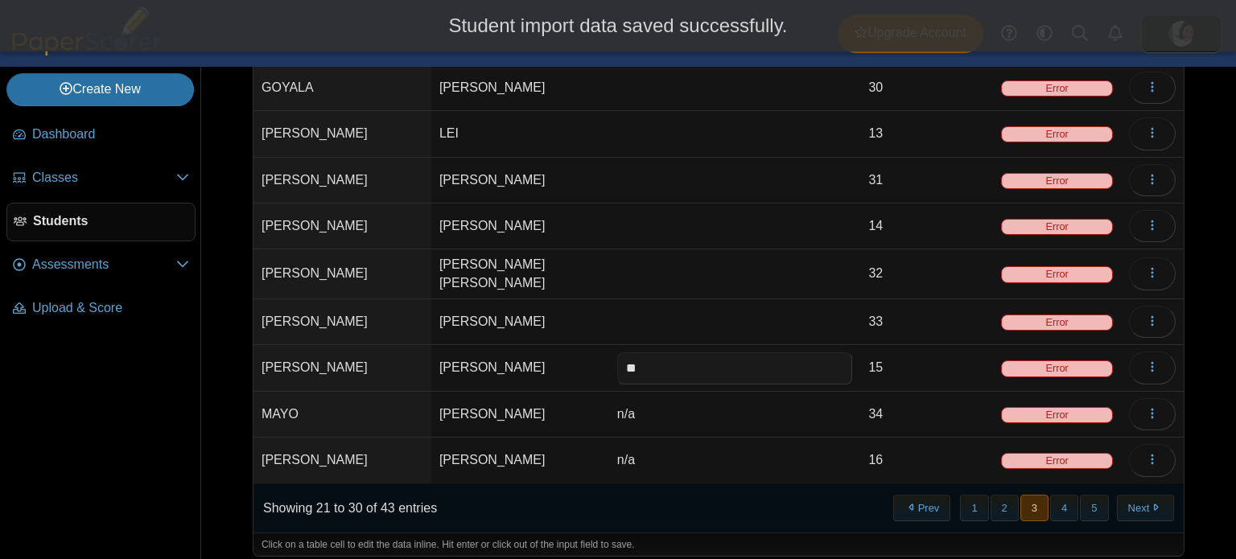
type input "*"
click at [718, 412] on td "n/a" at bounding box center [735, 415] width 252 height 46
type input "*"
click at [719, 448] on td "n/a" at bounding box center [735, 461] width 252 height 46
type input "*"
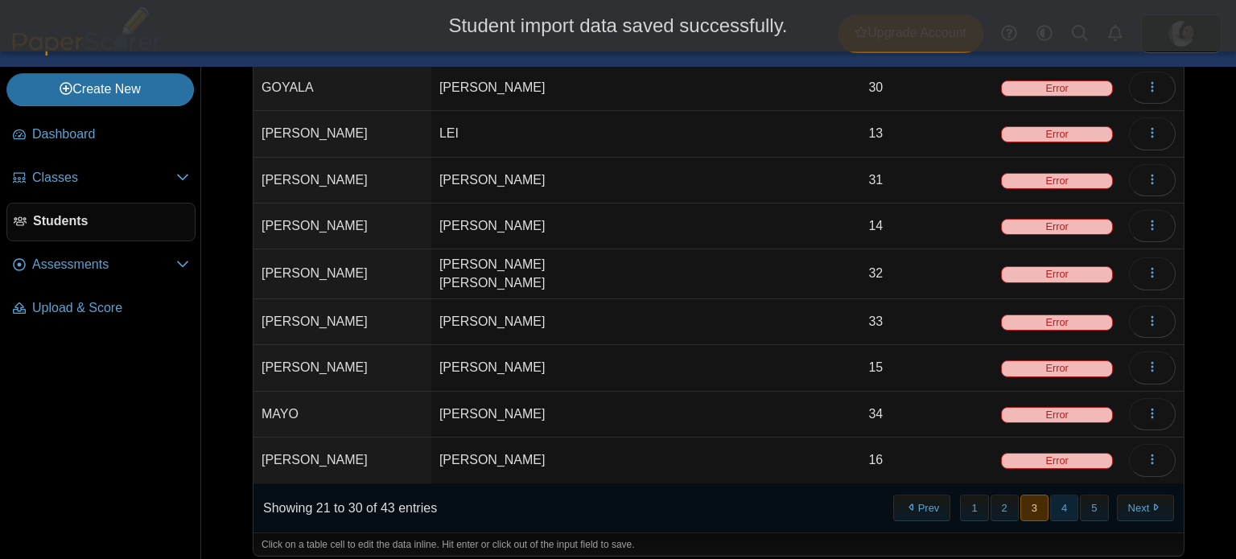
click at [1059, 495] on button "4" at bounding box center [1064, 508] width 28 height 27
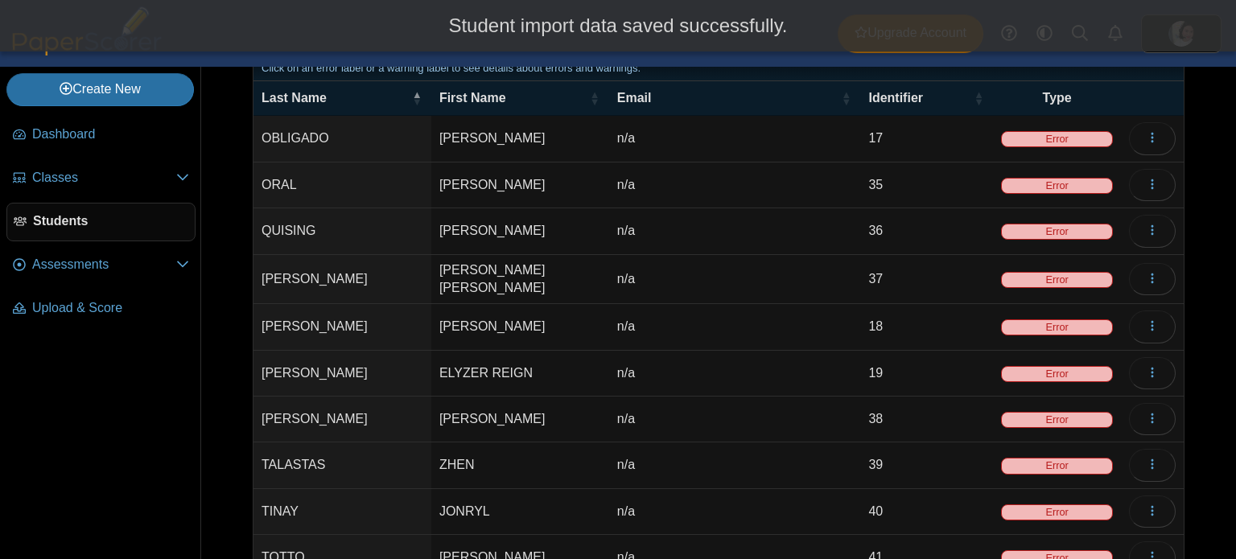
scroll to position [0, 0]
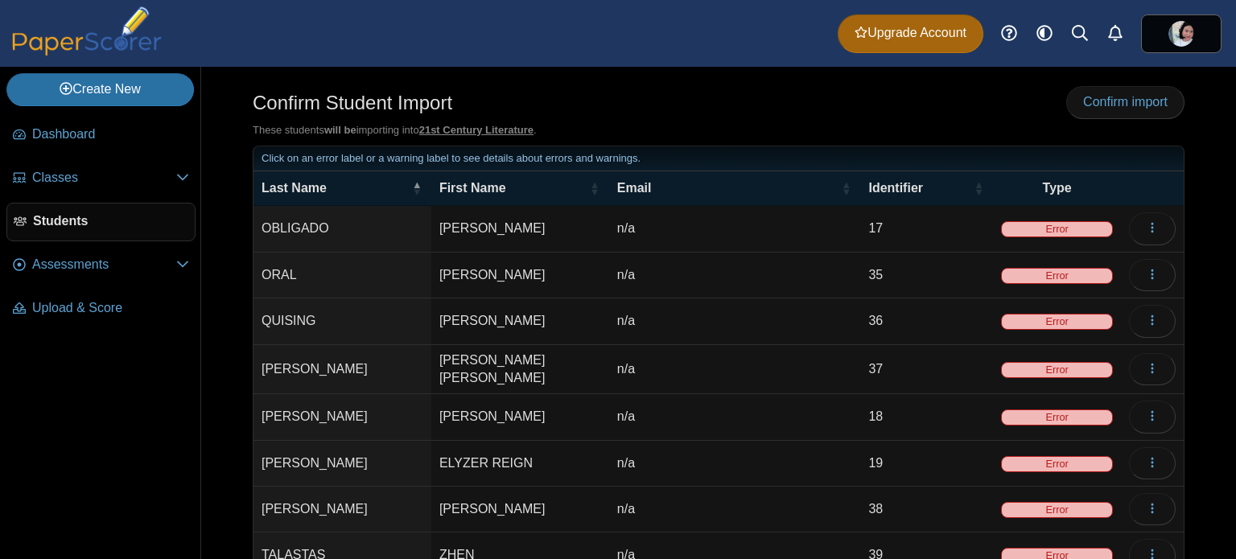
click at [695, 226] on td "n/a" at bounding box center [735, 229] width 252 height 46
type input "*"
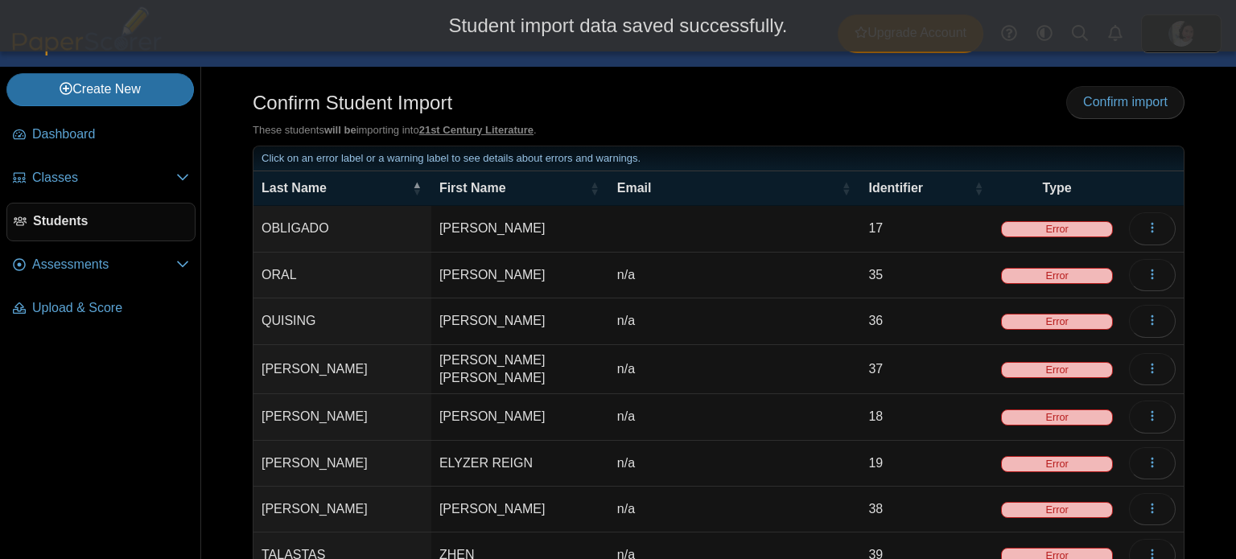
click at [707, 269] on td "n/a" at bounding box center [735, 276] width 252 height 46
type input "*"
type input "**"
type input "*"
click at [706, 355] on td "n/a" at bounding box center [735, 370] width 252 height 50
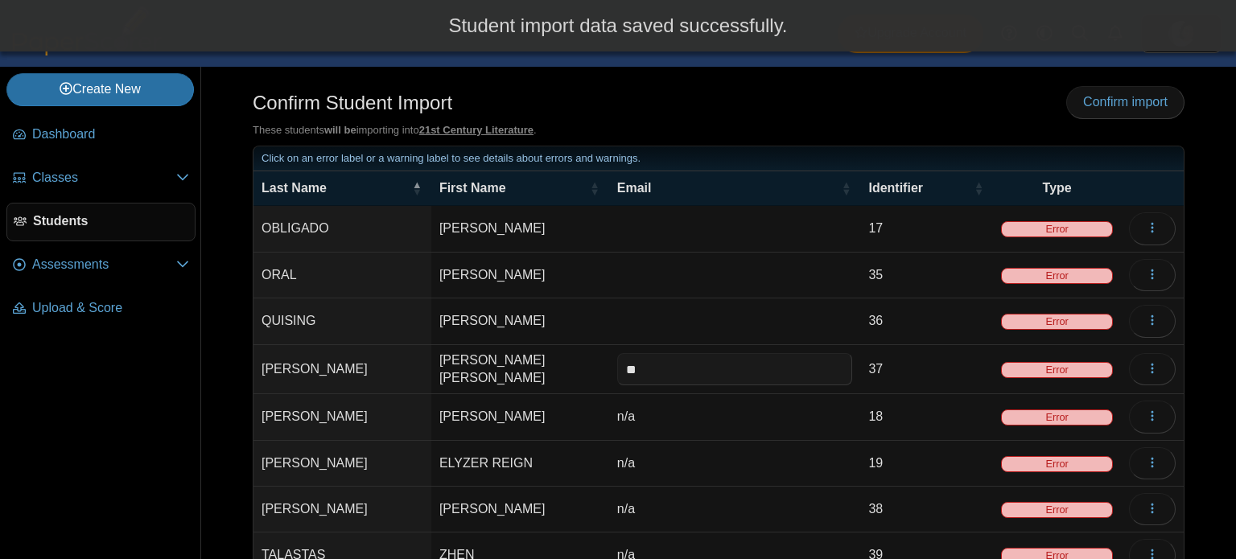
type input "*"
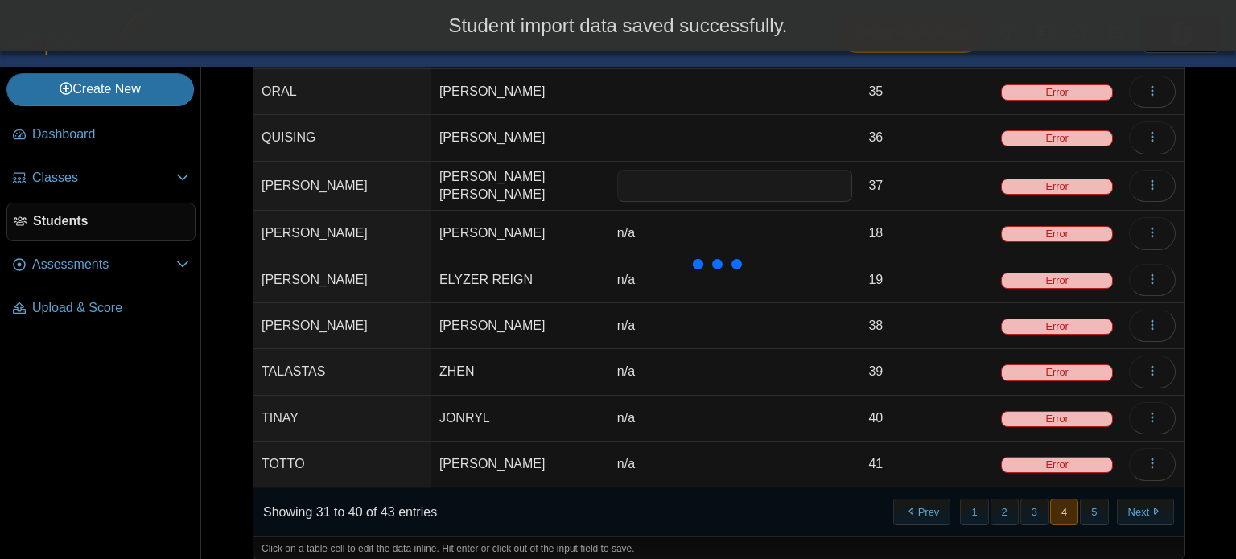
scroll to position [190, 0]
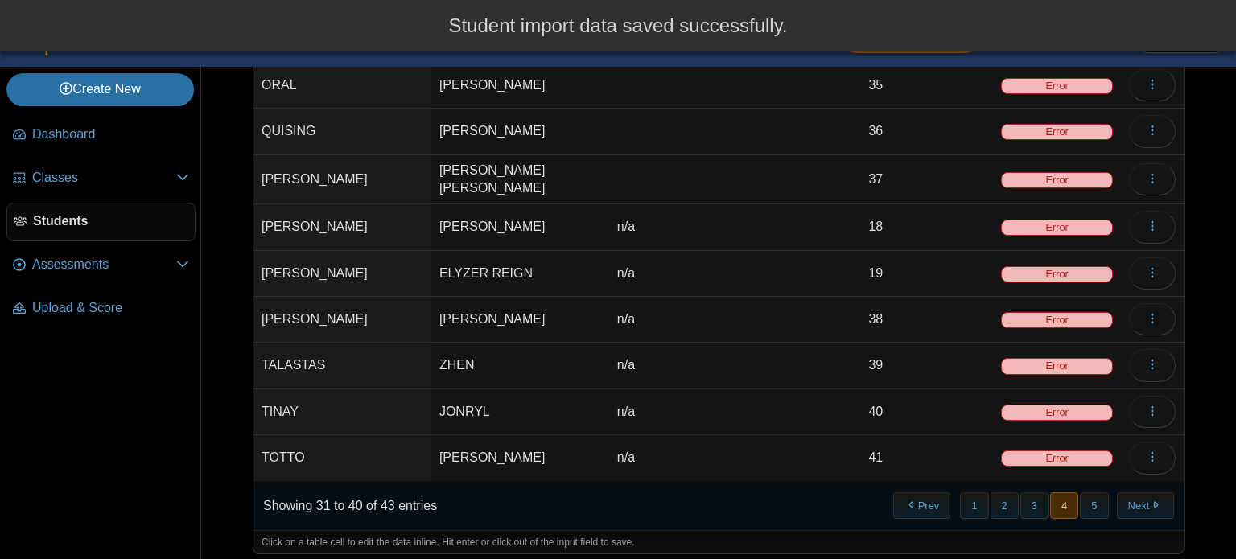
click at [715, 225] on td "n/a" at bounding box center [735, 227] width 252 height 46
type input "*"
type input "***"
type input "*"
click at [713, 321] on td "n/a" at bounding box center [735, 320] width 252 height 46
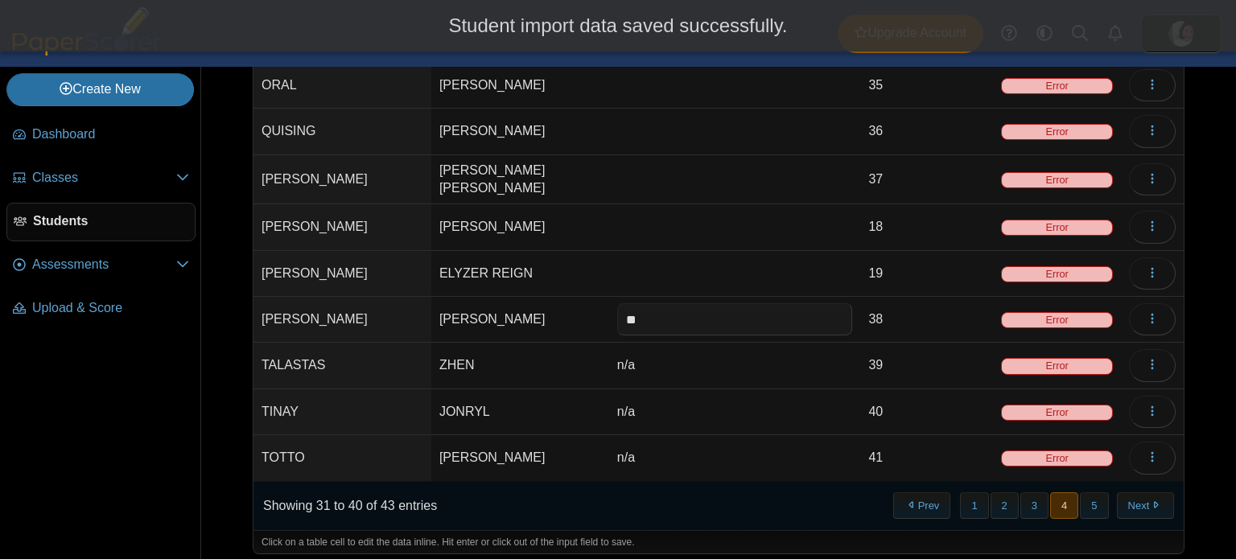
type input "*"
click at [713, 347] on td "n/a" at bounding box center [735, 366] width 252 height 46
type input "*"
click at [715, 395] on td "n/a" at bounding box center [735, 412] width 252 height 46
type input "*"
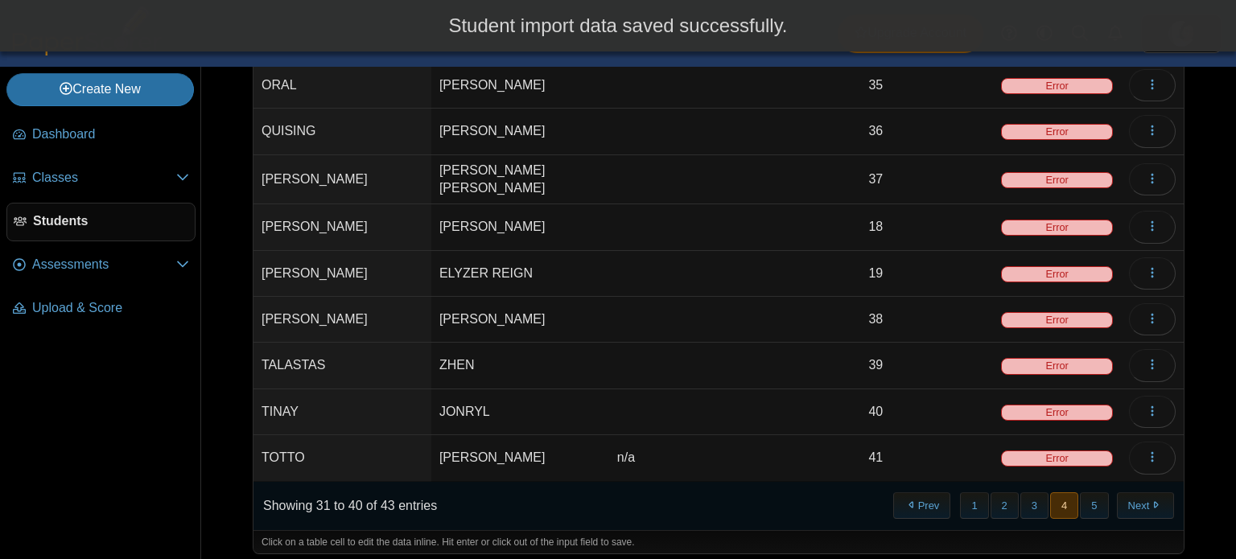
click at [721, 445] on td "n/a" at bounding box center [735, 458] width 252 height 46
type input "*"
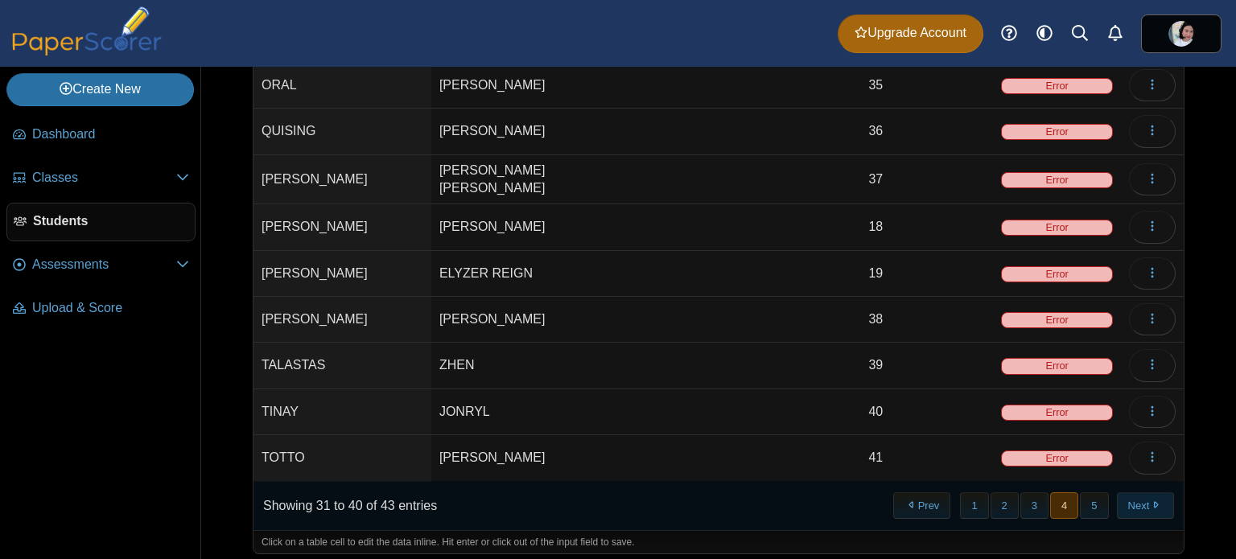
click at [1152, 492] on button "Next" at bounding box center [1145, 505] width 57 height 27
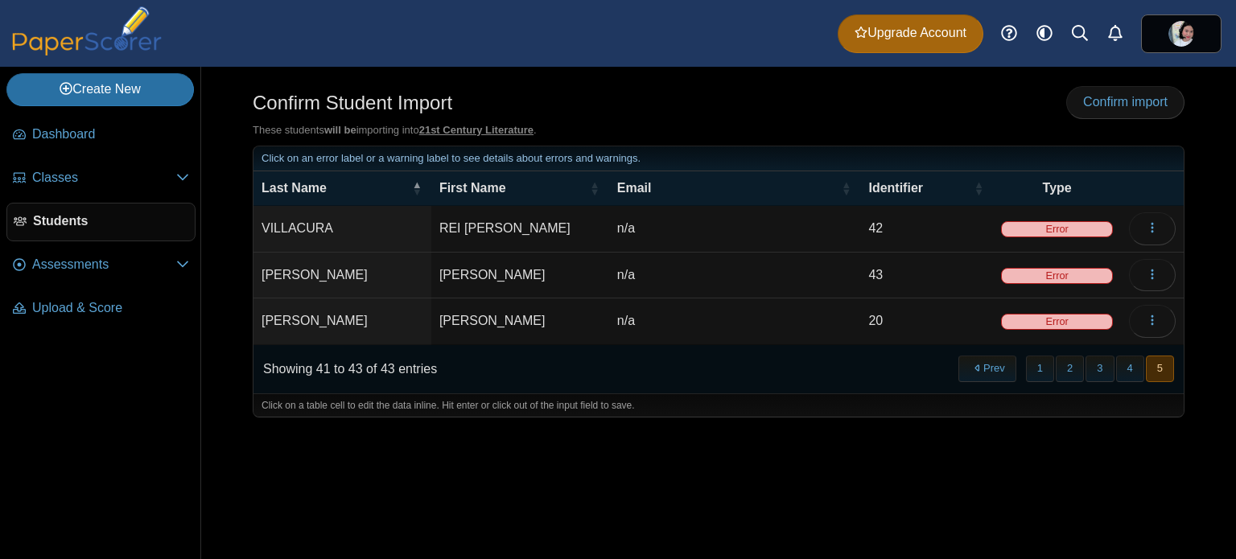
click at [760, 226] on td "n/a" at bounding box center [735, 229] width 252 height 46
type input "*"
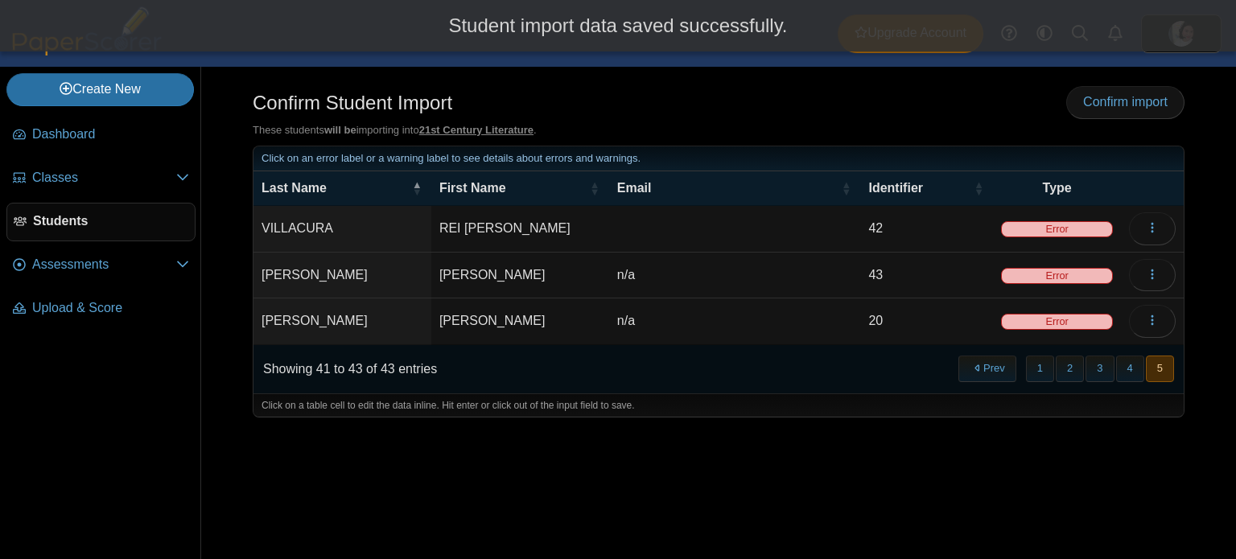
click at [720, 266] on td "n/a" at bounding box center [735, 276] width 252 height 46
type input "*"
click at [719, 332] on td "n/a" at bounding box center [735, 322] width 252 height 46
type input "*"
click at [1178, 80] on div "Confirm Student Import Confirm import These students will be importing into 21s…" at bounding box center [718, 313] width 1035 height 492
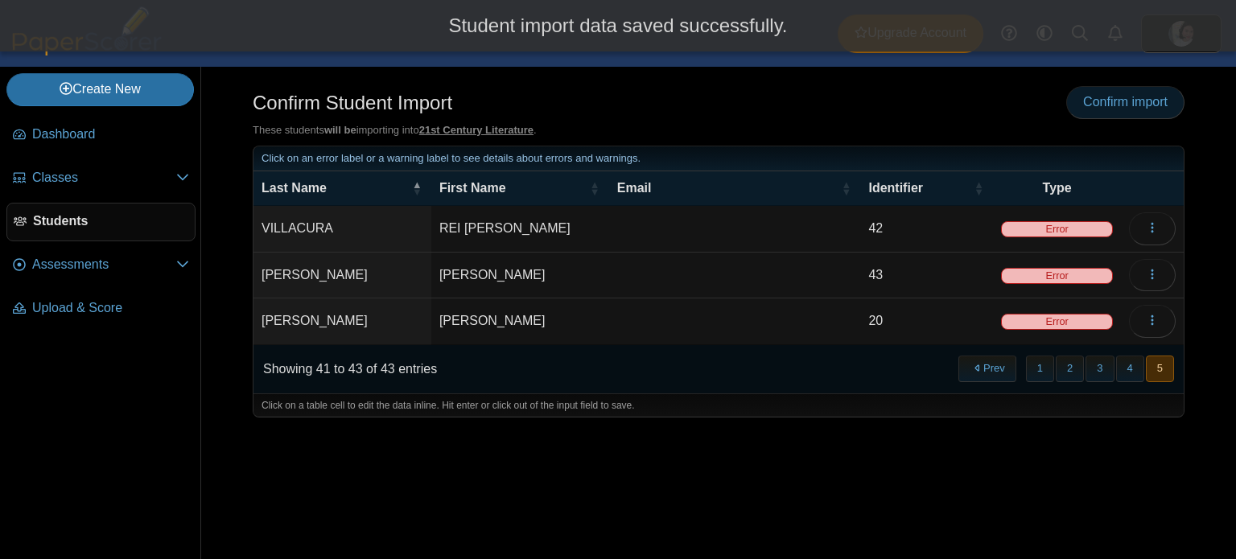
click at [1149, 91] on link "Confirm import" at bounding box center [1125, 102] width 118 height 32
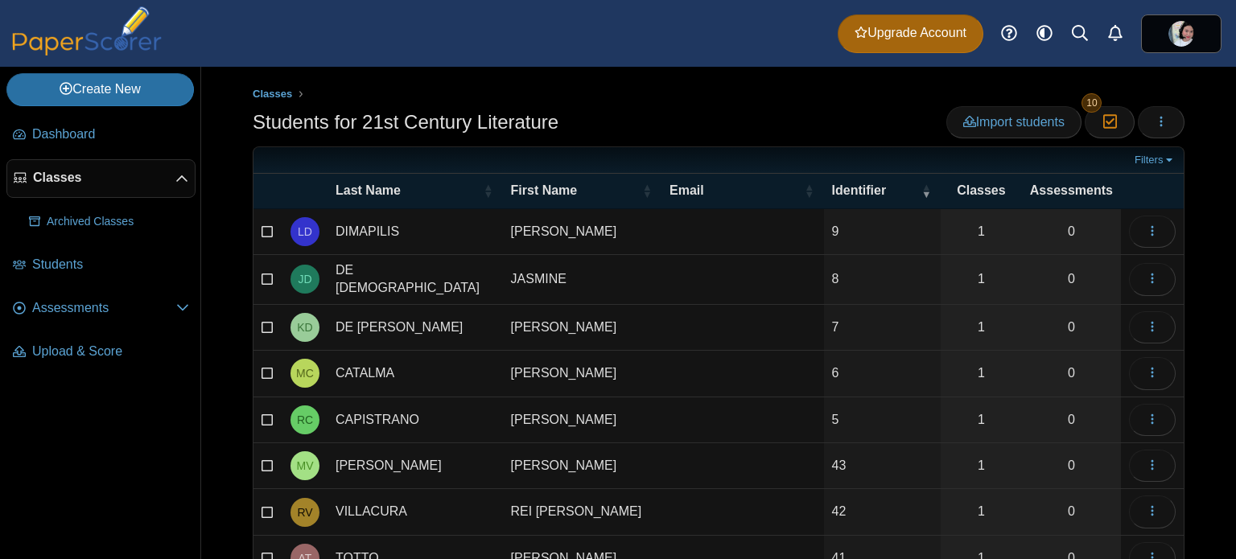
click at [744, 115] on div "Students for 21st Century Literature Import students Moderation 10 Loading…" at bounding box center [719, 124] width 932 height 36
click at [106, 316] on link "Assessments" at bounding box center [100, 309] width 189 height 39
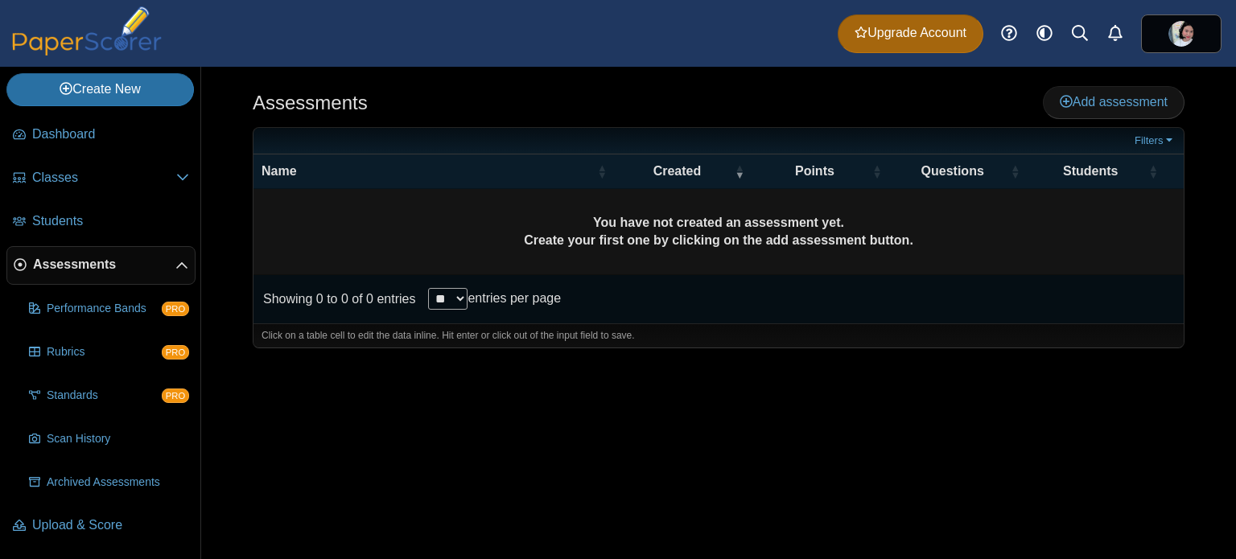
click at [648, 422] on div "Assessments Add assessment **" at bounding box center [718, 313] width 1035 height 492
click at [1103, 98] on span "Add assessment" at bounding box center [1114, 102] width 108 height 14
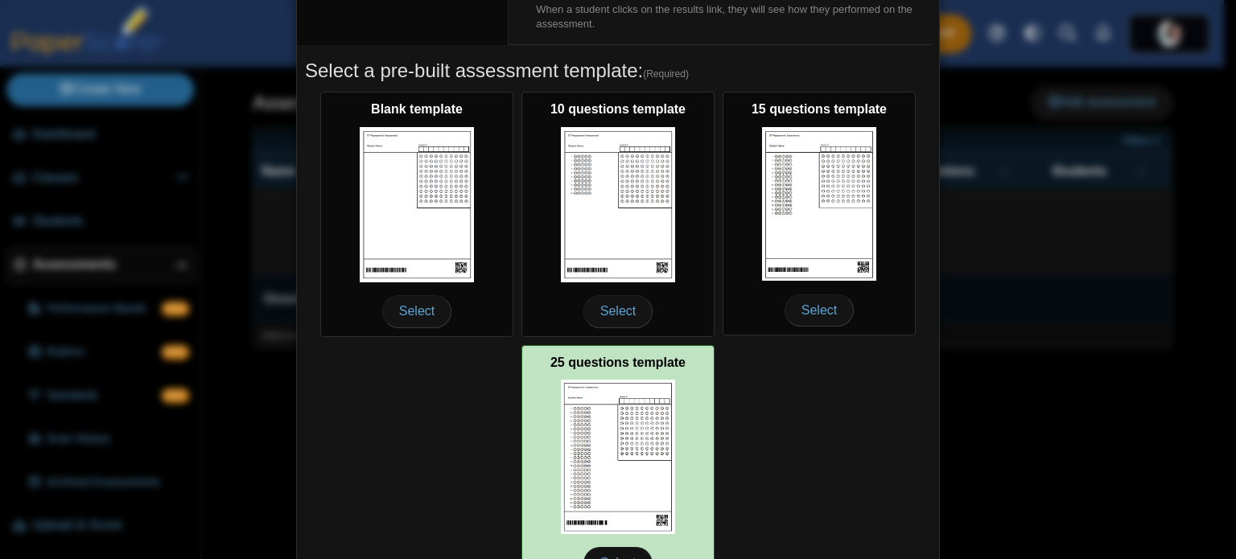
scroll to position [322, 0]
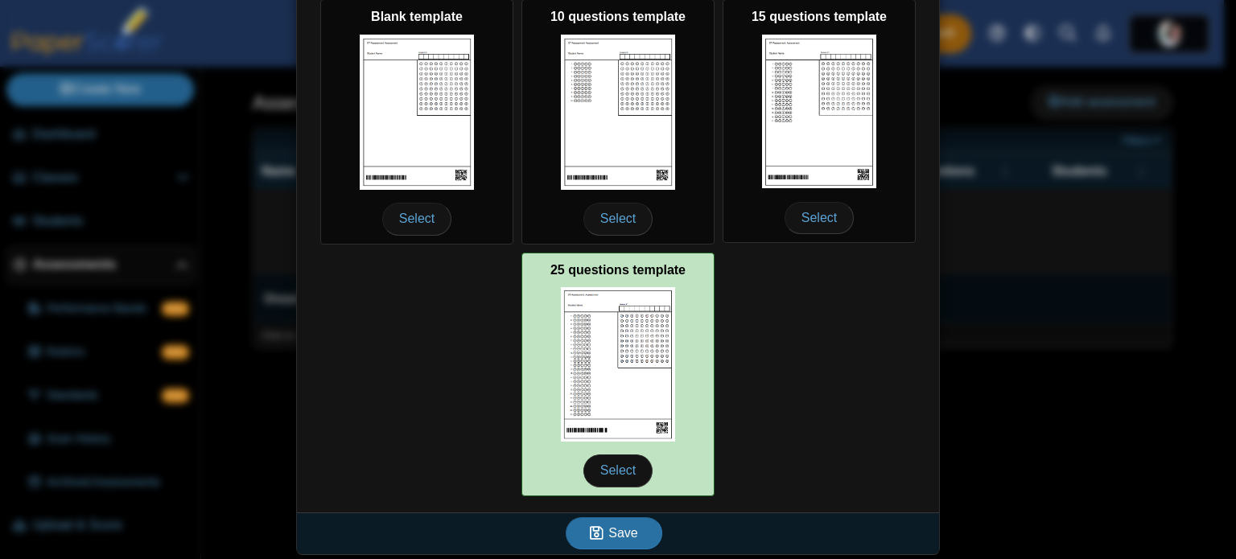
click at [632, 353] on img at bounding box center [618, 364] width 114 height 155
click at [621, 466] on span "Select" at bounding box center [617, 471] width 69 height 32
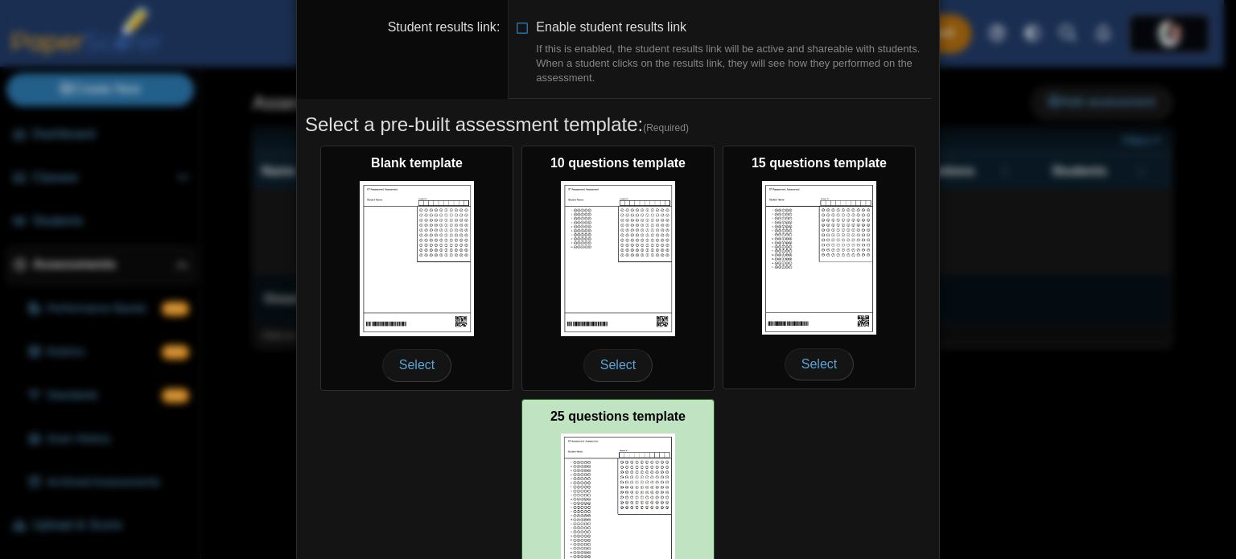
scroll to position [0, 0]
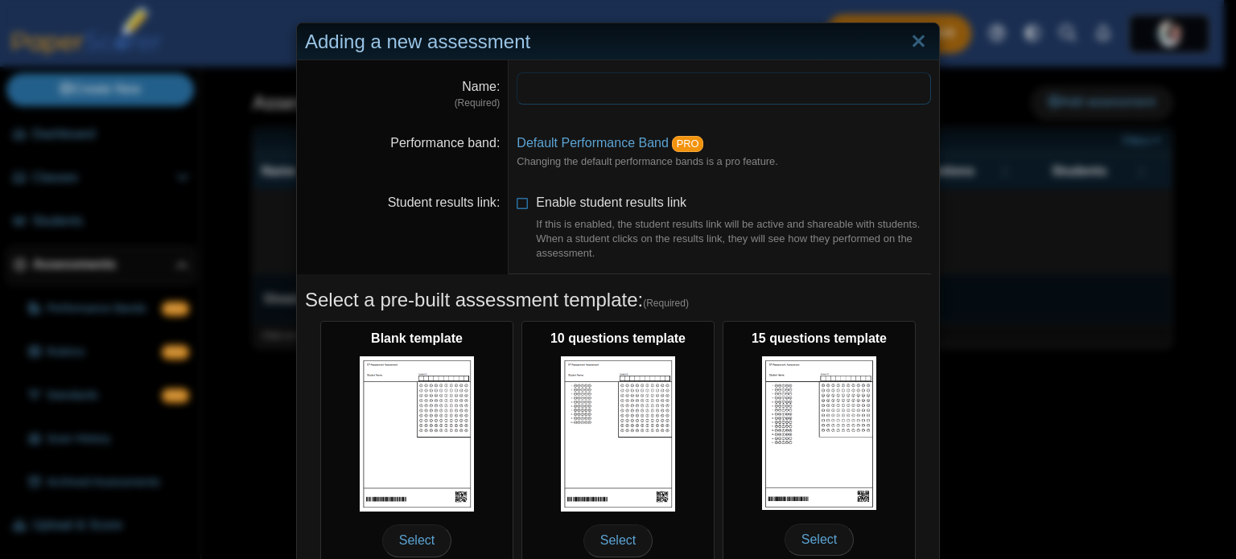
click at [642, 93] on input "Name" at bounding box center [724, 88] width 414 height 32
click at [643, 79] on input "Name" at bounding box center [724, 88] width 414 height 32
type input "**********"
click at [775, 153] on dd "Default Performance Band PRO Changing the default performance bands is a pro fe…" at bounding box center [724, 152] width 431 height 60
click at [767, 145] on dd "Default Performance Band PRO Changing the default performance bands is a pro fe…" at bounding box center [724, 152] width 431 height 60
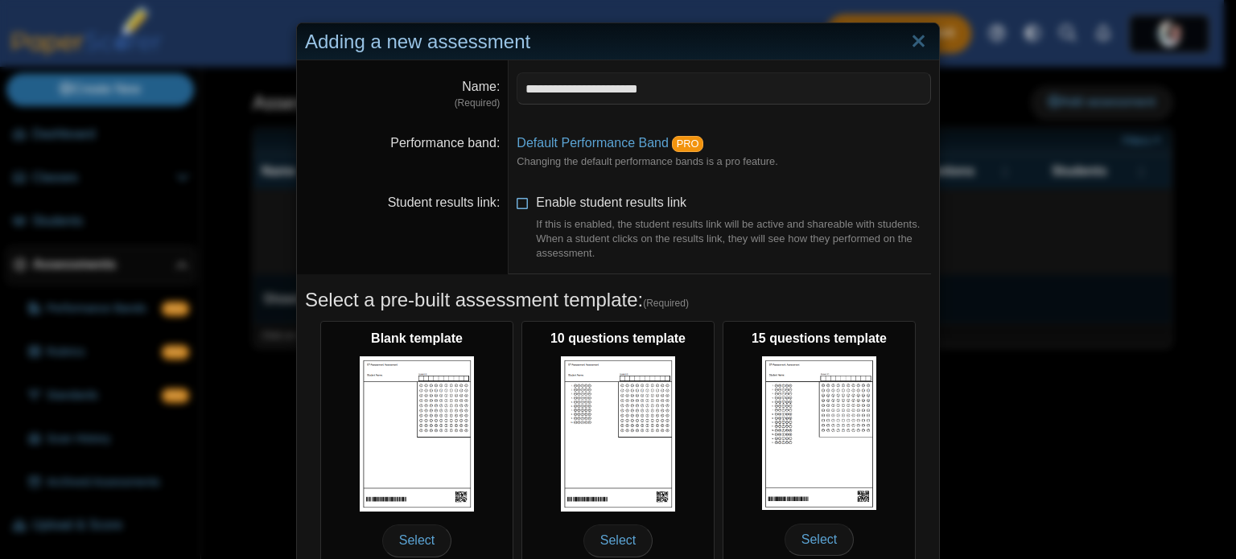
click at [760, 201] on label "Enable student results link If this is enabled, the student results link will b…" at bounding box center [733, 227] width 395 height 67
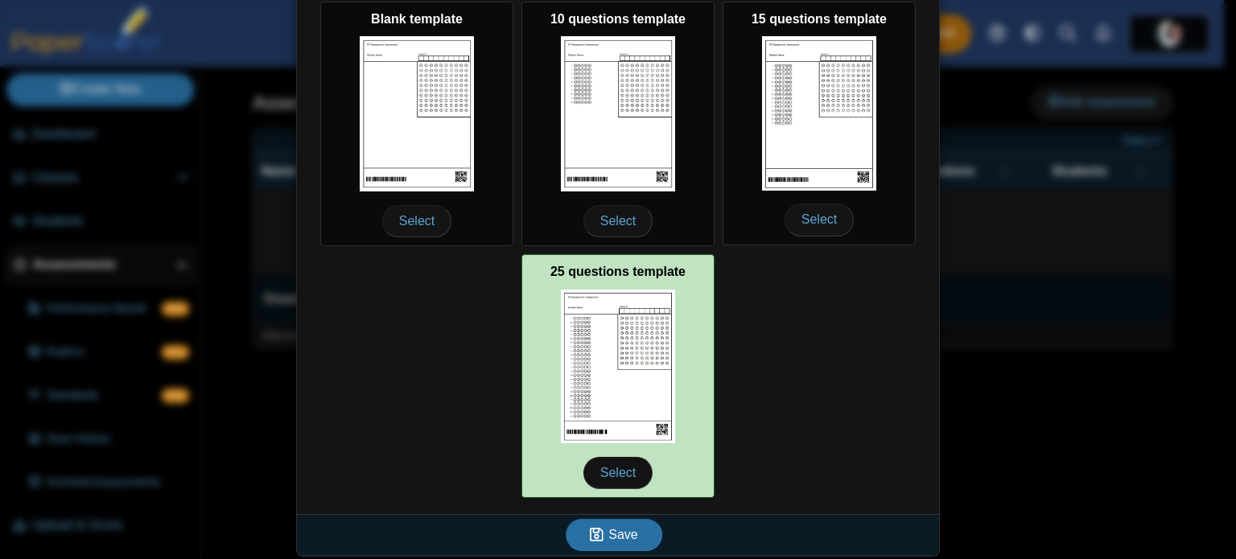
scroll to position [523, 0]
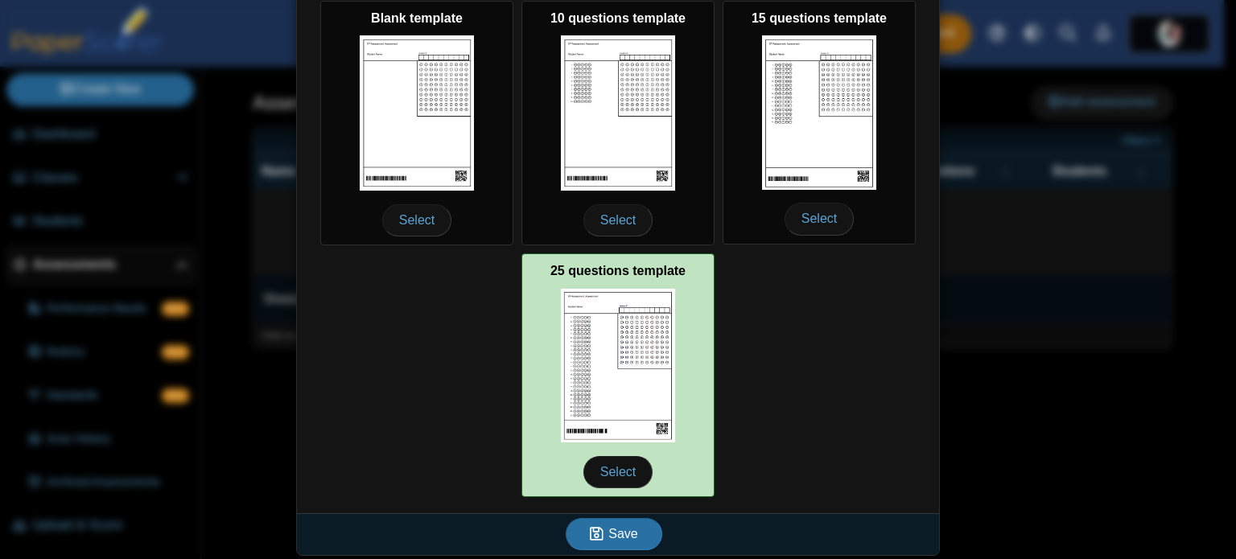
click at [627, 411] on img at bounding box center [618, 366] width 114 height 155
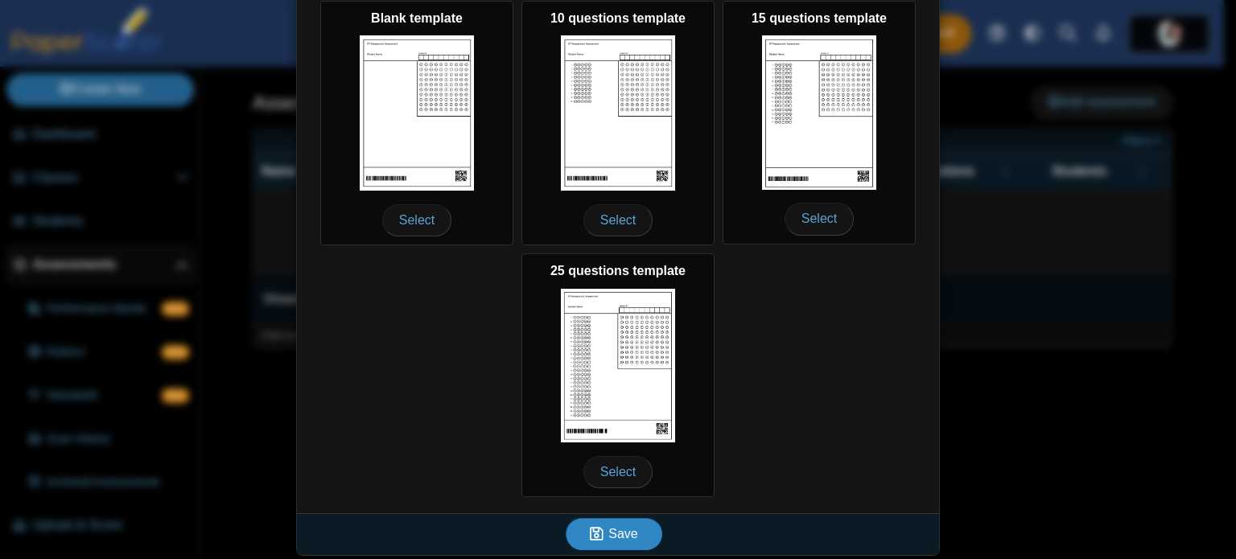
click at [636, 537] on button "Save" at bounding box center [614, 534] width 97 height 32
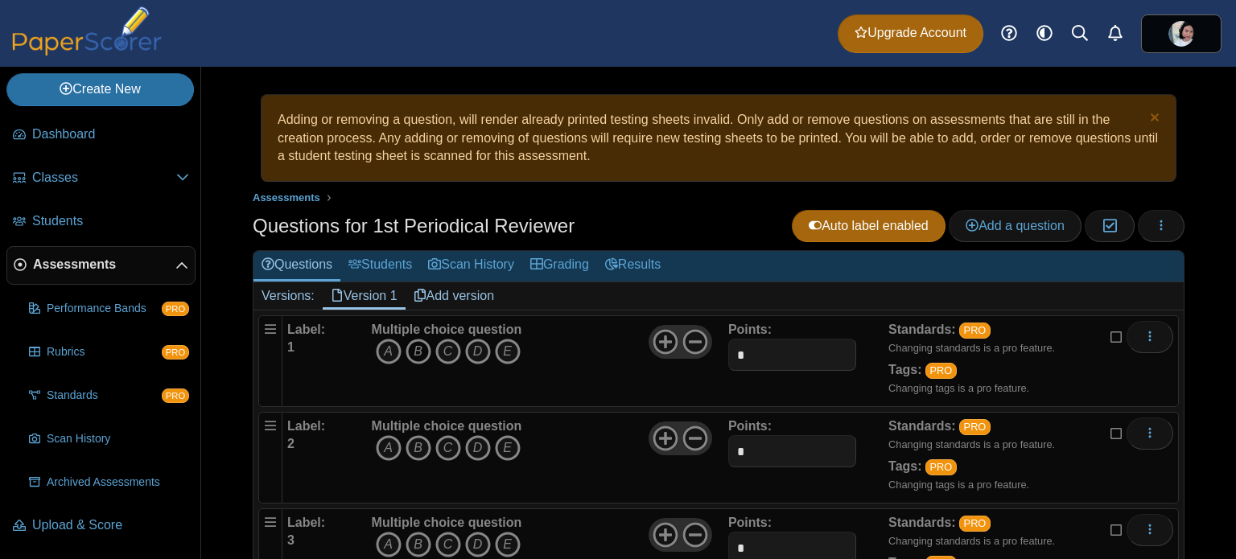
click at [426, 341] on icon "B" at bounding box center [419, 352] width 26 height 26
click at [415, 343] on icon "B" at bounding box center [419, 352] width 26 height 26
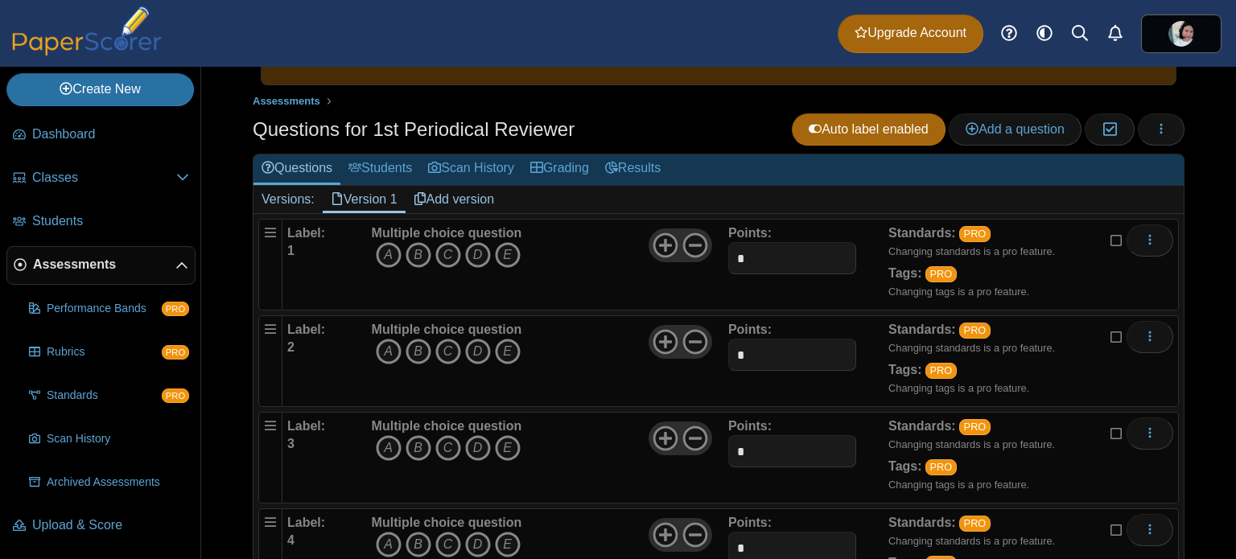
scroll to position [187, 0]
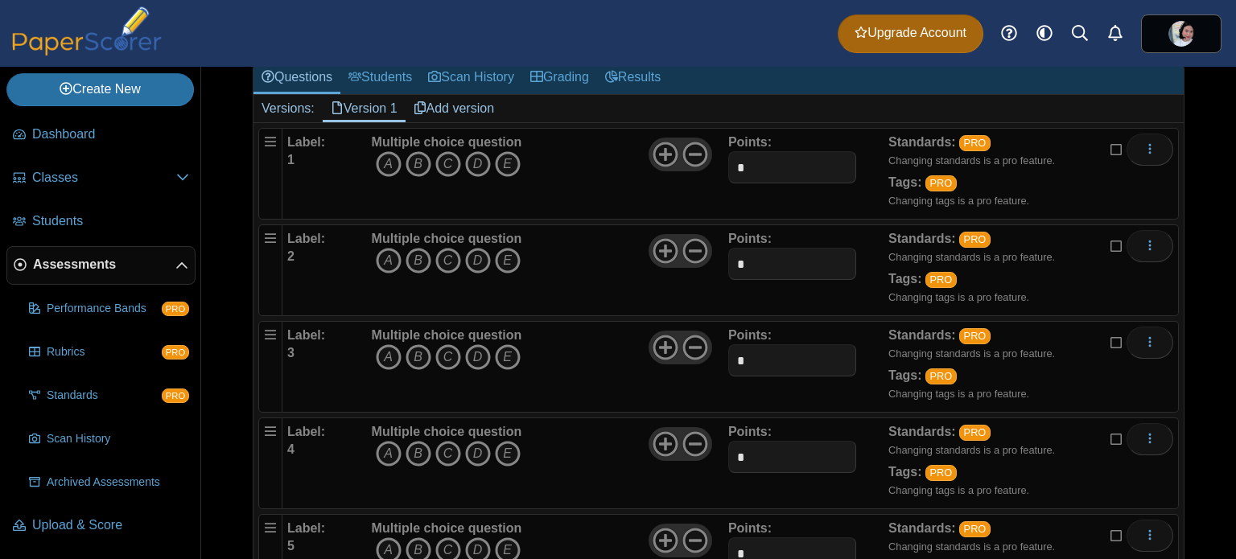
click at [941, 164] on small "Changing standards is a pro feature." at bounding box center [971, 161] width 167 height 12
click at [926, 177] on link "PRO" at bounding box center [940, 183] width 31 height 16
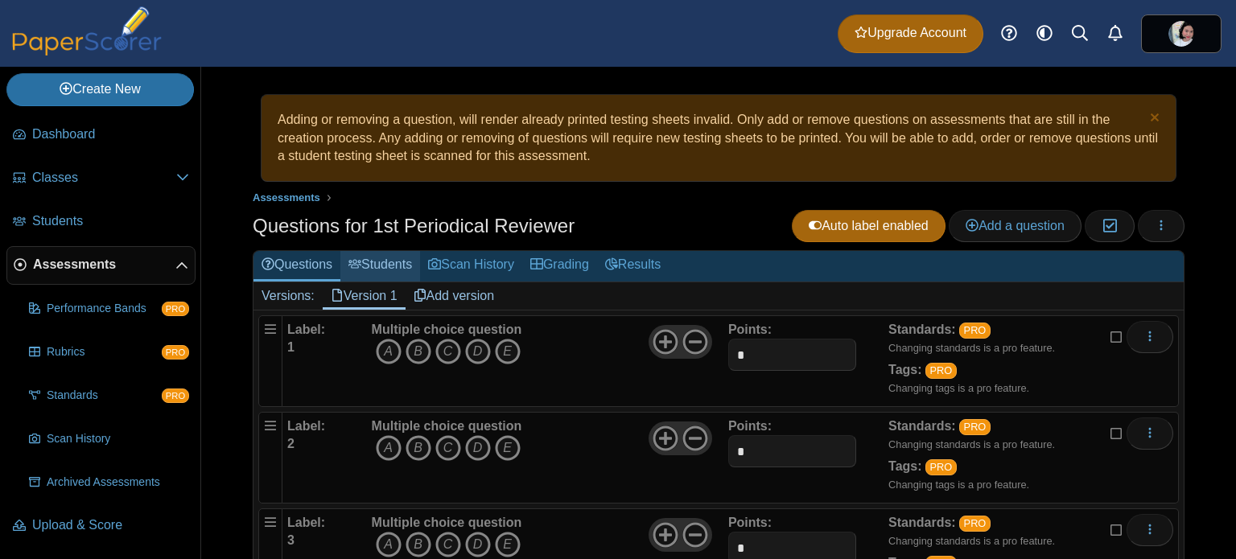
click at [400, 254] on link "Students" at bounding box center [380, 266] width 80 height 30
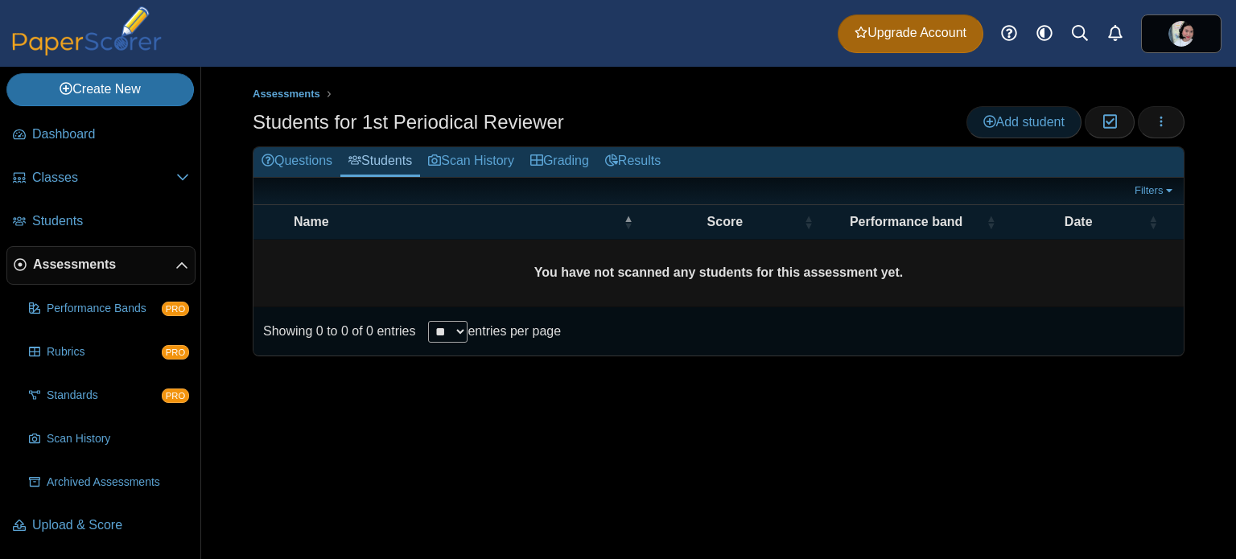
click at [1012, 118] on span "Add student" at bounding box center [1023, 122] width 81 height 14
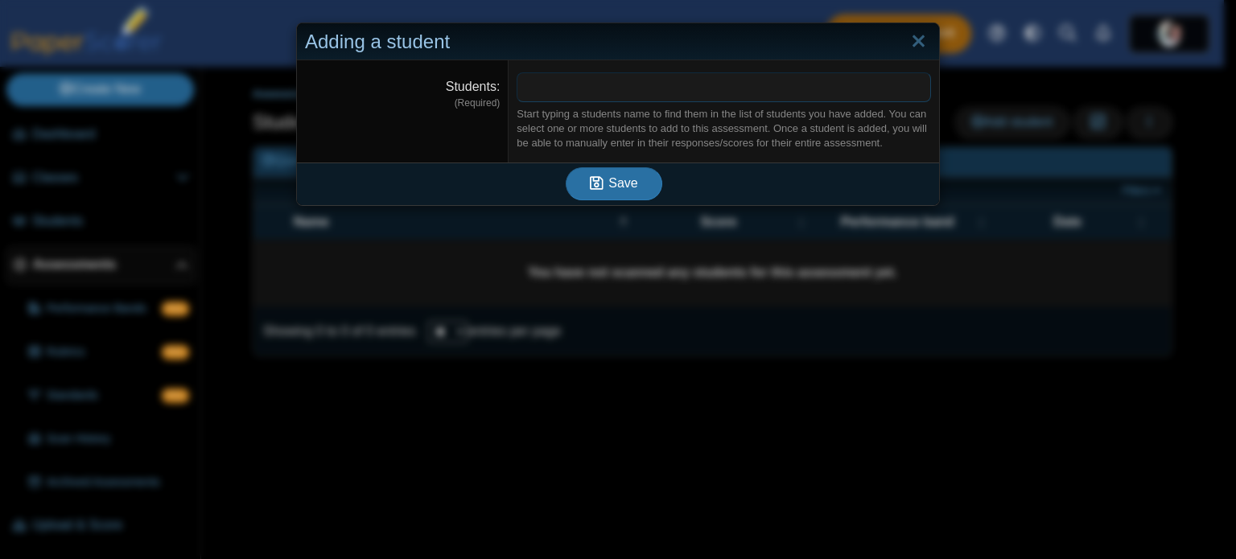
click at [765, 86] on span at bounding box center [723, 86] width 413 height 27
click at [916, 41] on link "Close" at bounding box center [918, 41] width 25 height 27
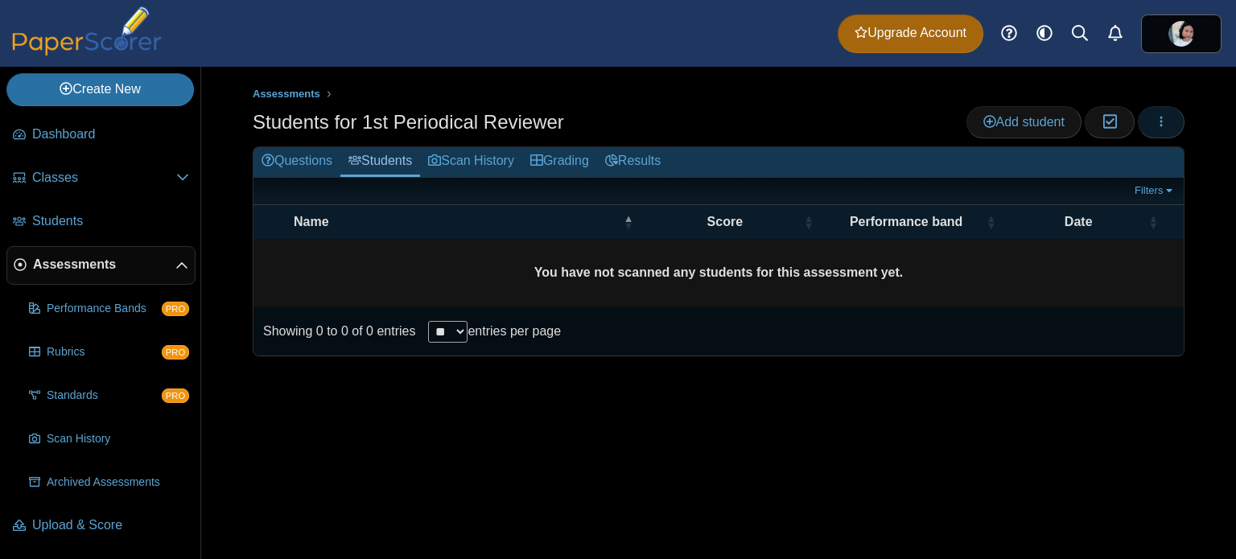
click at [1172, 112] on button "button" at bounding box center [1161, 122] width 47 height 32
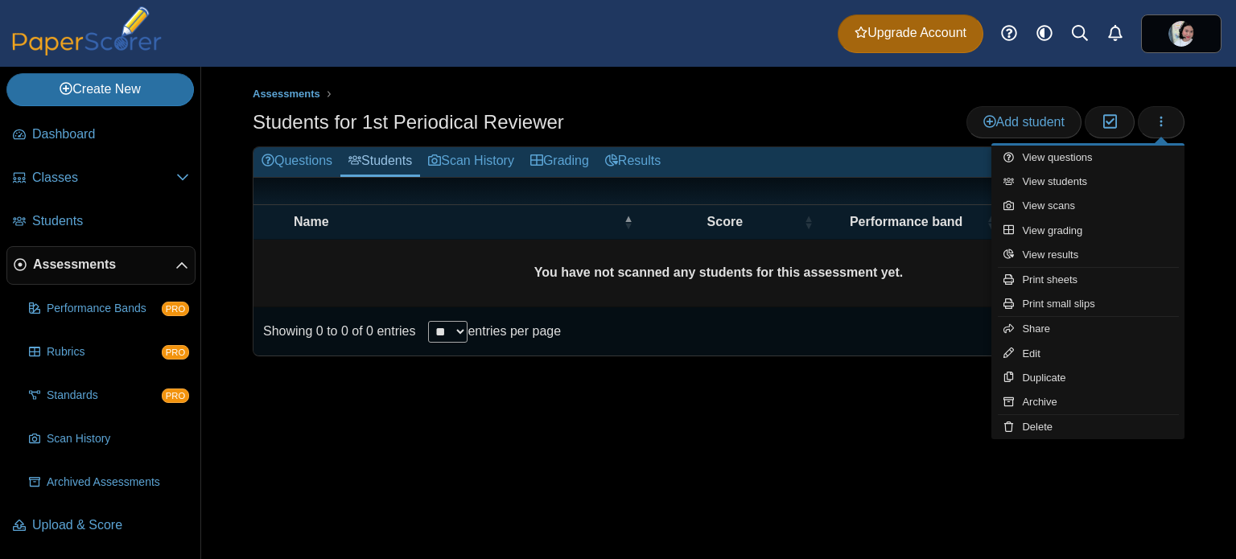
click at [1214, 159] on div "Assessments Students for 1st Periodical Reviewer Add student Moderation 0" at bounding box center [718, 313] width 1035 height 492
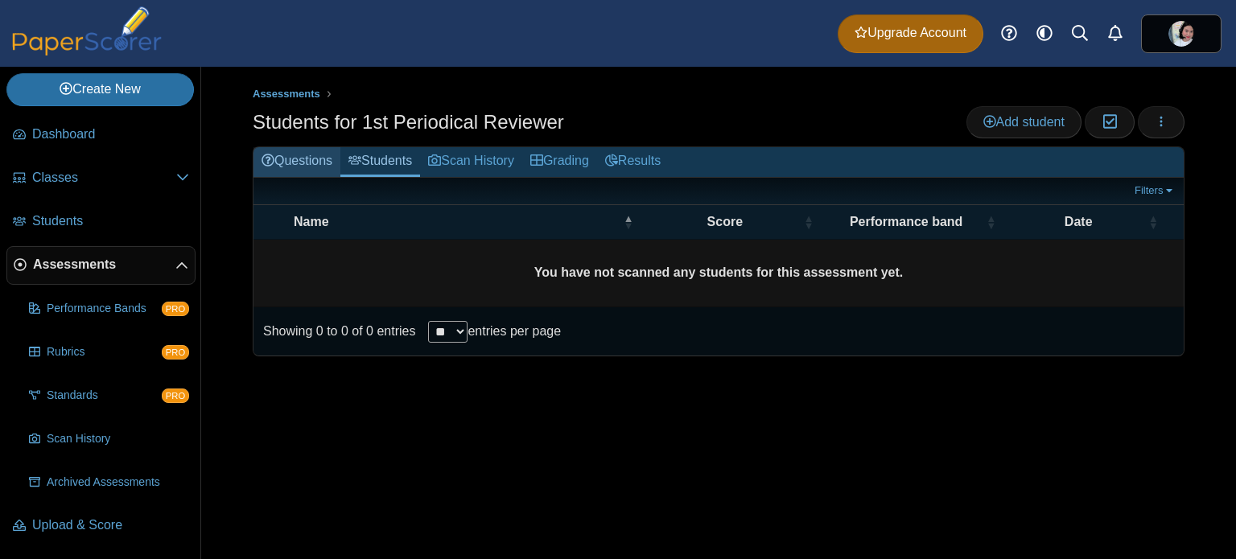
click at [300, 150] on link "Questions" at bounding box center [296, 162] width 87 height 30
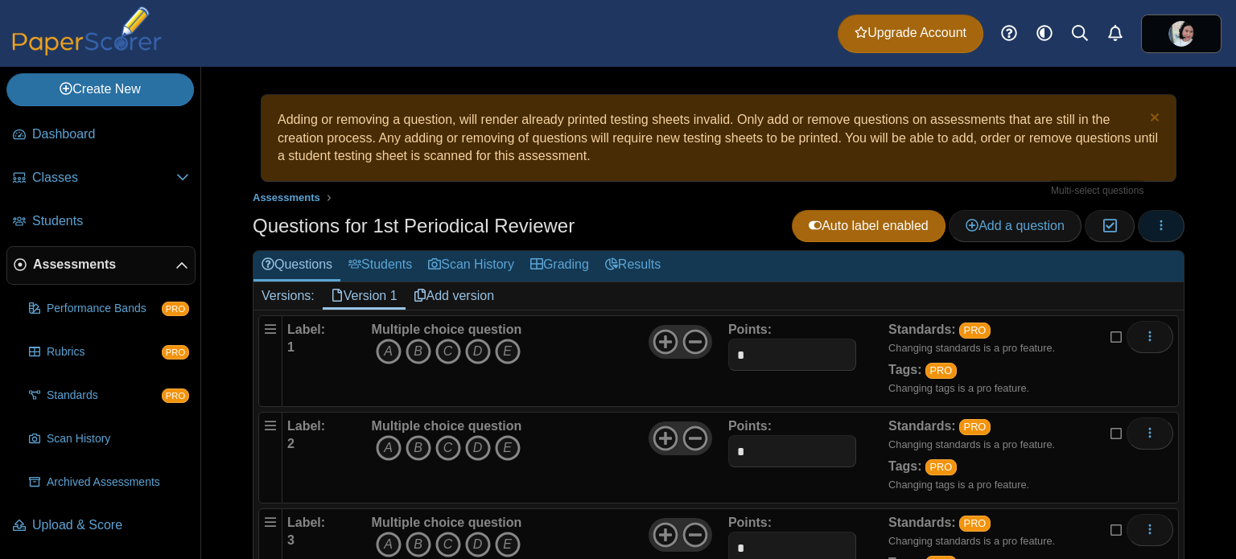
click at [1139, 215] on button "button" at bounding box center [1161, 226] width 47 height 32
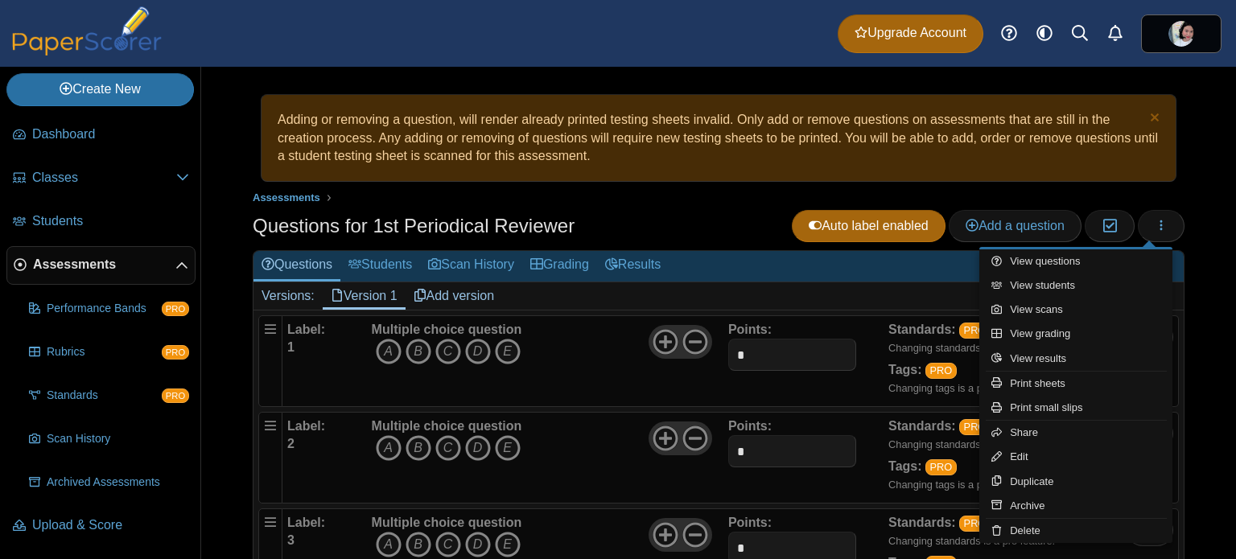
click at [1201, 155] on div "Adding or removing a question, will render already printed testing sheets inval…" at bounding box center [718, 313] width 1035 height 492
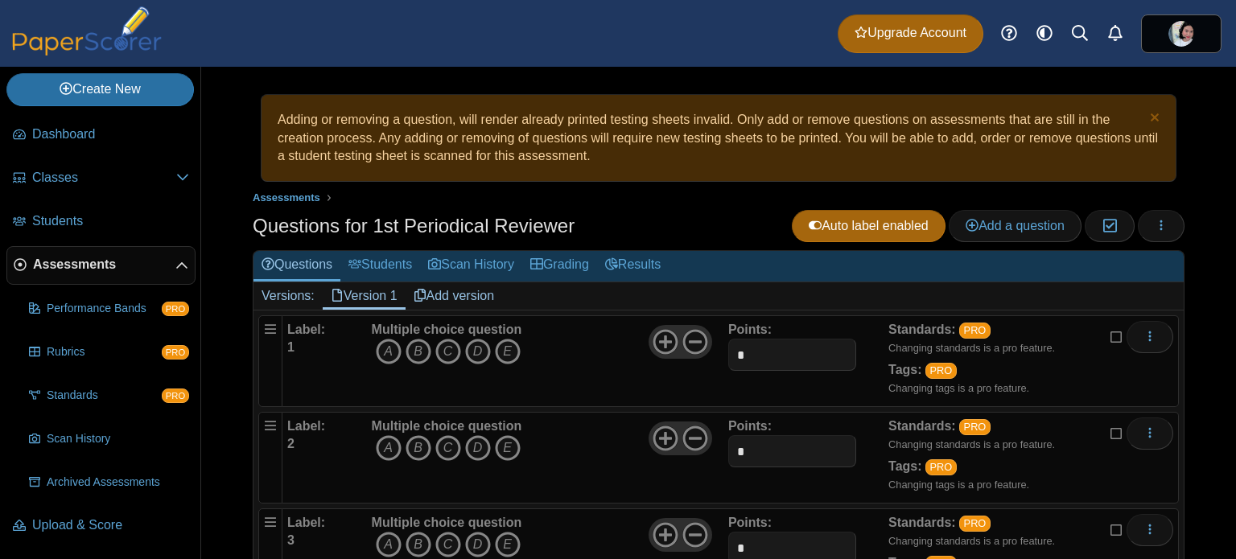
scroll to position [187, 0]
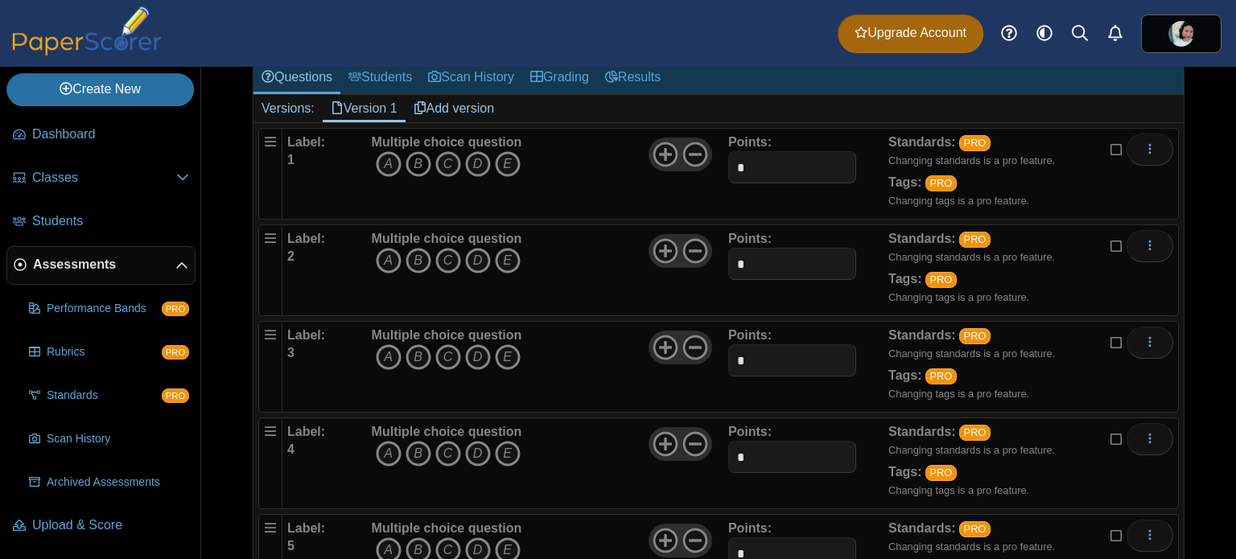
click at [422, 153] on icon "B" at bounding box center [419, 164] width 26 height 26
click at [423, 248] on icon "B" at bounding box center [419, 261] width 26 height 26
click at [422, 350] on icon "B" at bounding box center [419, 357] width 26 height 26
click at [447, 447] on icon "C" at bounding box center [448, 454] width 26 height 26
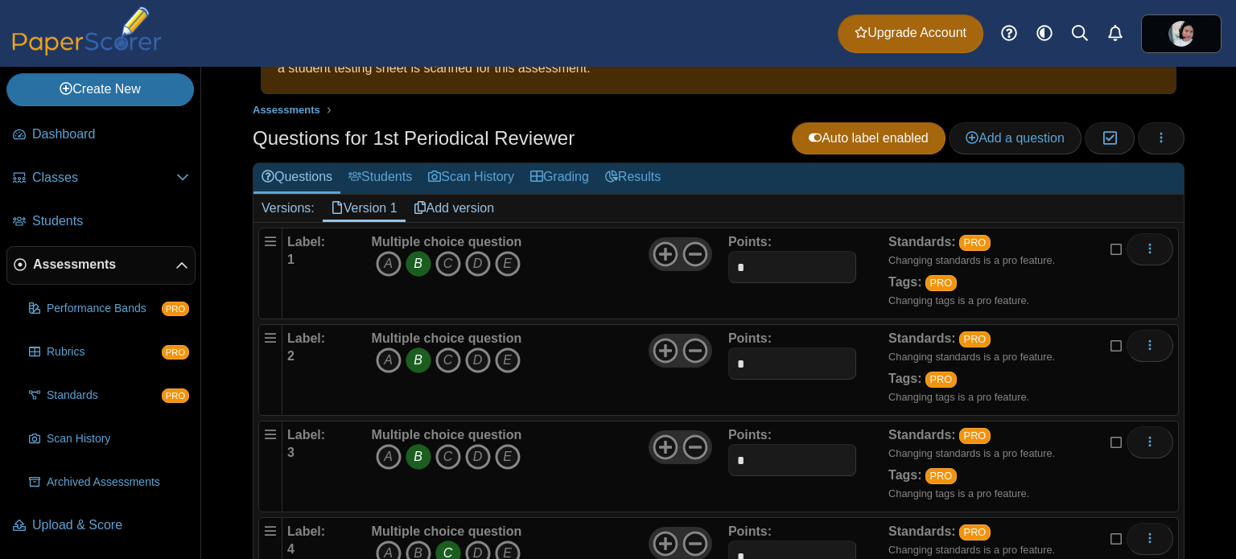
scroll to position [0, 0]
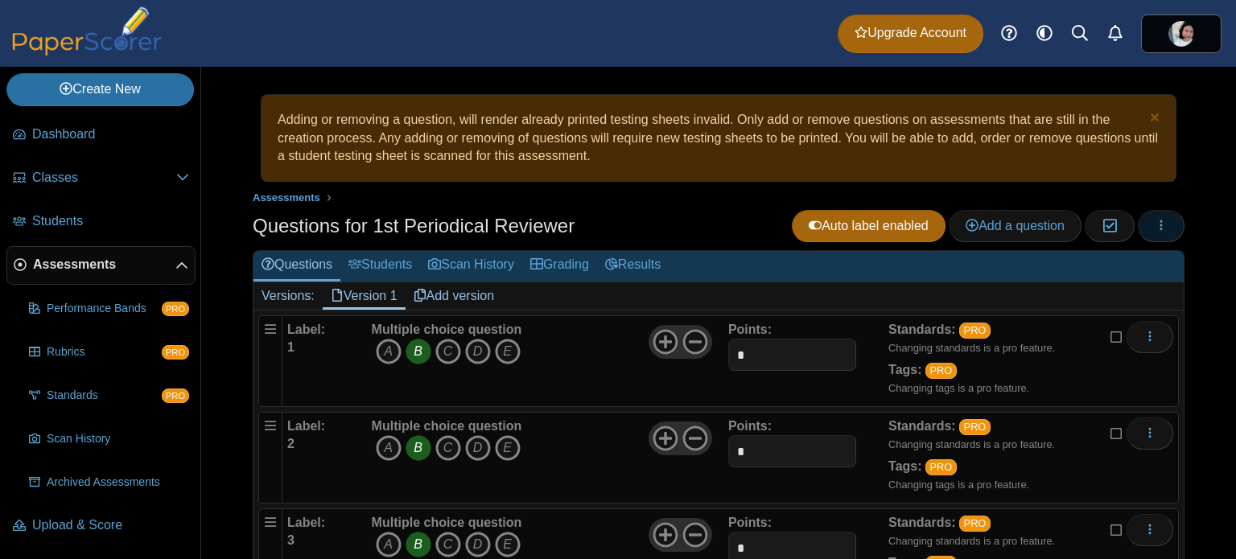
click at [1155, 231] on icon "button" at bounding box center [1161, 225] width 13 height 13
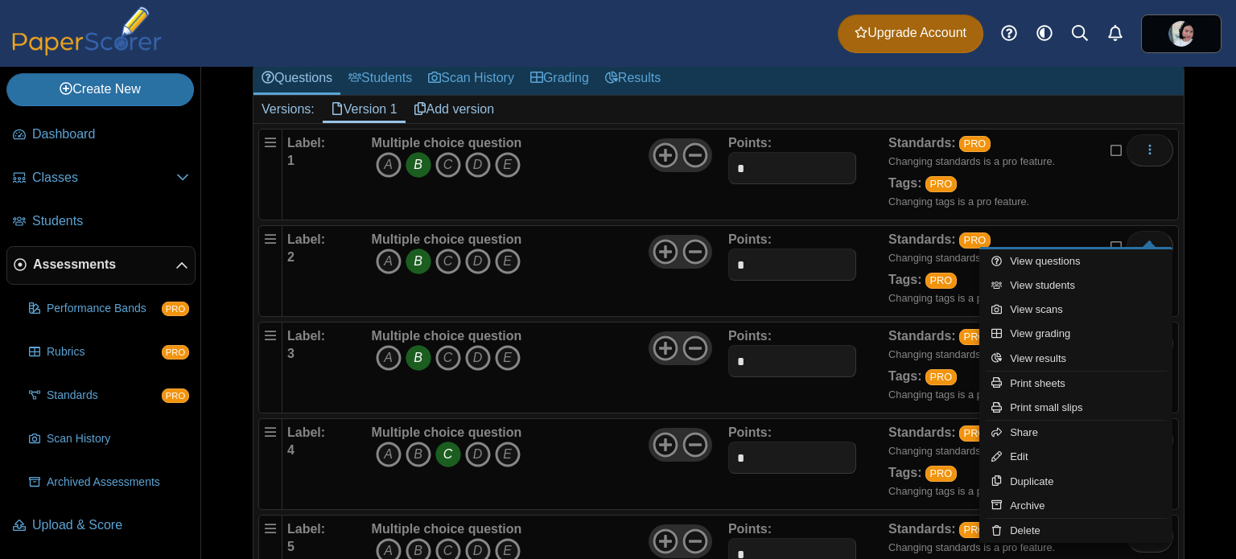
scroll to position [187, 0]
click at [690, 146] on icon at bounding box center [695, 155] width 26 height 26
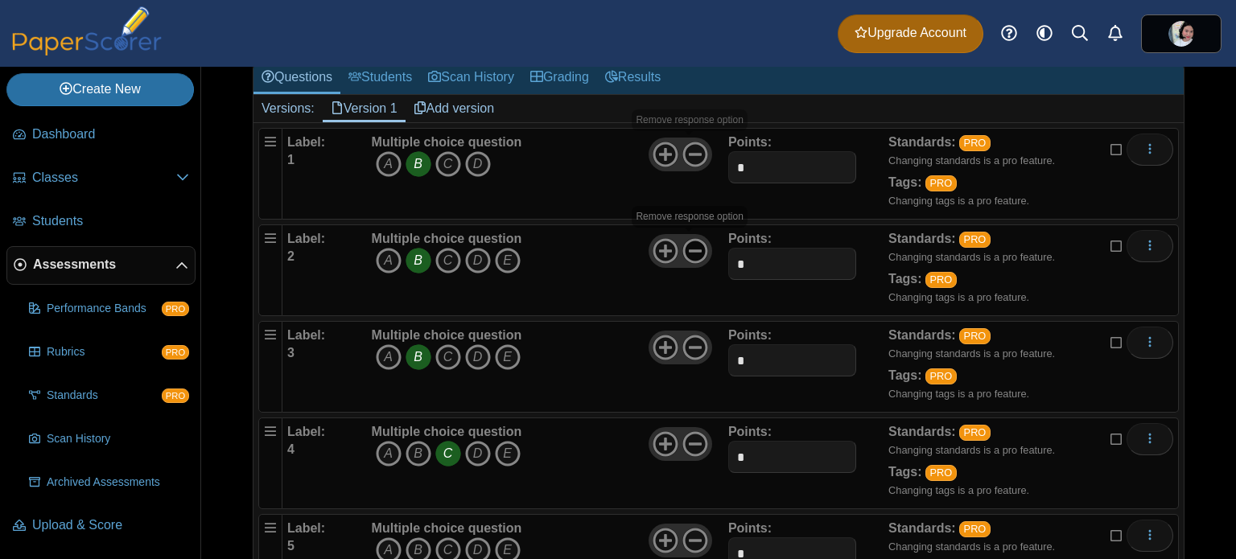
click at [694, 247] on use at bounding box center [694, 251] width 25 height 25
click at [694, 342] on use at bounding box center [694, 348] width 25 height 25
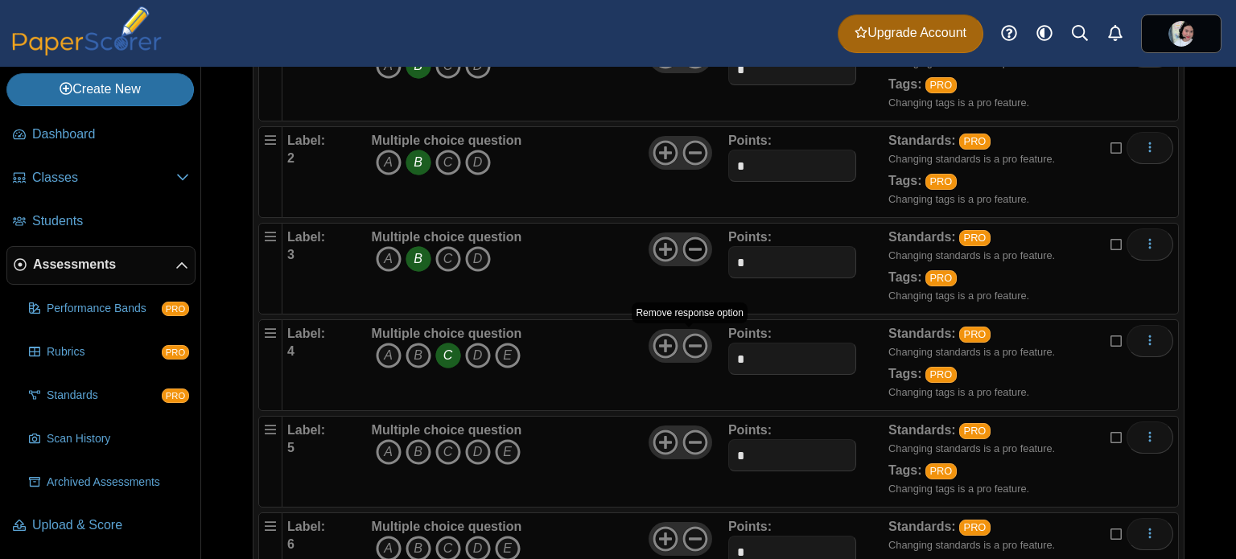
scroll to position [375, 0]
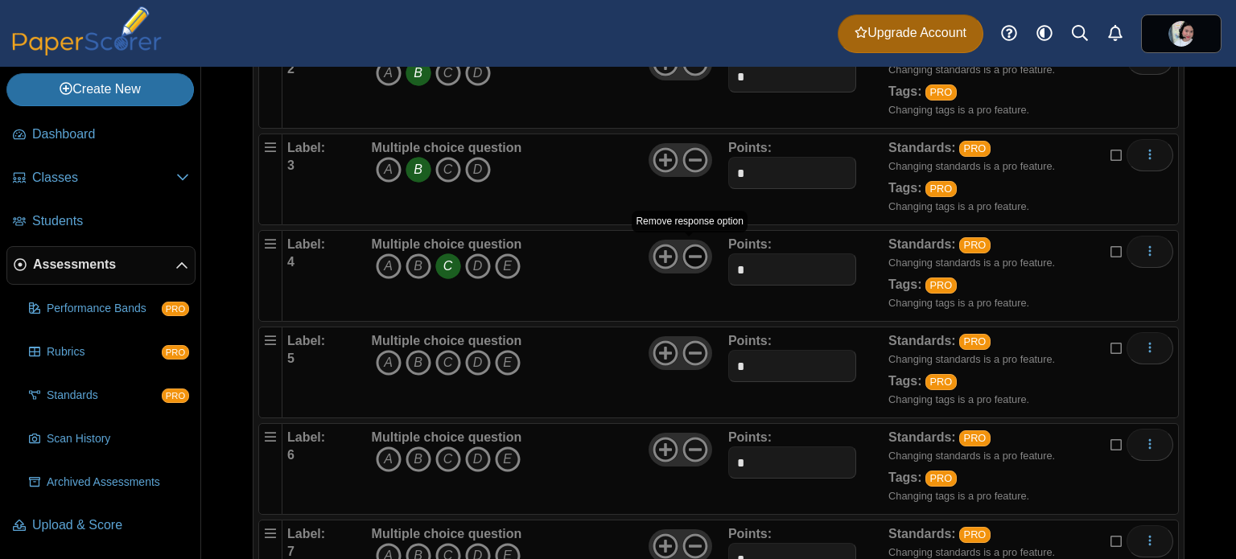
click at [687, 247] on icon at bounding box center [695, 257] width 26 height 26
click at [696, 350] on icon at bounding box center [695, 353] width 26 height 26
click at [688, 445] on use at bounding box center [694, 450] width 25 height 25
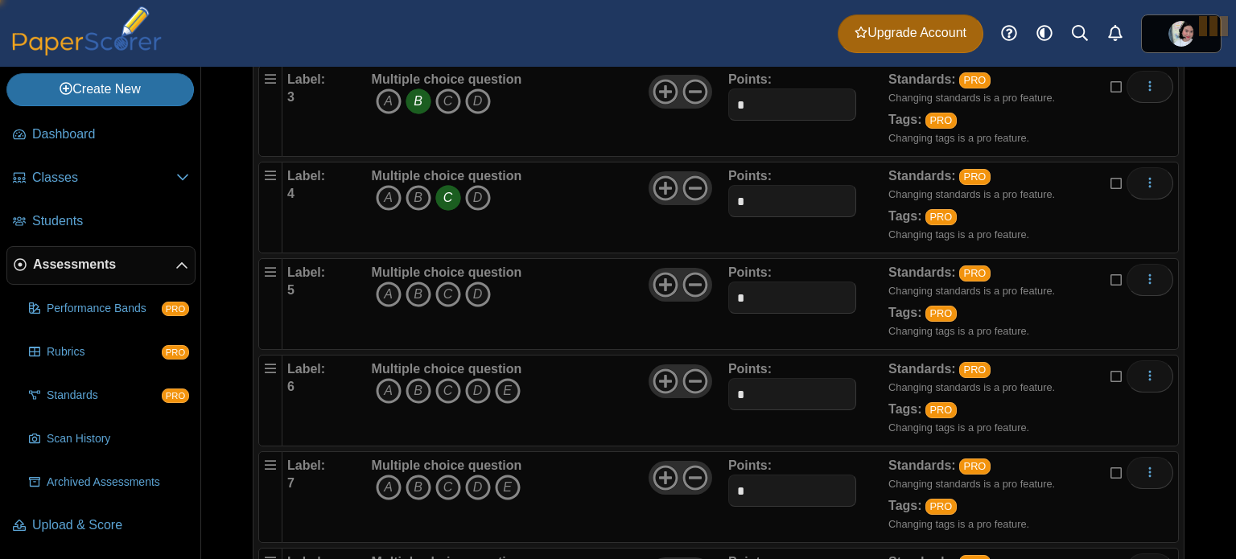
scroll to position [751, 0]
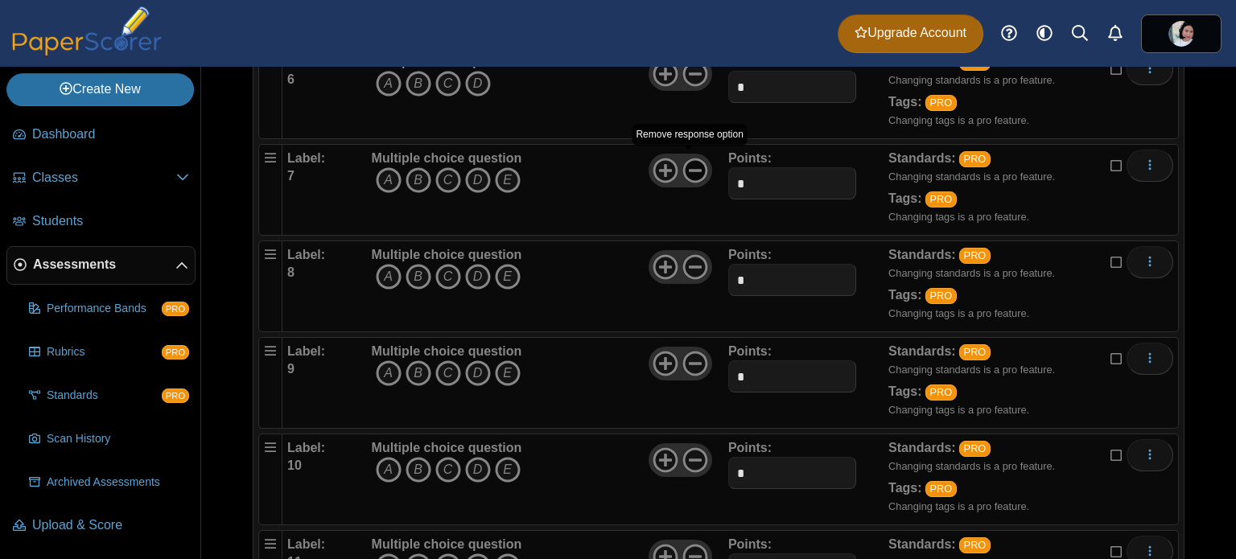
click at [697, 159] on icon at bounding box center [695, 171] width 26 height 26
click at [689, 262] on use at bounding box center [694, 267] width 25 height 25
click at [694, 351] on icon at bounding box center [695, 364] width 26 height 26
click at [693, 448] on icon at bounding box center [695, 460] width 26 height 26
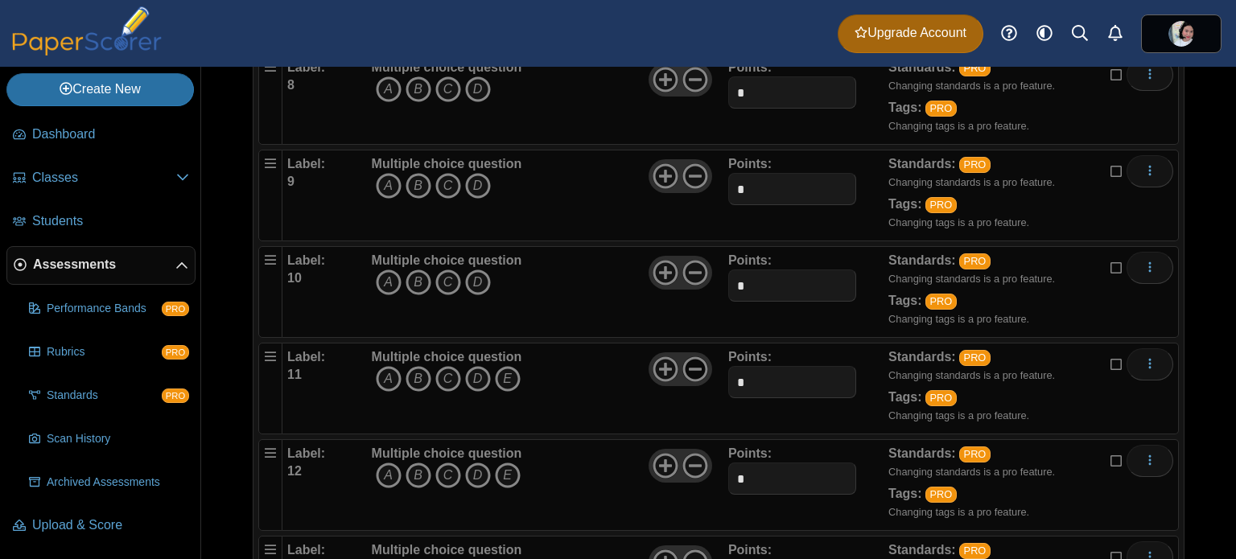
click at [686, 356] on icon at bounding box center [695, 369] width 26 height 26
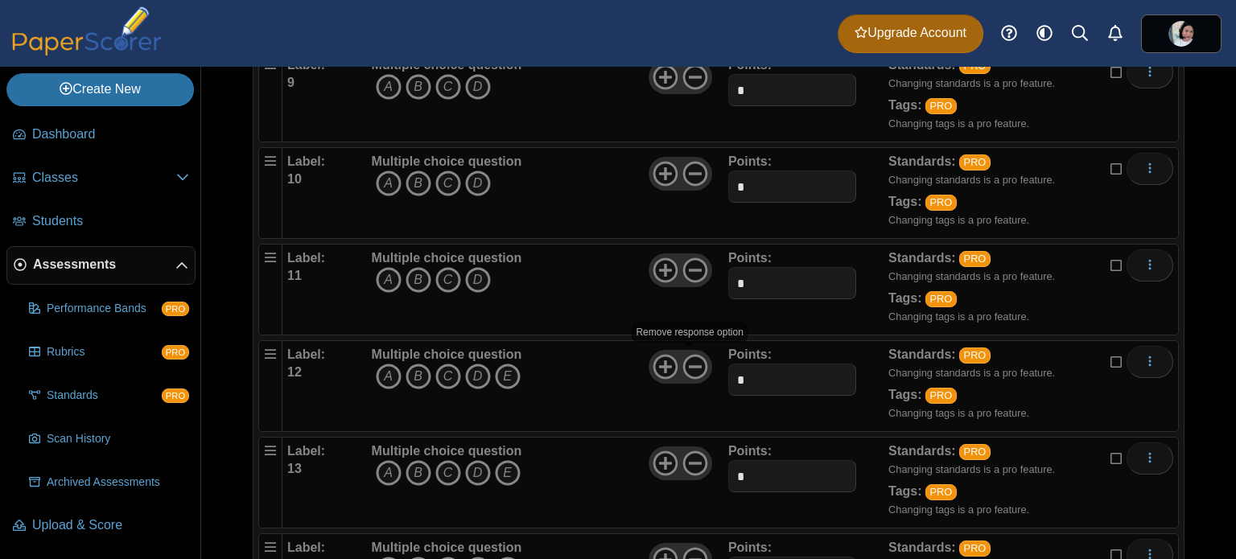
scroll to position [1127, 0]
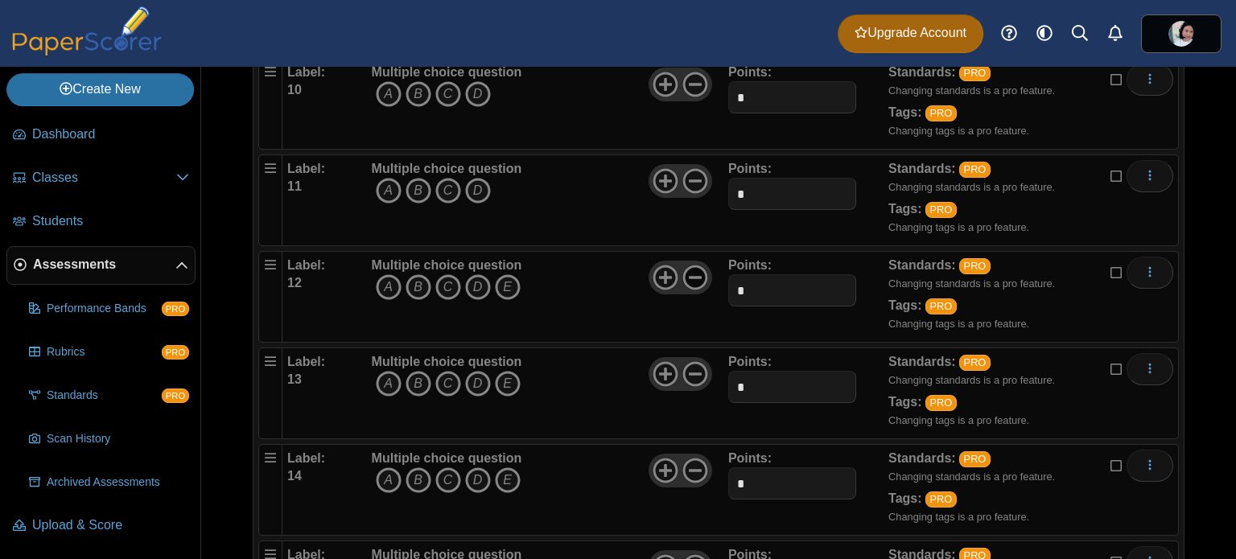
click at [690, 269] on icon at bounding box center [695, 278] width 26 height 26
click at [696, 368] on icon at bounding box center [695, 374] width 26 height 26
click at [556, 375] on div "Multiple choice question A B C D" at bounding box center [548, 393] width 361 height 80
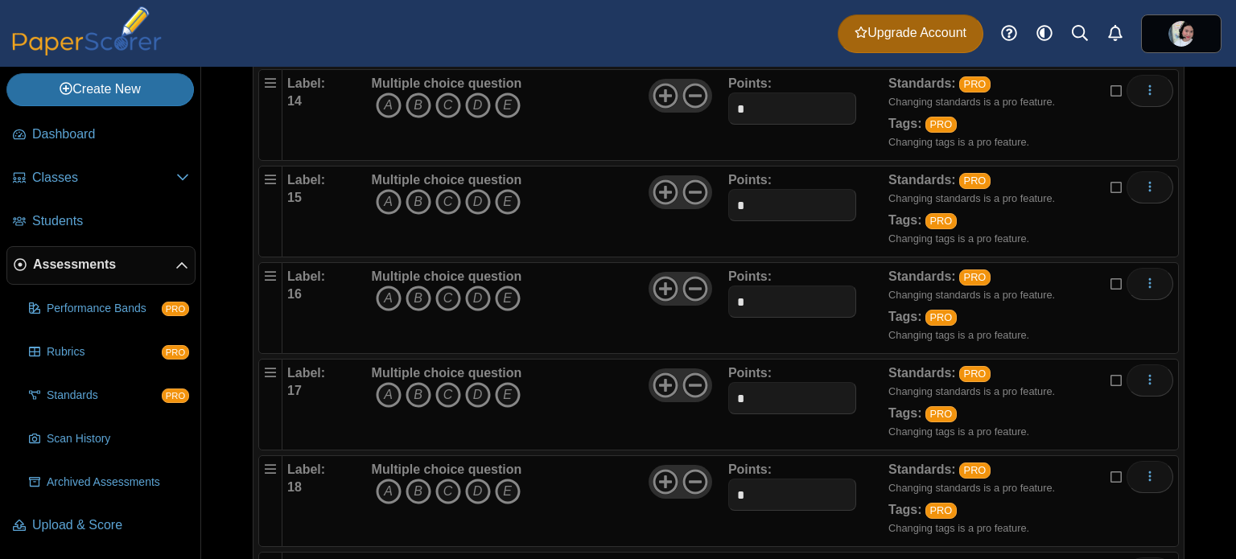
scroll to position [1314, 0]
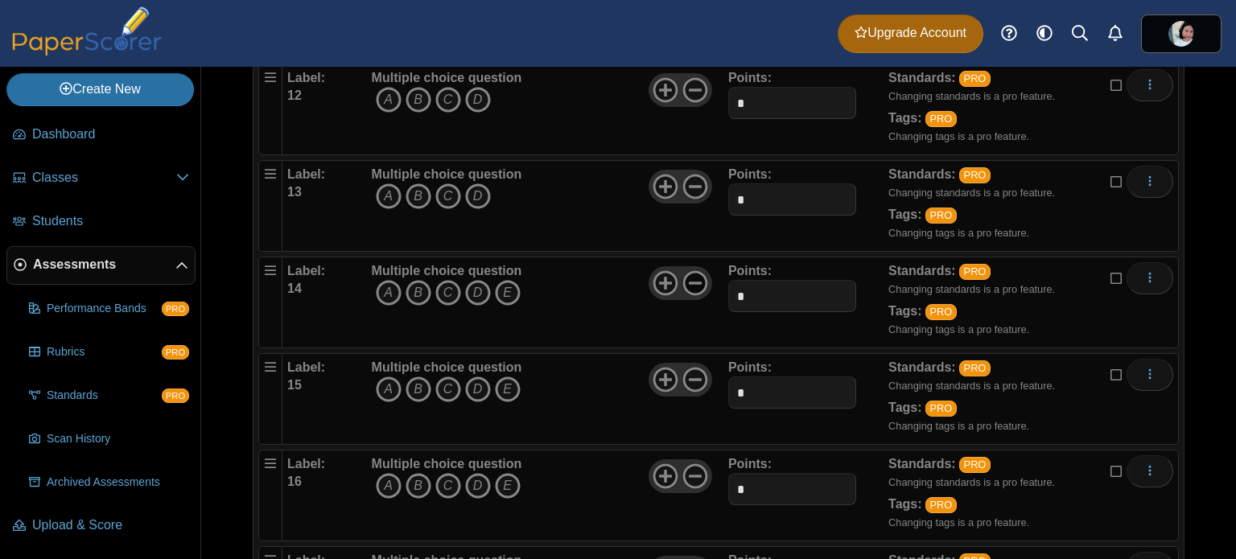
click at [696, 273] on icon at bounding box center [695, 283] width 26 height 26
click at [693, 369] on use at bounding box center [694, 380] width 25 height 25
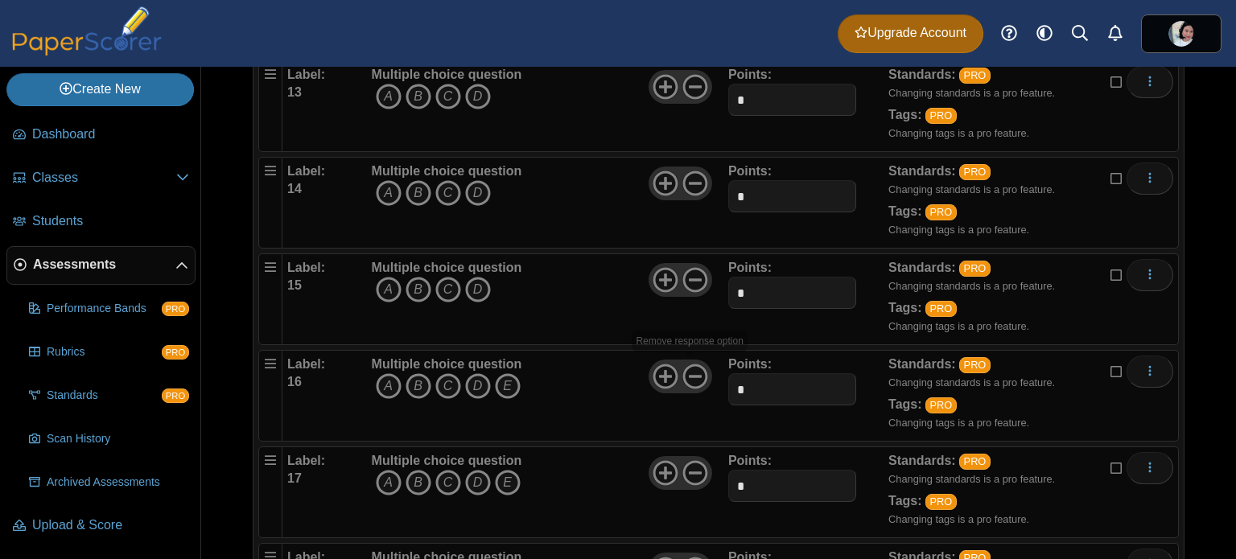
scroll to position [1502, 0]
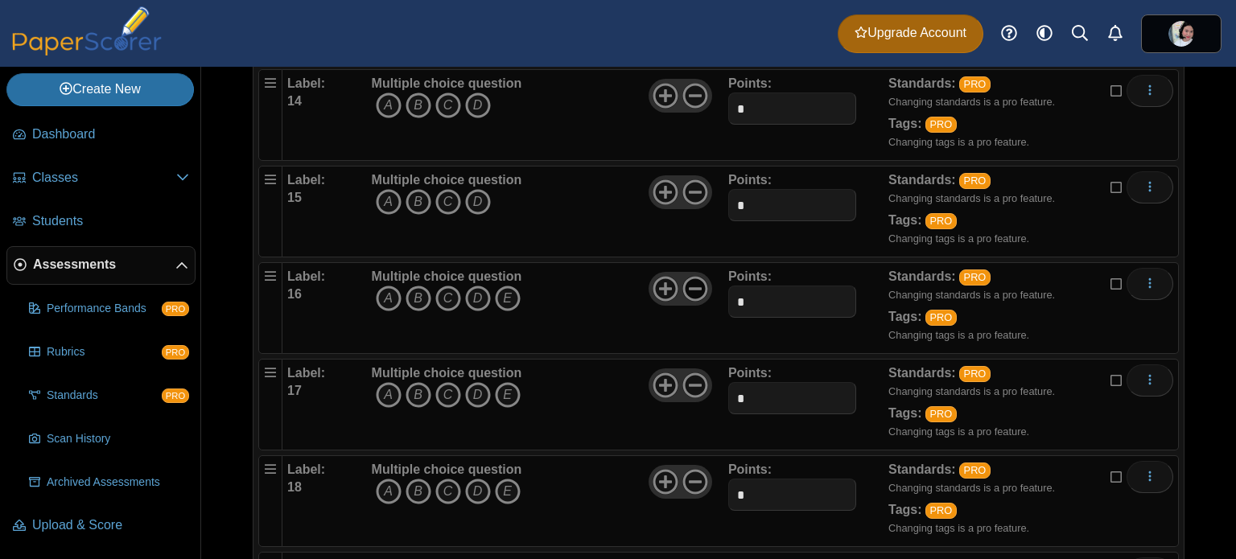
click at [698, 284] on icon at bounding box center [695, 289] width 26 height 26
click at [692, 377] on use at bounding box center [694, 385] width 25 height 25
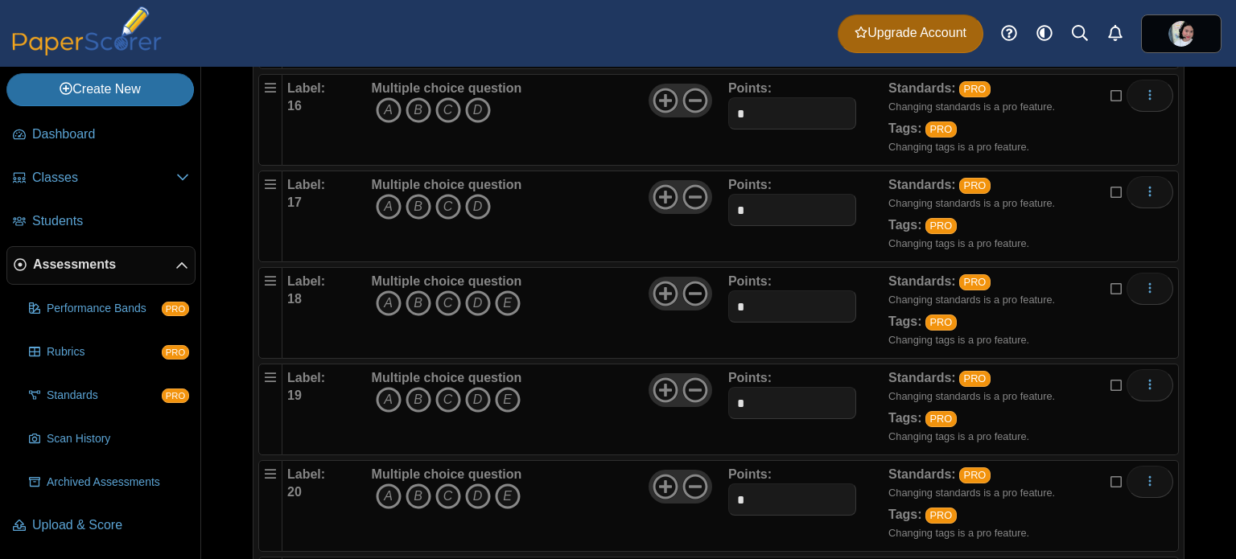
click at [690, 290] on icon at bounding box center [695, 294] width 26 height 26
click at [691, 382] on icon at bounding box center [695, 390] width 26 height 26
click at [690, 474] on icon at bounding box center [695, 487] width 26 height 26
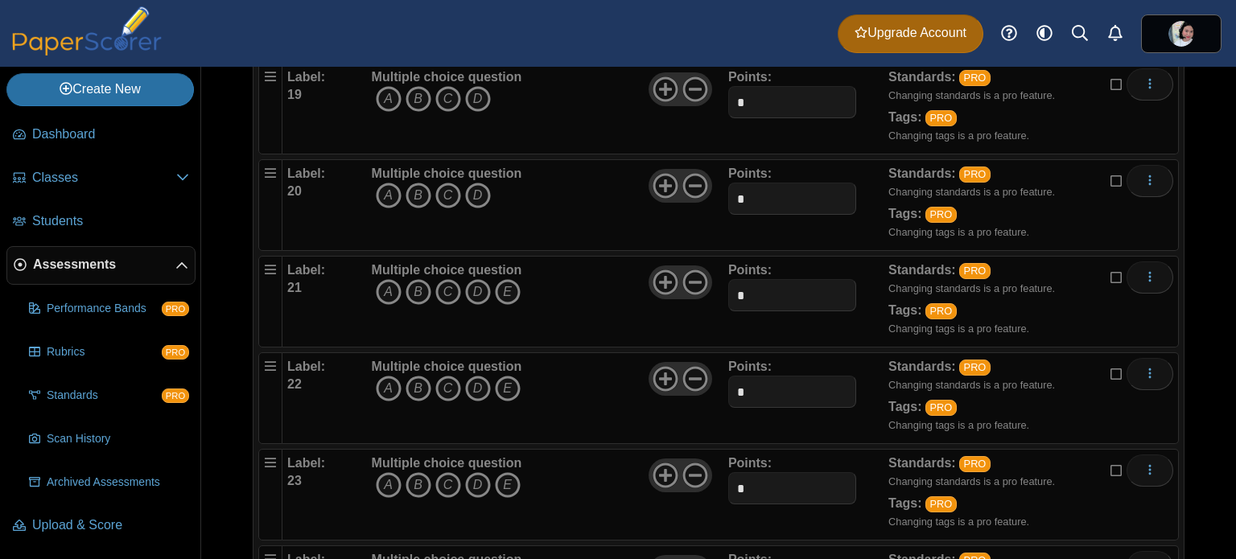
scroll to position [2065, 0]
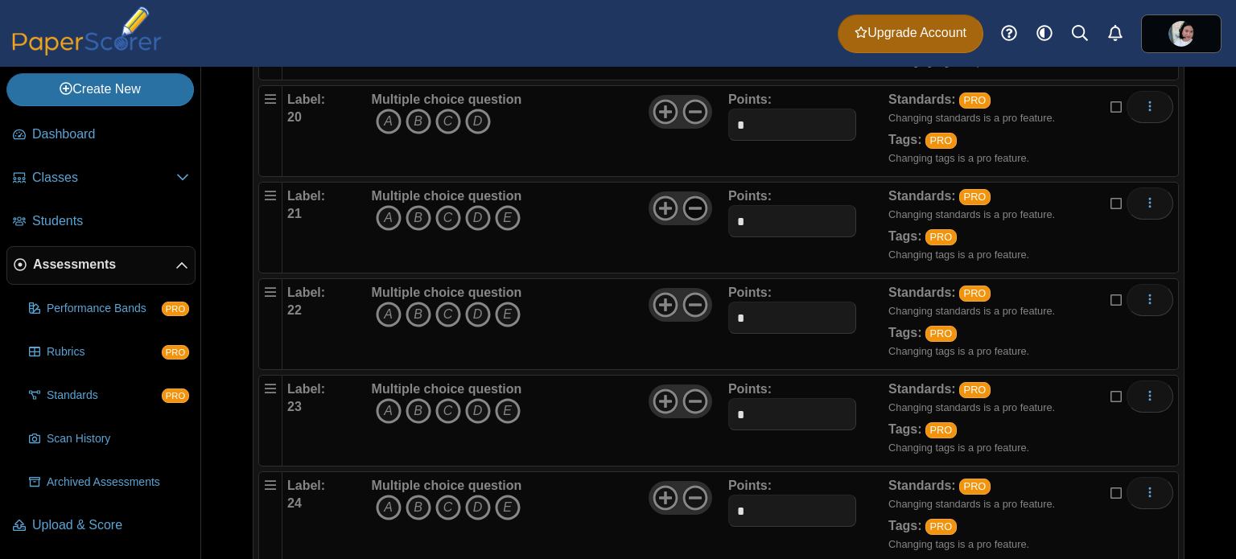
click at [686, 204] on icon at bounding box center [695, 209] width 26 height 26
drag, startPoint x: 692, startPoint y: 295, endPoint x: 701, endPoint y: 305, distance: 13.7
click at [694, 293] on use at bounding box center [694, 305] width 25 height 25
click at [692, 389] on icon at bounding box center [695, 402] width 26 height 26
click at [690, 485] on icon at bounding box center [695, 498] width 26 height 26
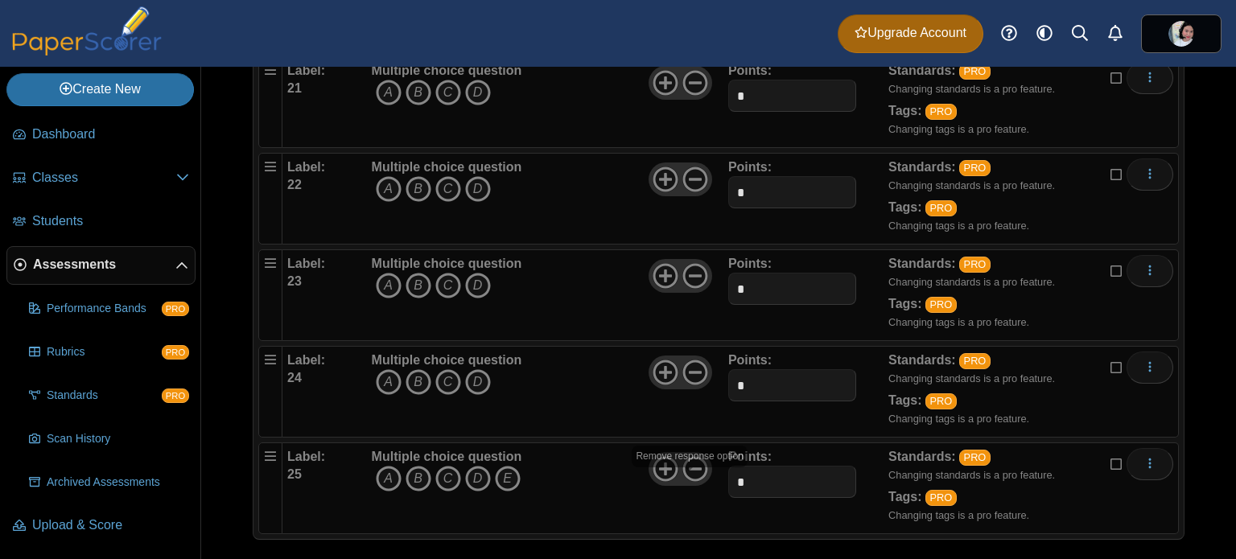
scroll to position [2191, 0]
click at [692, 456] on use at bounding box center [694, 468] width 25 height 25
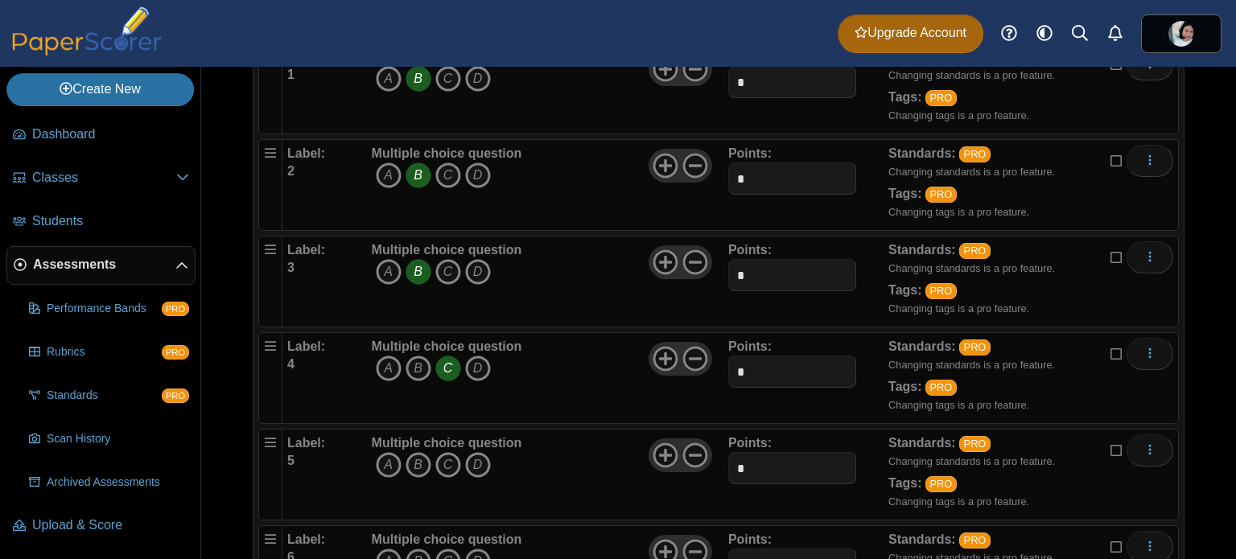
scroll to position [375, 0]
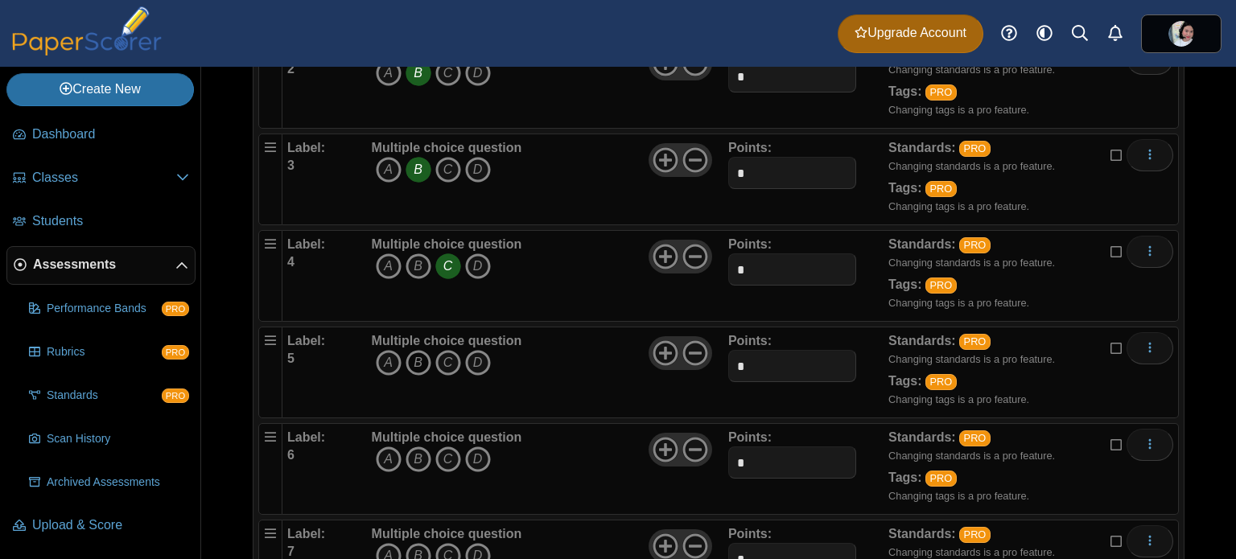
click at [418, 359] on icon "B" at bounding box center [419, 363] width 26 height 26
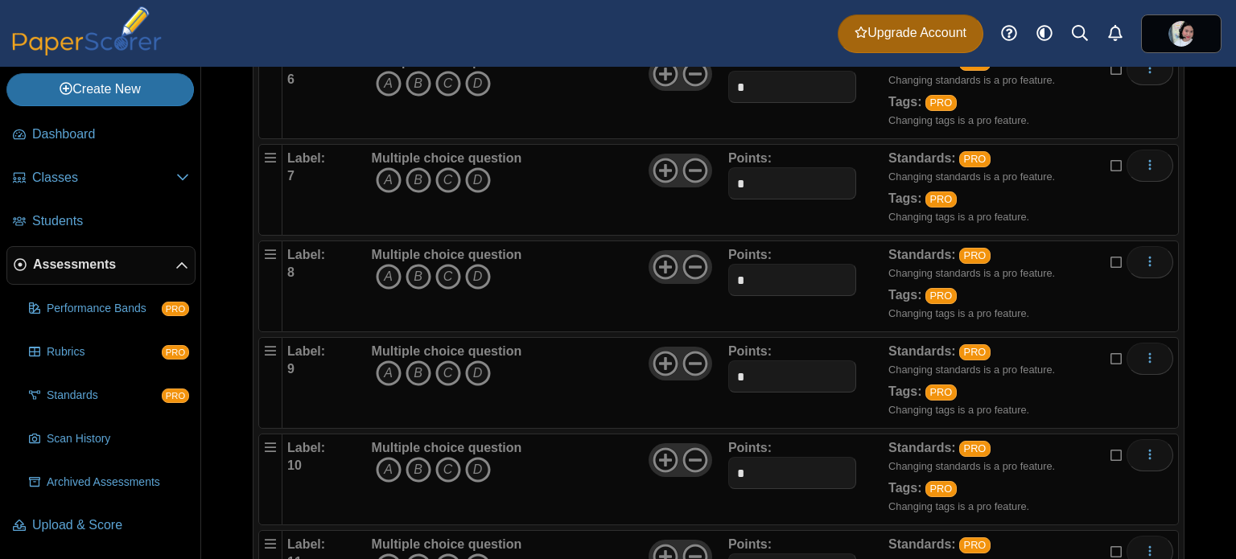
scroll to position [563, 0]
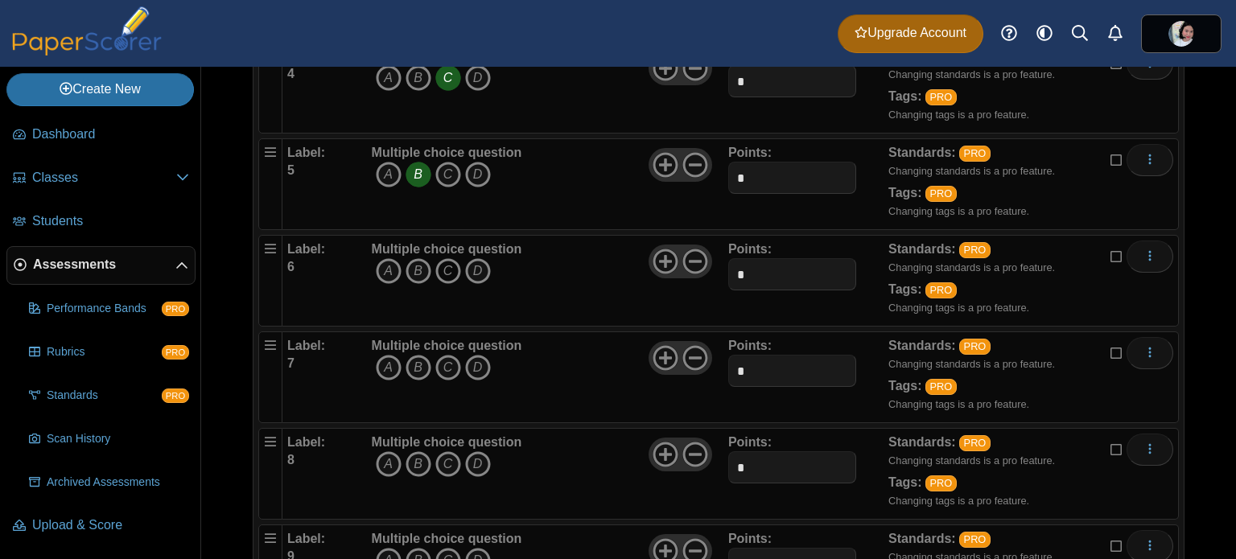
click at [451, 278] on icon "C" at bounding box center [448, 271] width 26 height 26
click at [449, 363] on icon "C" at bounding box center [448, 368] width 26 height 26
click at [451, 451] on icon "C" at bounding box center [448, 464] width 26 height 26
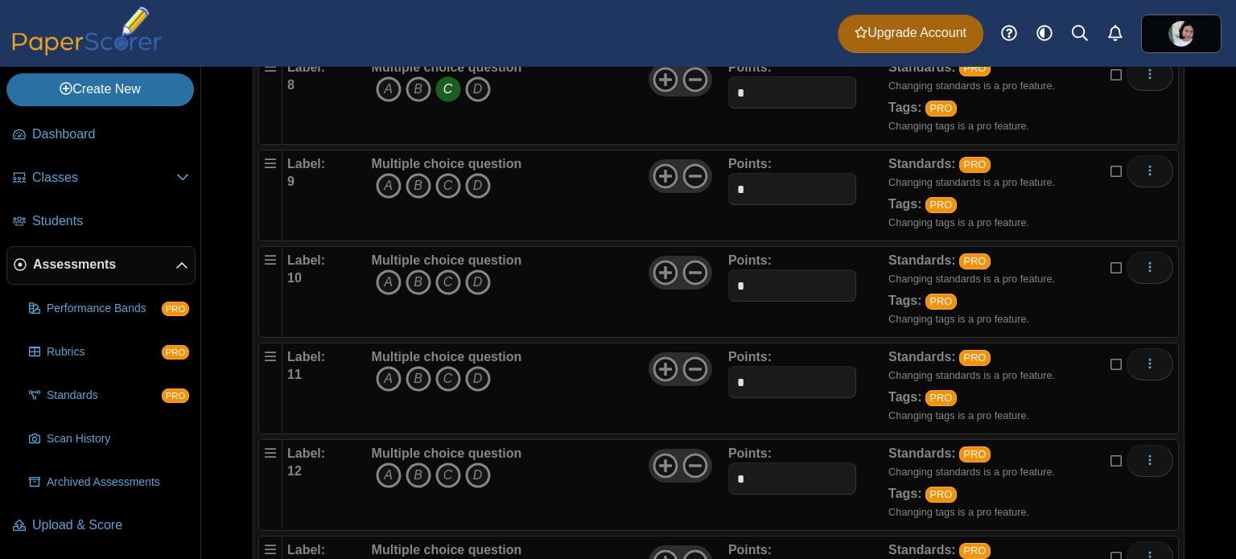
scroll to position [751, 0]
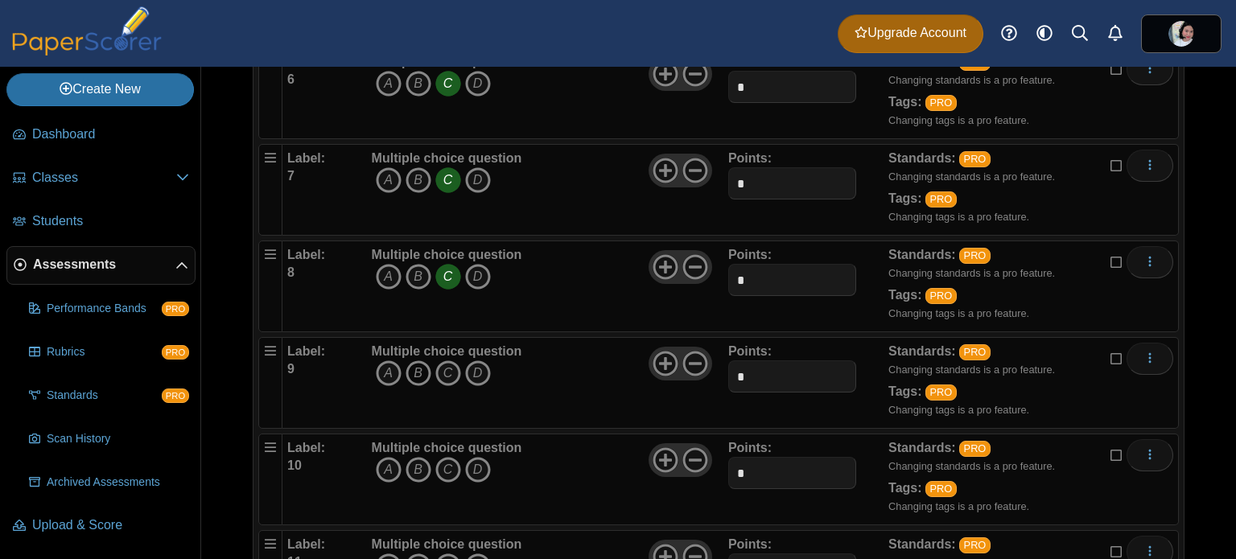
click at [422, 365] on icon "B" at bounding box center [419, 374] width 26 height 26
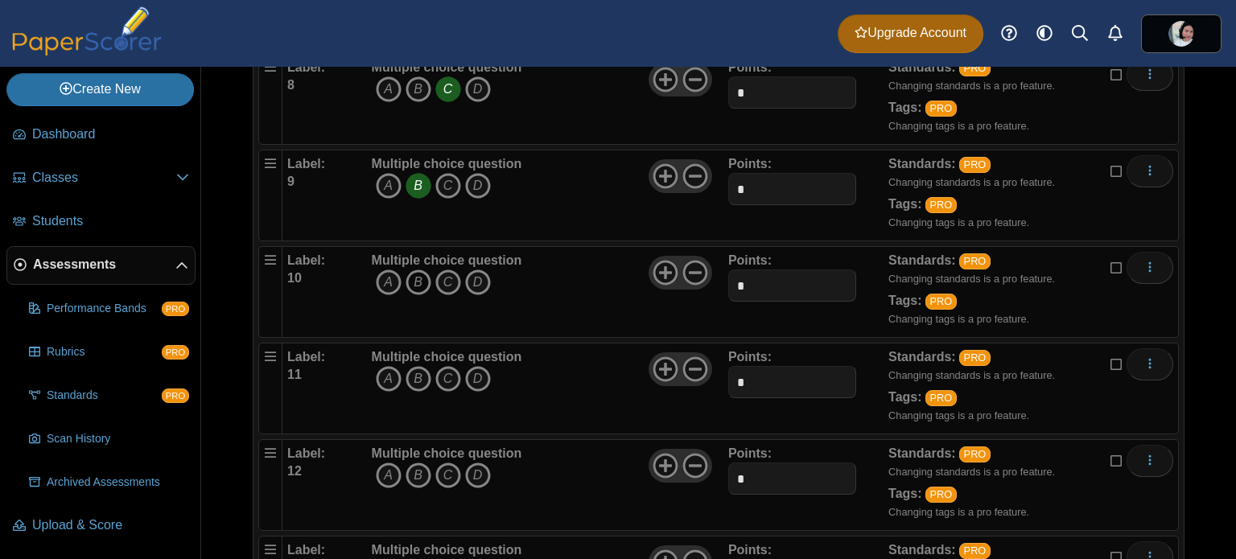
click at [415, 281] on icon "B" at bounding box center [419, 283] width 26 height 26
click at [418, 369] on icon "B" at bounding box center [419, 379] width 26 height 26
click at [421, 464] on icon "B" at bounding box center [419, 476] width 26 height 26
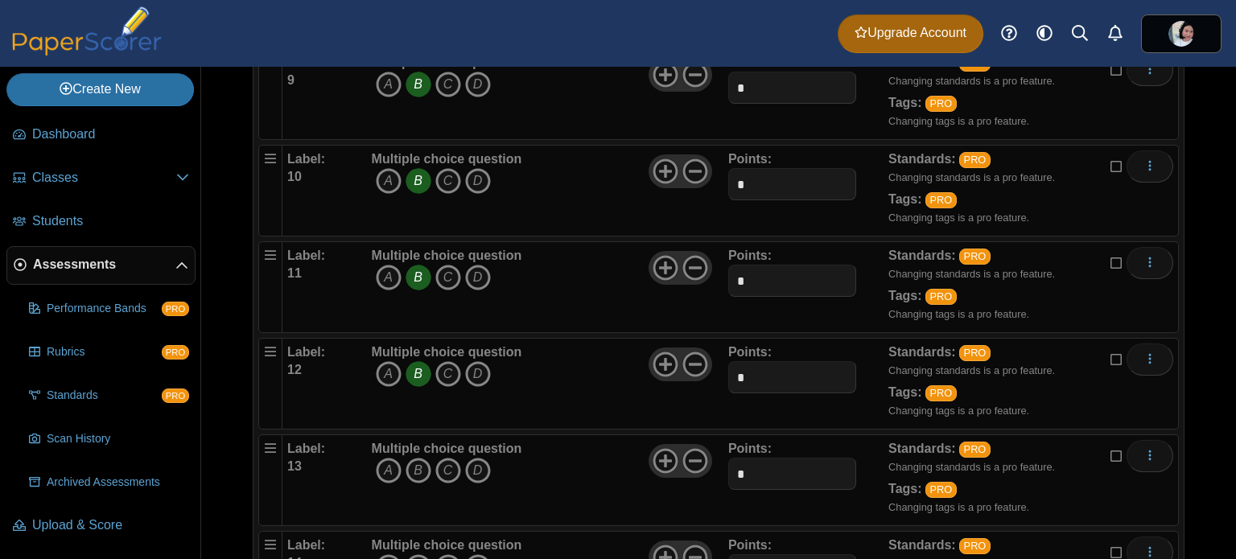
scroll to position [1127, 0]
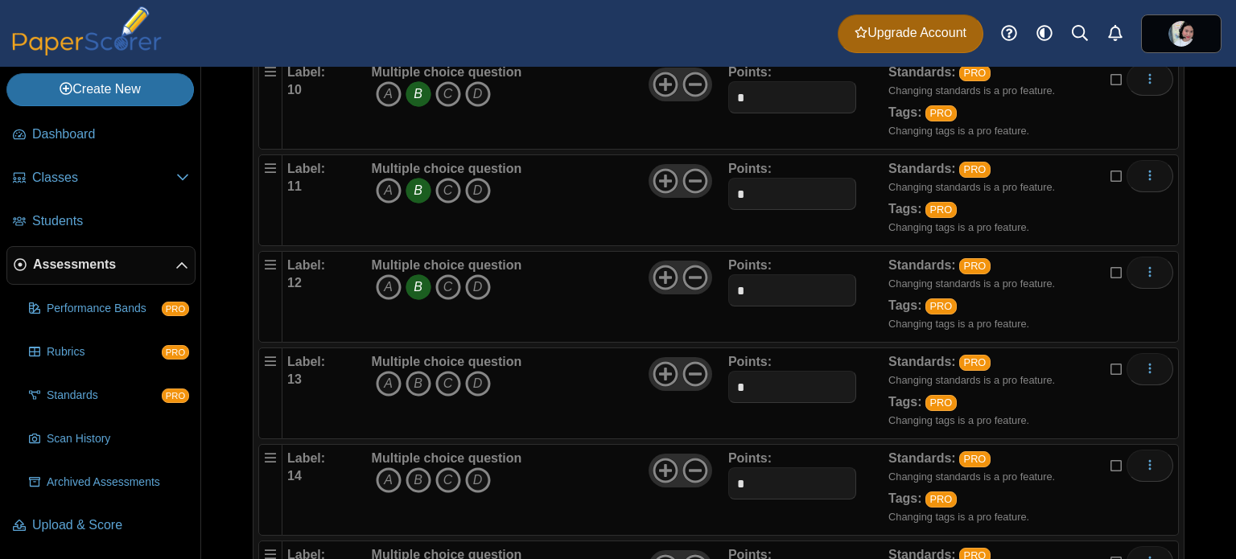
drag, startPoint x: 392, startPoint y: 375, endPoint x: 450, endPoint y: 456, distance: 99.8
click at [392, 374] on icon "A" at bounding box center [389, 384] width 26 height 26
click at [444, 468] on icon "C" at bounding box center [448, 481] width 26 height 26
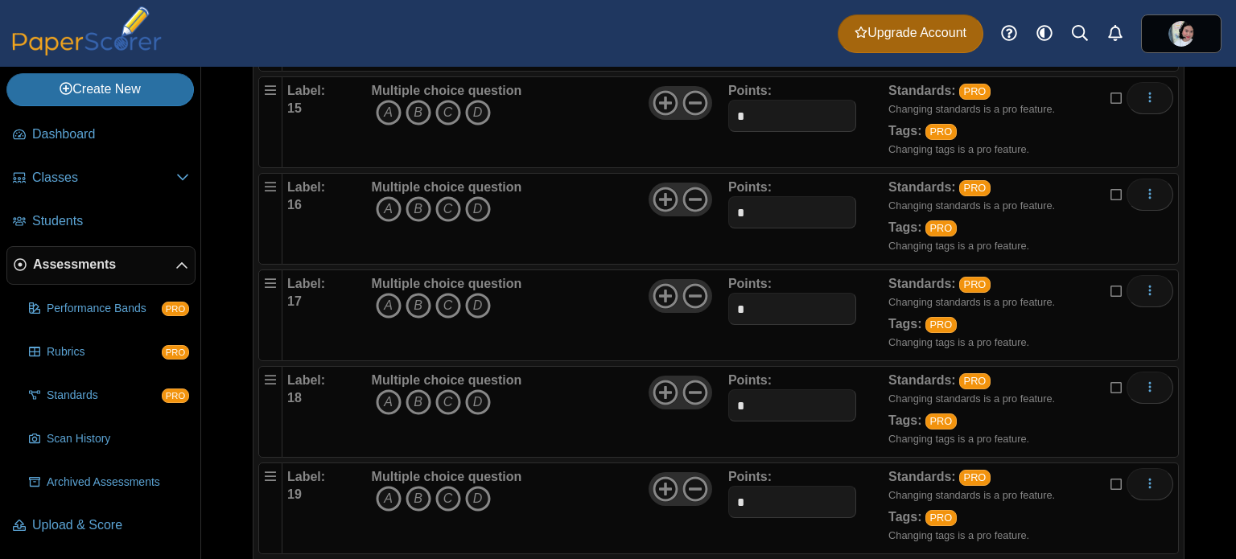
scroll to position [1502, 0]
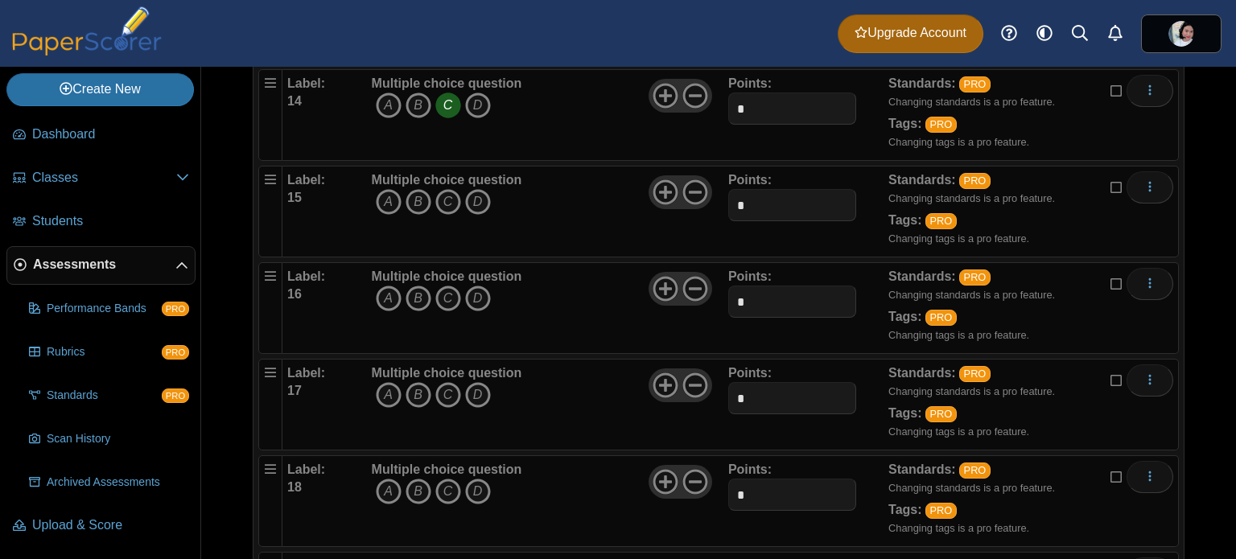
drag, startPoint x: 453, startPoint y: 194, endPoint x: 451, endPoint y: 208, distance: 13.8
click at [453, 194] on icon "C" at bounding box center [448, 202] width 26 height 26
click at [422, 287] on icon "B" at bounding box center [419, 299] width 26 height 26
click at [448, 383] on icon "C" at bounding box center [448, 395] width 26 height 26
click at [420, 485] on icon "B" at bounding box center [419, 492] width 26 height 26
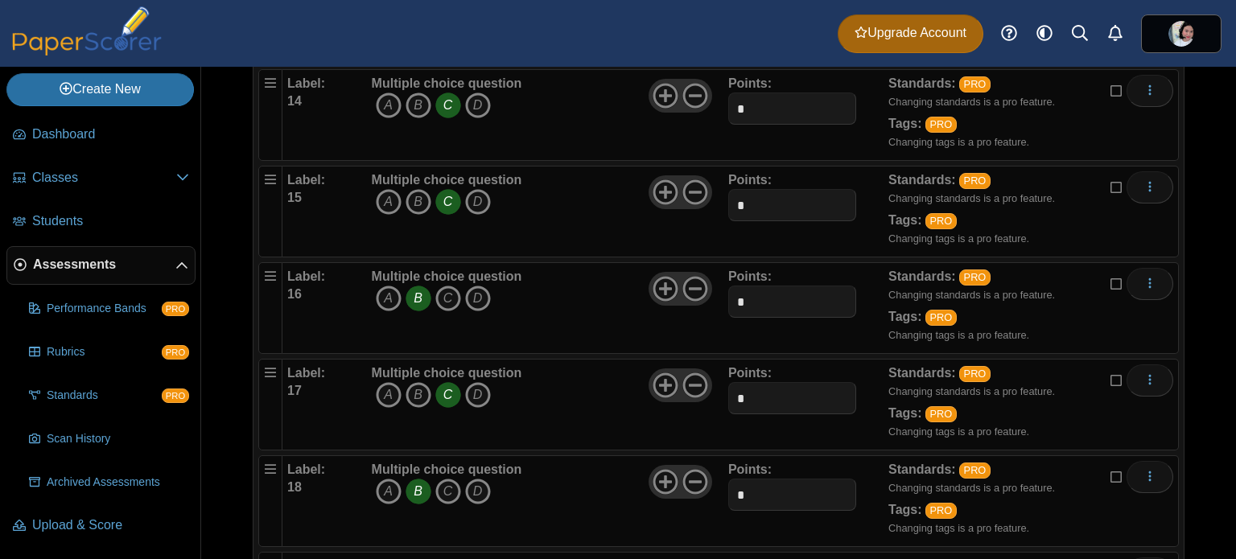
scroll to position [1690, 0]
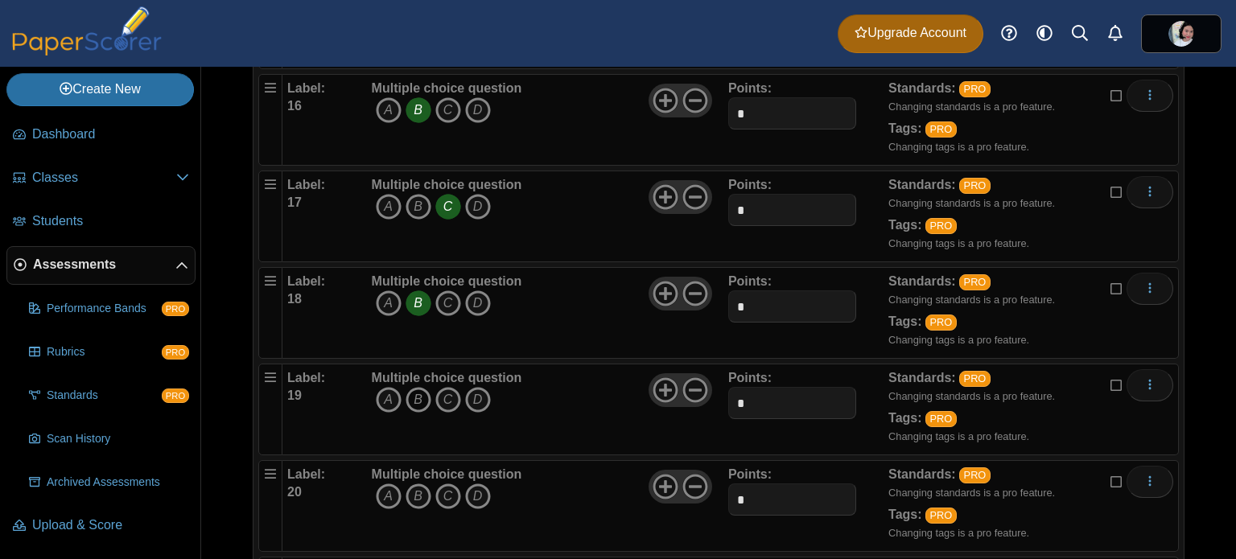
click at [414, 387] on icon "B" at bounding box center [419, 400] width 26 height 26
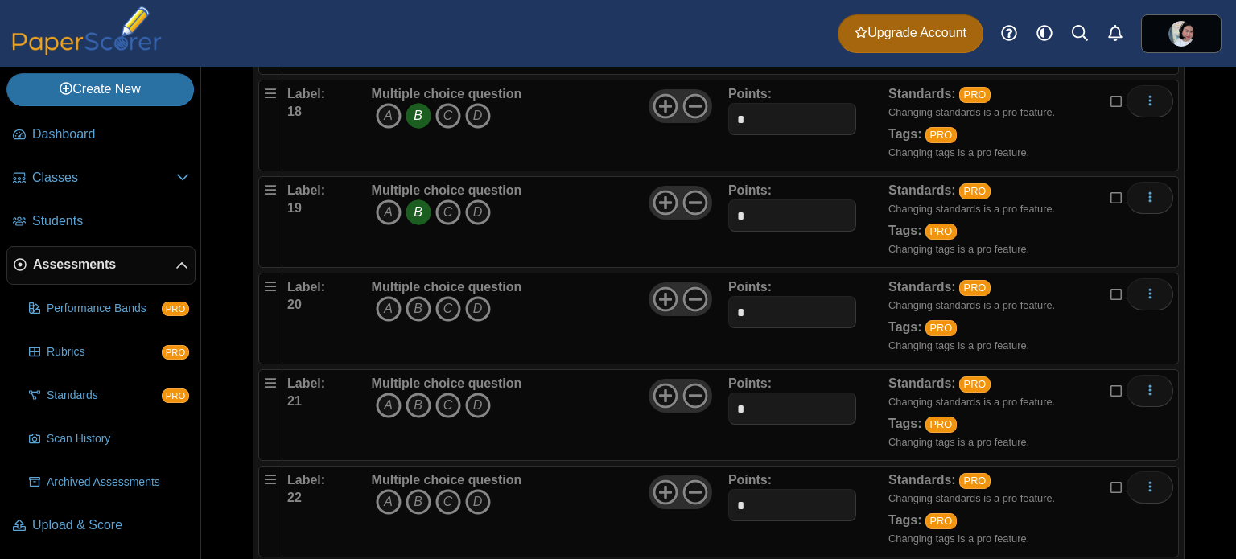
scroll to position [2065, 0]
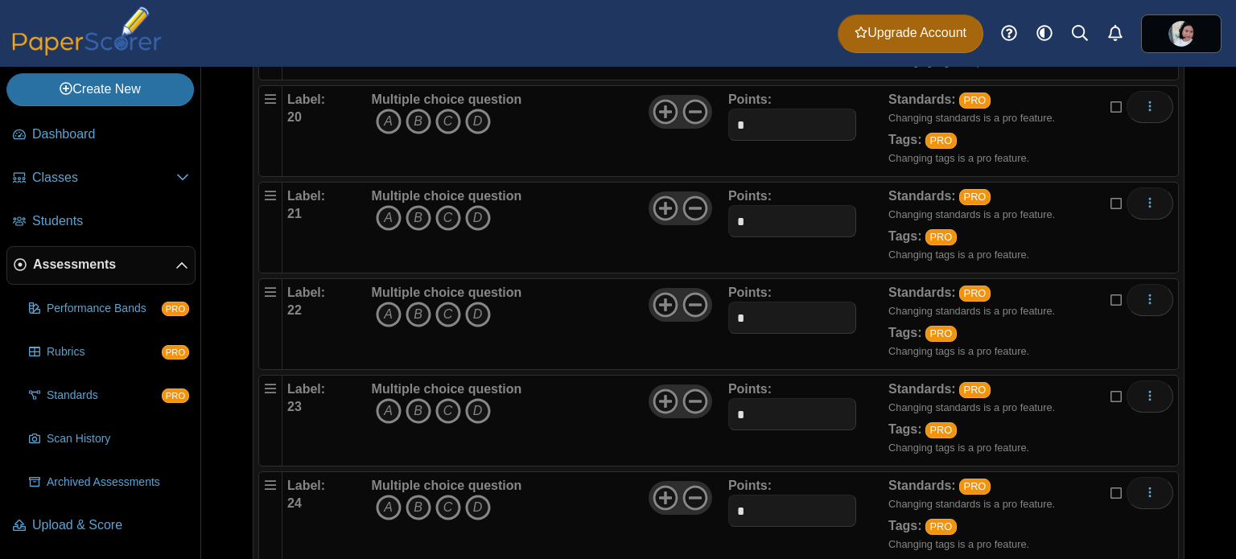
drag, startPoint x: 447, startPoint y: 113, endPoint x: 458, endPoint y: 160, distance: 48.6
click at [447, 113] on icon "C" at bounding box center [448, 122] width 26 height 26
click at [454, 205] on icon "C" at bounding box center [448, 218] width 26 height 26
click at [418, 302] on icon "B" at bounding box center [419, 315] width 26 height 26
click at [425, 399] on icon "B" at bounding box center [419, 411] width 26 height 26
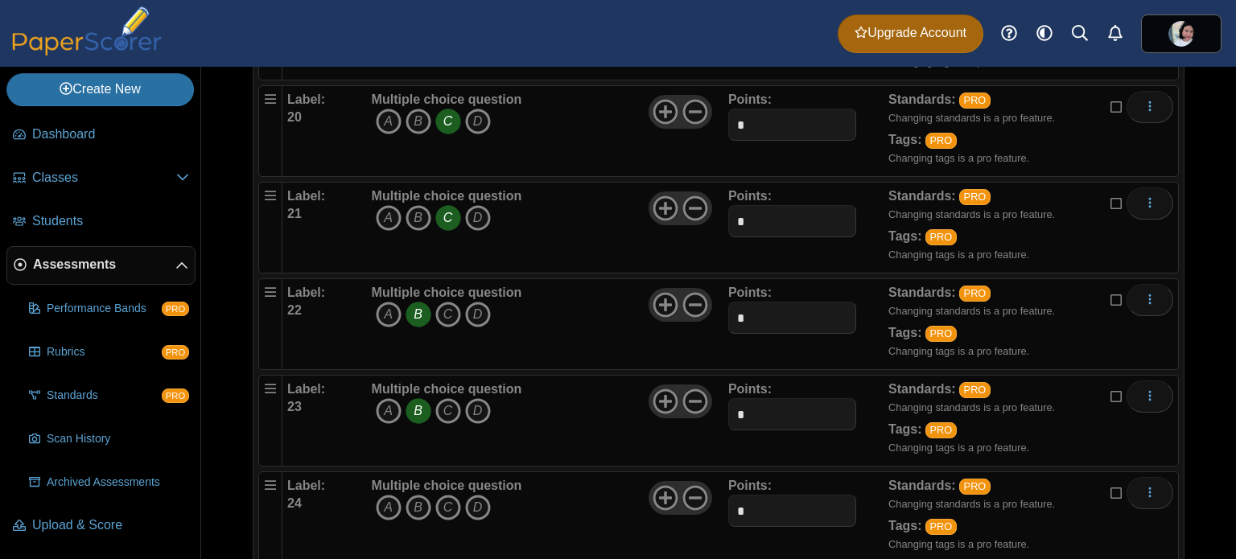
drag, startPoint x: 421, startPoint y: 495, endPoint x: 546, endPoint y: 405, distance: 154.5
click at [422, 495] on icon "B" at bounding box center [419, 508] width 26 height 26
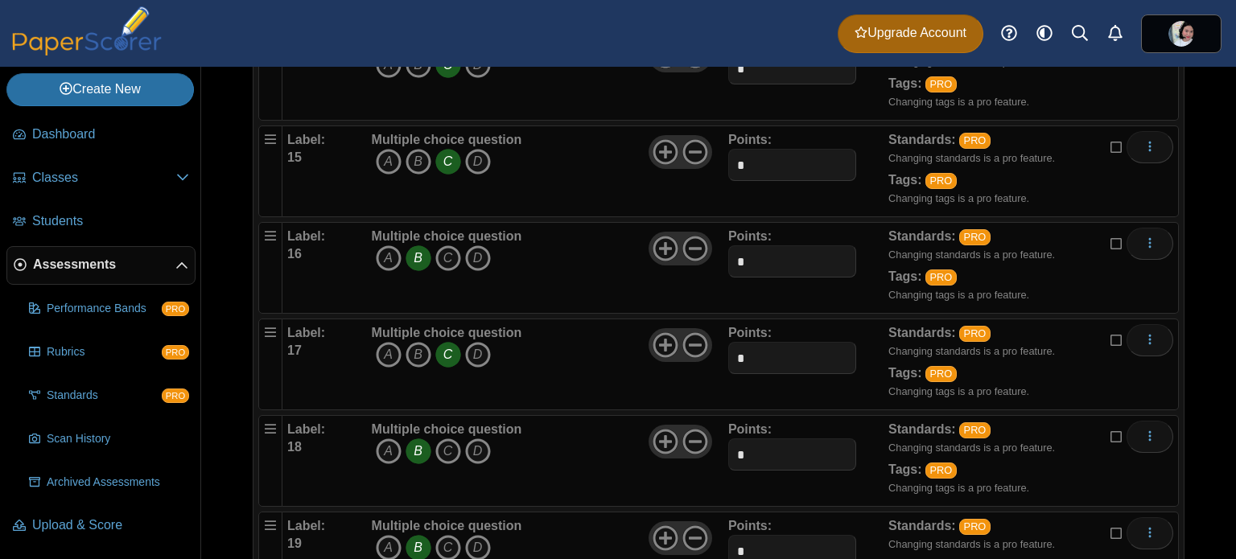
scroll to position [1628, 0]
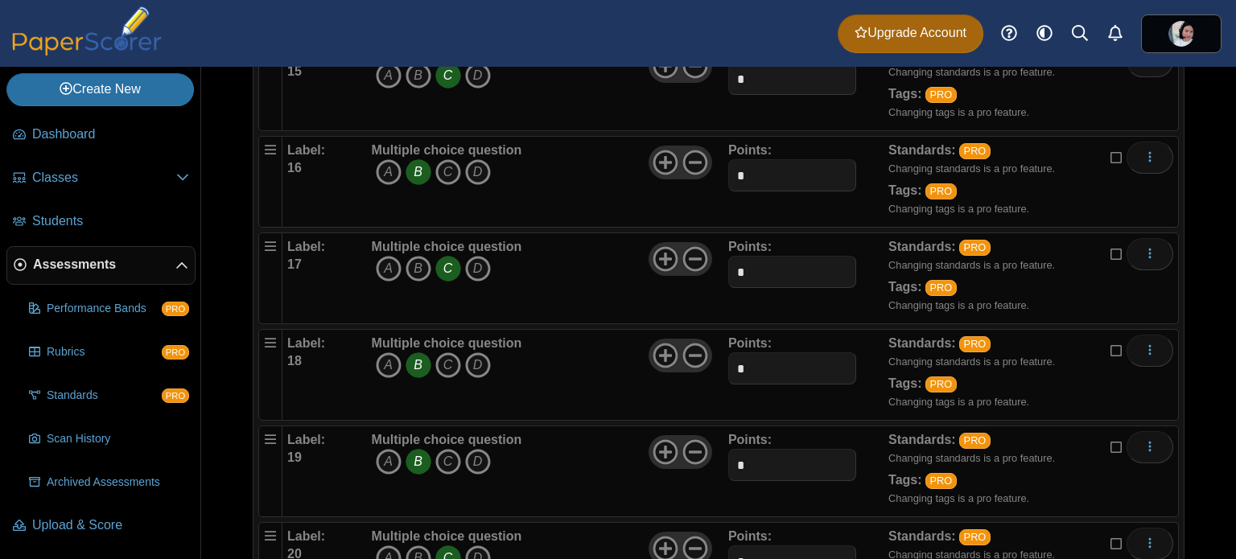
click at [447, 262] on icon "C" at bounding box center [448, 269] width 26 height 26
click at [393, 262] on icon "A" at bounding box center [389, 269] width 26 height 26
click at [418, 359] on icon "B" at bounding box center [419, 365] width 26 height 26
click at [415, 256] on icon "B" at bounding box center [419, 269] width 26 height 26
click at [389, 260] on icon "A" at bounding box center [389, 269] width 26 height 26
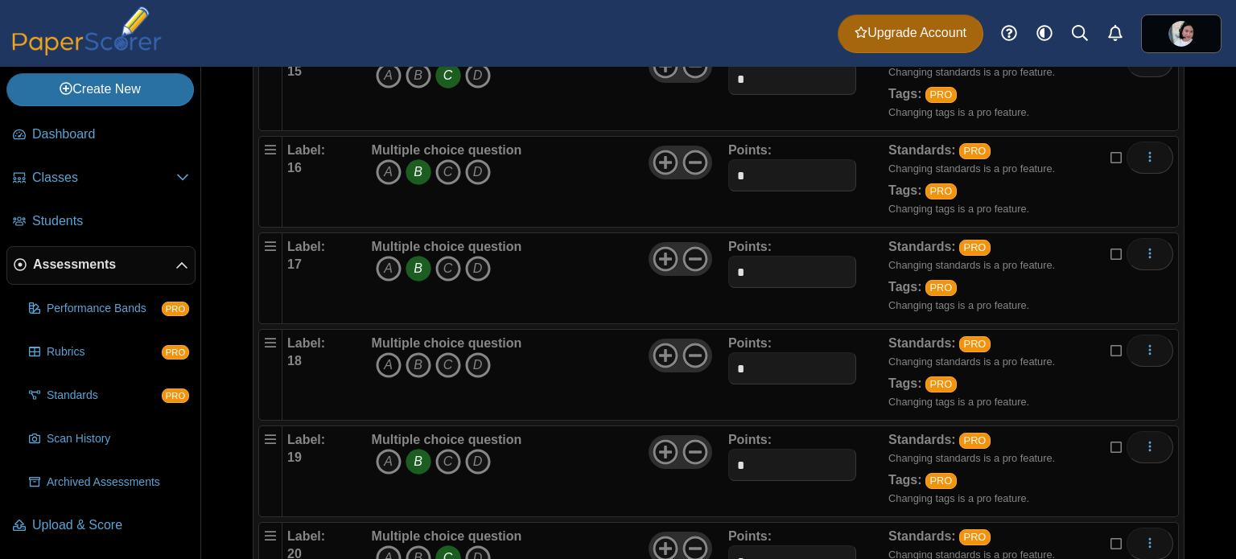
drag, startPoint x: 390, startPoint y: 355, endPoint x: 409, endPoint y: 362, distance: 19.9
click at [391, 354] on icon "A" at bounding box center [389, 365] width 26 height 26
click at [415, 452] on icon "B" at bounding box center [419, 462] width 26 height 26
click at [447, 450] on icon "C" at bounding box center [448, 462] width 26 height 26
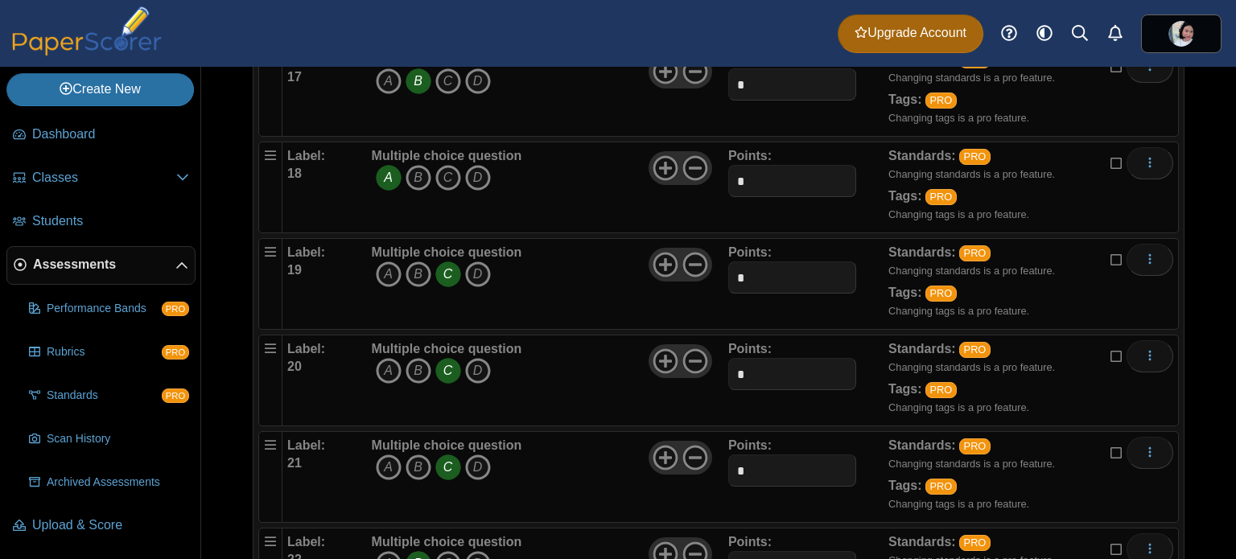
scroll to position [2003, 0]
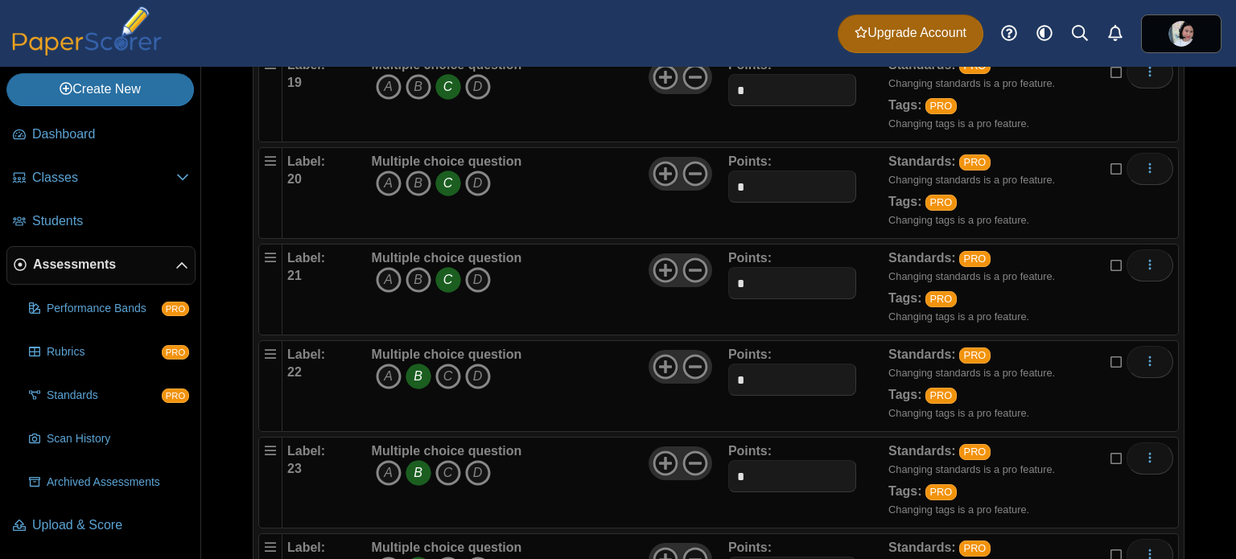
click at [449, 271] on icon "C" at bounding box center [448, 280] width 26 height 26
click at [422, 274] on icon "B" at bounding box center [419, 280] width 26 height 26
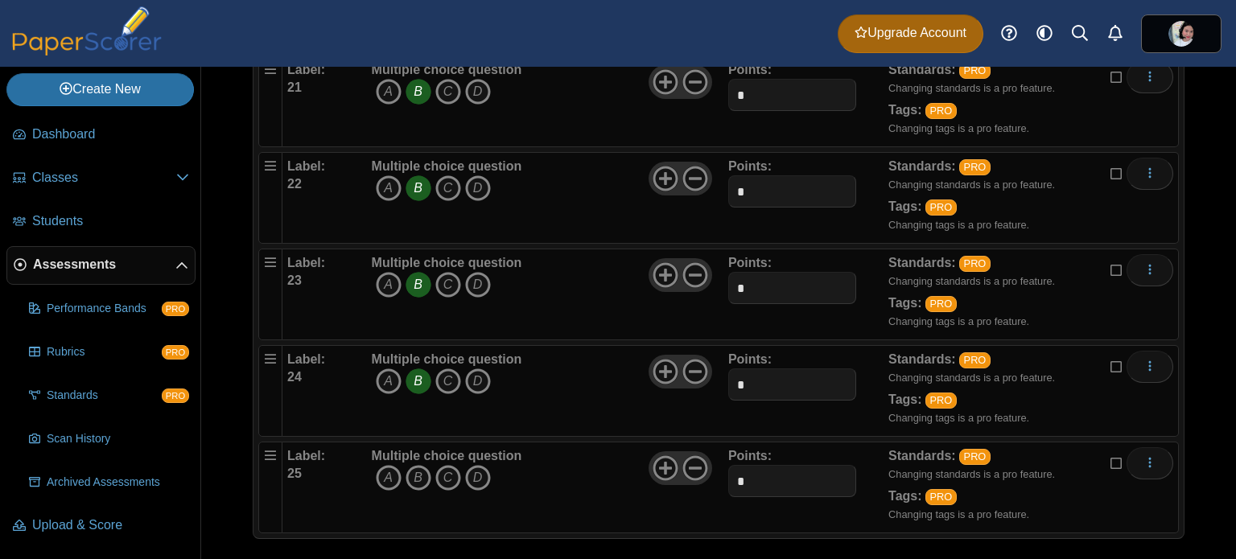
click at [420, 183] on icon "B" at bounding box center [419, 188] width 26 height 26
click at [448, 176] on icon "C" at bounding box center [448, 188] width 26 height 26
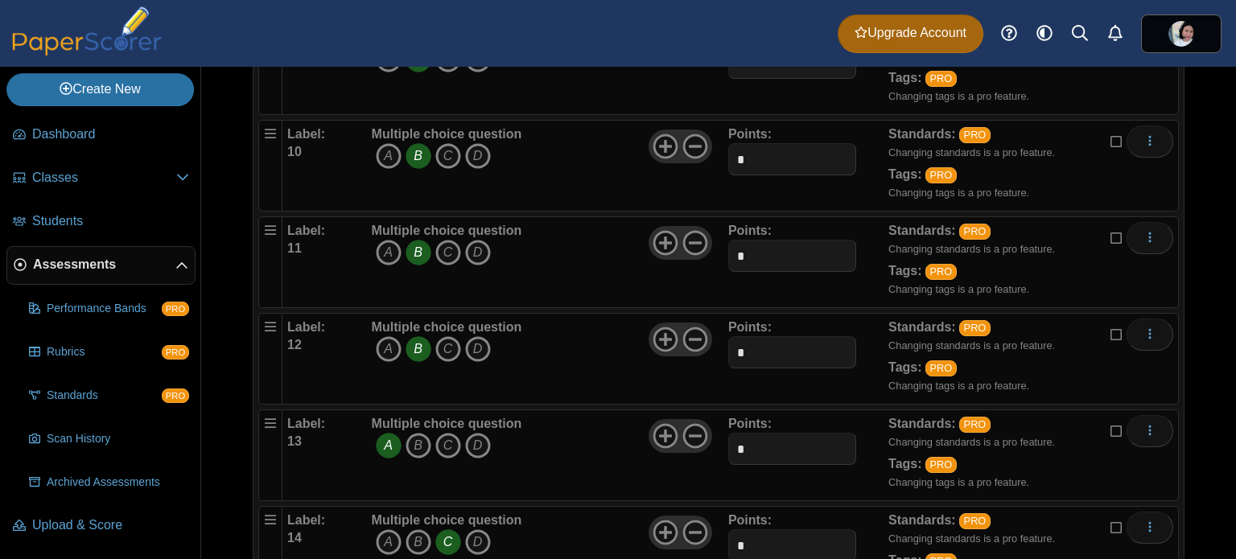
scroll to position [1252, 0]
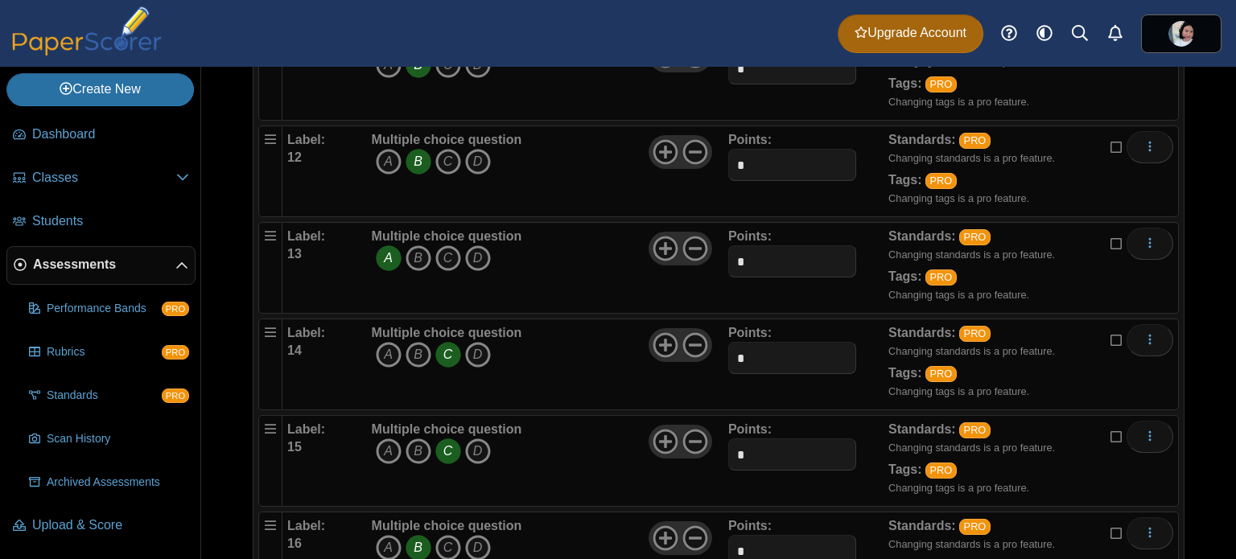
click at [387, 249] on icon "A" at bounding box center [389, 258] width 26 height 26
click at [418, 249] on icon "B" at bounding box center [419, 258] width 26 height 26
click at [387, 342] on icon "A" at bounding box center [389, 355] width 26 height 26
drag, startPoint x: 443, startPoint y: 349, endPoint x: 438, endPoint y: 402, distance: 52.5
click at [443, 348] on icon "C" at bounding box center [448, 355] width 26 height 26
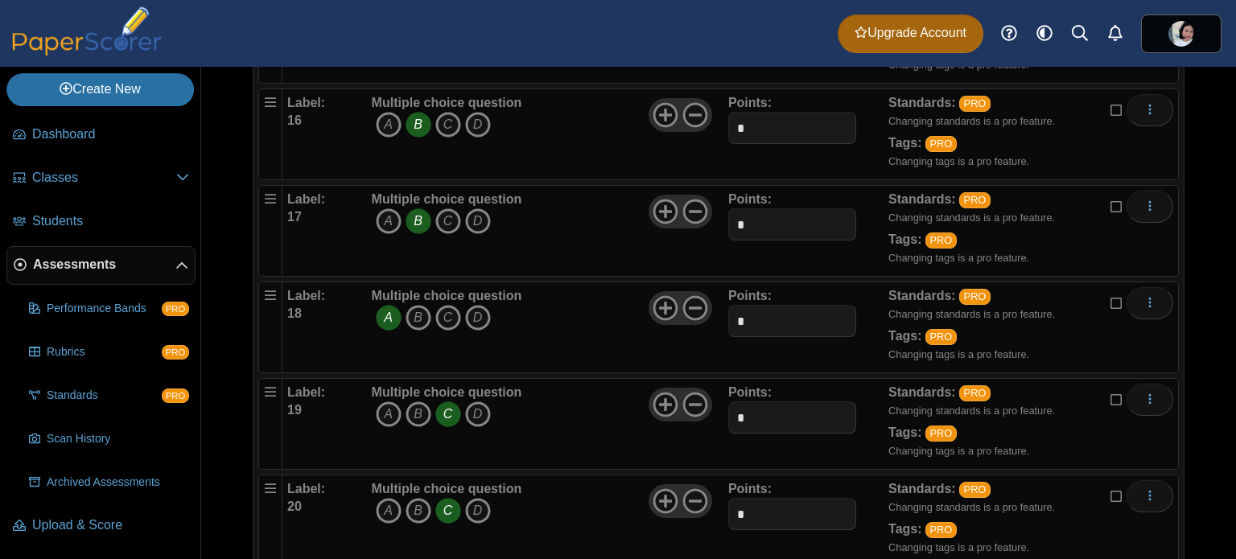
scroll to position [1679, 0]
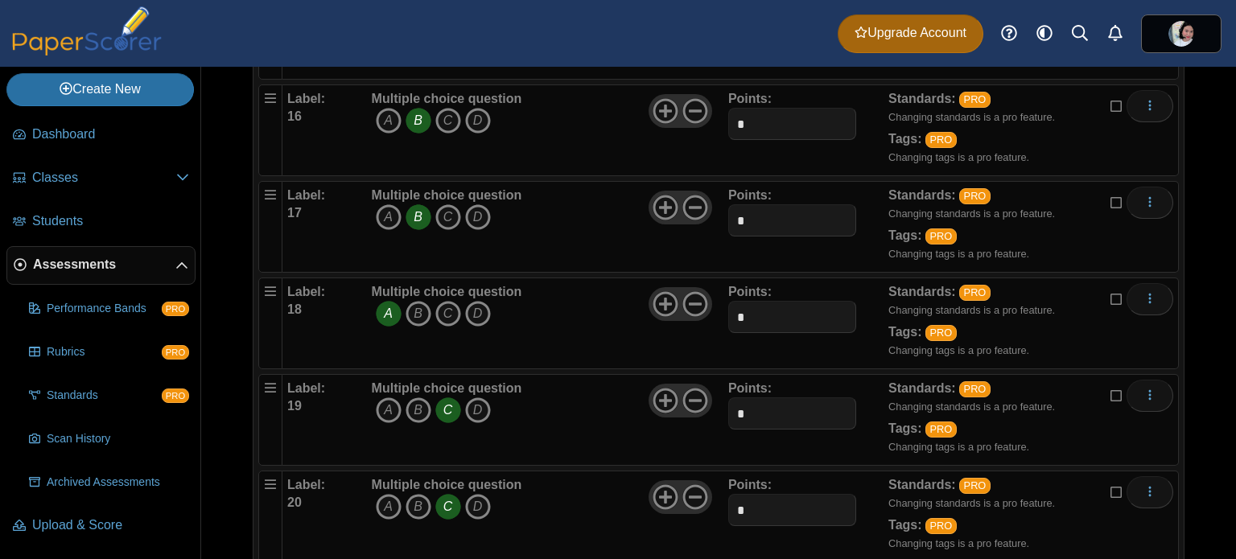
click at [421, 117] on icon "B" at bounding box center [419, 121] width 26 height 26
click at [449, 111] on icon "C" at bounding box center [448, 121] width 26 height 26
drag, startPoint x: 389, startPoint y: 303, endPoint x: 415, endPoint y: 303, distance: 26.6
click at [389, 303] on icon "A" at bounding box center [389, 314] width 26 height 26
click at [447, 302] on icon "C" at bounding box center [448, 314] width 26 height 26
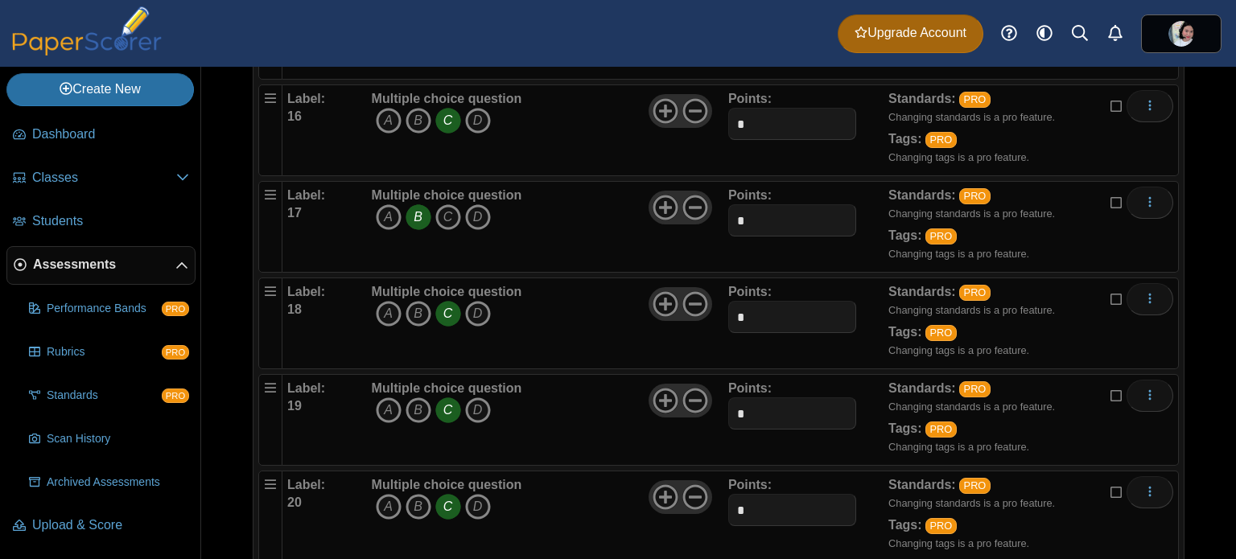
click at [454, 398] on icon "C" at bounding box center [448, 411] width 26 height 26
drag, startPoint x: 451, startPoint y: 497, endPoint x: 409, endPoint y: 404, distance: 101.9
click at [451, 495] on icon "C" at bounding box center [448, 507] width 26 height 26
click at [422, 398] on icon "B" at bounding box center [419, 411] width 26 height 26
click at [418, 494] on icon "B" at bounding box center [419, 507] width 26 height 26
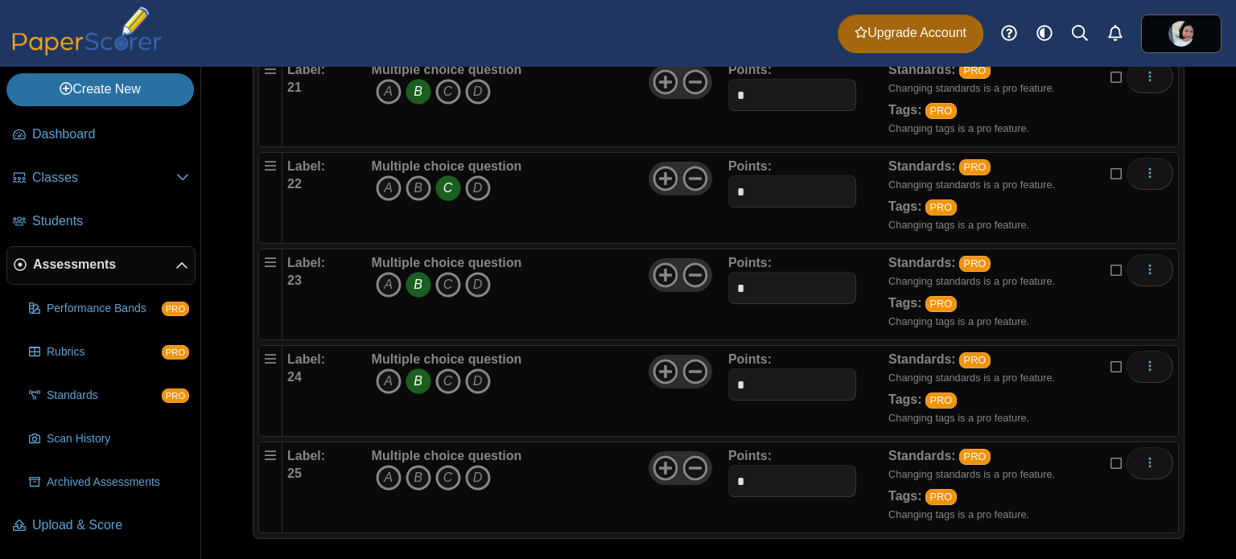
scroll to position [2003, 0]
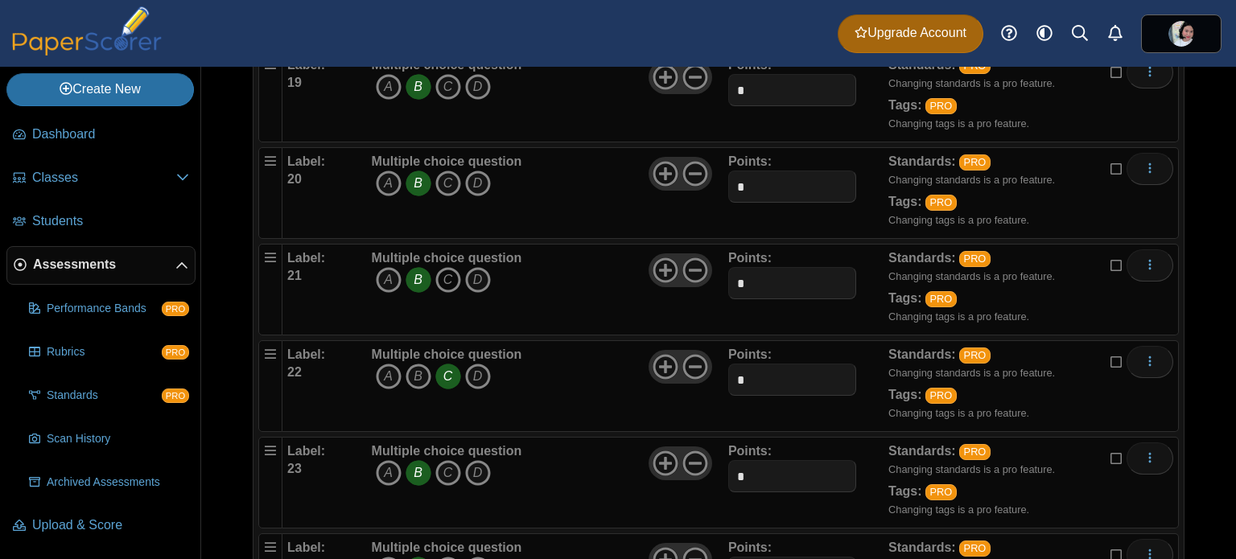
click at [448, 267] on icon "C" at bounding box center [448, 280] width 26 height 26
click at [418, 267] on icon "B" at bounding box center [419, 280] width 26 height 26
click at [444, 371] on icon "C" at bounding box center [448, 377] width 26 height 26
click at [451, 366] on icon "C" at bounding box center [448, 377] width 26 height 26
click at [419, 461] on icon "B" at bounding box center [419, 473] width 26 height 26
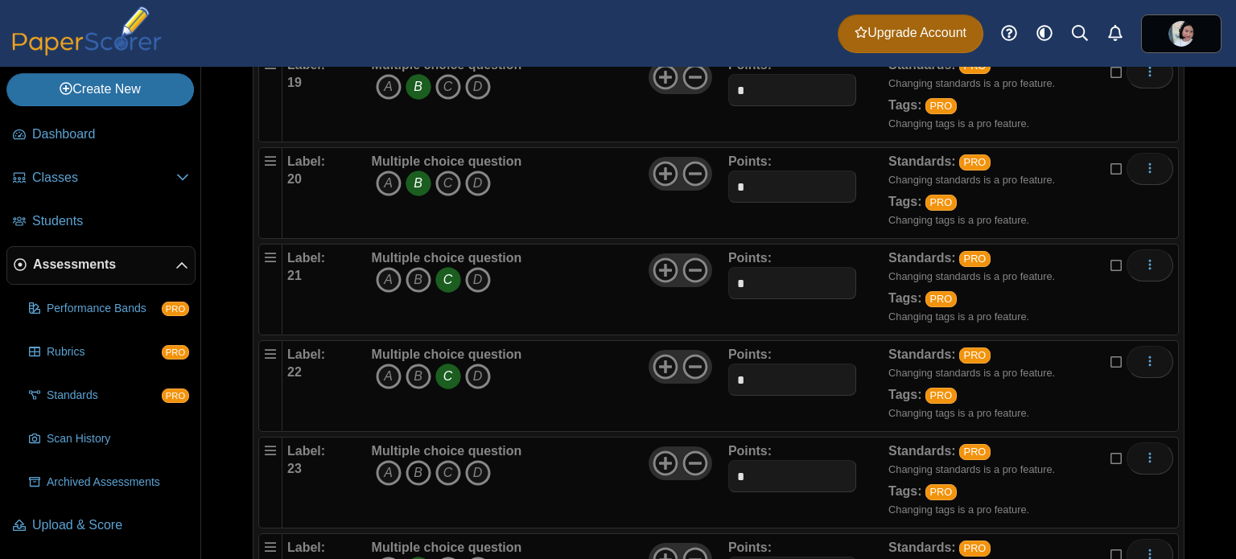
click at [418, 463] on icon "B" at bounding box center [419, 473] width 26 height 26
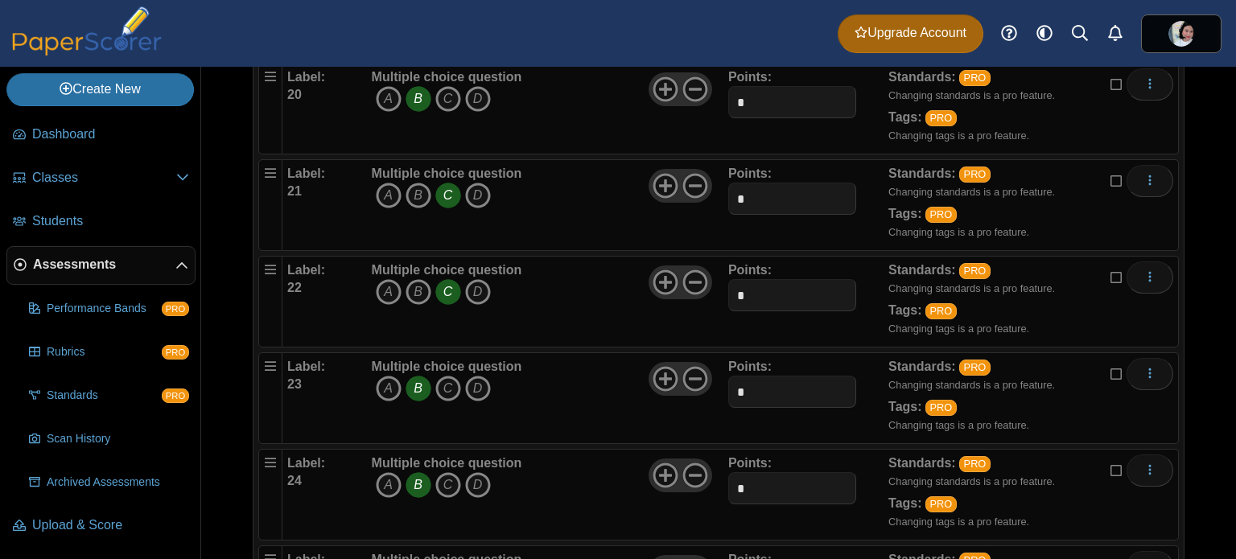
scroll to position [2191, 0]
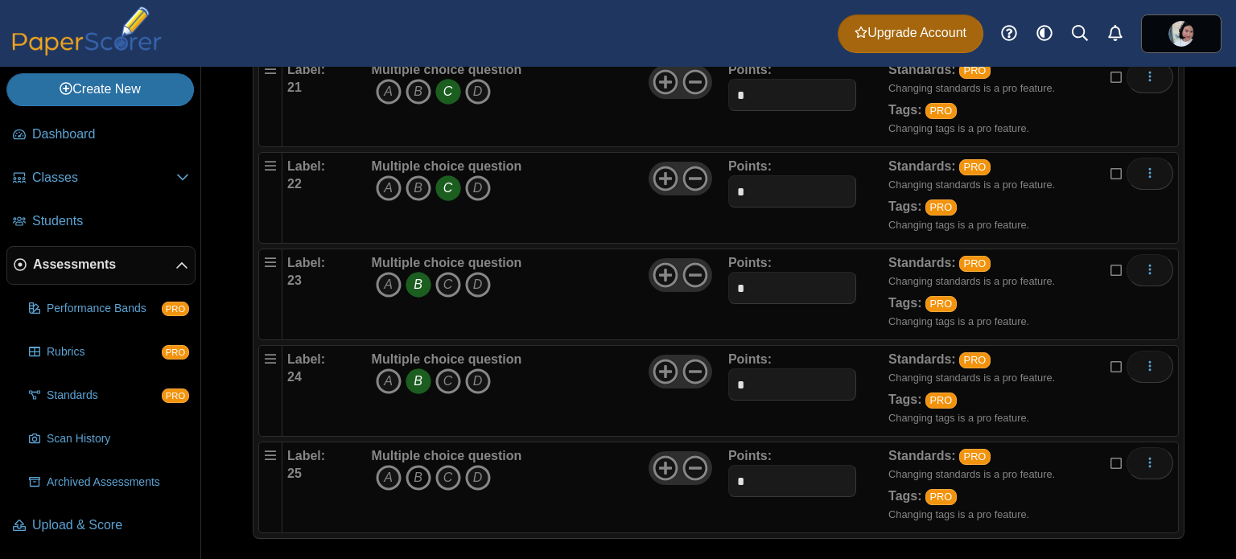
click at [425, 465] on icon "B" at bounding box center [419, 478] width 26 height 26
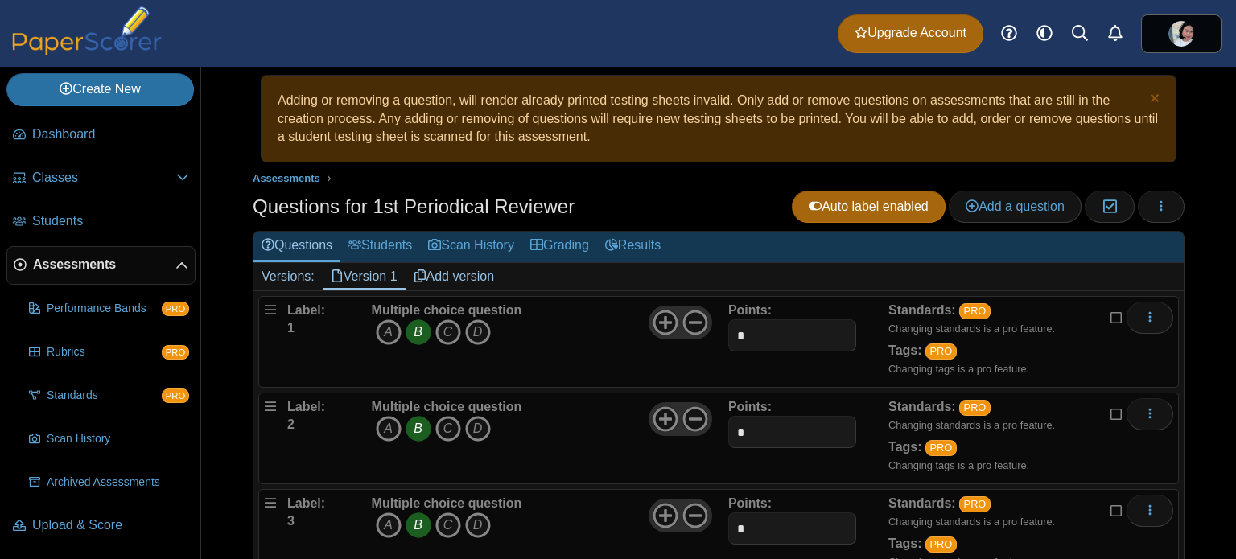
scroll to position [0, 0]
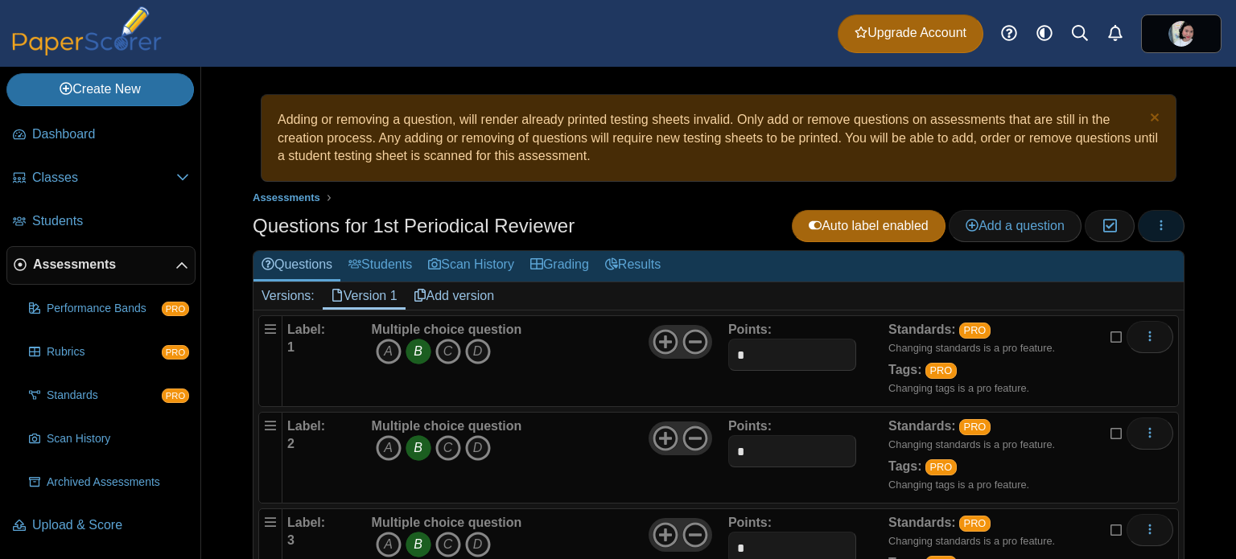
click at [1160, 211] on button "button" at bounding box center [1161, 226] width 47 height 32
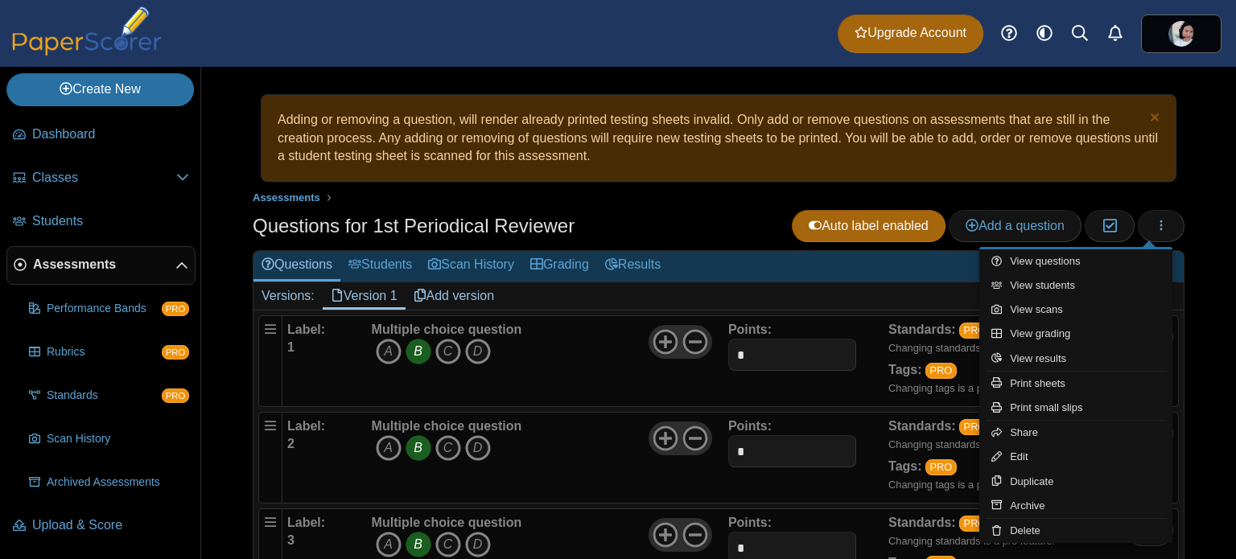
click at [1187, 177] on div "Adding or removing a question, will render already printed testing sheets inval…" at bounding box center [718, 313] width 1035 height 492
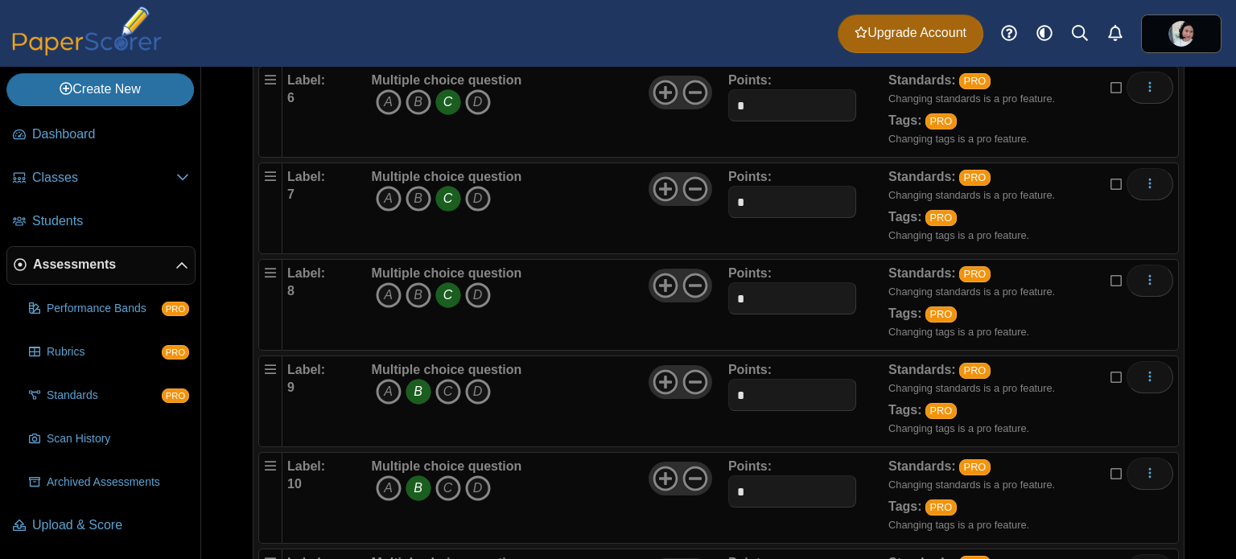
scroll to position [751, 0]
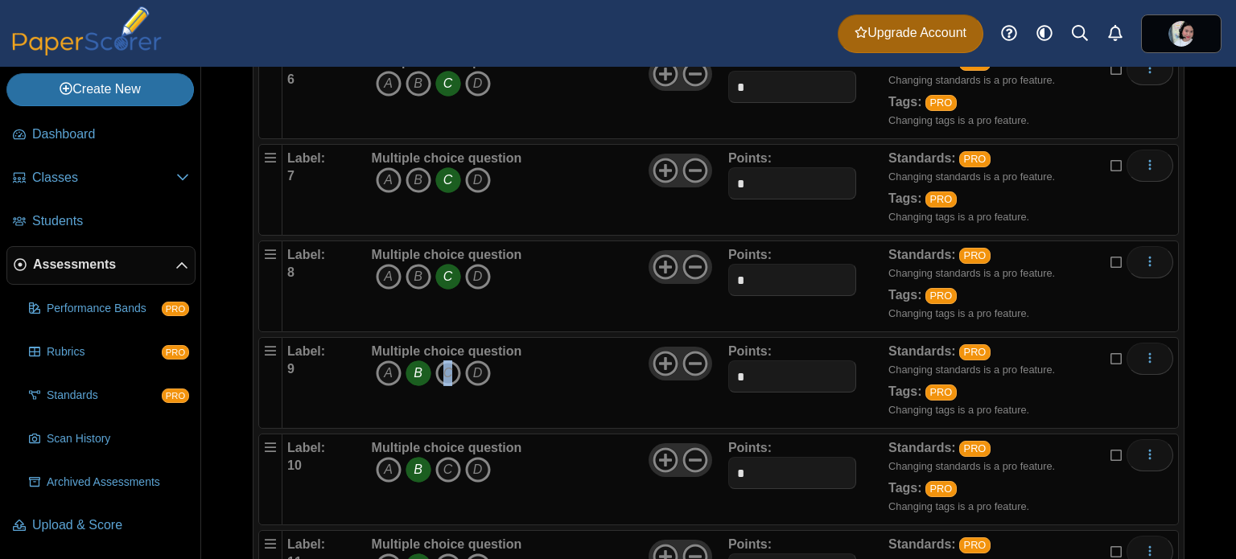
click at [447, 365] on icon "C" at bounding box center [448, 374] width 26 height 26
click at [426, 363] on icon "B" at bounding box center [419, 374] width 26 height 26
click at [455, 457] on icon "C" at bounding box center [448, 470] width 26 height 26
click at [420, 463] on icon "B" at bounding box center [419, 470] width 26 height 26
click at [417, 458] on icon "B" at bounding box center [419, 470] width 26 height 26
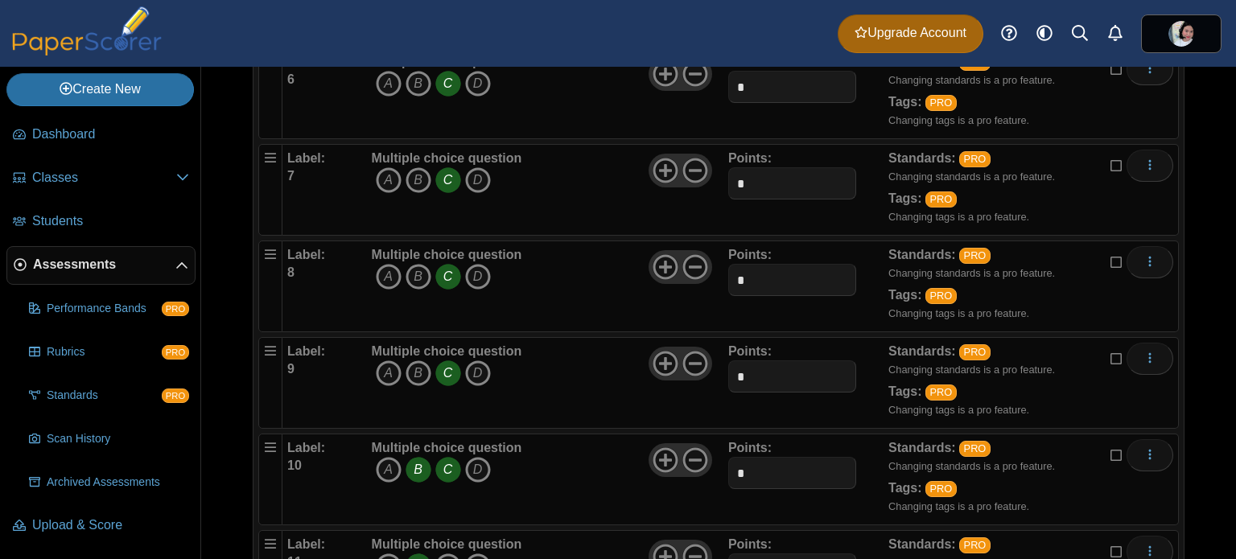
click at [457, 459] on icon "C" at bounding box center [448, 470] width 26 height 26
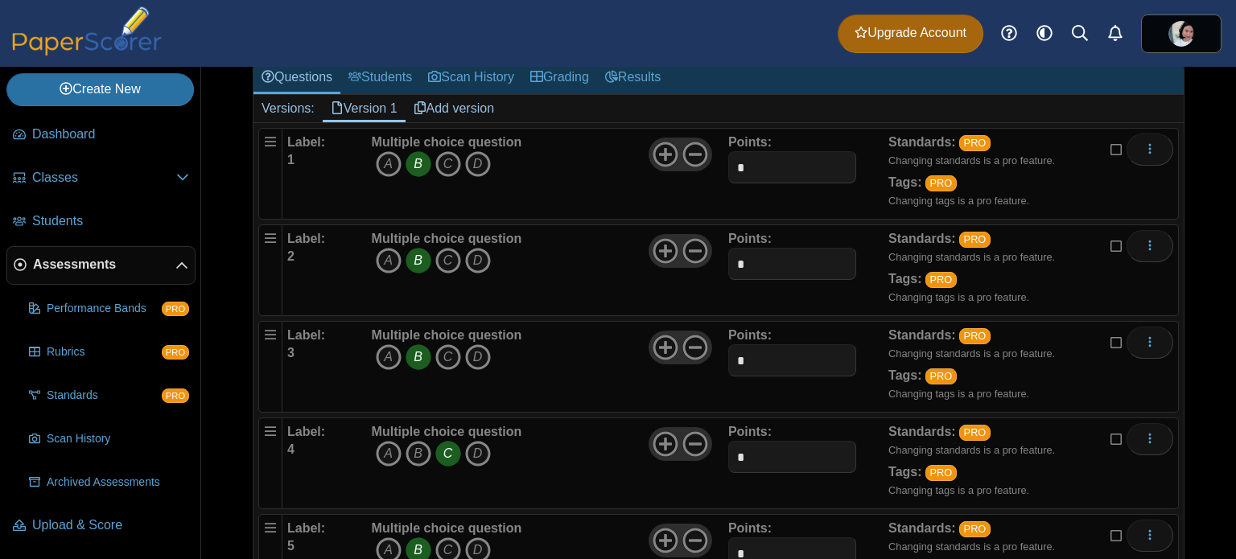
scroll to position [0, 0]
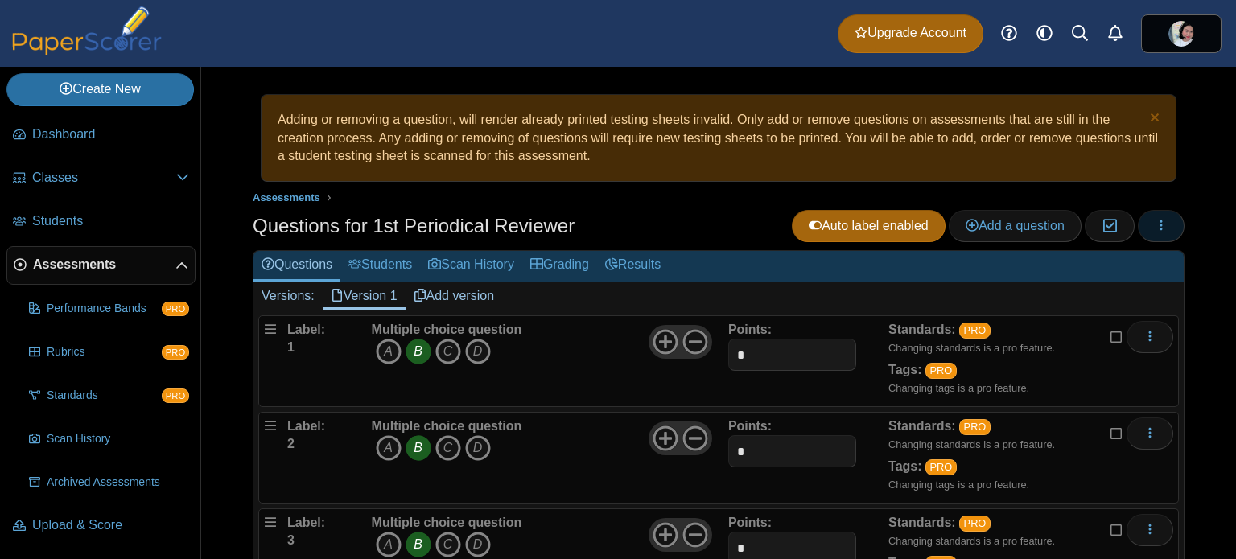
click at [1143, 236] on button "button" at bounding box center [1161, 226] width 47 height 32
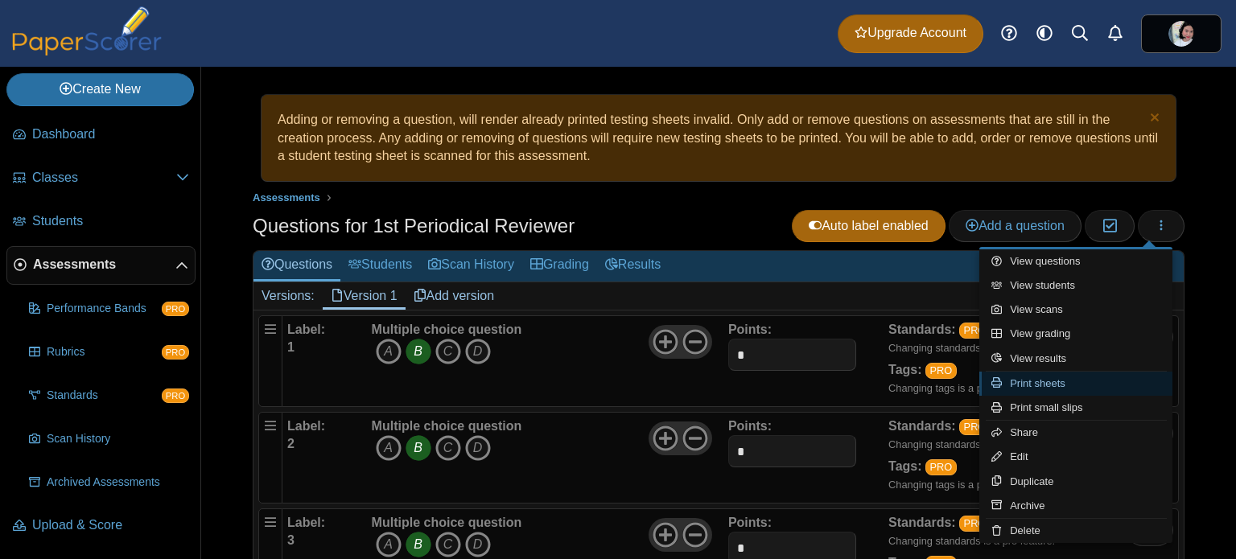
click at [1115, 381] on link "Print sheets" at bounding box center [1075, 384] width 193 height 24
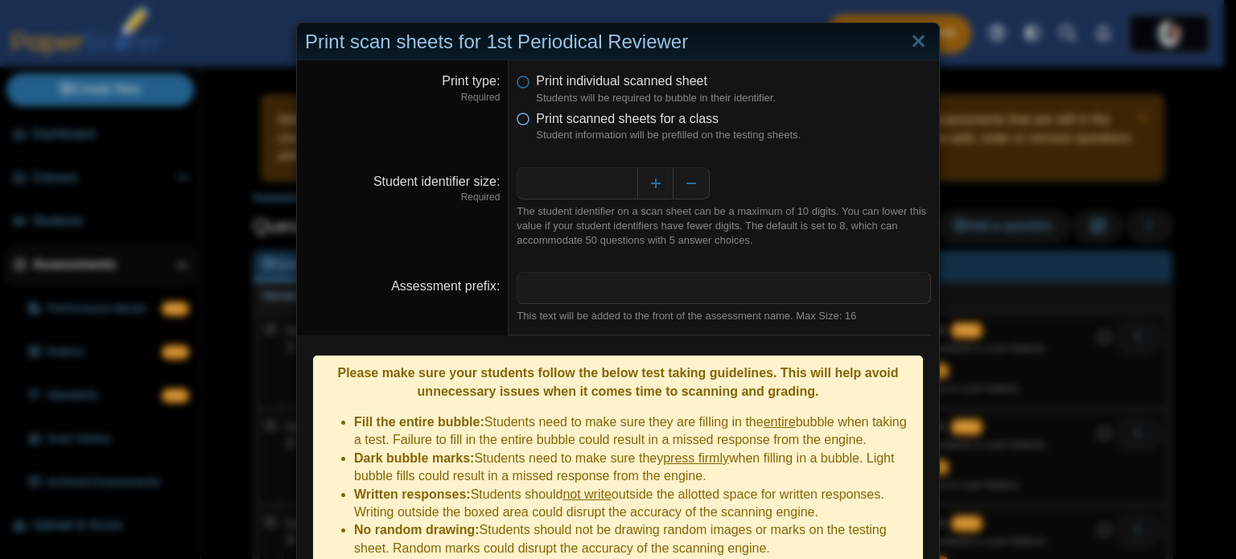
click at [517, 115] on icon at bounding box center [523, 115] width 13 height 11
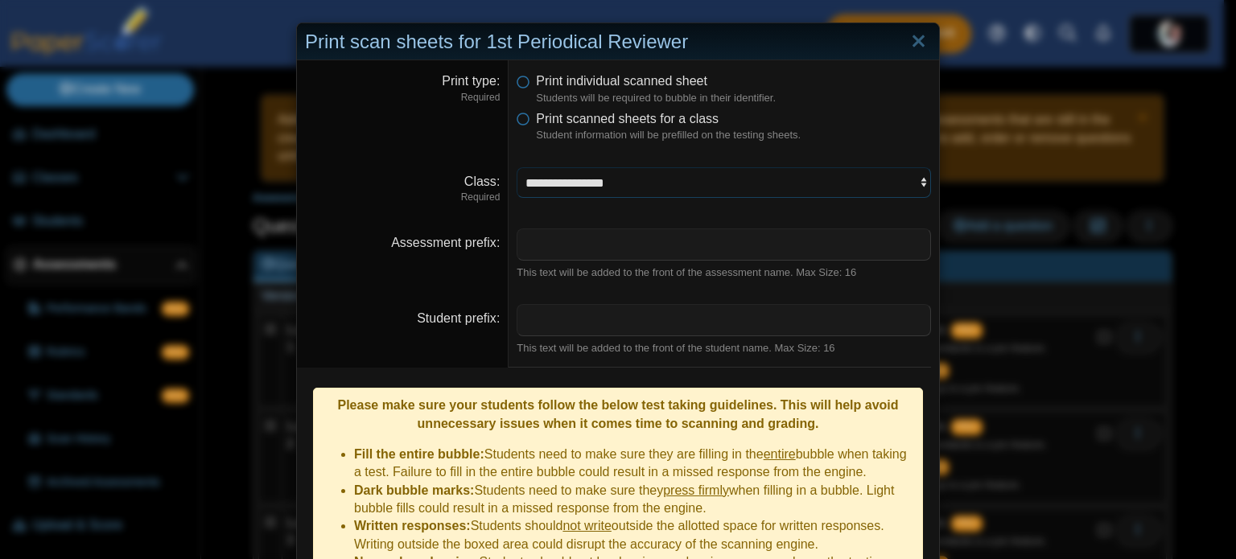
click at [585, 172] on select "**********" at bounding box center [724, 182] width 414 height 31
select select "**********"
click at [517, 167] on select "**********" at bounding box center [724, 182] width 414 height 31
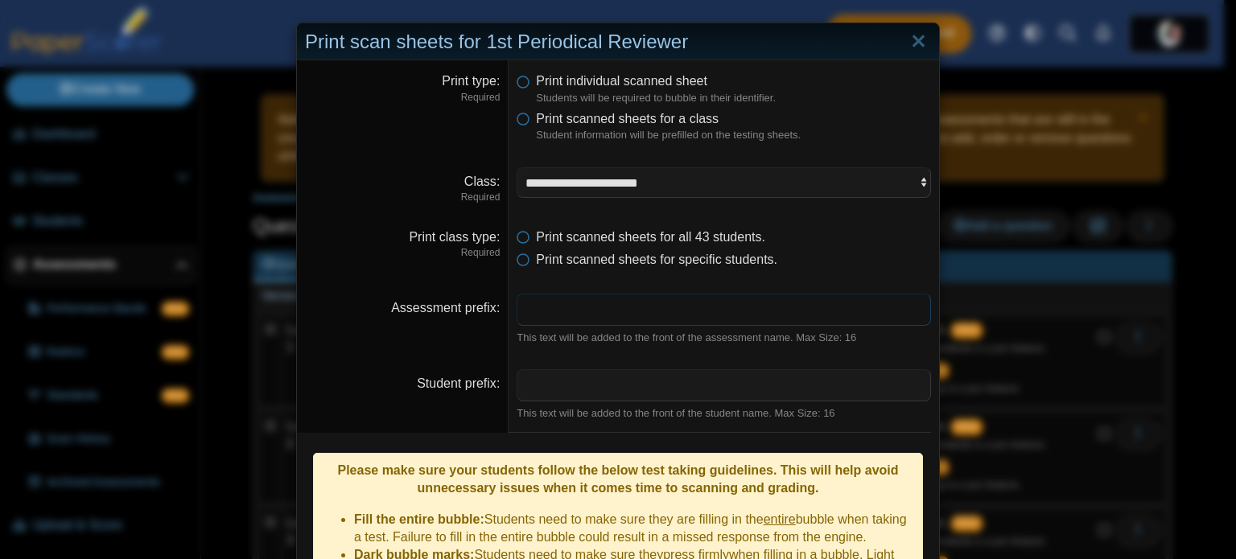
click at [731, 313] on input "Assessment prefix" at bounding box center [724, 310] width 414 height 32
click at [822, 249] on ul "Print scanned sheets for all 43 students. Print scanned sheets for specific stu…" at bounding box center [724, 249] width 414 height 41
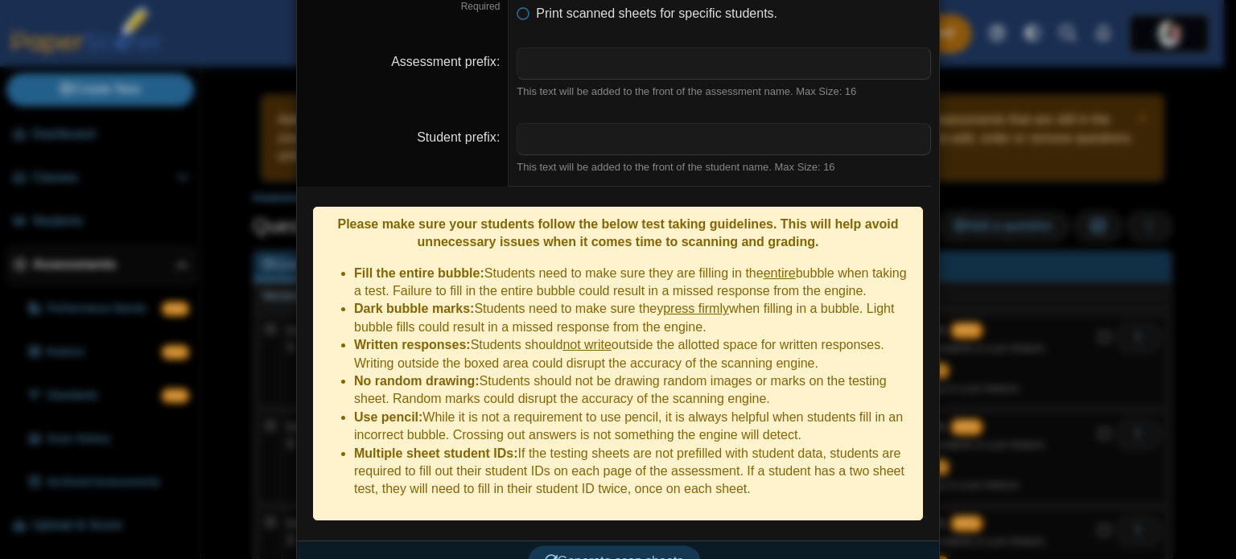
scroll to position [251, 0]
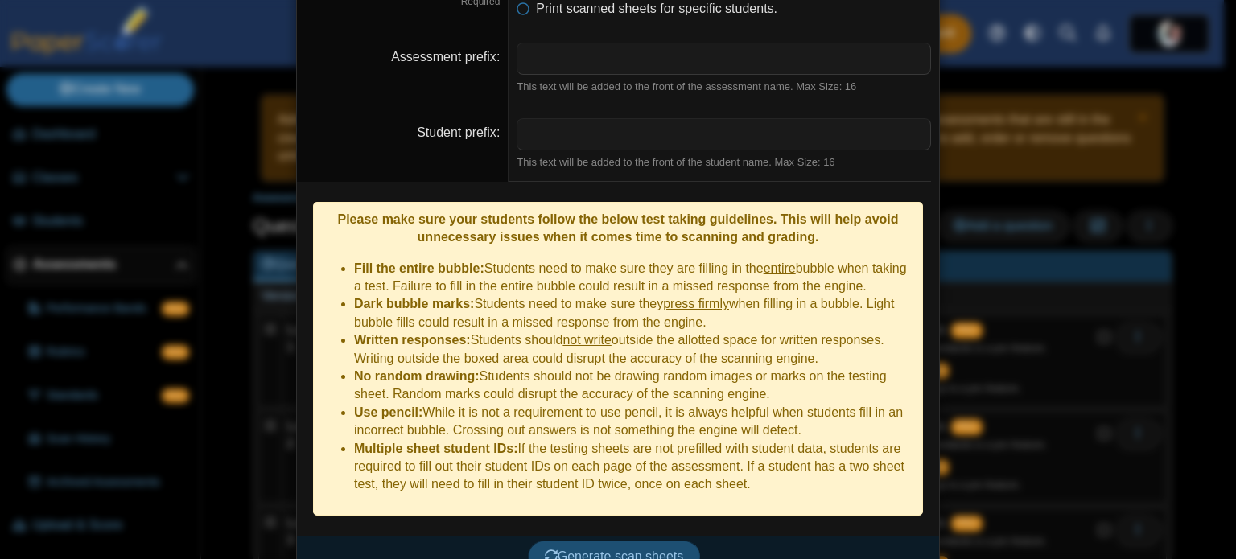
click at [669, 550] on span "Generate scan sheets" at bounding box center [614, 557] width 139 height 14
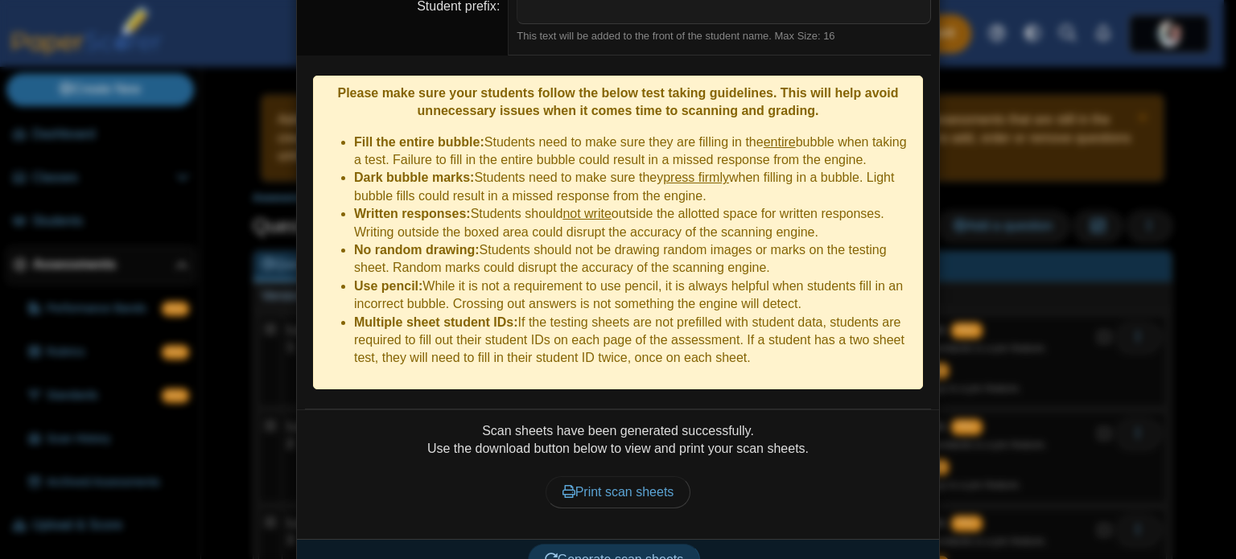
scroll to position [380, 0]
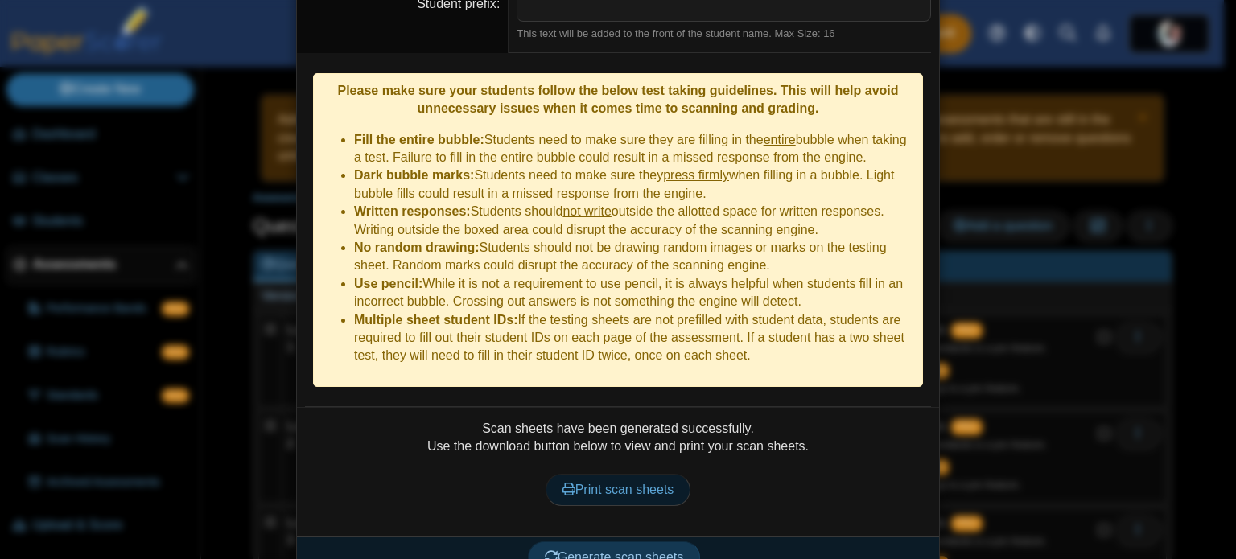
click at [604, 474] on link "Print scan sheets" at bounding box center [619, 490] width 146 height 32
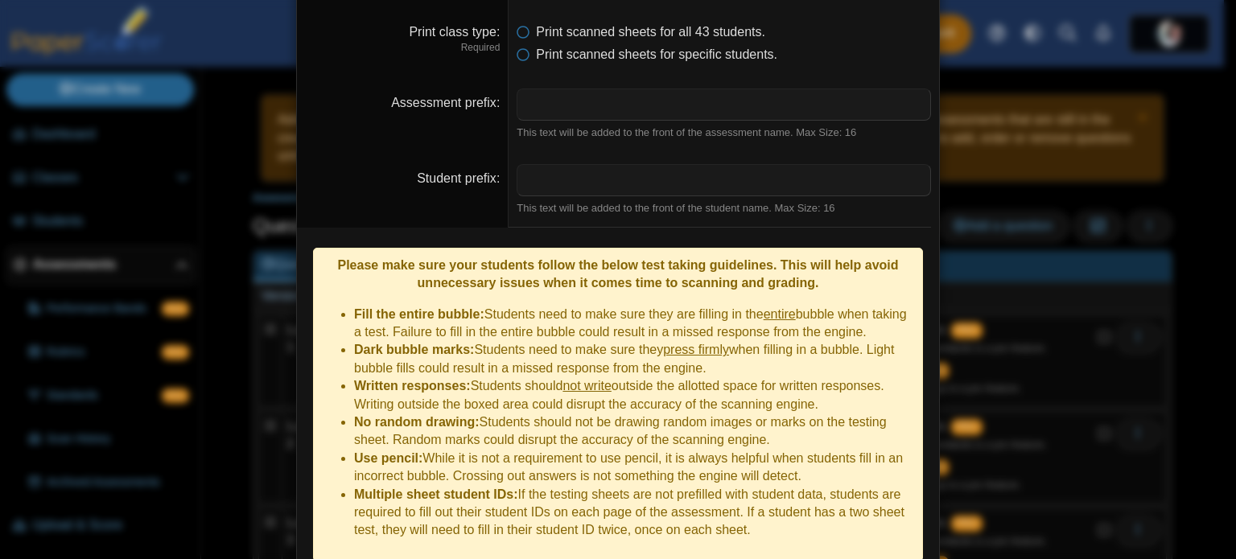
scroll to position [0, 0]
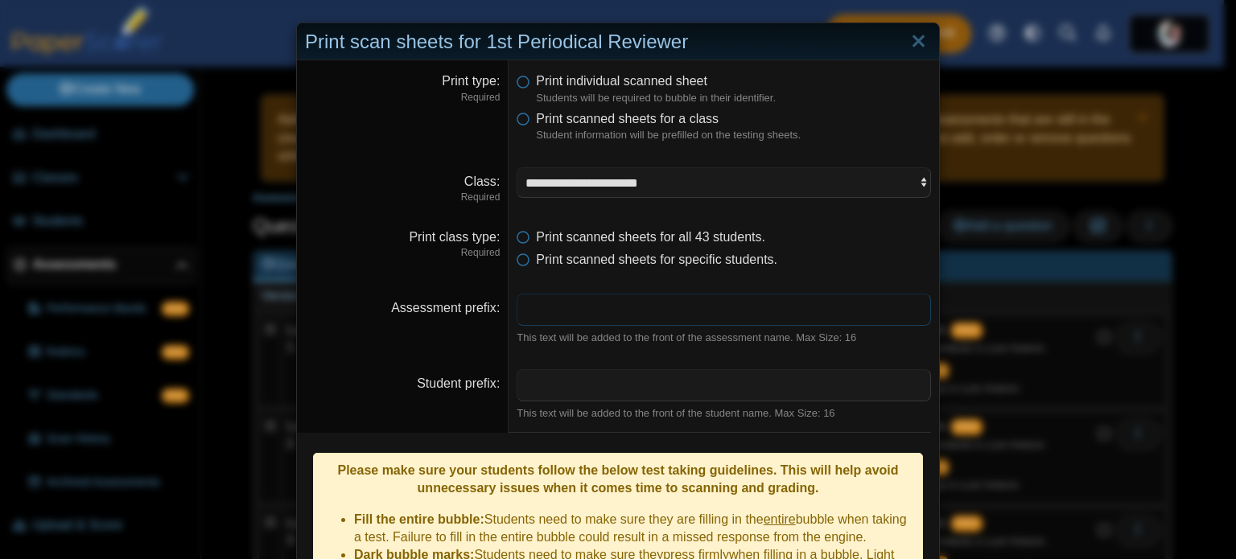
click at [653, 308] on input "Assessment prefix" at bounding box center [724, 310] width 414 height 32
click at [805, 255] on li "Print scanned sheets for specific students." at bounding box center [724, 260] width 414 height 18
click at [913, 40] on link "Close" at bounding box center [918, 41] width 25 height 27
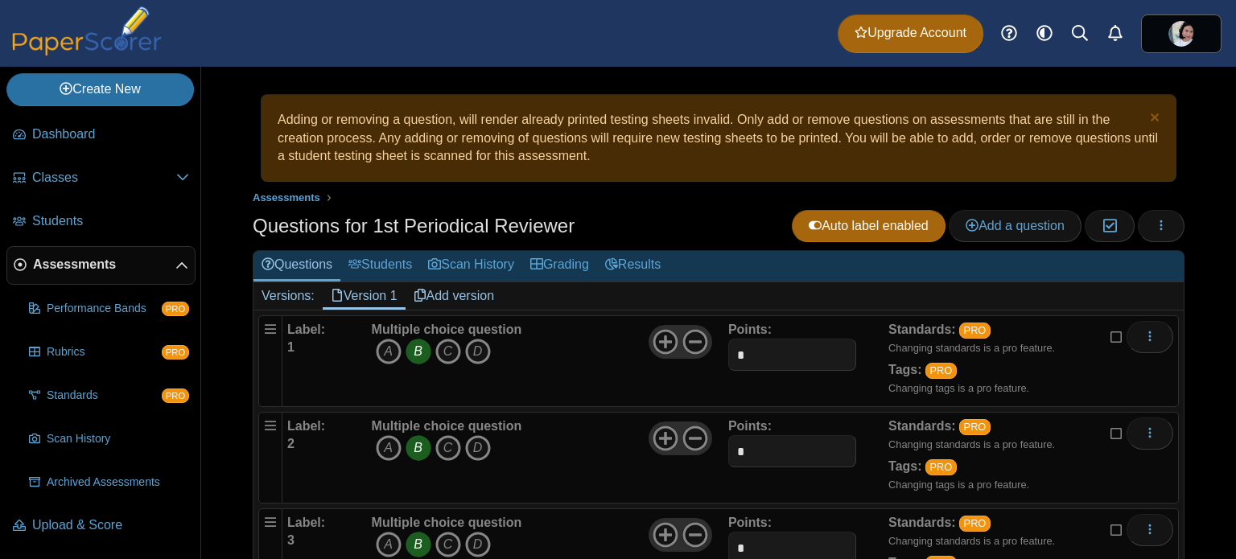
click at [1183, 162] on div "Adding or removing a question, will render already printed testing sheets inval…" at bounding box center [718, 313] width 1035 height 492
click at [122, 169] on span "Classes" at bounding box center [104, 178] width 144 height 18
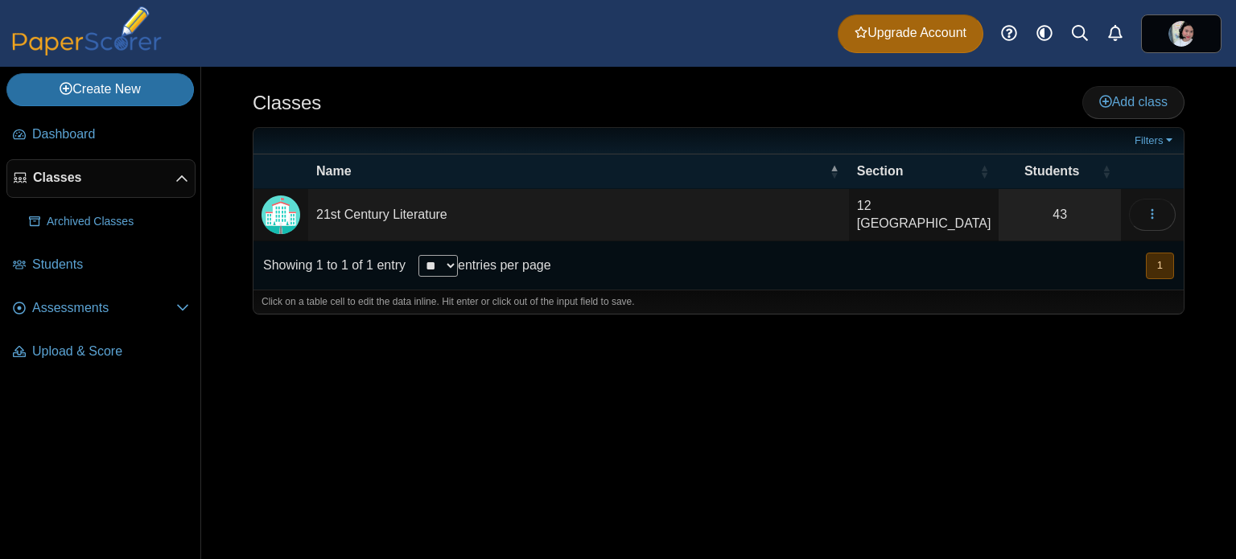
click at [541, 414] on div "Classes Add class Filters 43" at bounding box center [718, 313] width 1035 height 492
click at [943, 212] on td "12 [GEOGRAPHIC_DATA]" at bounding box center [924, 215] width 150 height 52
type input "**********"
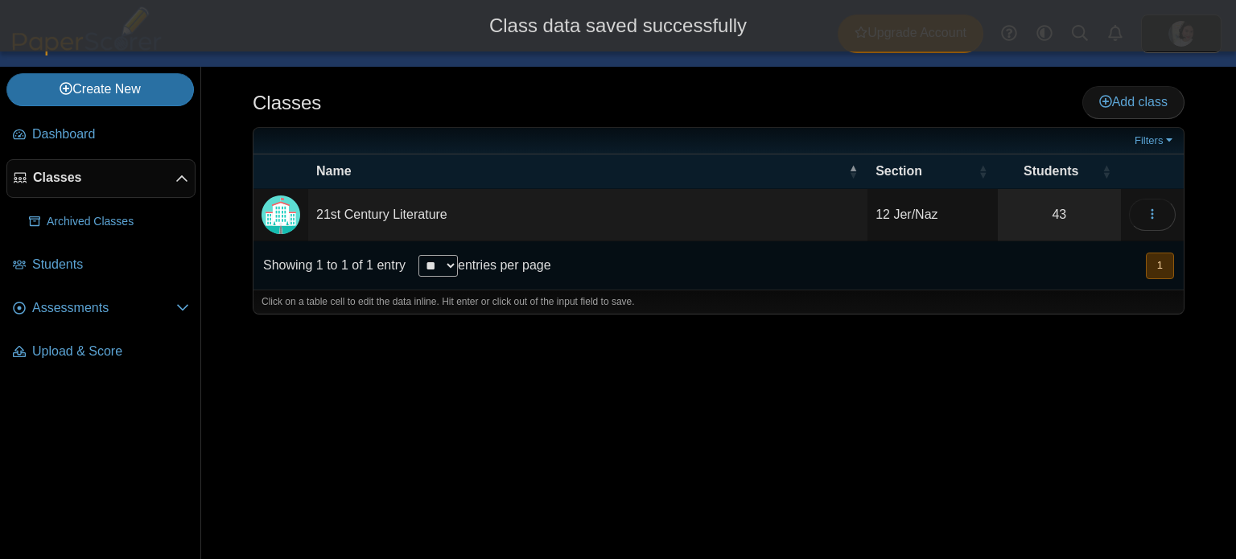
click at [897, 343] on div "Classes Add class Filters 43" at bounding box center [718, 313] width 1035 height 492
click at [1162, 222] on button "button" at bounding box center [1152, 215] width 47 height 32
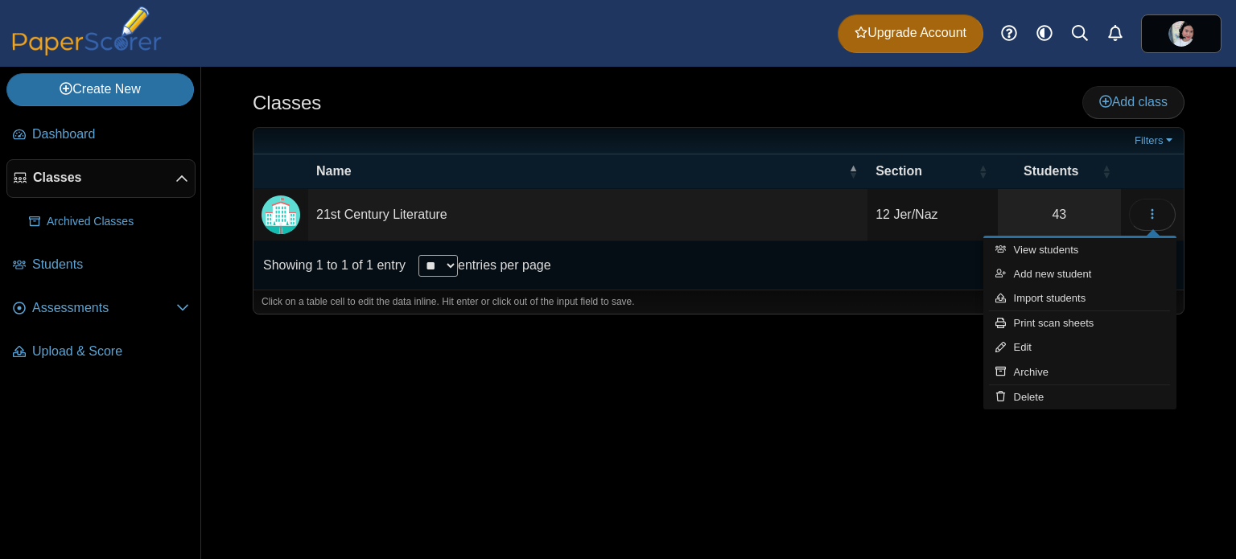
drag, startPoint x: 1072, startPoint y: 463, endPoint x: 952, endPoint y: 476, distance: 120.6
click at [1069, 464] on div "Classes Add class Filters 43" at bounding box center [718, 313] width 1035 height 492
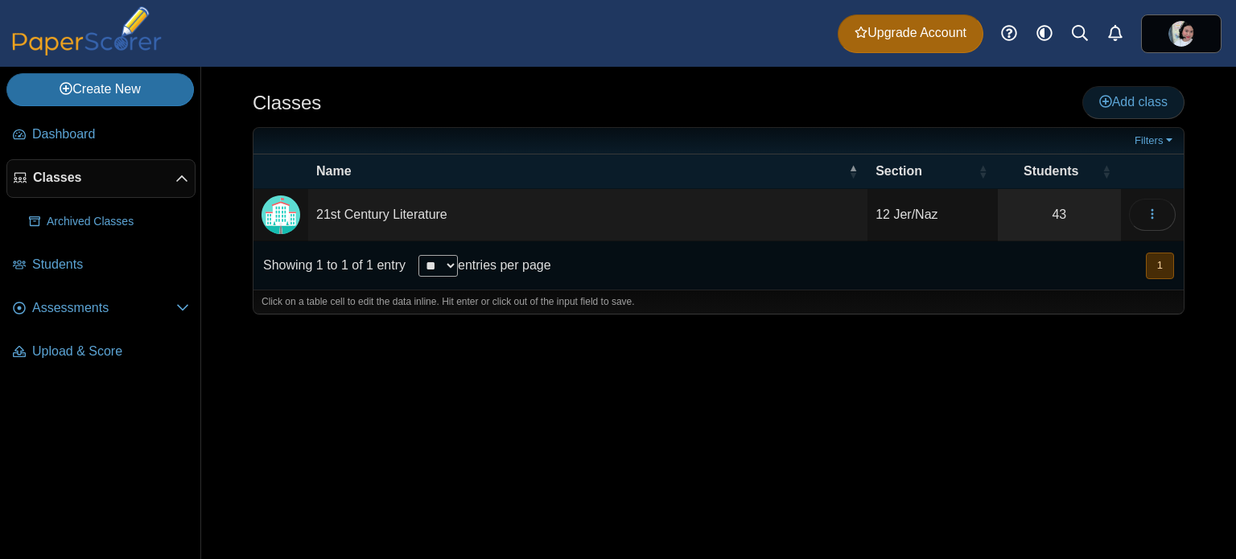
click at [1126, 102] on span "Add class" at bounding box center [1133, 102] width 68 height 14
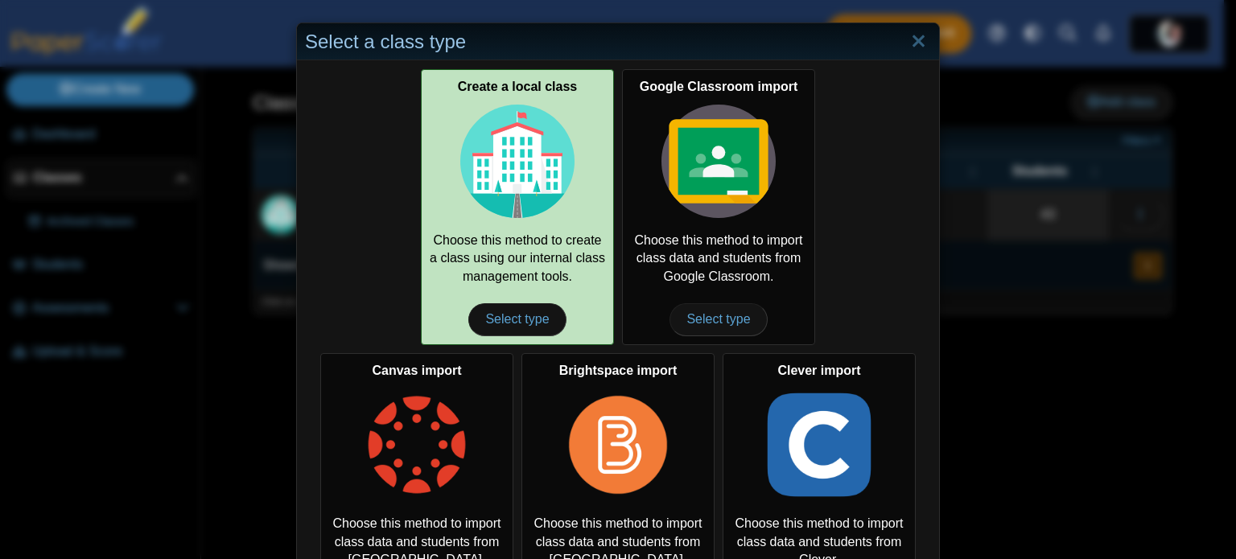
click at [504, 170] on img at bounding box center [517, 162] width 114 height 114
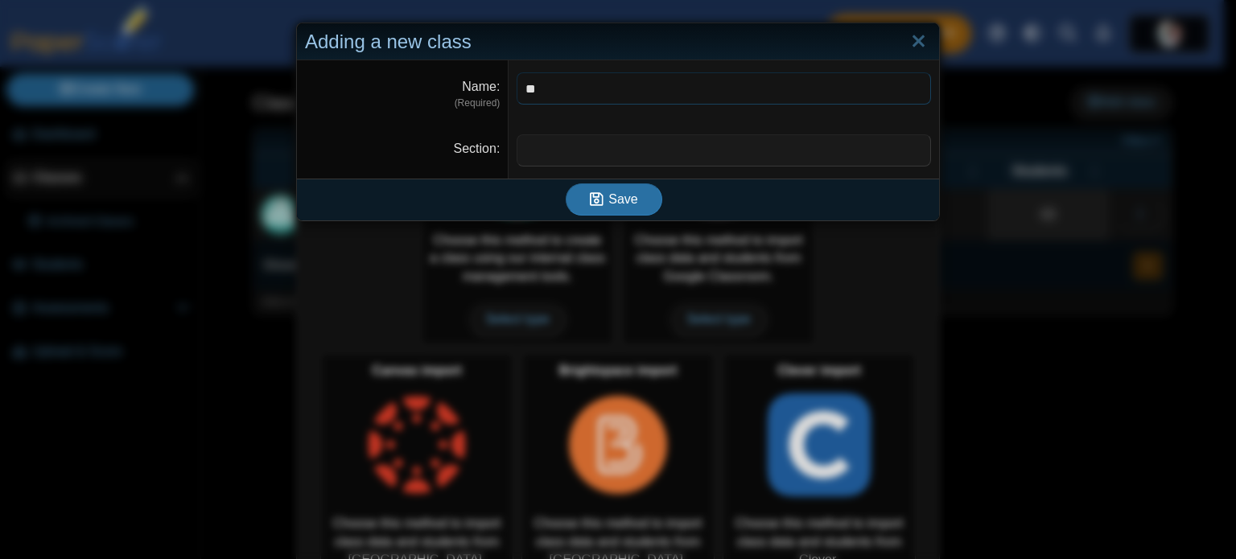
type input "**********"
click at [663, 143] on input "Section" at bounding box center [724, 150] width 414 height 32
type input "*"
type input "******"
click at [616, 204] on span "Save" at bounding box center [622, 199] width 29 height 14
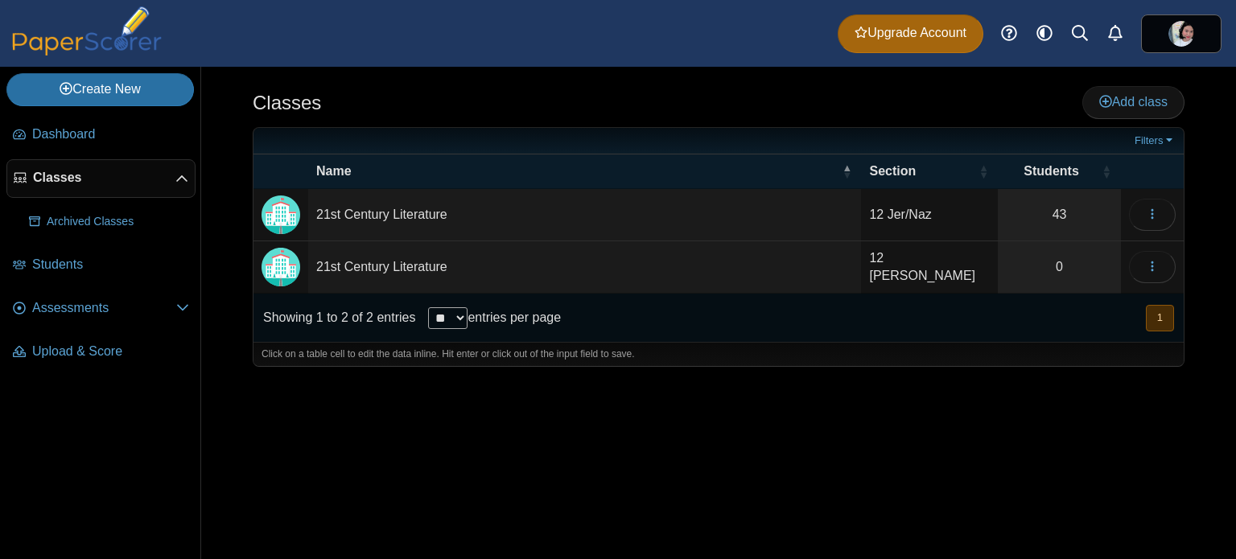
click at [1039, 441] on div "Classes Add class Filters 43" at bounding box center [718, 313] width 1035 height 492
click at [1156, 260] on span "button" at bounding box center [1152, 267] width 13 height 14
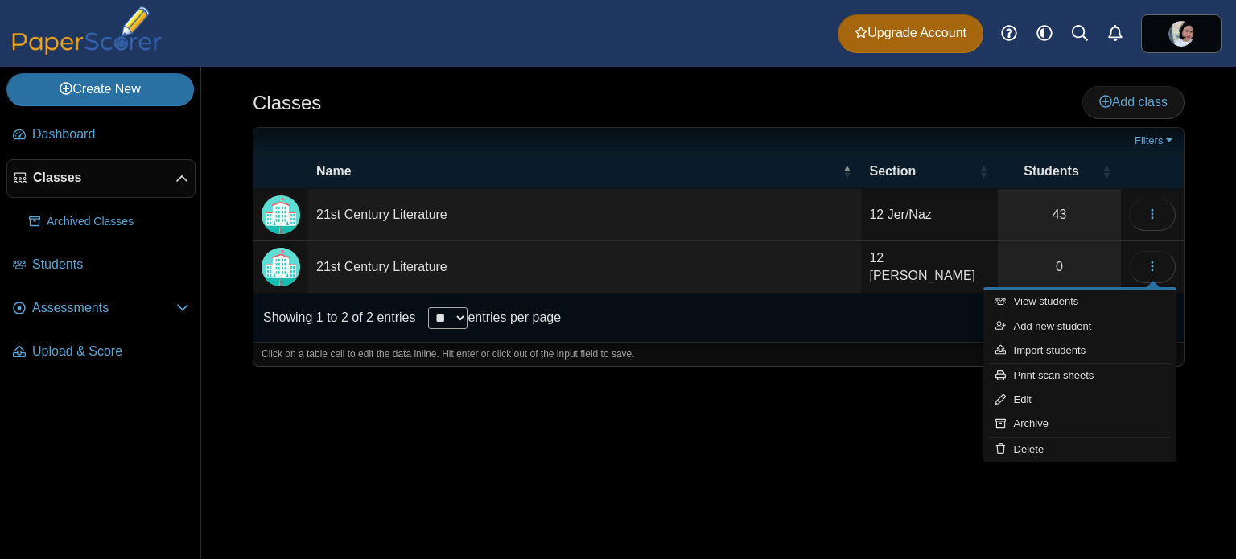
click at [809, 480] on div "Classes Add class Filters 43" at bounding box center [718, 313] width 1035 height 492
